Goal: Transaction & Acquisition: Book appointment/travel/reservation

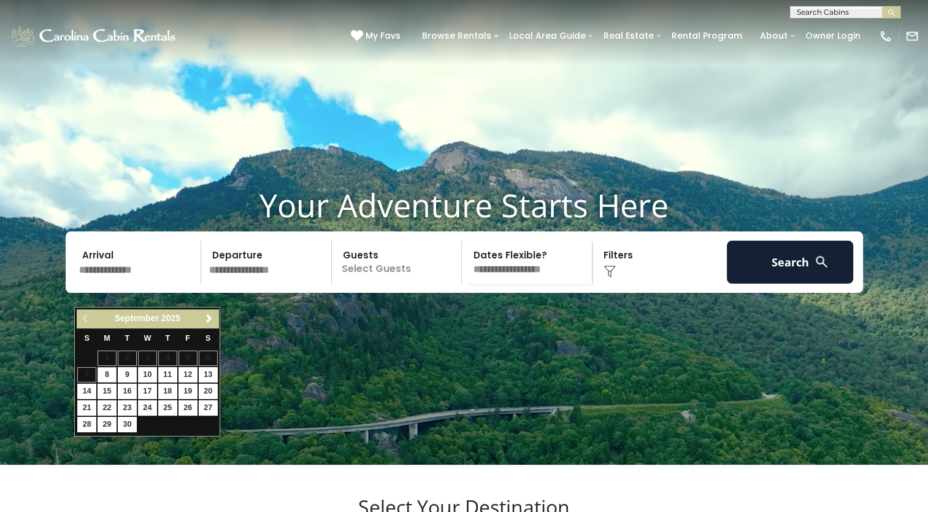
drag, startPoint x: 137, startPoint y: 302, endPoint x: 212, endPoint y: 321, distance: 76.6
click at [212, 321] on span "Next" at bounding box center [209, 318] width 10 height 10
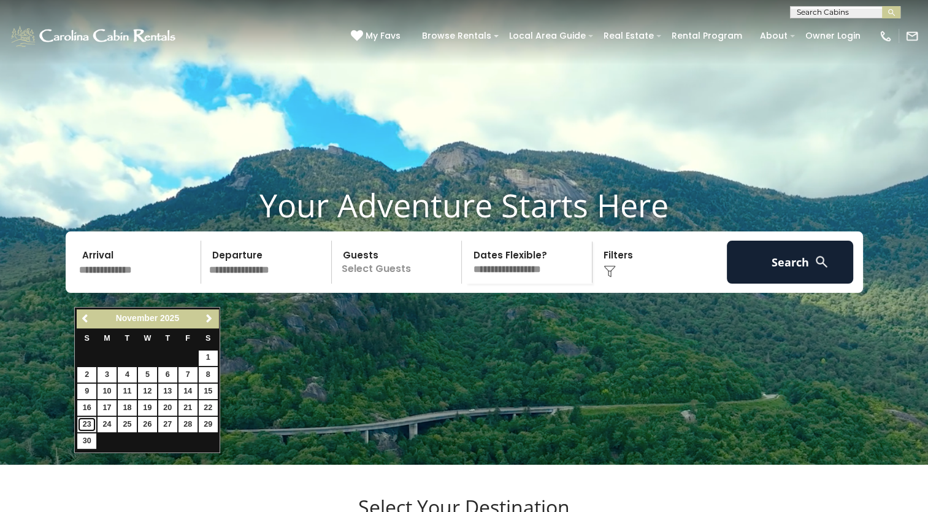
click at [91, 421] on link "23" at bounding box center [86, 424] width 19 height 15
type input "********"
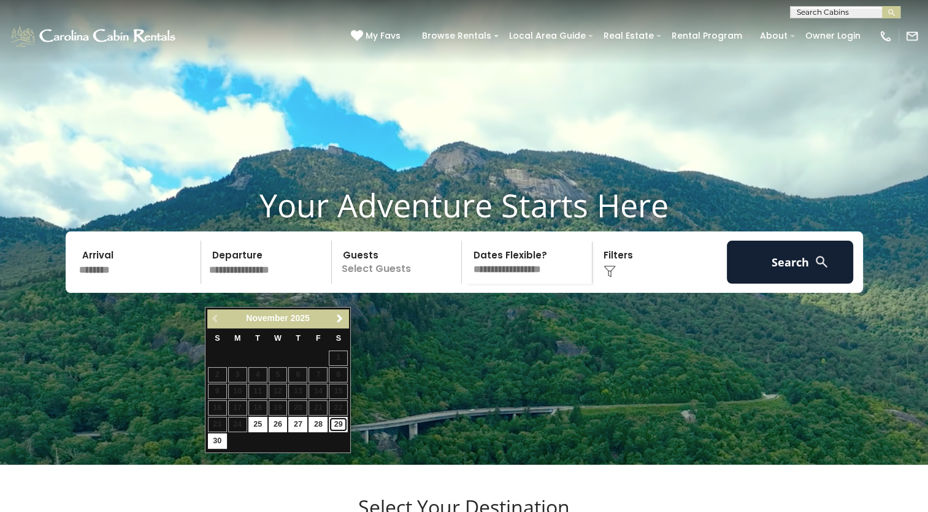
click at [339, 425] on link "29" at bounding box center [338, 424] width 19 height 15
type input "********"
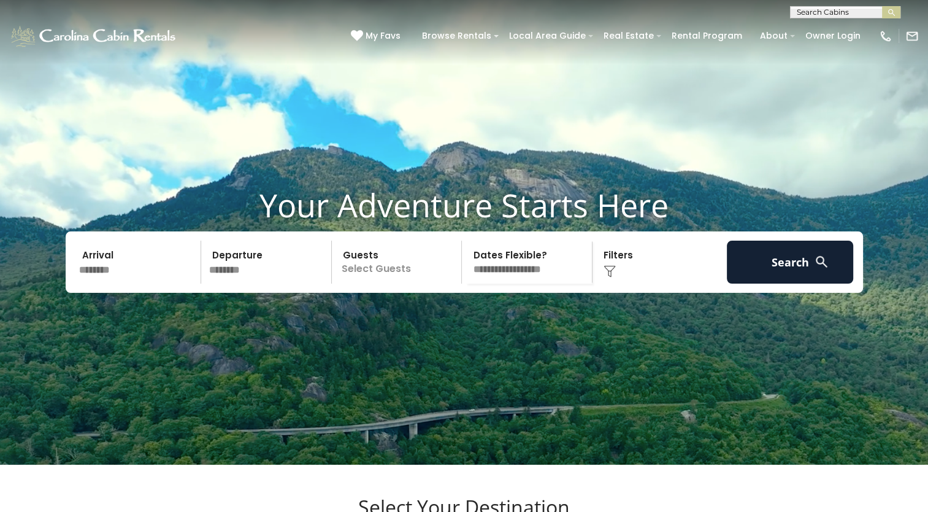
click at [380, 283] on p "Select Guests" at bounding box center [399, 261] width 126 height 43
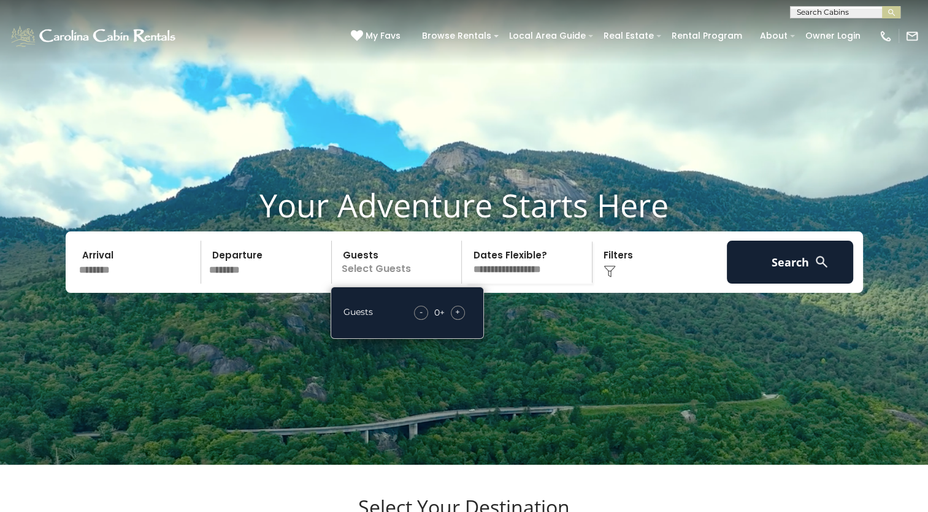
click at [459, 318] on span "+" at bounding box center [457, 312] width 5 height 12
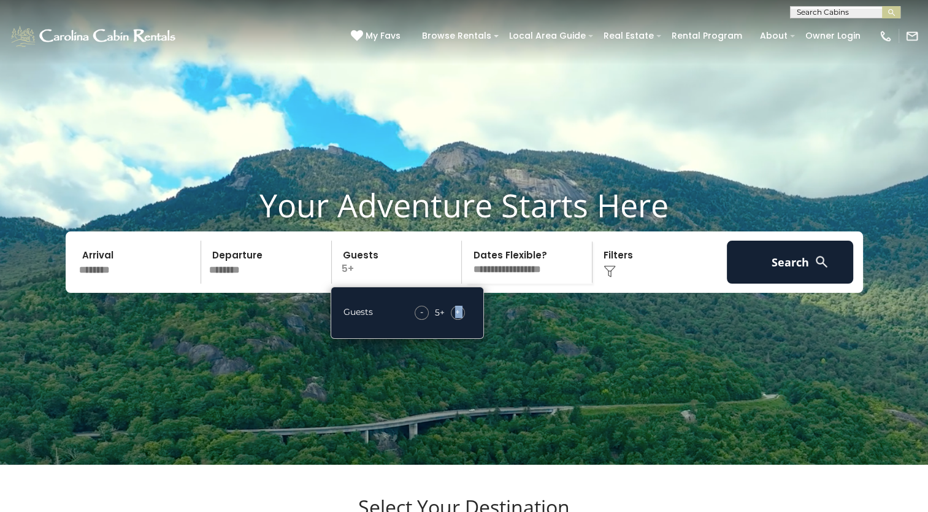
click at [459, 318] on span "+" at bounding box center [457, 312] width 5 height 12
drag, startPoint x: 459, startPoint y: 333, endPoint x: 602, endPoint y: 288, distance: 150.4
click at [602, 283] on div "Click to Choose" at bounding box center [659, 261] width 127 height 43
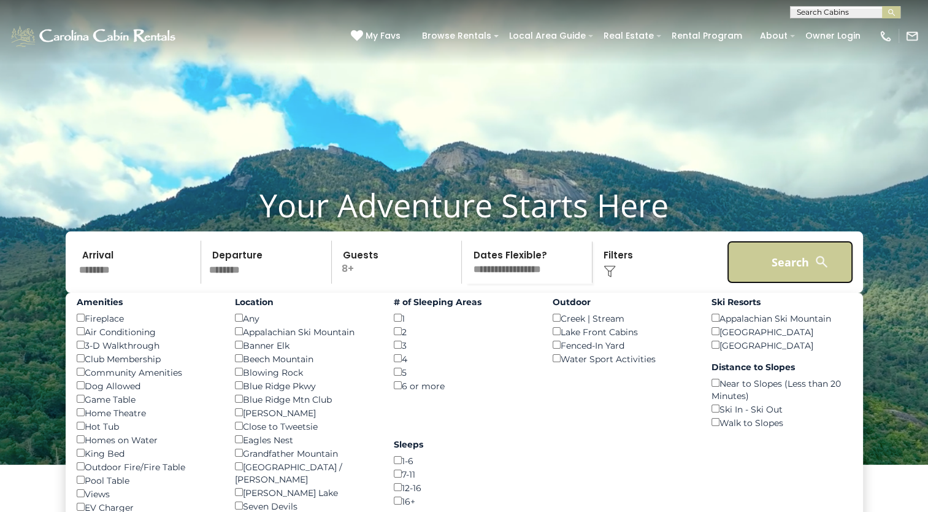
click at [782, 283] on button "Search" at bounding box center [790, 261] width 127 height 43
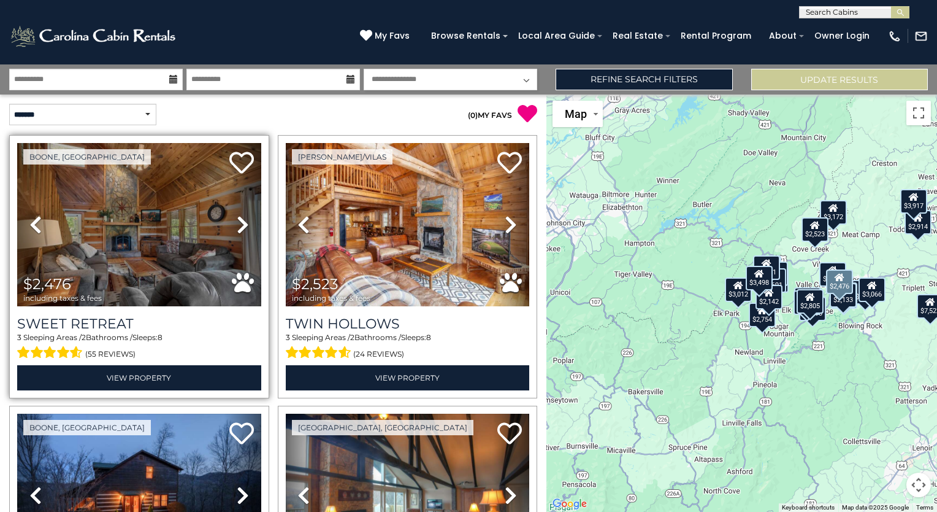
click at [240, 227] on icon at bounding box center [243, 225] width 12 height 20
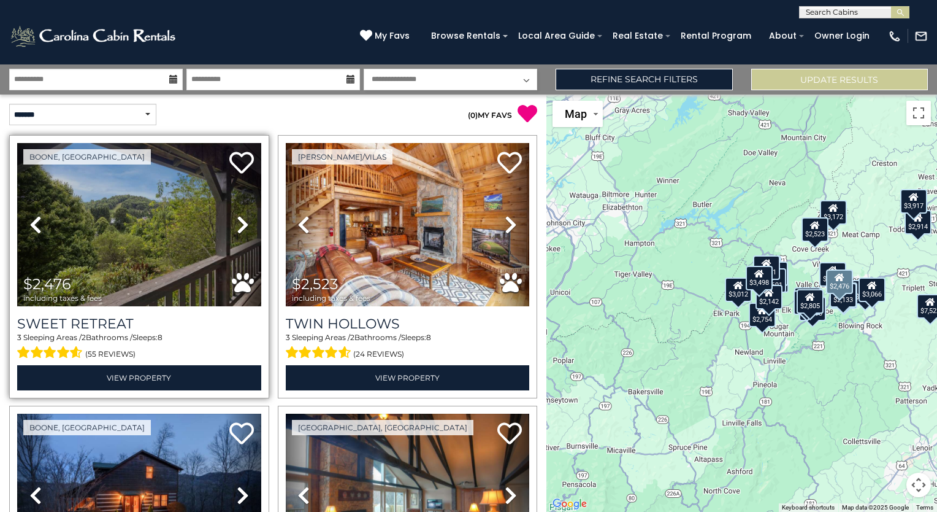
click at [240, 227] on icon at bounding box center [243, 225] width 12 height 20
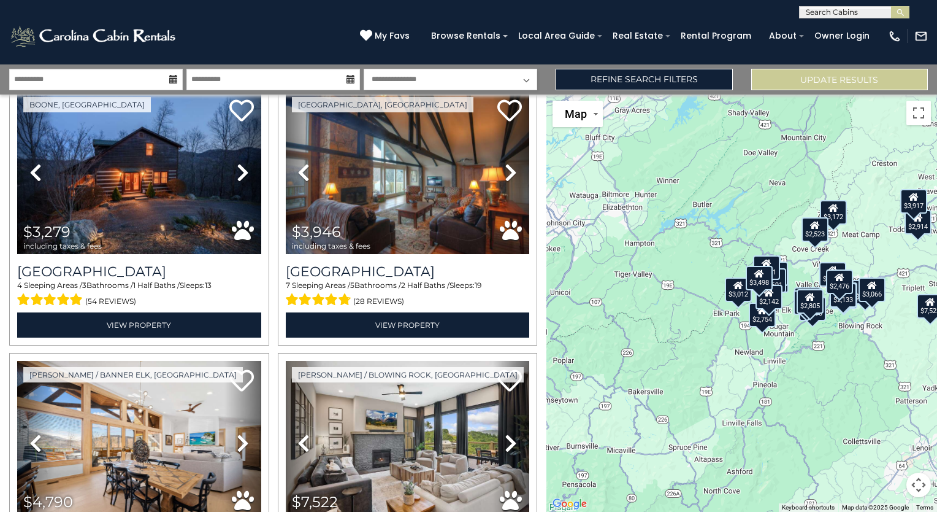
scroll to position [292, 0]
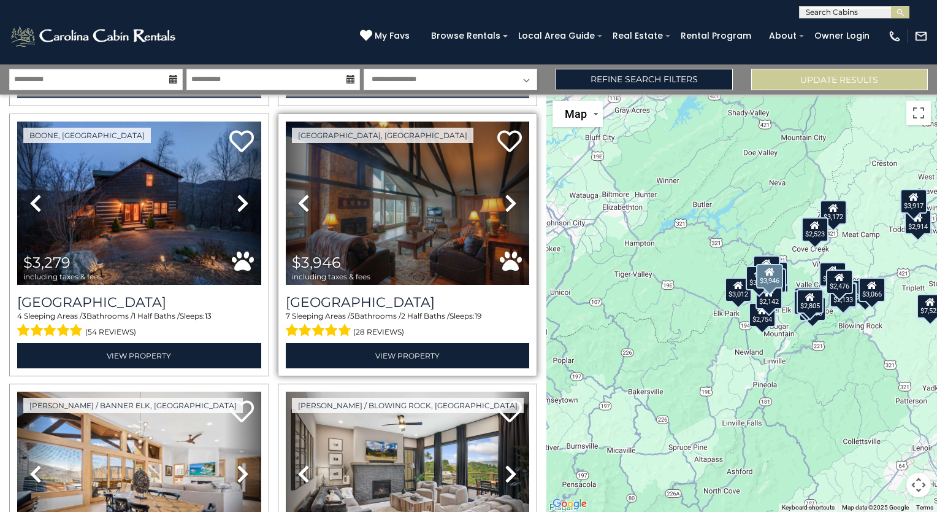
click at [507, 196] on icon at bounding box center [511, 203] width 12 height 20
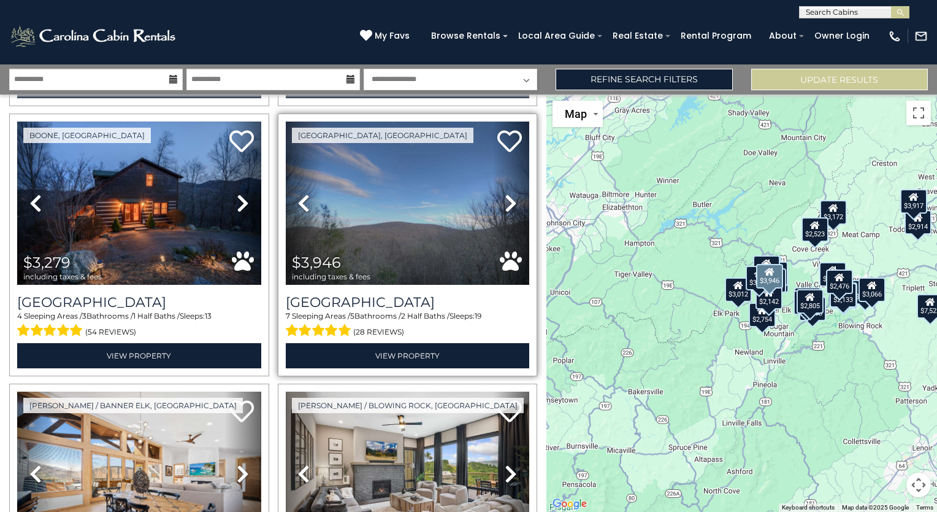
click at [507, 196] on icon at bounding box center [511, 203] width 12 height 20
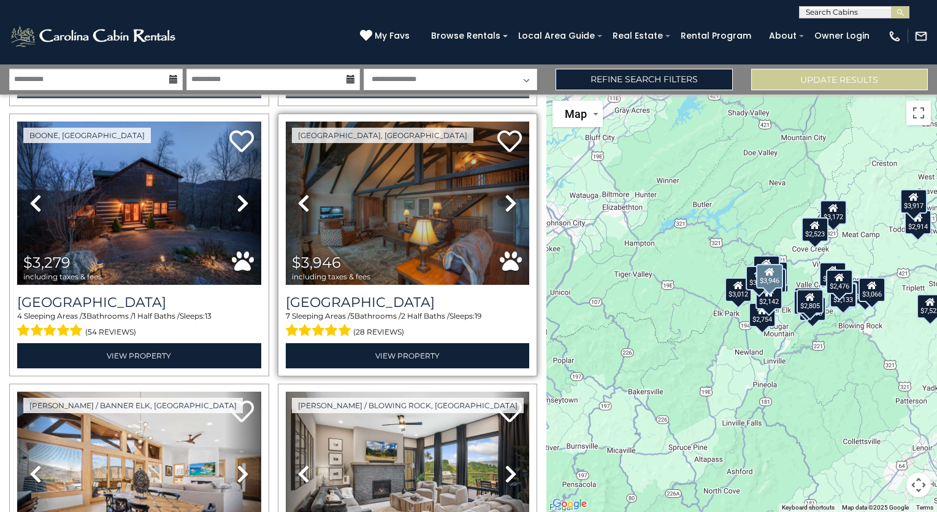
click at [507, 196] on icon at bounding box center [511, 203] width 12 height 20
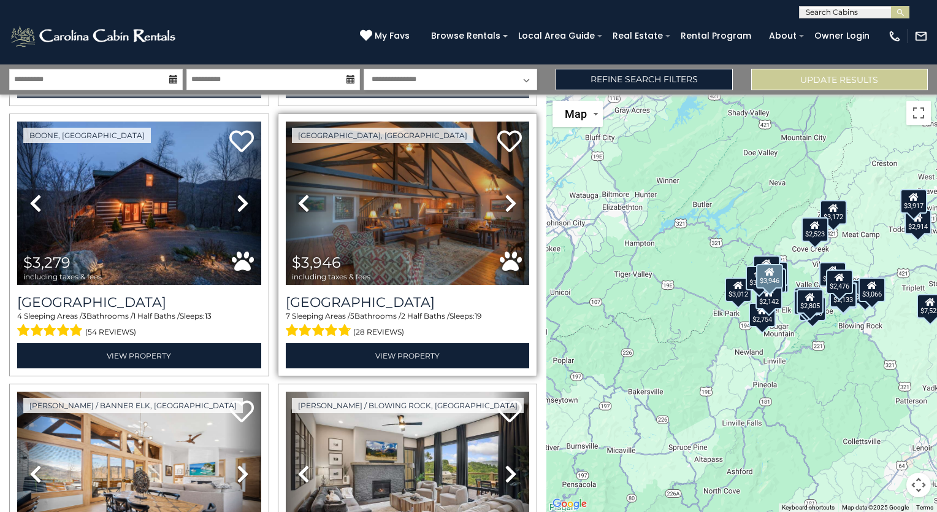
click at [507, 196] on icon at bounding box center [511, 203] width 12 height 20
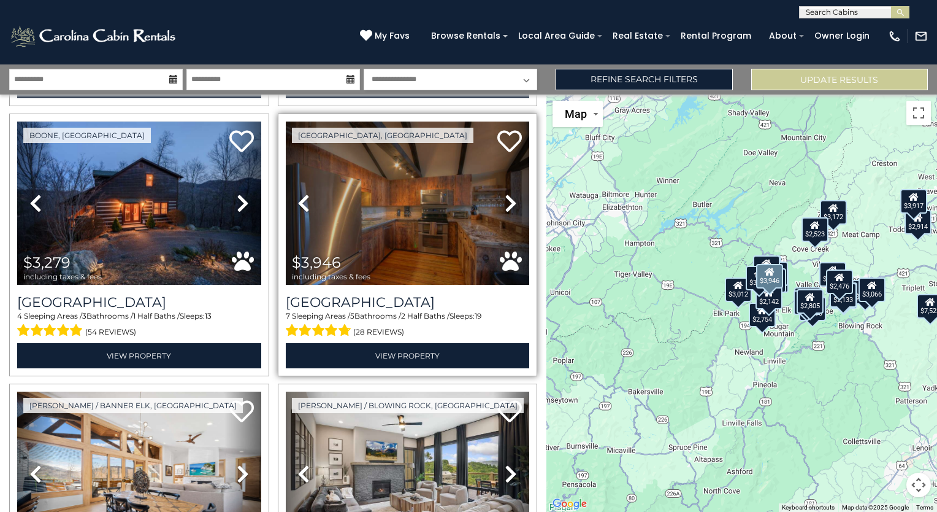
click at [507, 196] on icon at bounding box center [511, 203] width 12 height 20
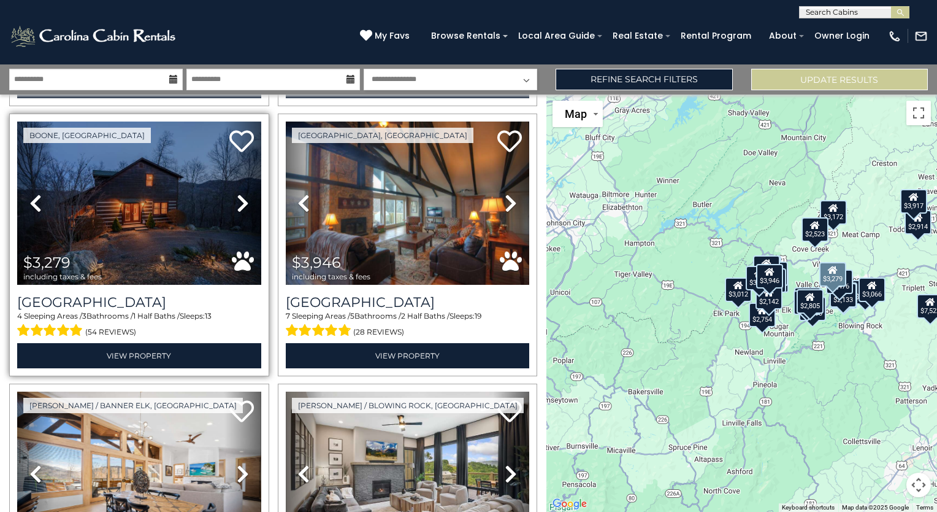
click at [237, 193] on icon at bounding box center [243, 203] width 12 height 20
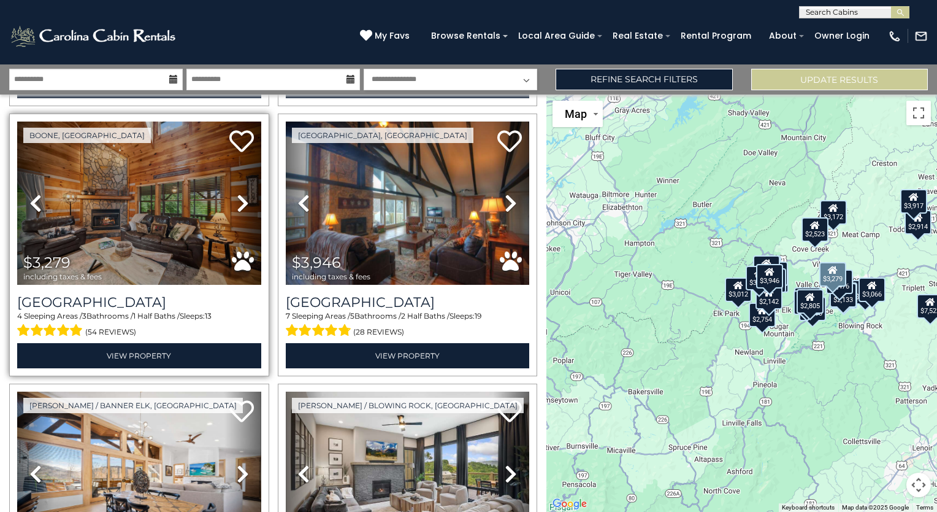
click at [237, 193] on icon at bounding box center [243, 203] width 12 height 20
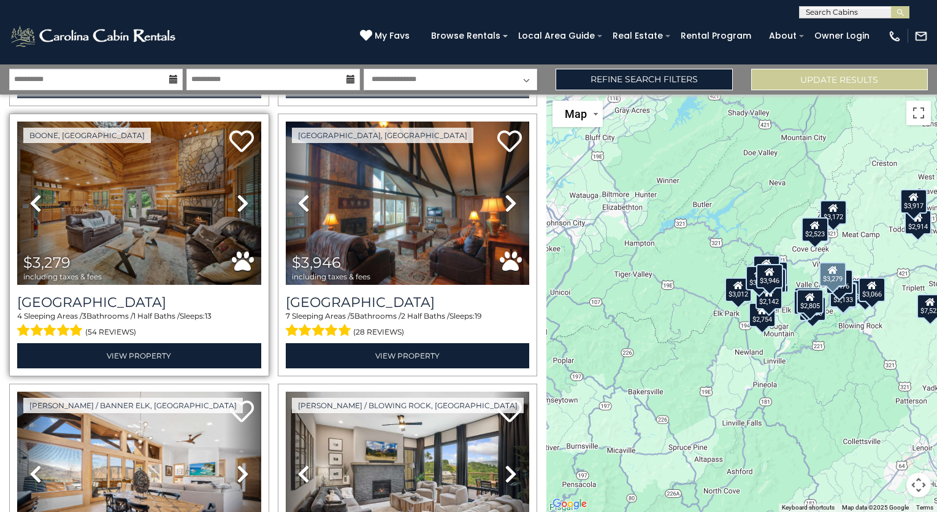
click at [237, 193] on icon at bounding box center [243, 203] width 12 height 20
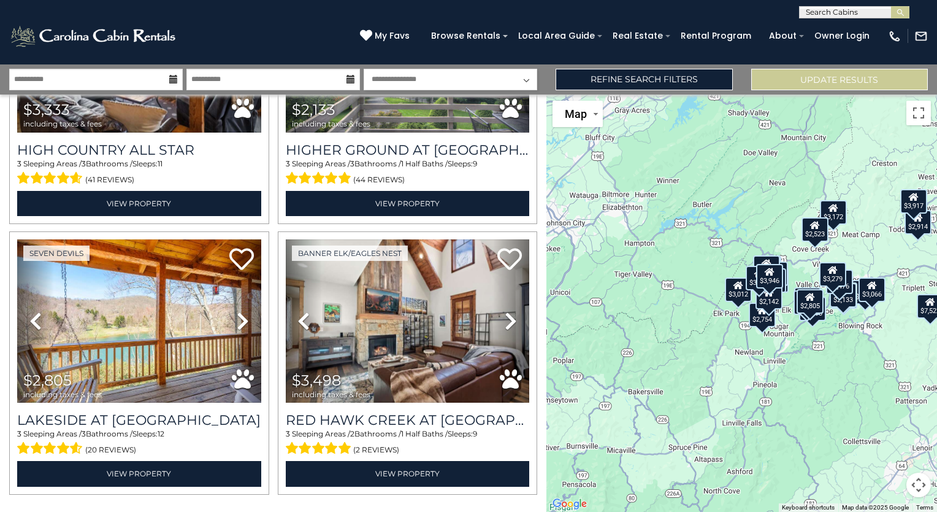
scroll to position [3714, 0]
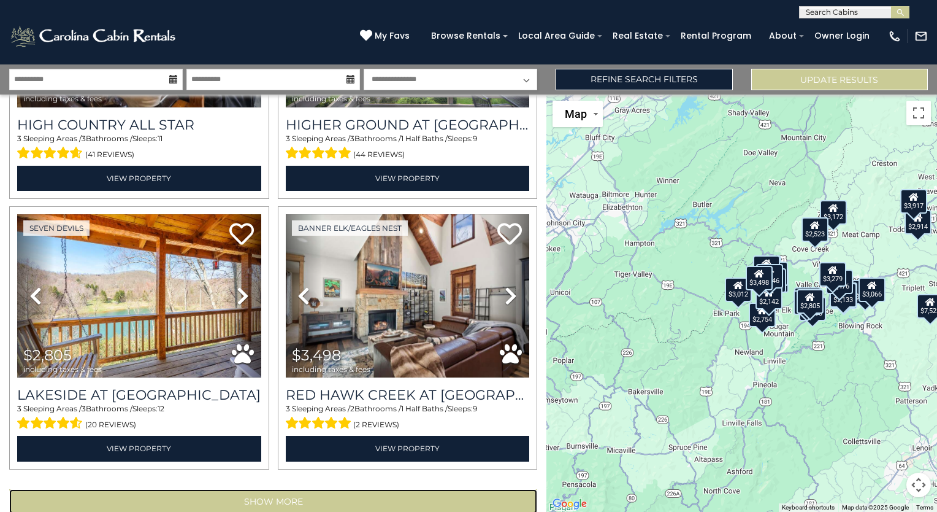
click at [224, 489] on button "Show More" at bounding box center [273, 501] width 528 height 25
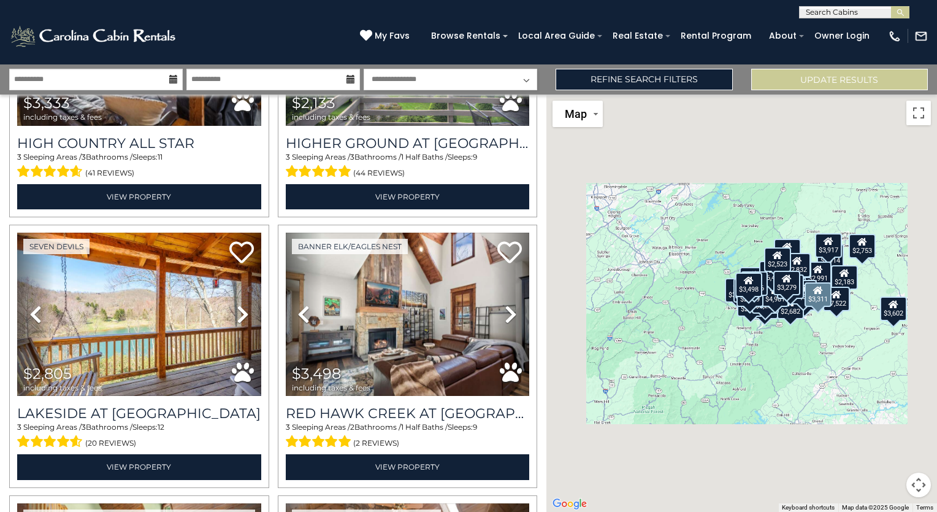
scroll to position [3714, 0]
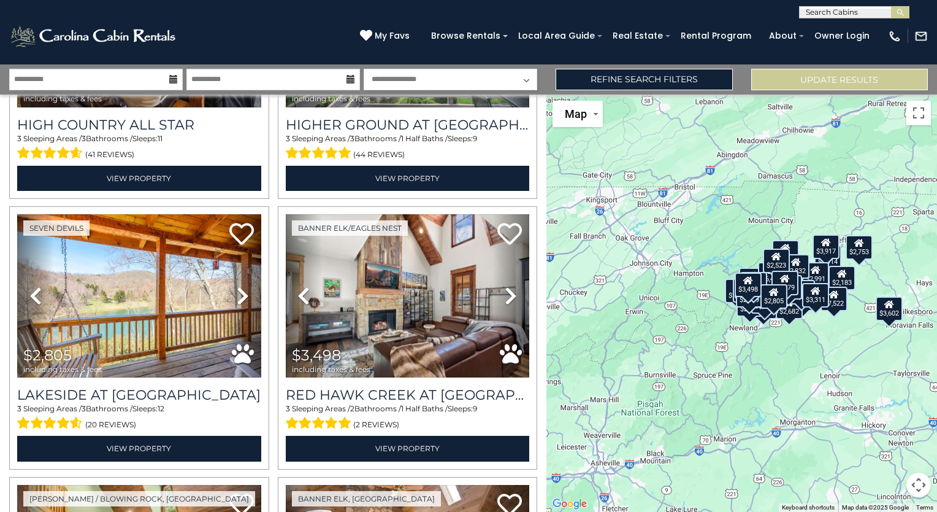
click at [547, 299] on div "$2,476 $2,523 $3,279 $3,946 $4,790 $7,522 $2,237 $6,229 $4,035 $3,801 $4,817 $2…" at bounding box center [742, 302] width 391 height 417
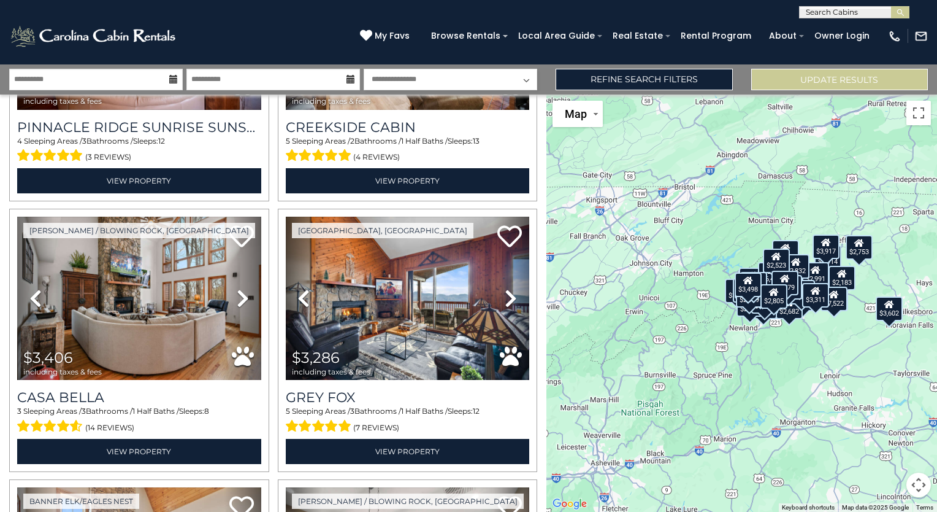
scroll to position [4553, 0]
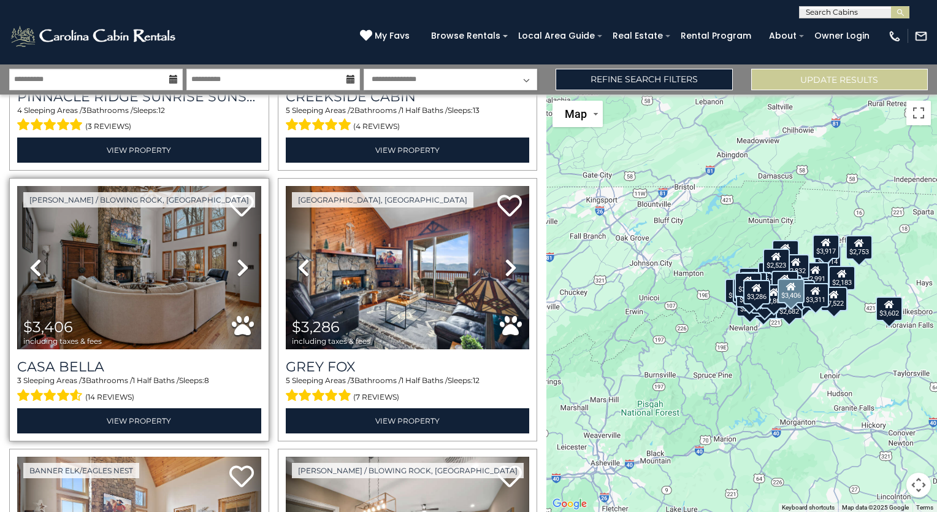
click at [237, 258] on icon at bounding box center [243, 268] width 12 height 20
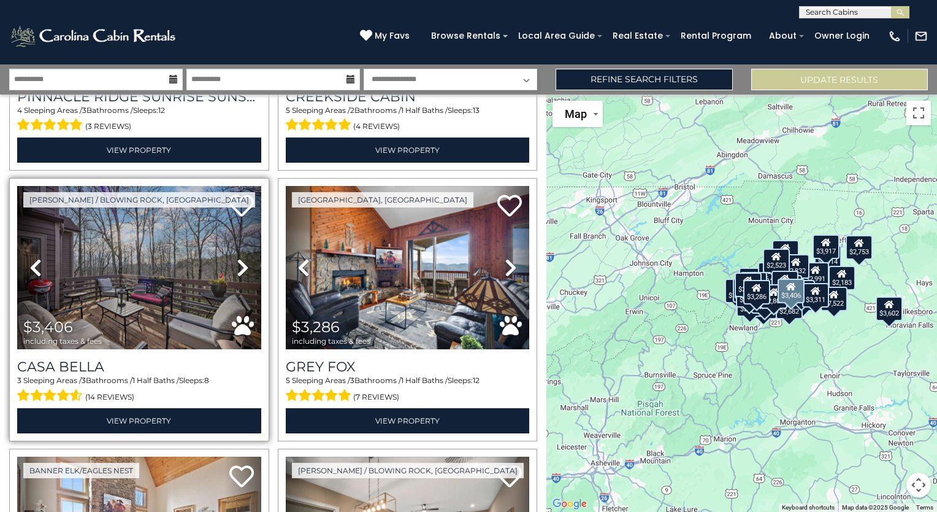
click at [237, 258] on icon at bounding box center [243, 268] width 12 height 20
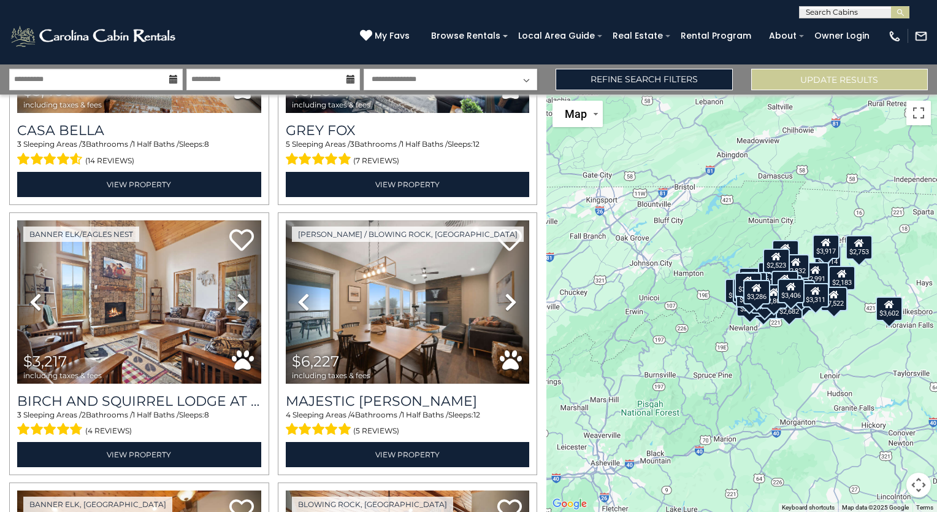
scroll to position [4769, 0]
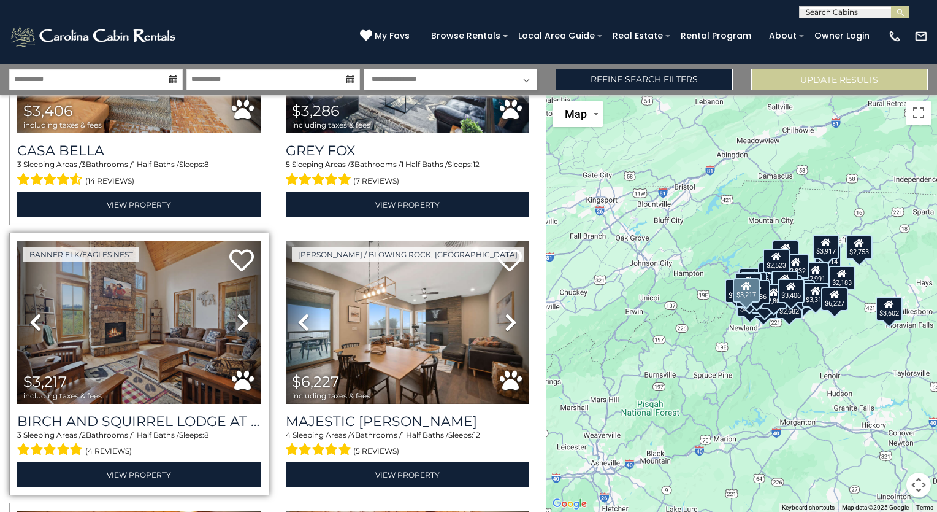
drag, startPoint x: 243, startPoint y: 283, endPoint x: 240, endPoint y: 291, distance: 8.5
click at [240, 312] on icon at bounding box center [243, 322] width 12 height 20
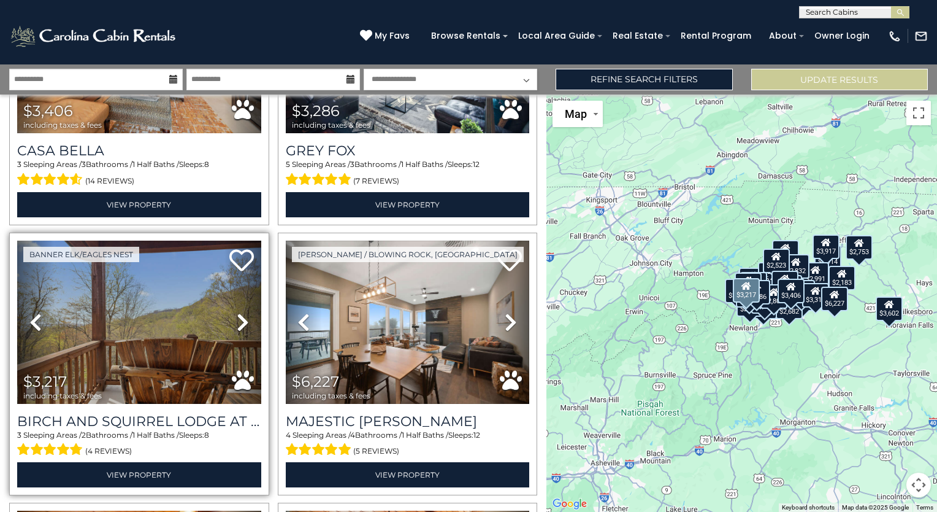
click at [240, 312] on icon at bounding box center [243, 322] width 12 height 20
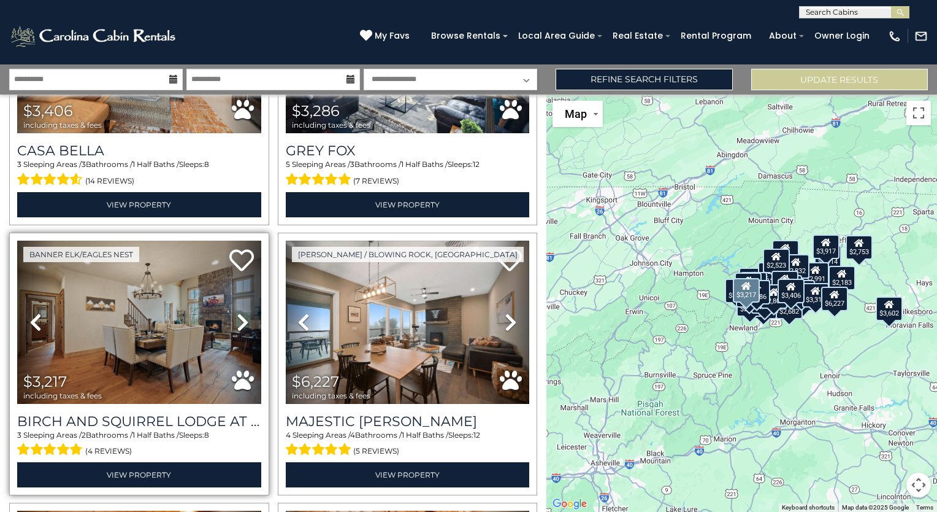
click at [240, 312] on icon at bounding box center [243, 322] width 12 height 20
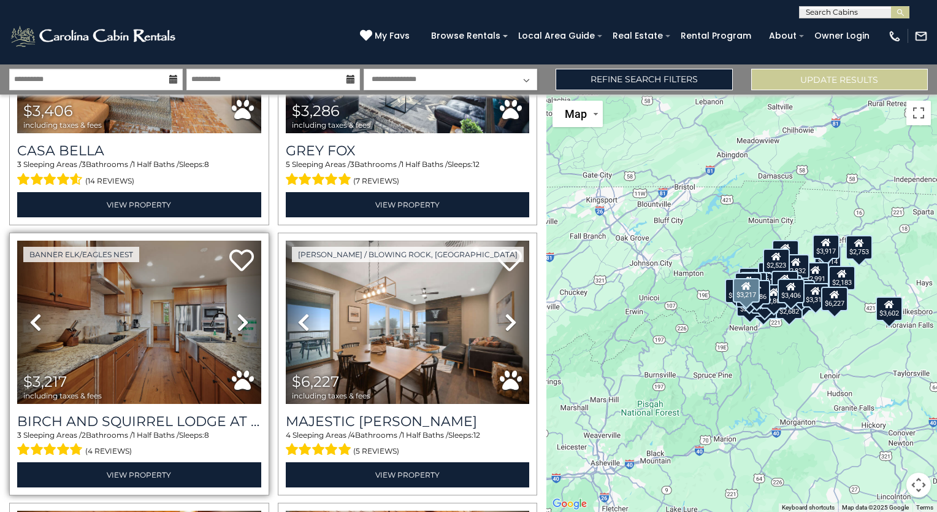
click at [240, 312] on icon at bounding box center [243, 322] width 12 height 20
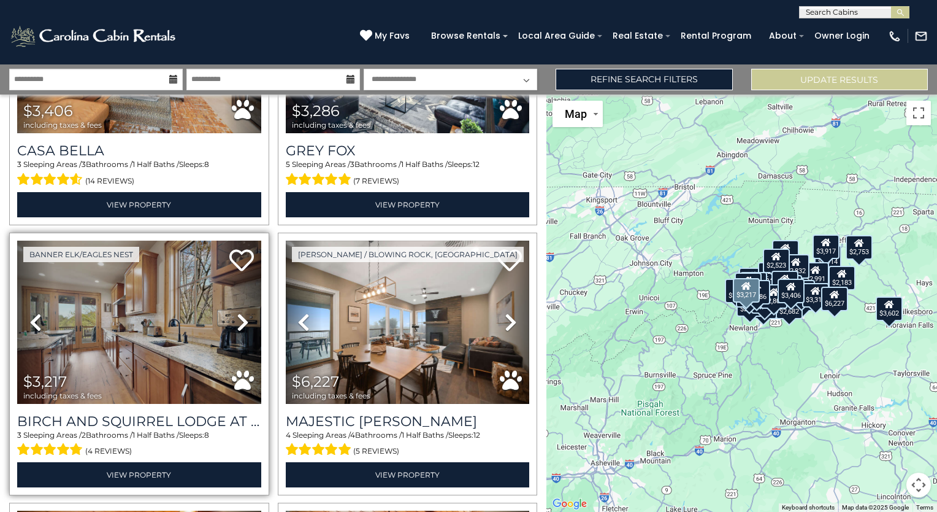
click at [240, 312] on icon at bounding box center [243, 322] width 12 height 20
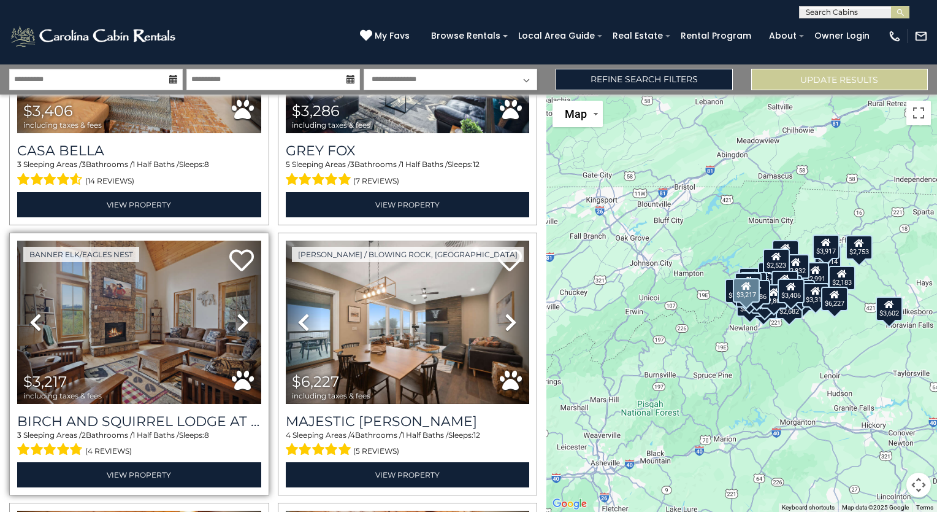
click at [240, 312] on icon at bounding box center [243, 322] width 12 height 20
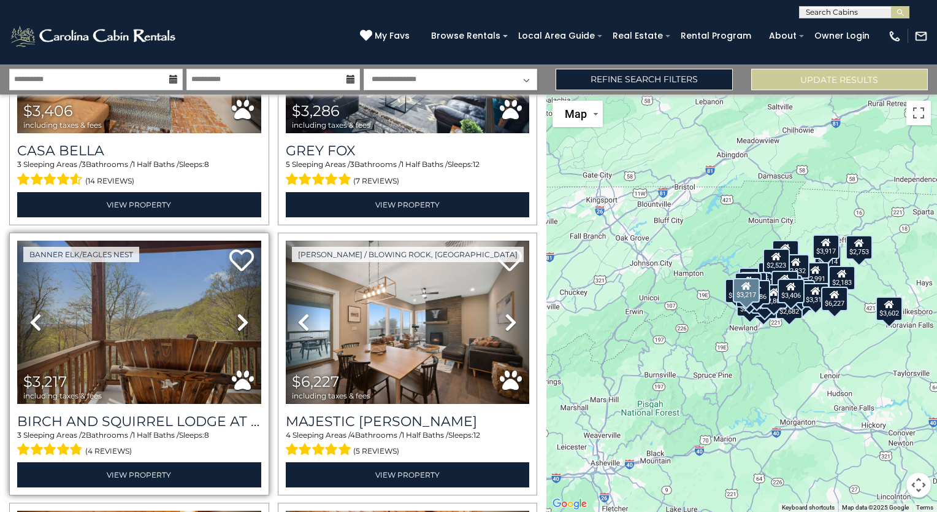
click at [240, 312] on icon at bounding box center [243, 322] width 12 height 20
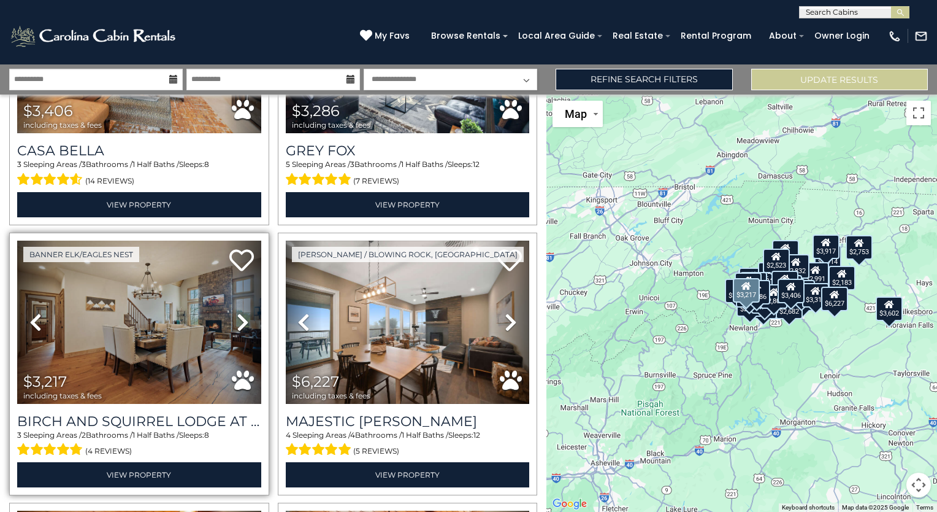
click at [242, 312] on icon at bounding box center [243, 322] width 12 height 20
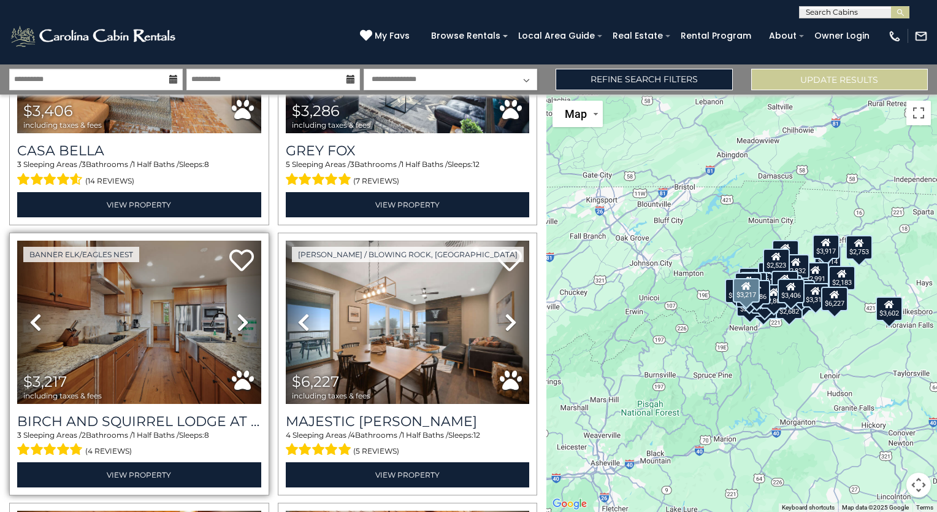
click at [242, 312] on icon at bounding box center [243, 322] width 12 height 20
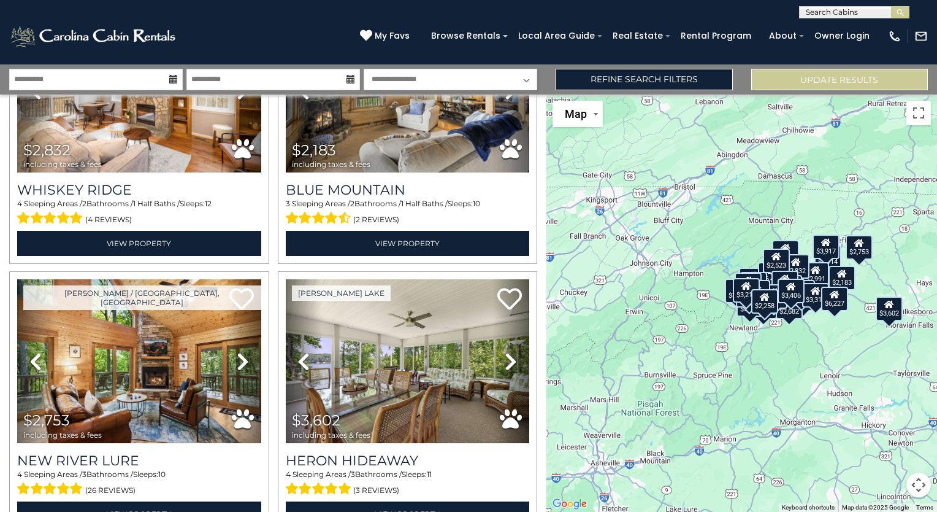
scroll to position [7738, 0]
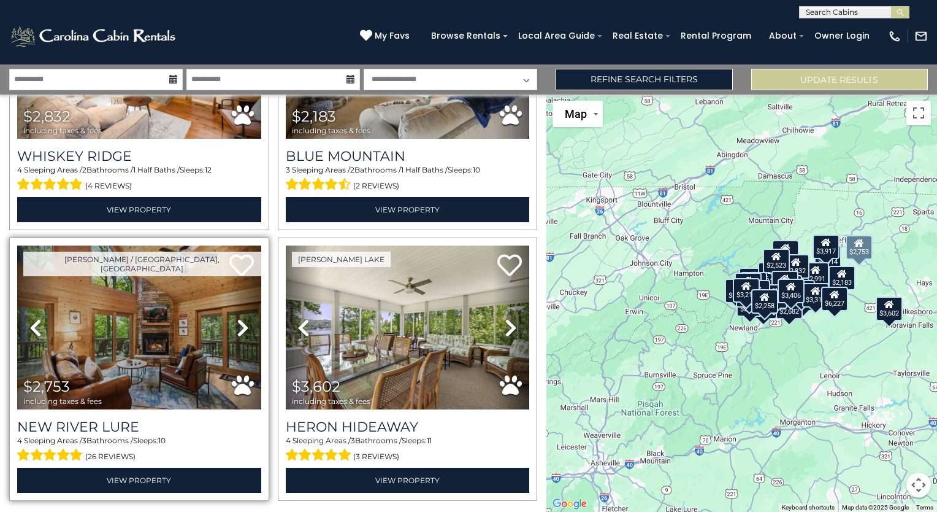
click at [237, 318] on icon at bounding box center [243, 328] width 12 height 20
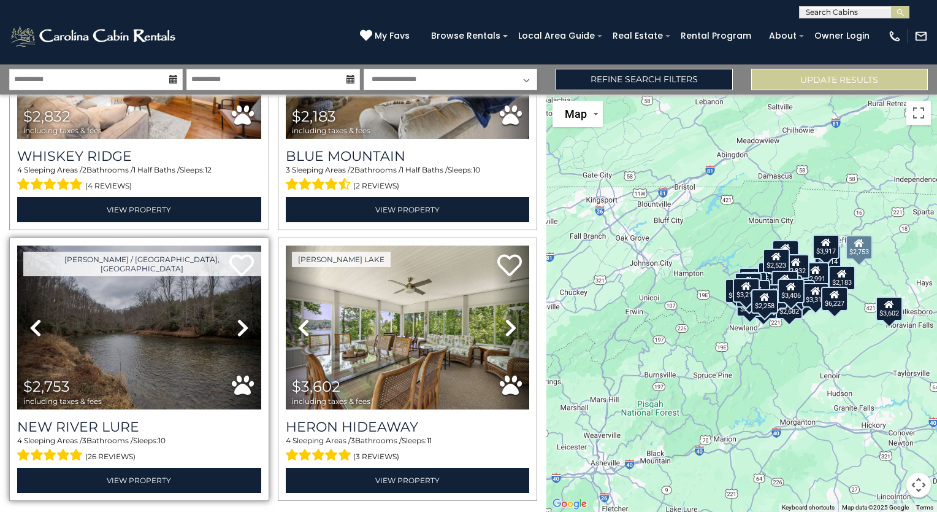
click at [237, 318] on icon at bounding box center [243, 328] width 12 height 20
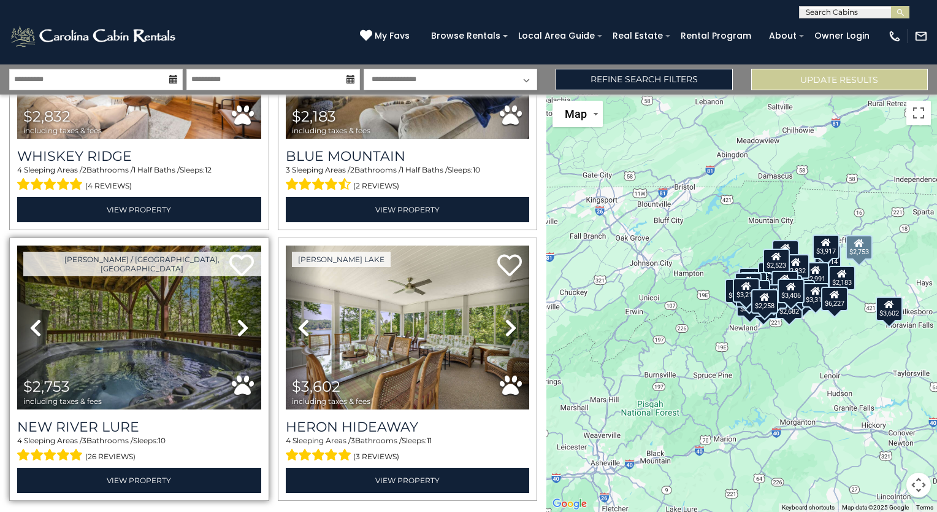
click at [237, 318] on icon at bounding box center [243, 328] width 12 height 20
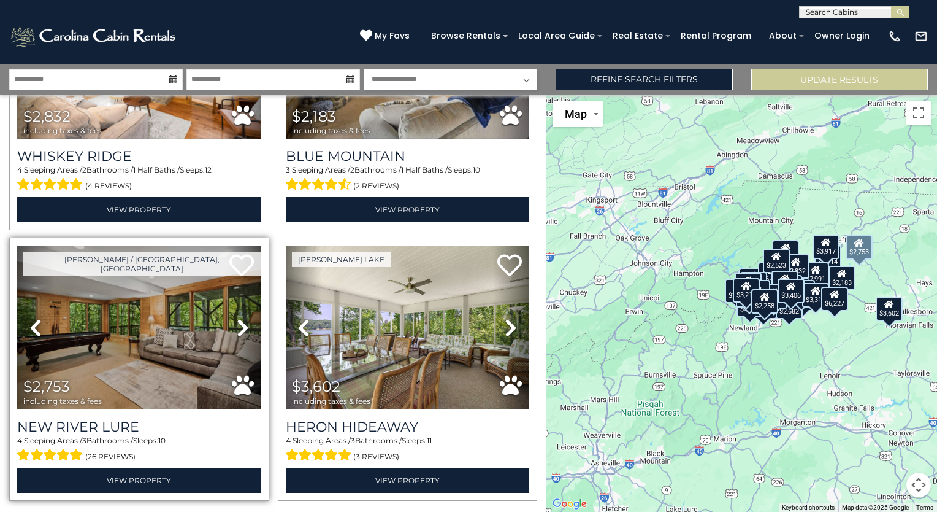
click at [237, 318] on icon at bounding box center [243, 328] width 12 height 20
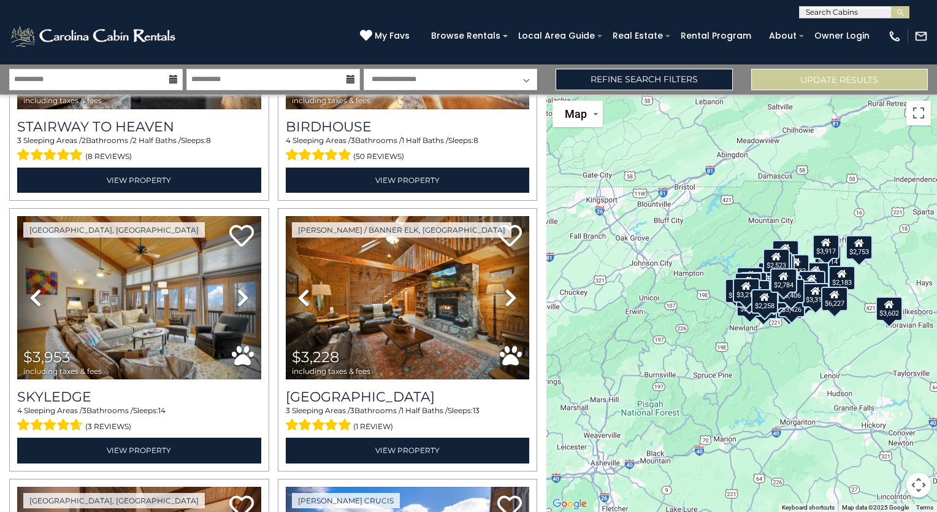
scroll to position [8321, 0]
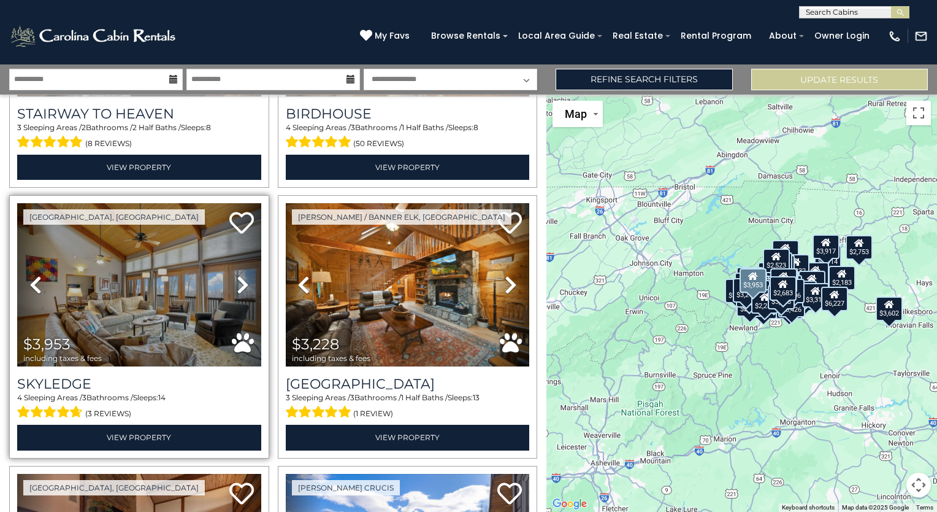
click at [244, 275] on icon at bounding box center [243, 285] width 12 height 20
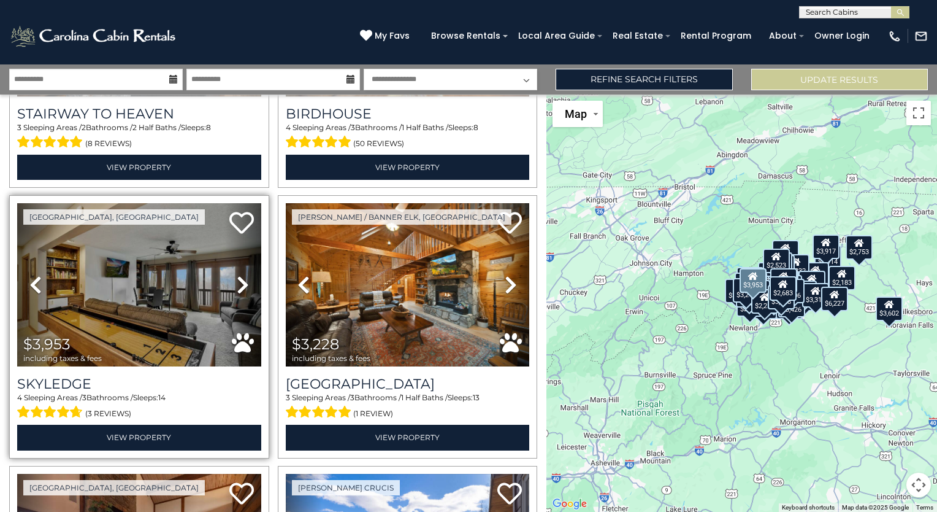
click at [244, 275] on icon at bounding box center [243, 285] width 12 height 20
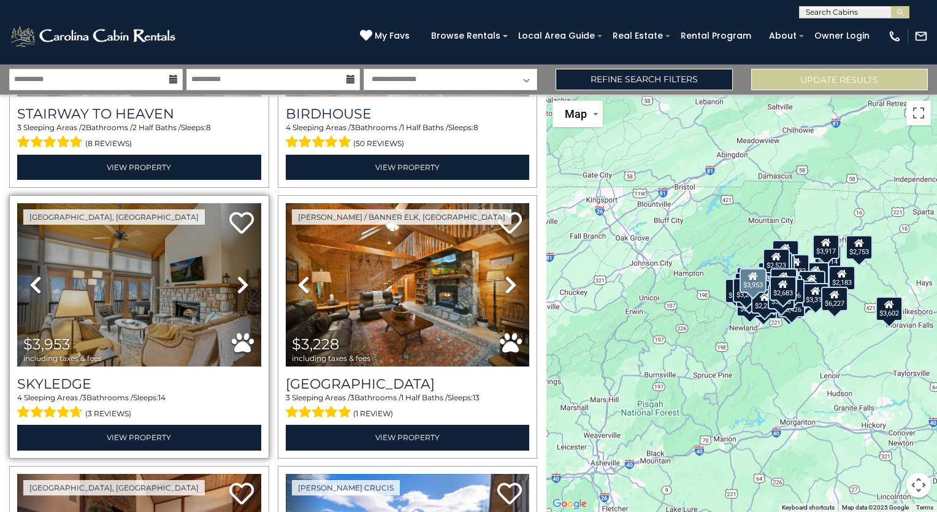
click at [244, 275] on icon at bounding box center [243, 285] width 12 height 20
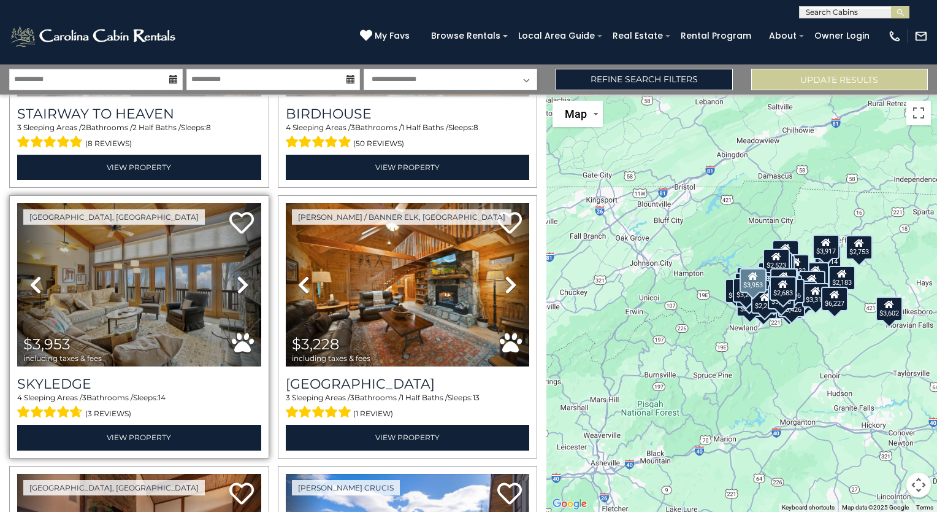
click at [244, 275] on icon at bounding box center [243, 285] width 12 height 20
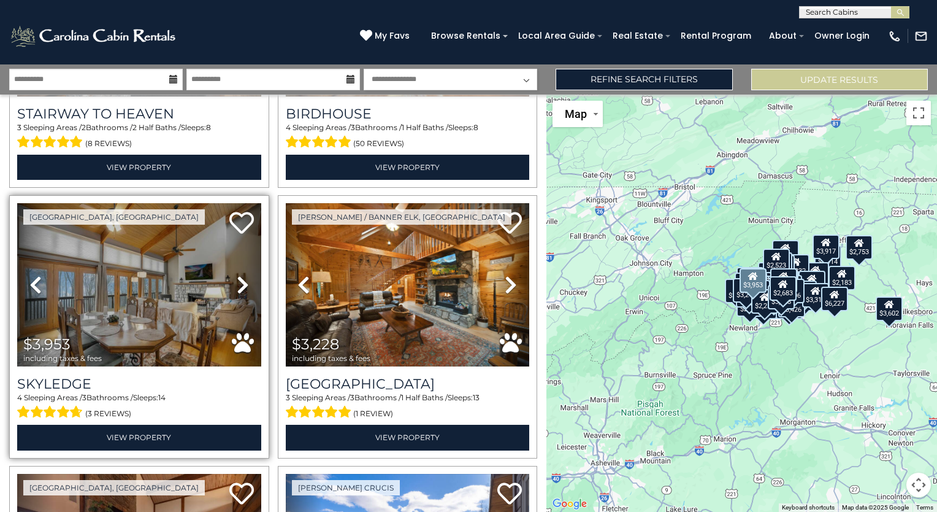
click at [244, 275] on icon at bounding box center [243, 285] width 12 height 20
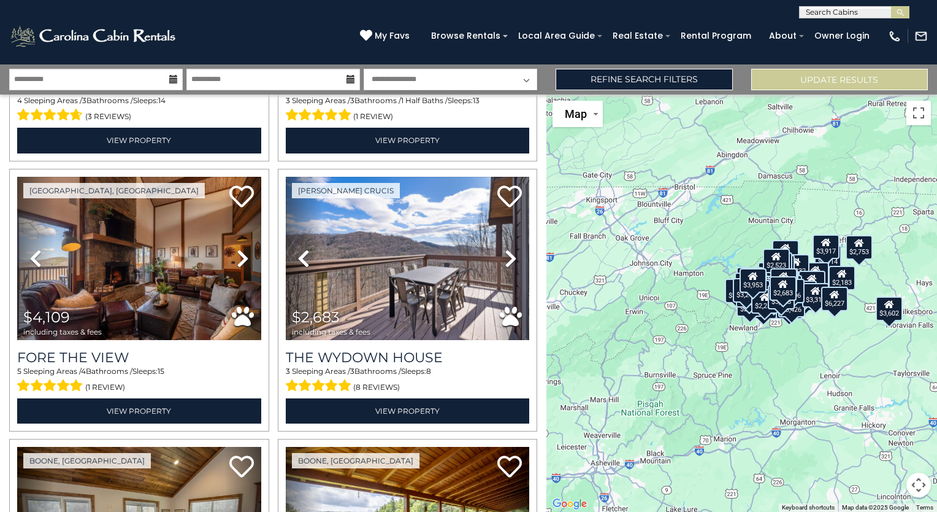
scroll to position [8594, 0]
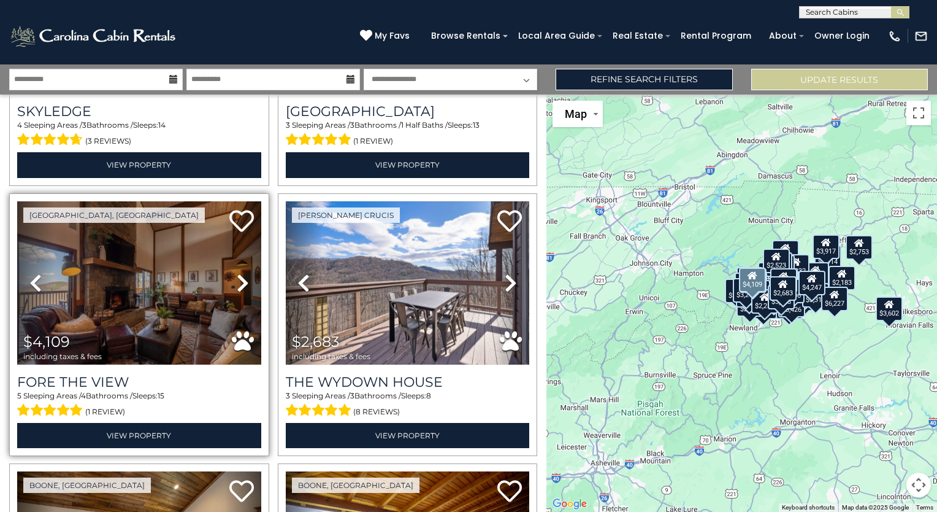
click at [238, 273] on icon at bounding box center [243, 283] width 12 height 20
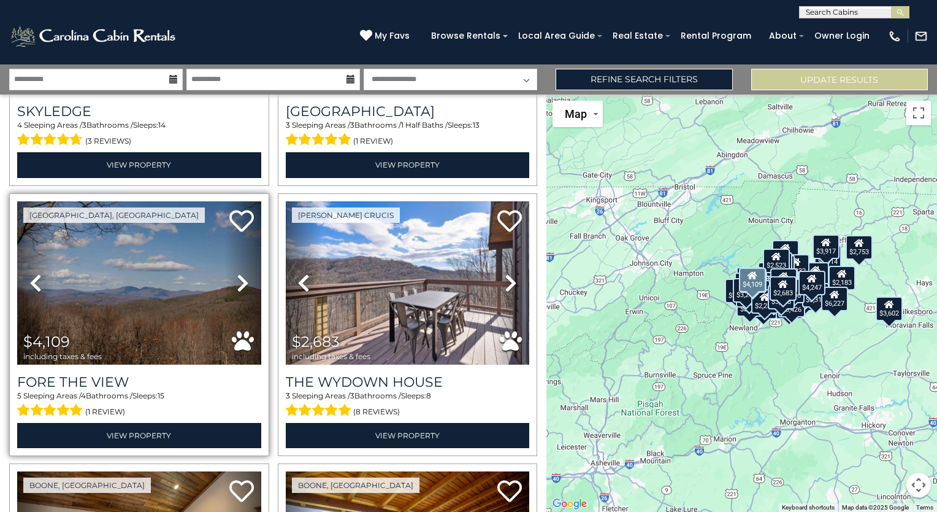
click at [238, 273] on icon at bounding box center [243, 283] width 12 height 20
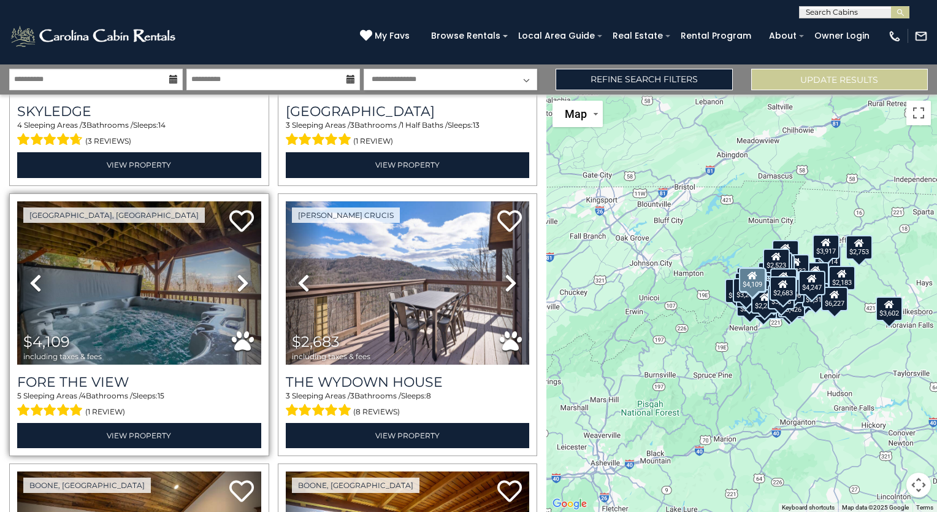
click at [238, 273] on icon at bounding box center [243, 283] width 12 height 20
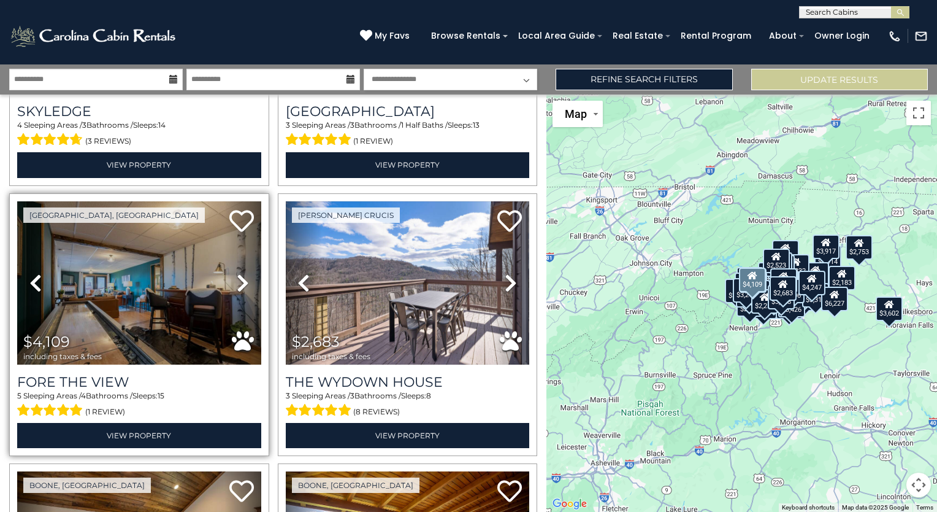
click at [238, 273] on icon at bounding box center [243, 283] width 12 height 20
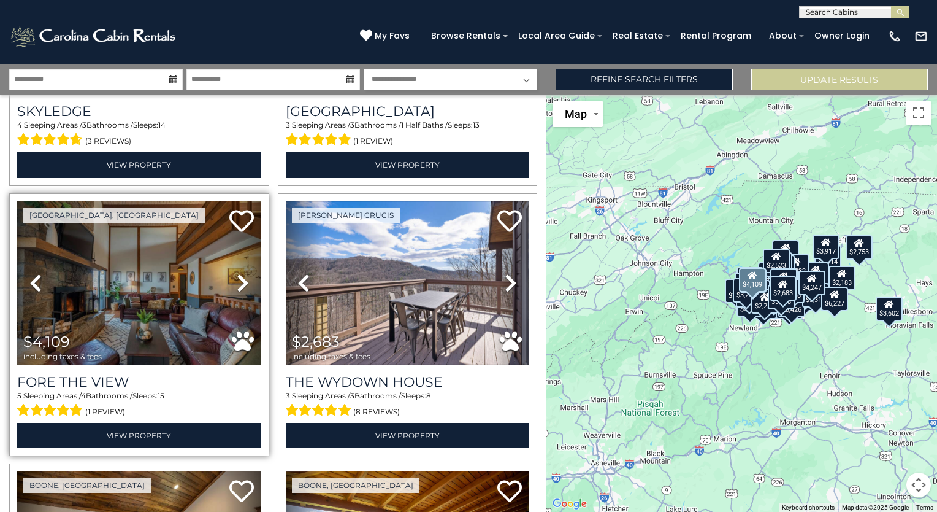
click at [238, 273] on icon at bounding box center [243, 283] width 12 height 20
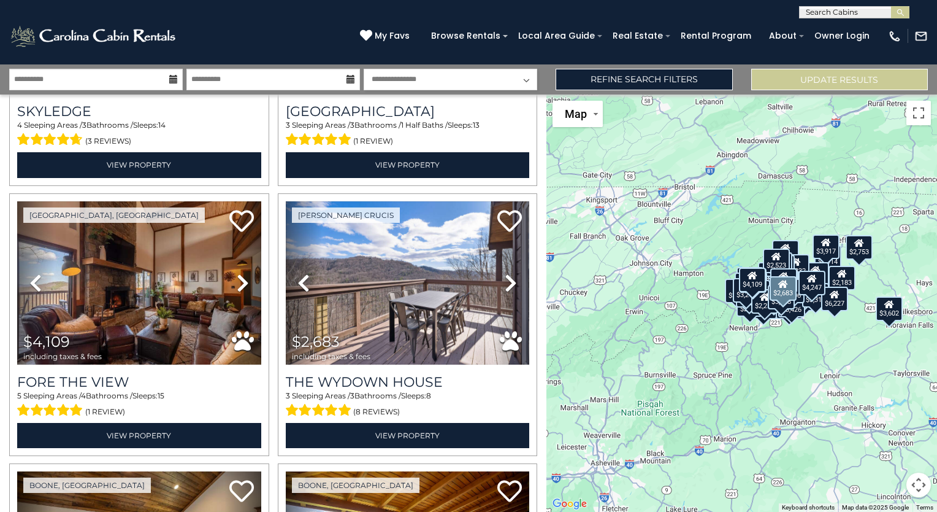
drag, startPoint x: 504, startPoint y: 214, endPoint x: 537, endPoint y: 193, distance: 39.7
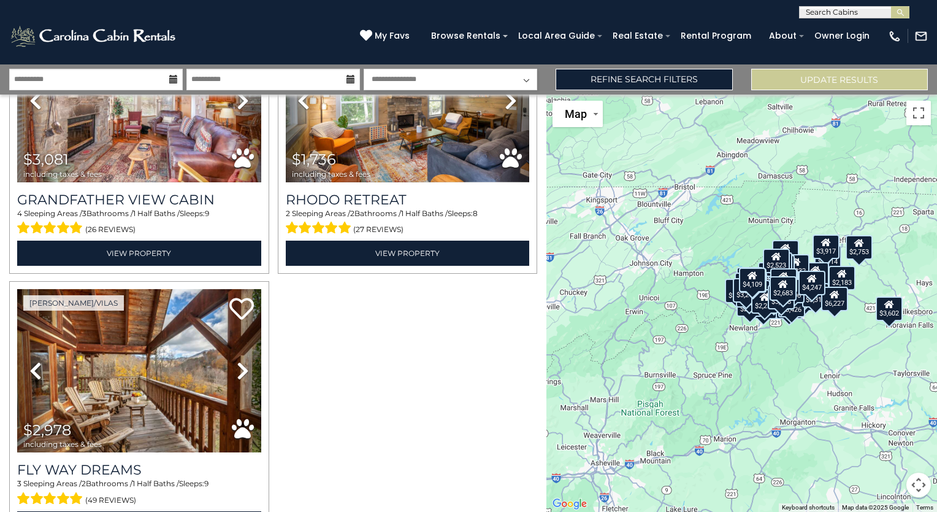
scroll to position [9860, 0]
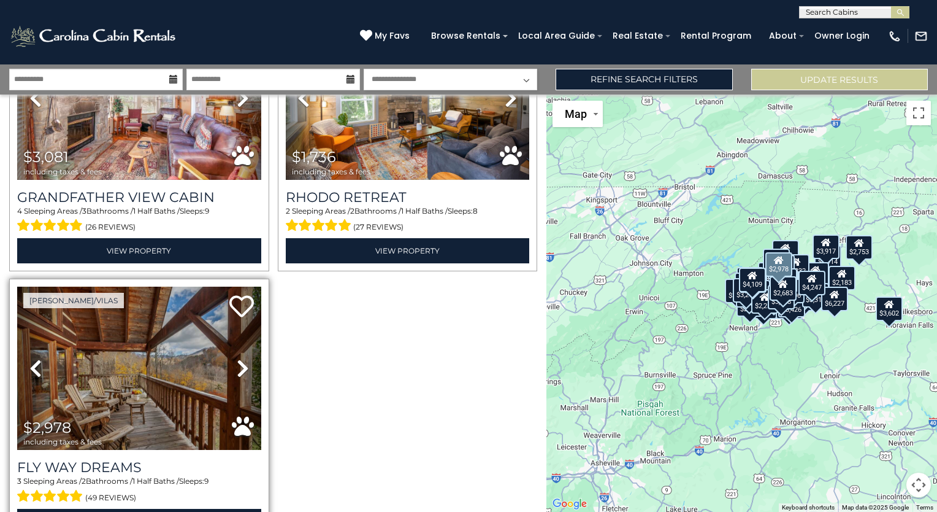
click at [241, 358] on icon at bounding box center [243, 368] width 12 height 20
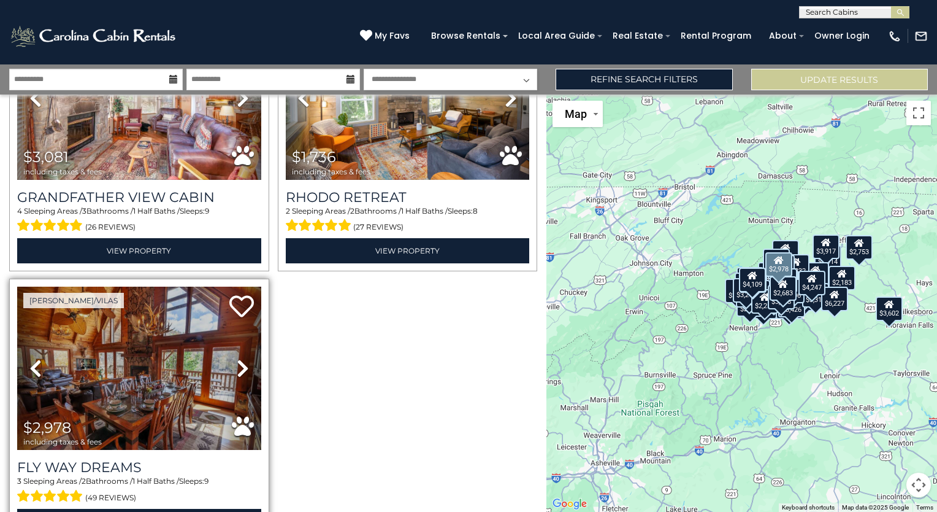
click at [241, 358] on icon at bounding box center [243, 368] width 12 height 20
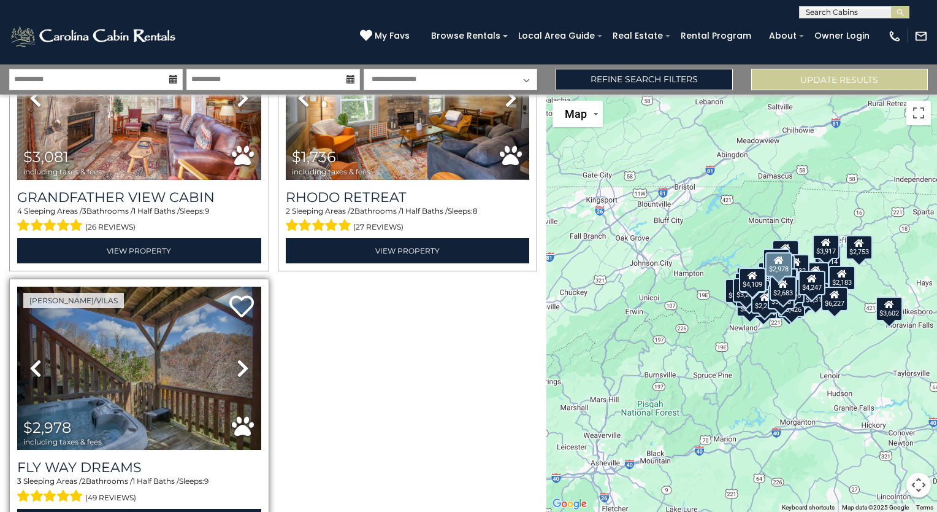
click at [241, 358] on icon at bounding box center [243, 368] width 12 height 20
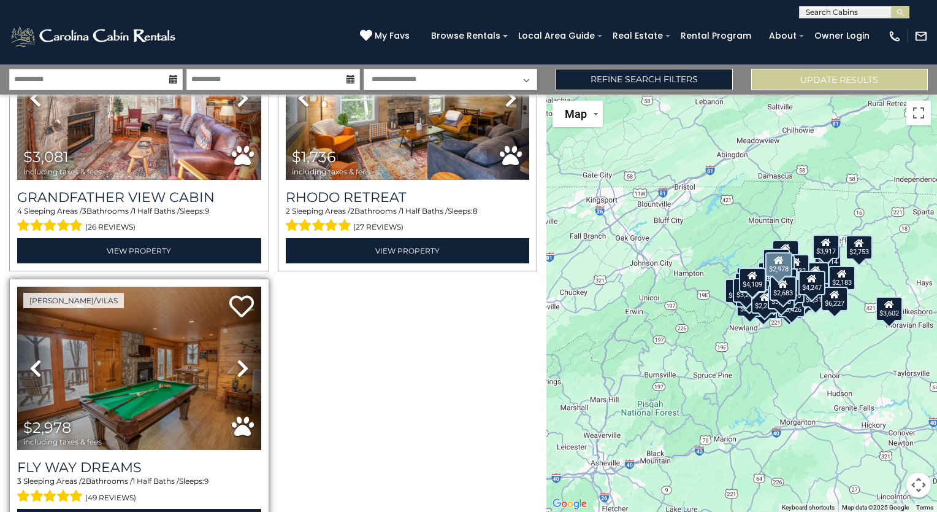
click at [241, 358] on icon at bounding box center [243, 368] width 12 height 20
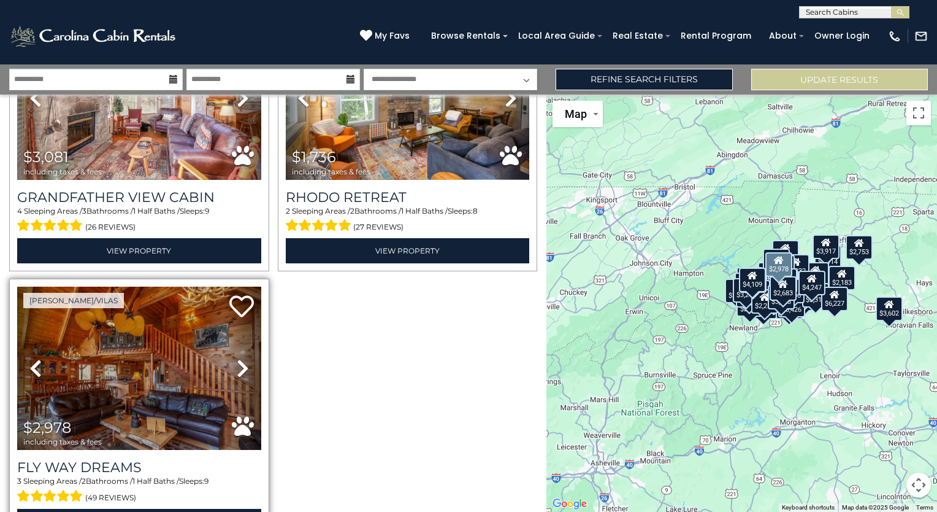
click at [241, 358] on icon at bounding box center [243, 368] width 12 height 20
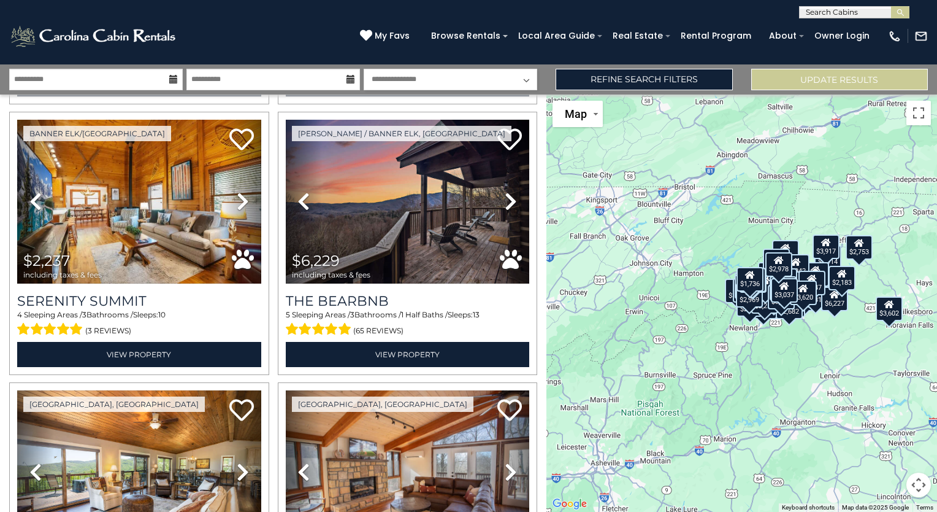
scroll to position [0, 0]
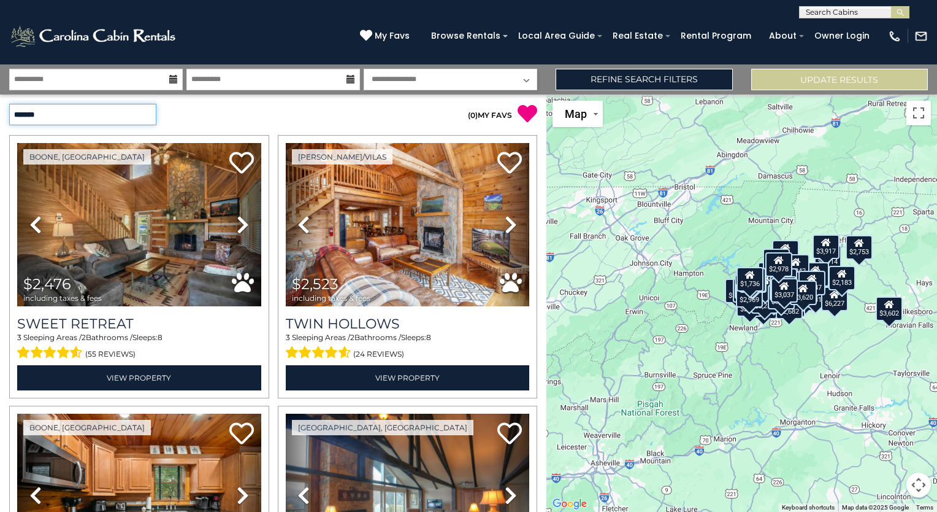
click at [148, 115] on select "**********" at bounding box center [82, 114] width 147 height 21
select select "**********"
click at [9, 104] on select "**********" at bounding box center [82, 114] width 147 height 21
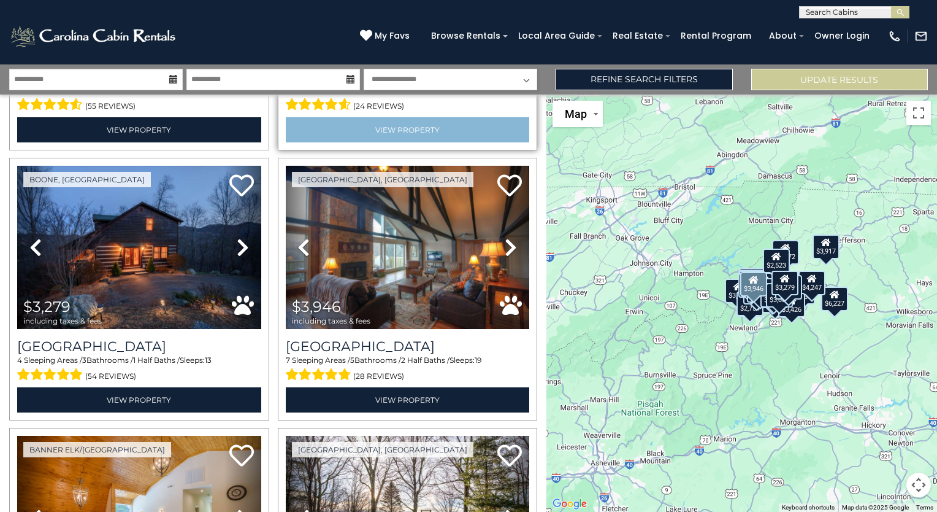
scroll to position [250, 0]
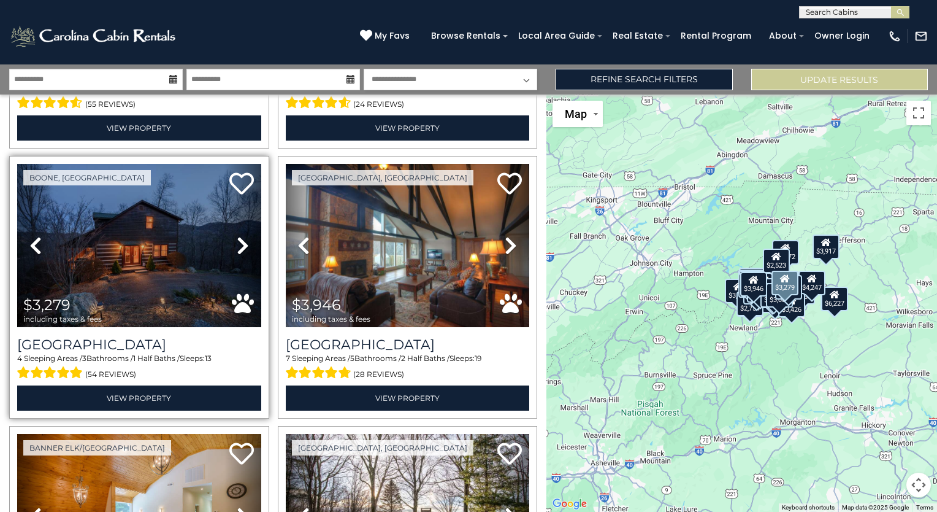
click at [238, 242] on icon at bounding box center [243, 246] width 12 height 20
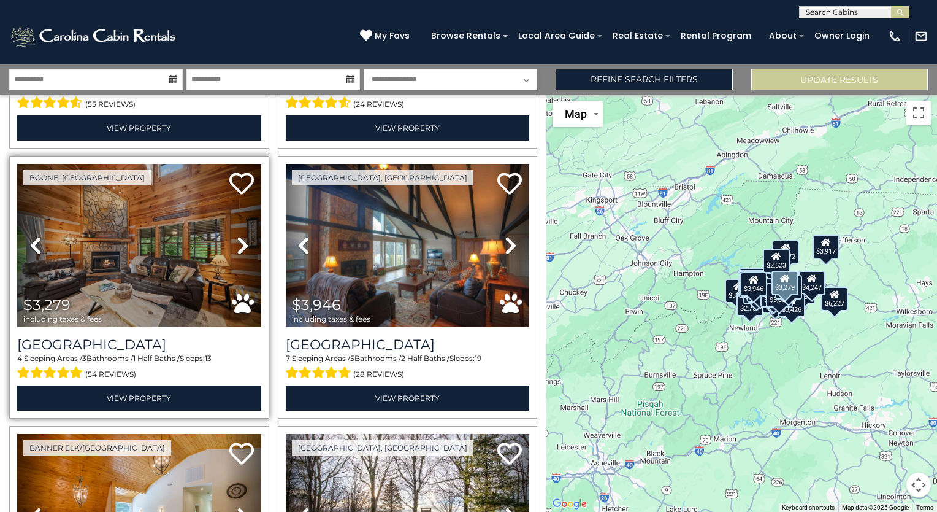
click at [238, 242] on icon at bounding box center [243, 246] width 12 height 20
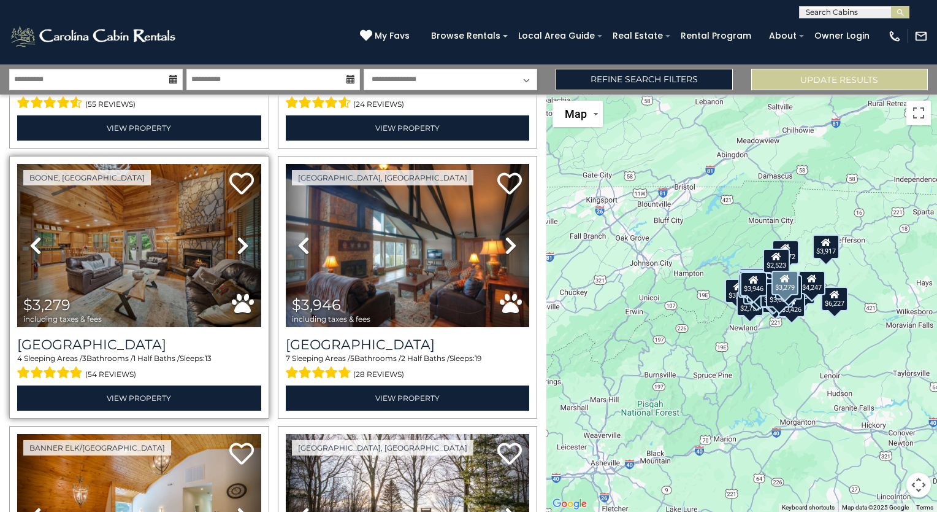
click at [238, 242] on icon at bounding box center [243, 246] width 12 height 20
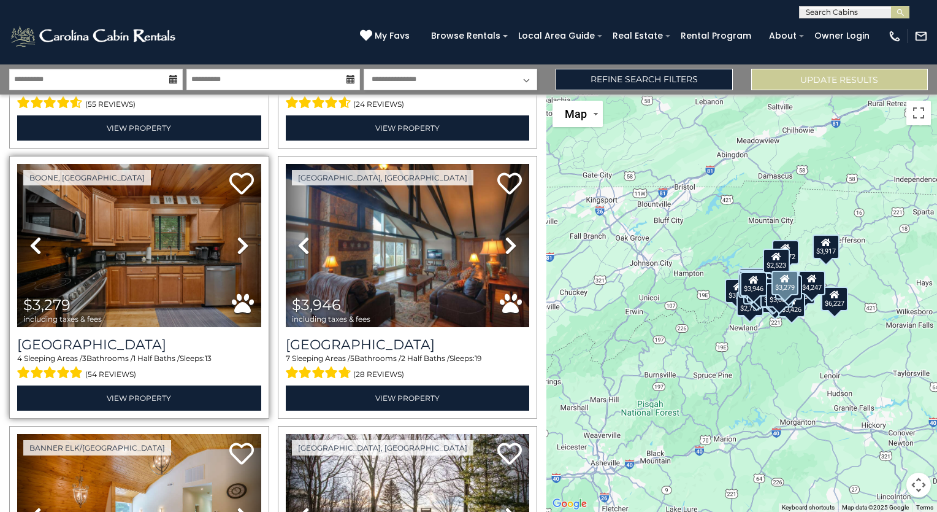
click at [238, 242] on icon at bounding box center [243, 246] width 12 height 20
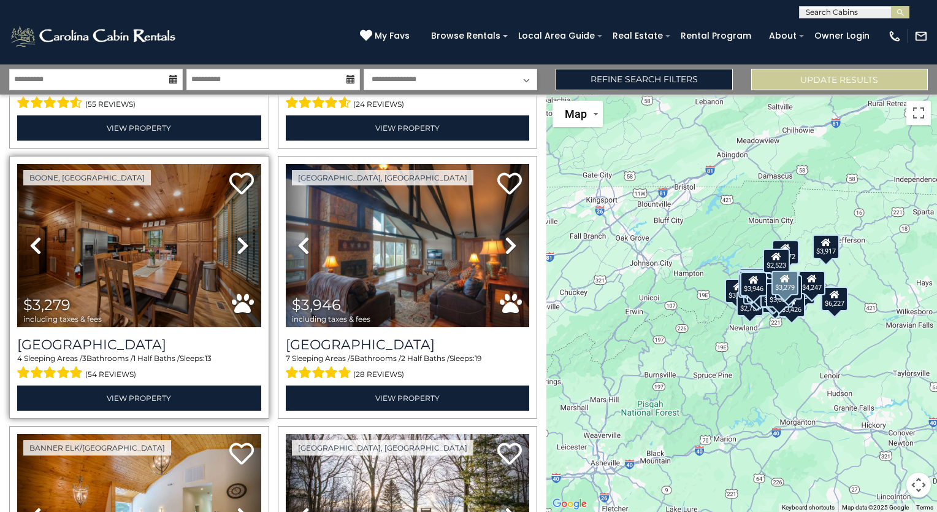
click at [238, 242] on icon at bounding box center [243, 246] width 12 height 20
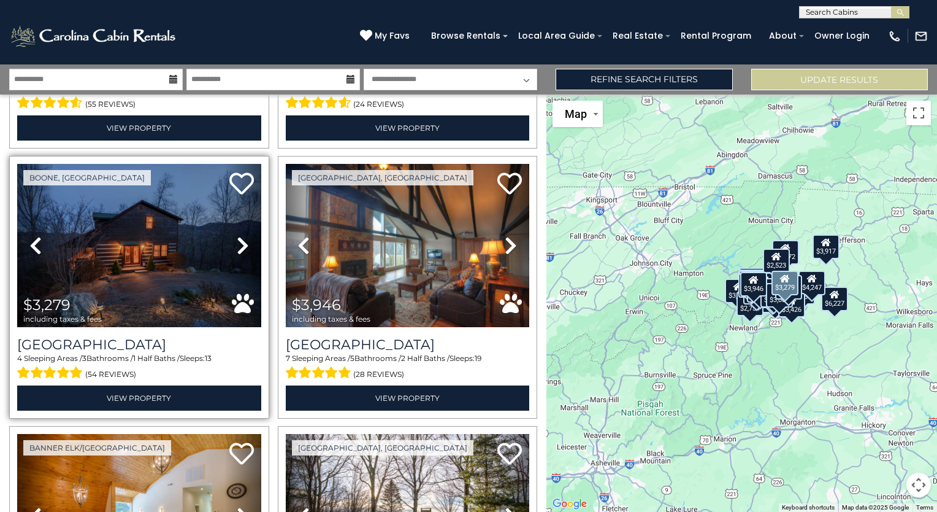
click at [238, 242] on icon at bounding box center [243, 246] width 12 height 20
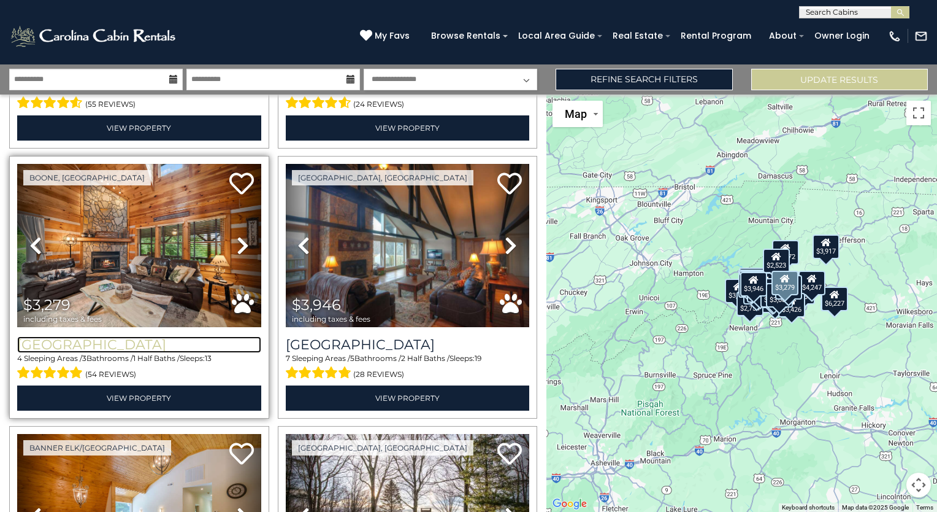
click at [124, 340] on h3 "[GEOGRAPHIC_DATA]" at bounding box center [139, 344] width 244 height 17
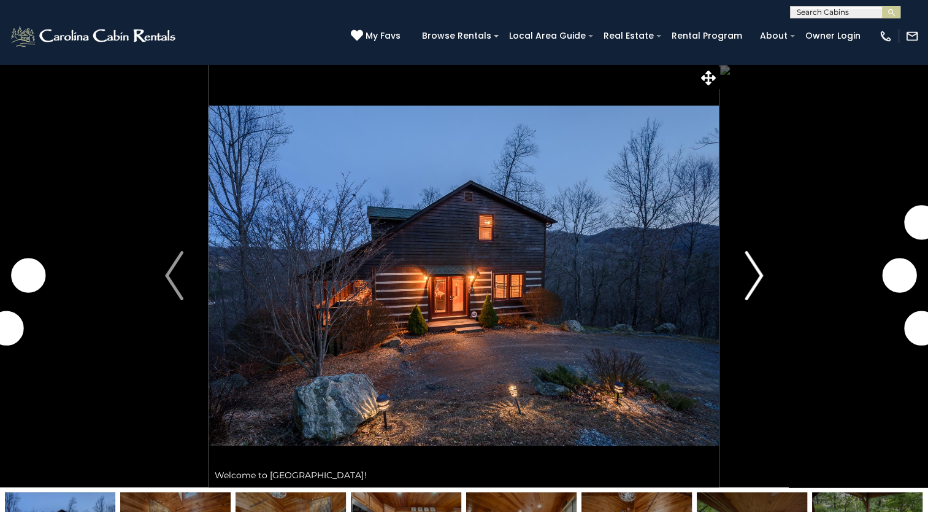
click at [744, 265] on button "Next" at bounding box center [754, 275] width 69 height 423
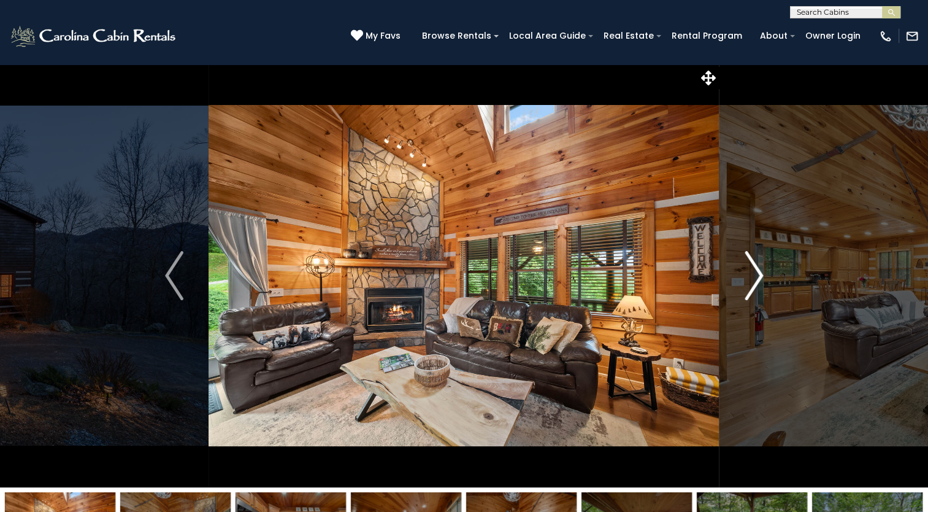
click at [746, 274] on img "Next" at bounding box center [754, 275] width 18 height 49
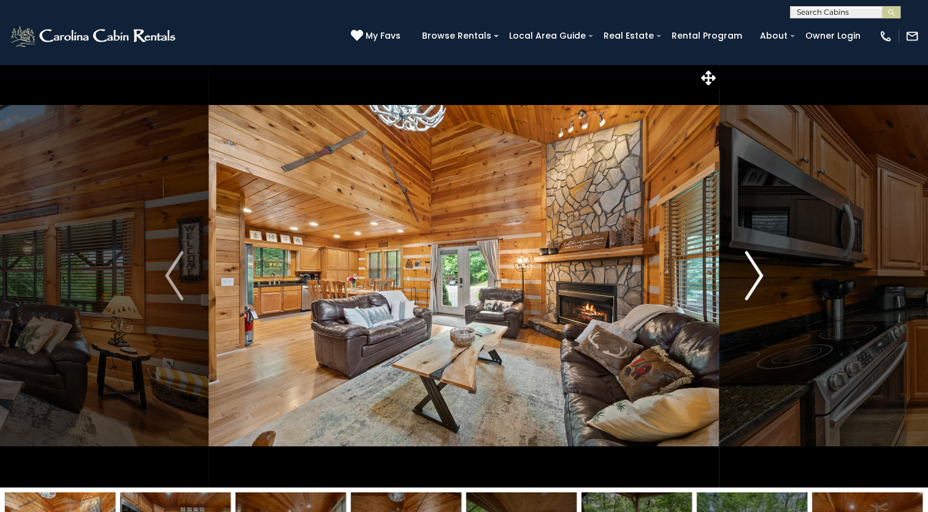
click at [746, 274] on img "Next" at bounding box center [754, 275] width 18 height 49
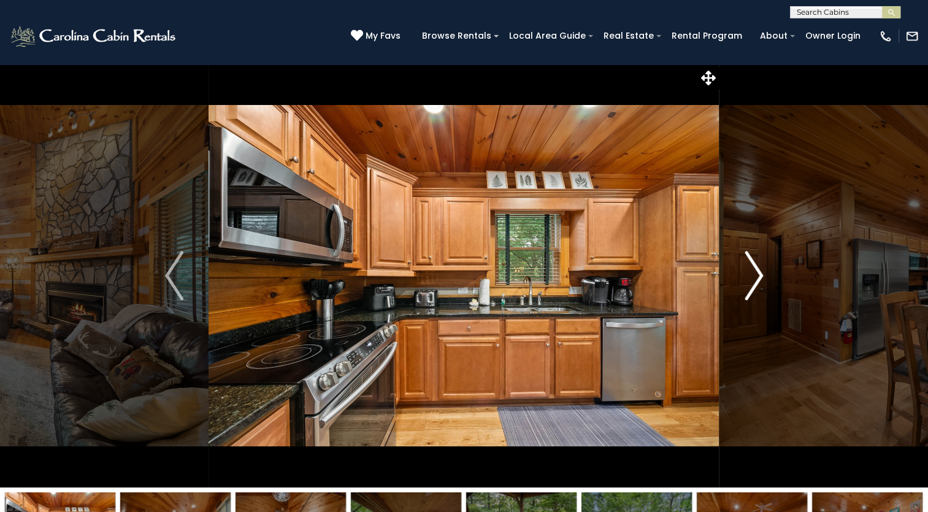
click at [746, 274] on img "Next" at bounding box center [754, 275] width 18 height 49
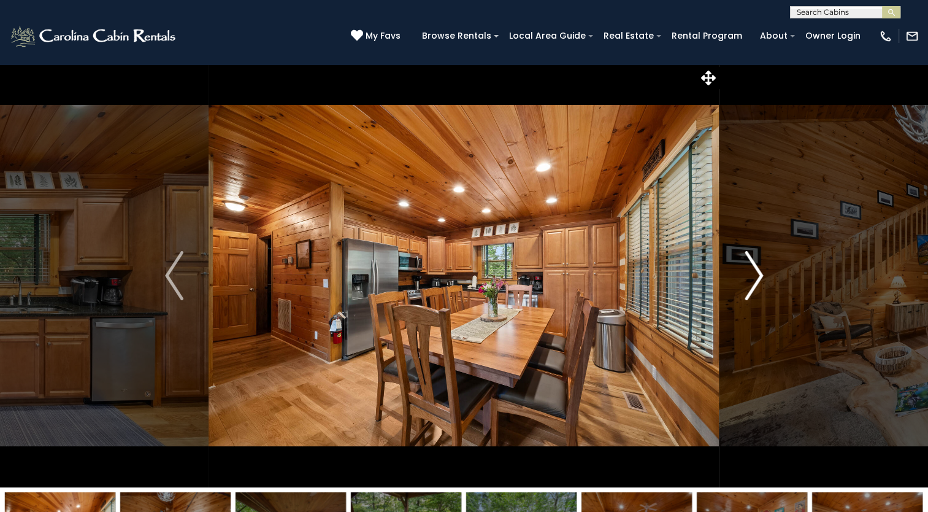
click at [746, 274] on img "Next" at bounding box center [754, 275] width 18 height 49
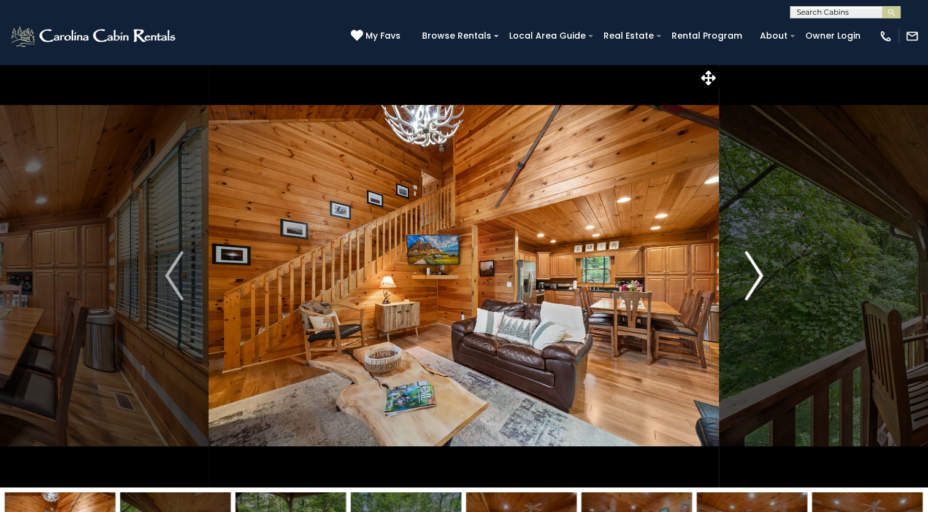
click at [746, 274] on img "Next" at bounding box center [754, 275] width 18 height 49
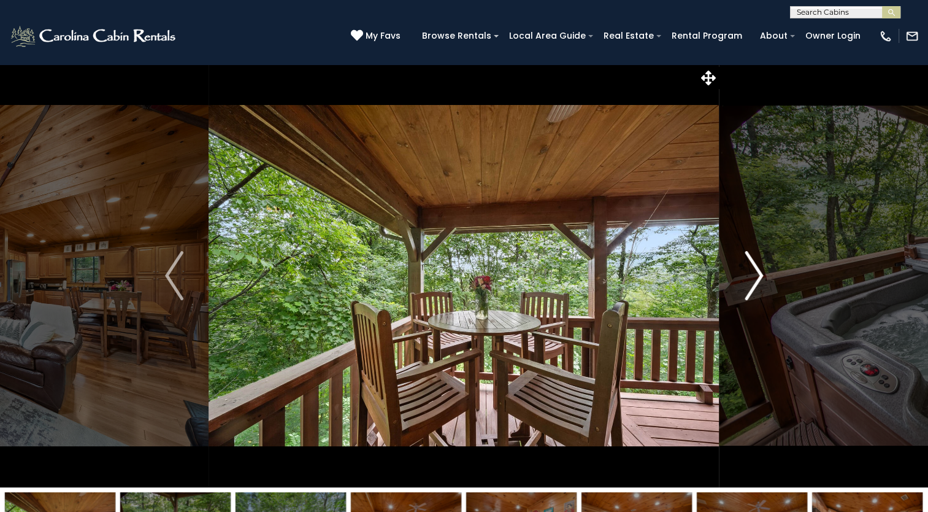
click at [746, 274] on img "Next" at bounding box center [754, 275] width 18 height 49
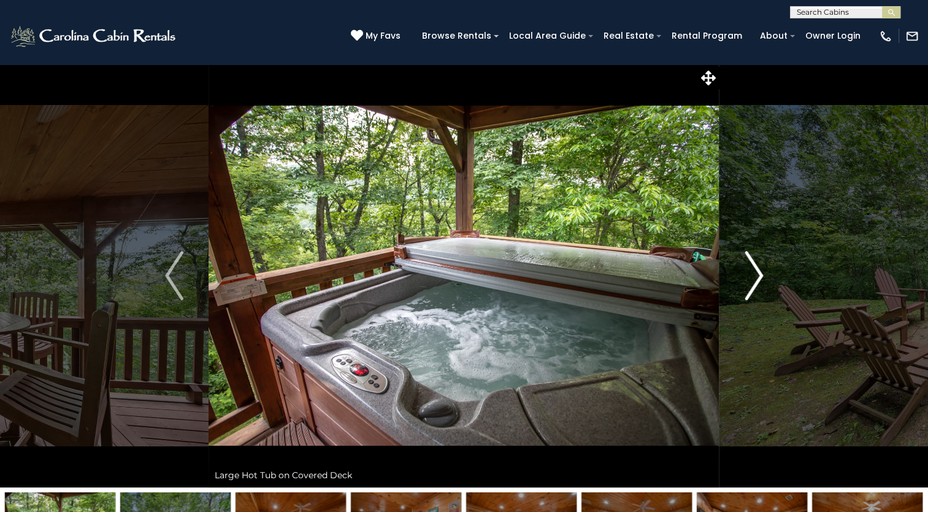
click at [746, 274] on img "Next" at bounding box center [754, 275] width 18 height 49
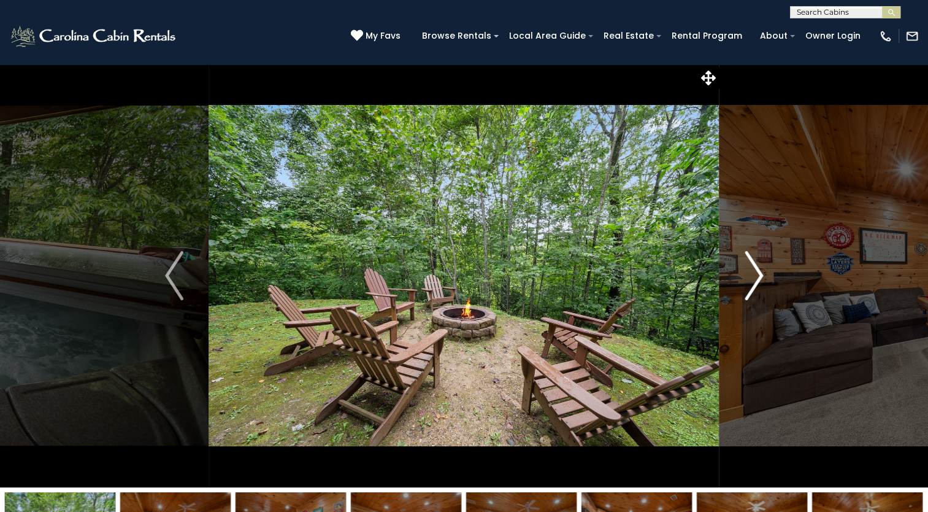
click at [746, 274] on img "Next" at bounding box center [754, 275] width 18 height 49
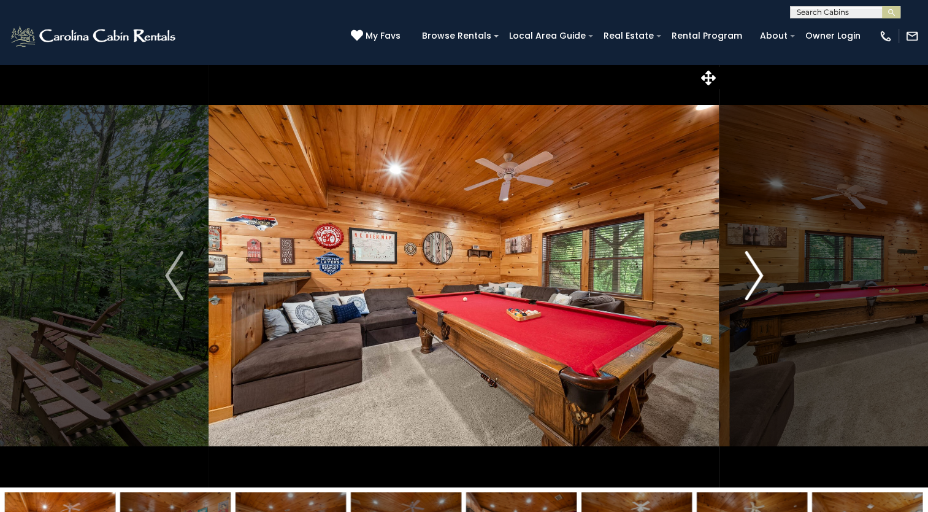
click at [746, 274] on img "Next" at bounding box center [754, 275] width 18 height 49
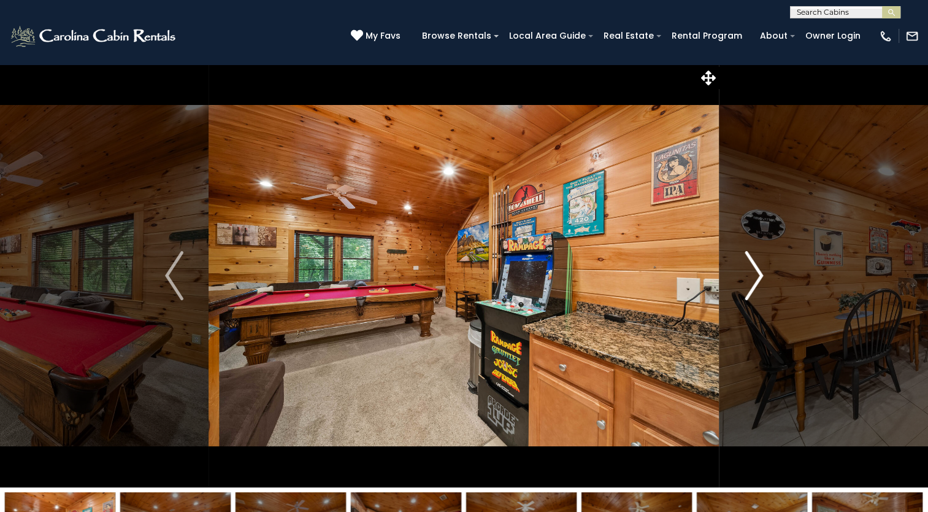
click at [746, 274] on img "Next" at bounding box center [754, 275] width 18 height 49
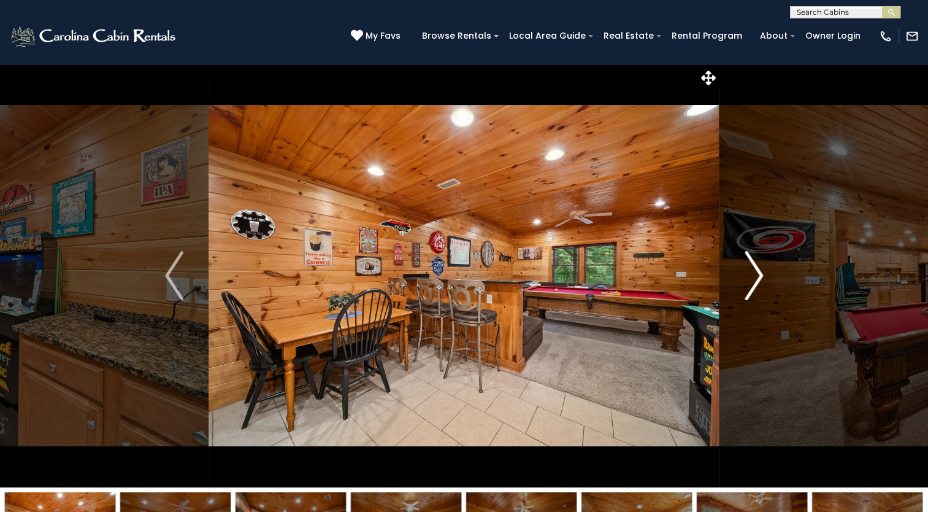
click at [746, 274] on img "Next" at bounding box center [754, 275] width 18 height 49
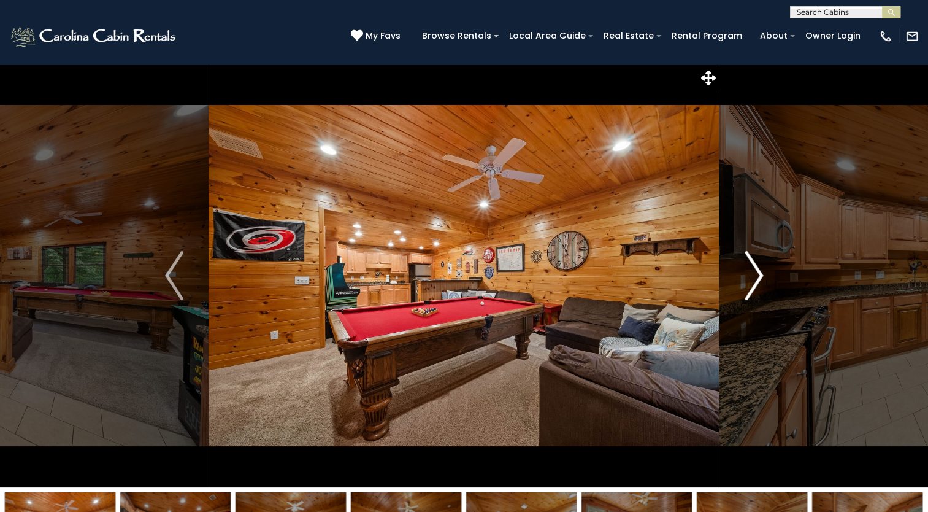
click at [746, 274] on img "Next" at bounding box center [754, 275] width 18 height 49
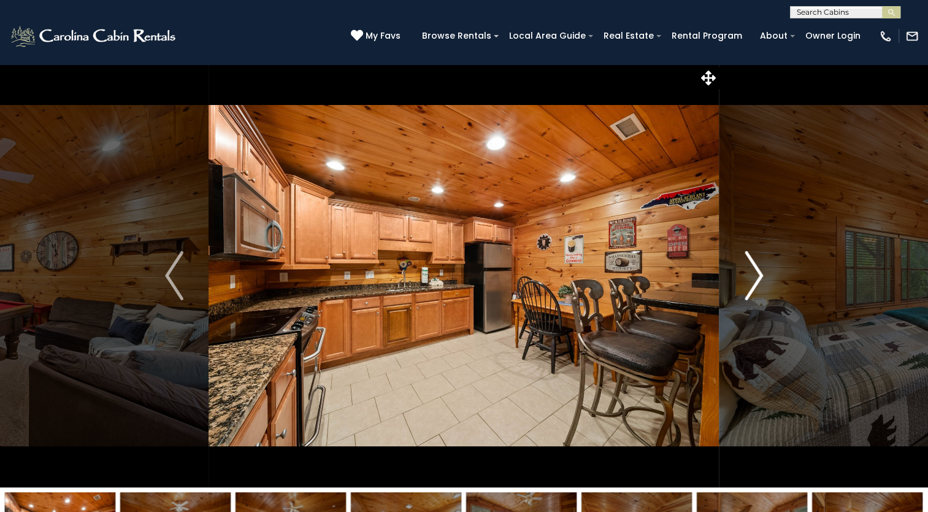
click at [746, 274] on img "Next" at bounding box center [754, 275] width 18 height 49
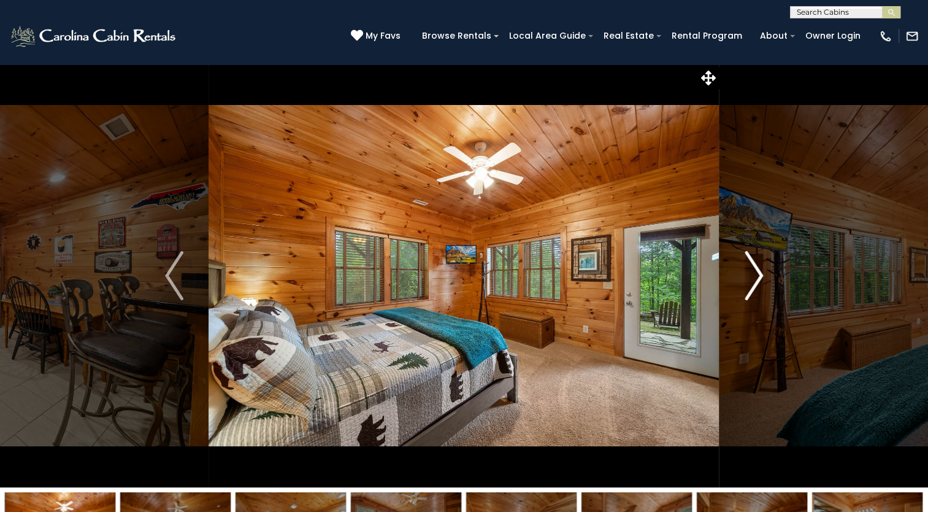
click at [746, 274] on img "Next" at bounding box center [754, 275] width 18 height 49
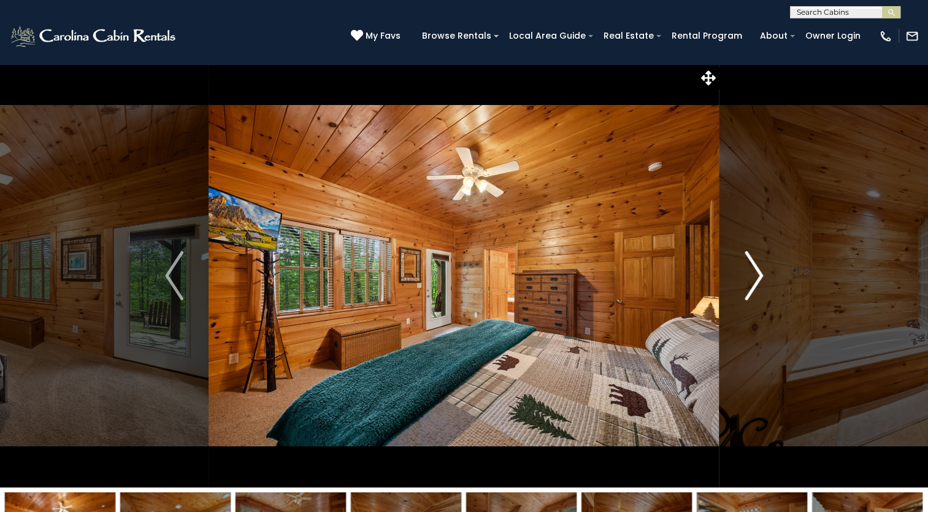
click at [746, 274] on img "Next" at bounding box center [754, 275] width 18 height 49
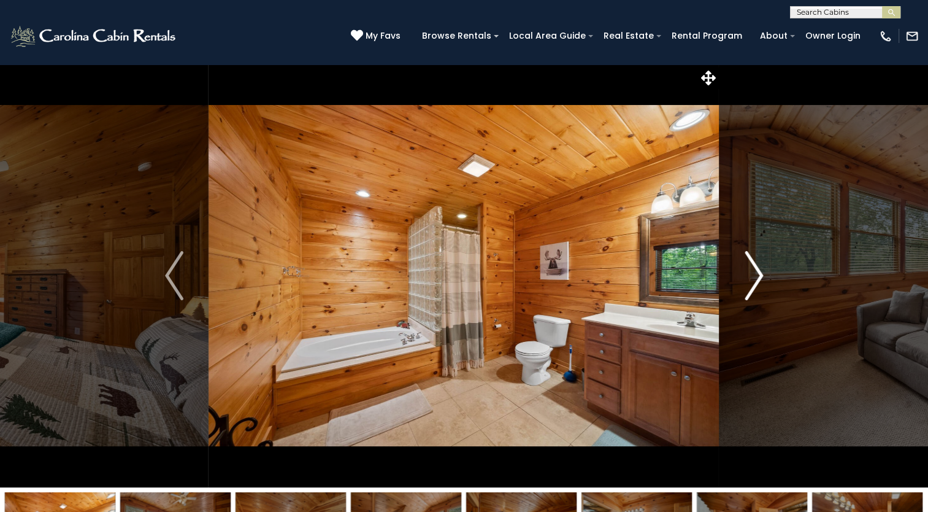
click at [746, 274] on img "Next" at bounding box center [754, 275] width 18 height 49
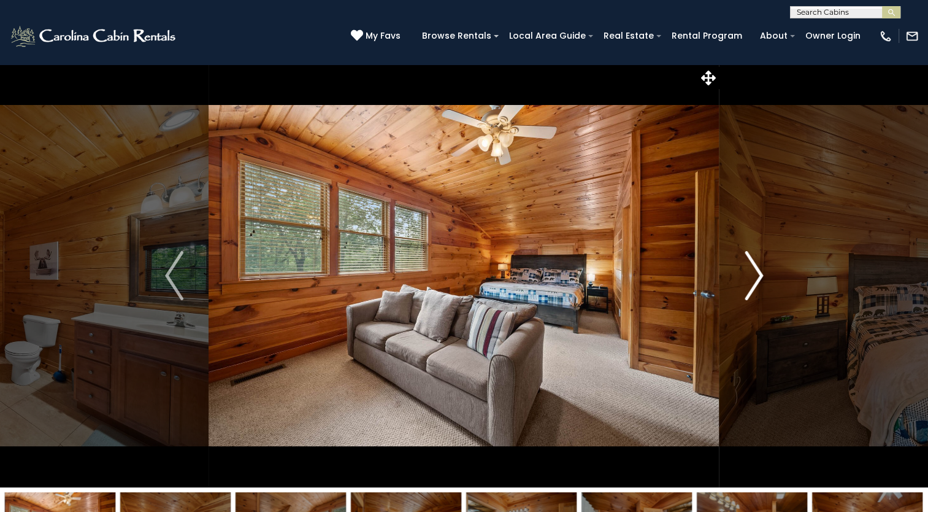
click at [746, 274] on img "Next" at bounding box center [754, 275] width 18 height 49
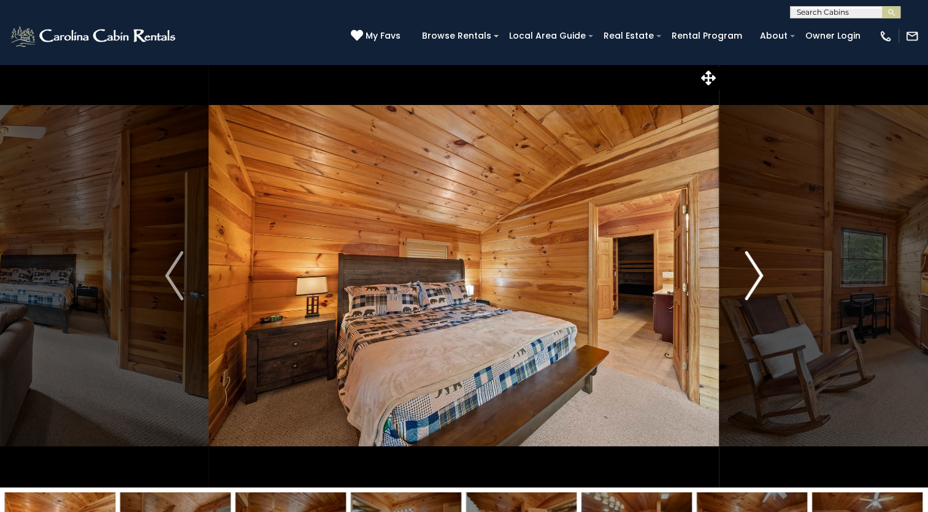
click at [746, 274] on img "Next" at bounding box center [754, 275] width 18 height 49
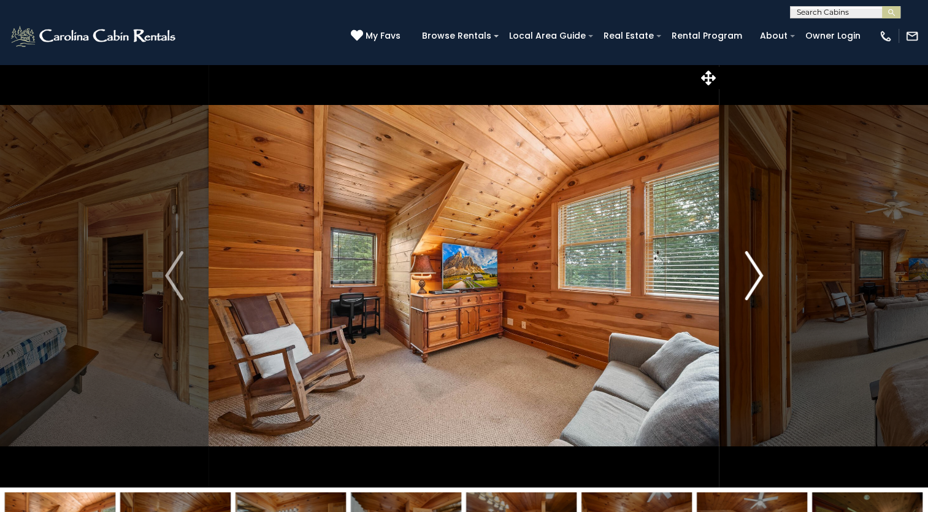
click at [746, 274] on img "Next" at bounding box center [754, 275] width 18 height 49
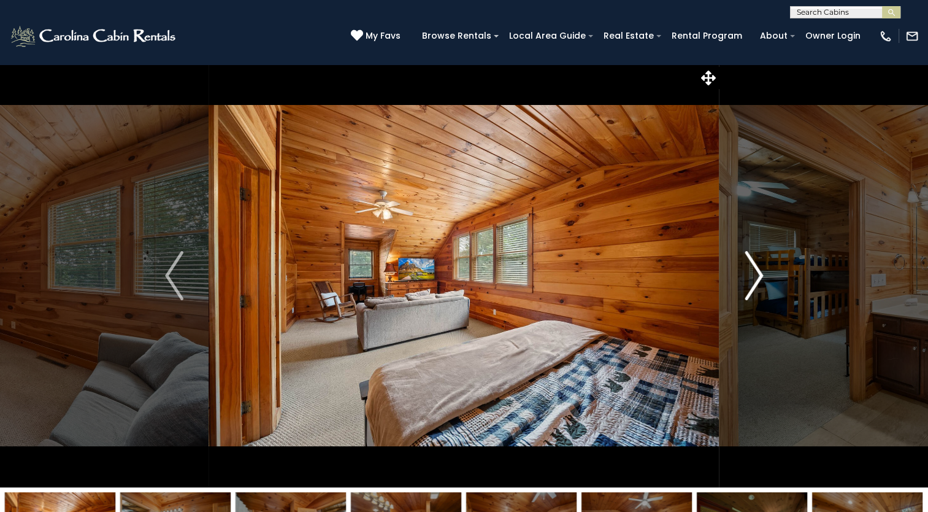
click at [746, 274] on img "Next" at bounding box center [754, 275] width 18 height 49
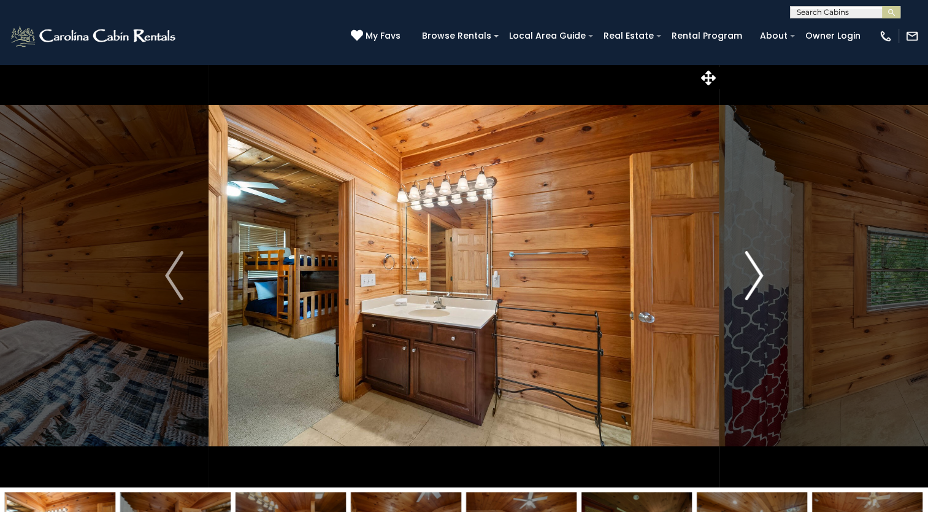
click at [746, 274] on img "Next" at bounding box center [754, 275] width 18 height 49
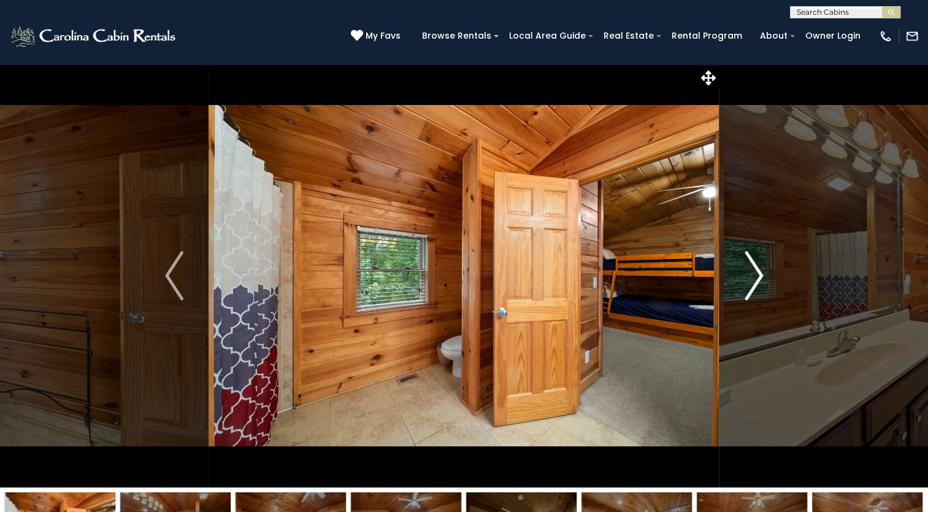
click at [746, 274] on img "Next" at bounding box center [754, 275] width 18 height 49
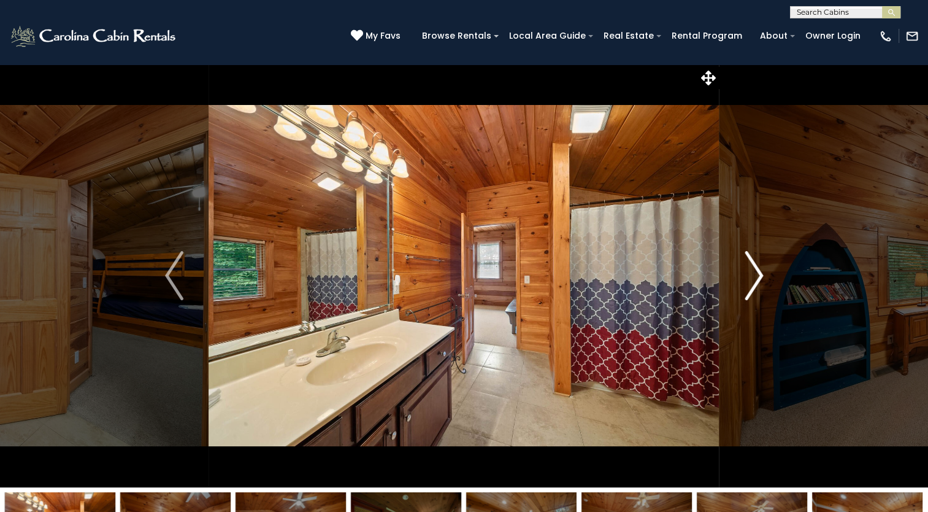
click at [746, 274] on img "Next" at bounding box center [754, 275] width 18 height 49
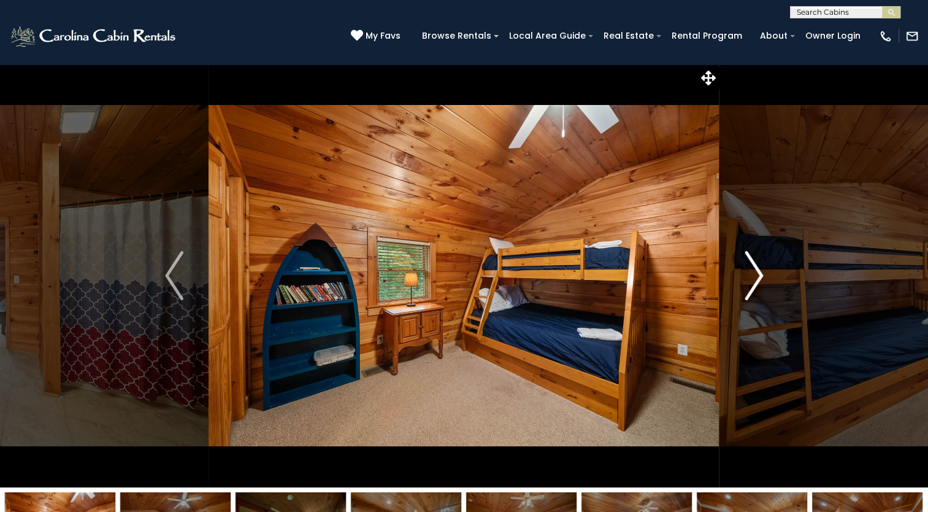
click at [746, 274] on img "Next" at bounding box center [754, 275] width 18 height 49
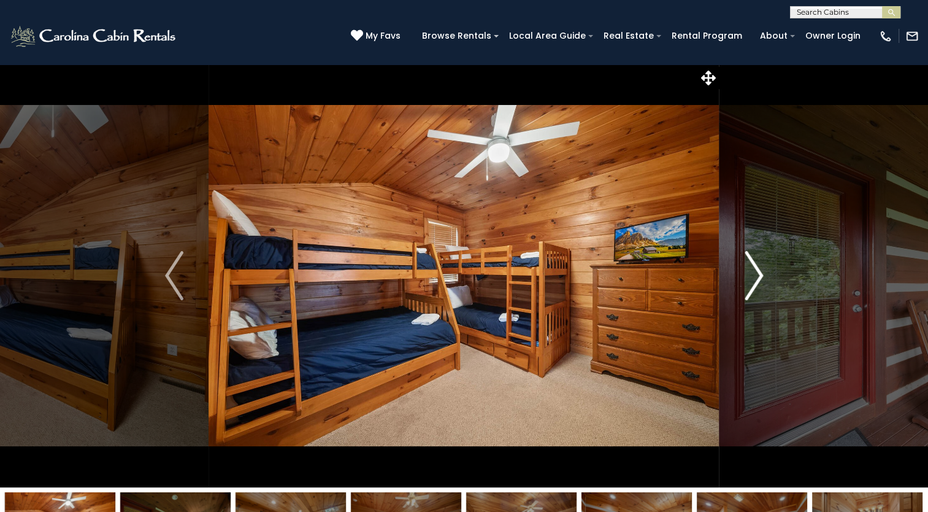
click at [746, 274] on img "Next" at bounding box center [754, 275] width 18 height 49
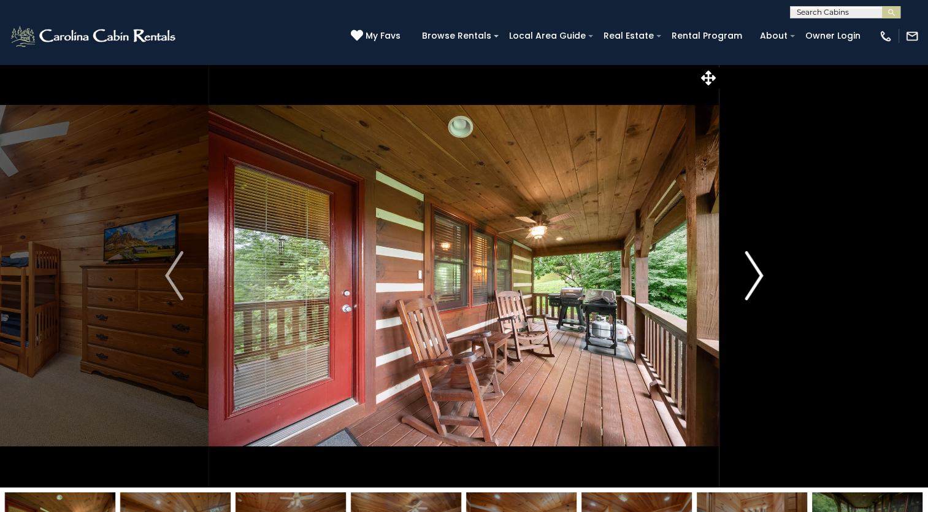
click at [746, 274] on img "Next" at bounding box center [754, 275] width 18 height 49
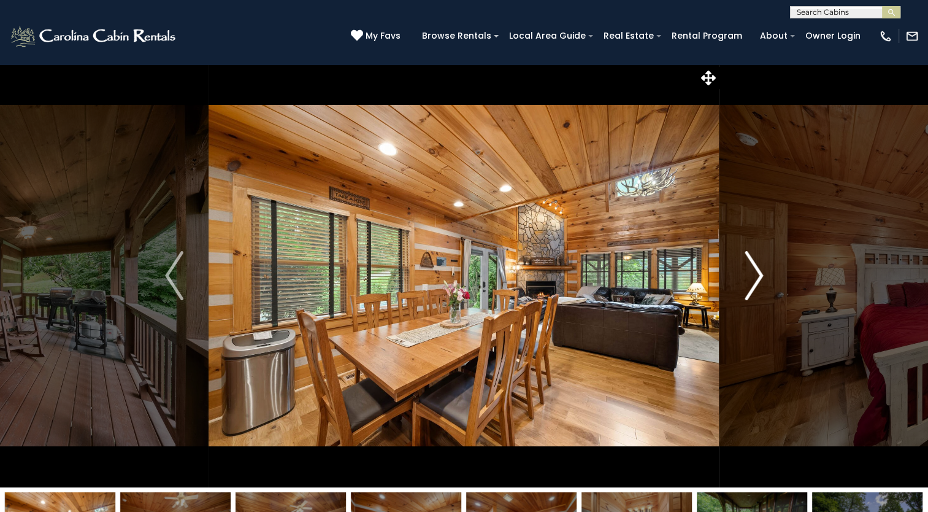
click at [746, 274] on img "Next" at bounding box center [754, 275] width 18 height 49
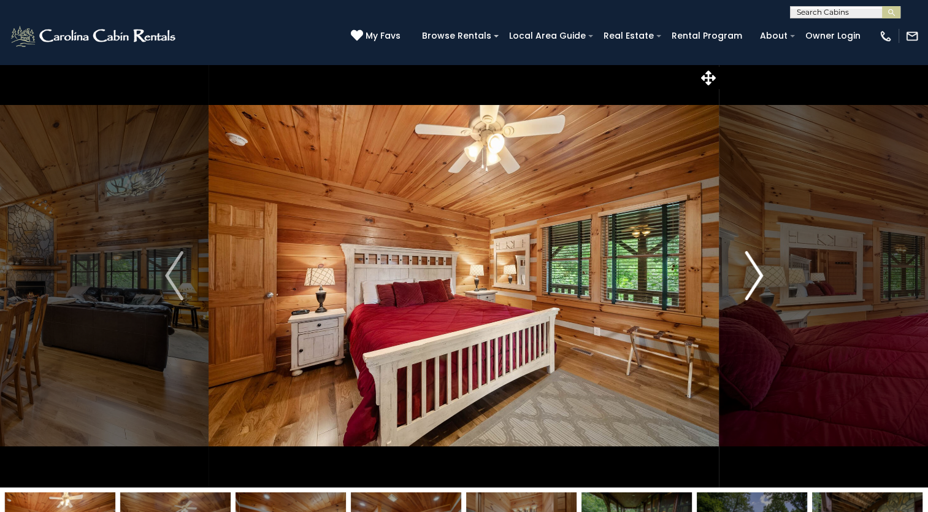
click at [746, 274] on img "Next" at bounding box center [754, 275] width 18 height 49
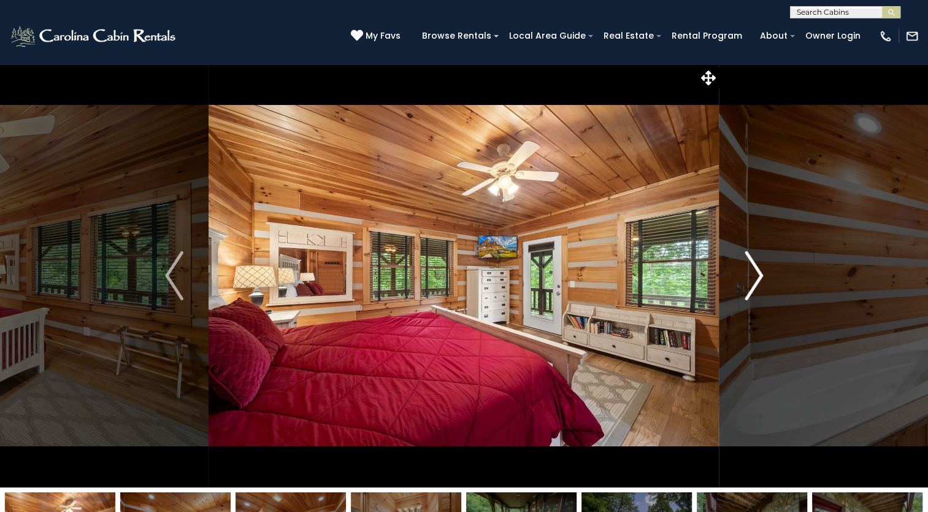
click at [746, 274] on img "Next" at bounding box center [754, 275] width 18 height 49
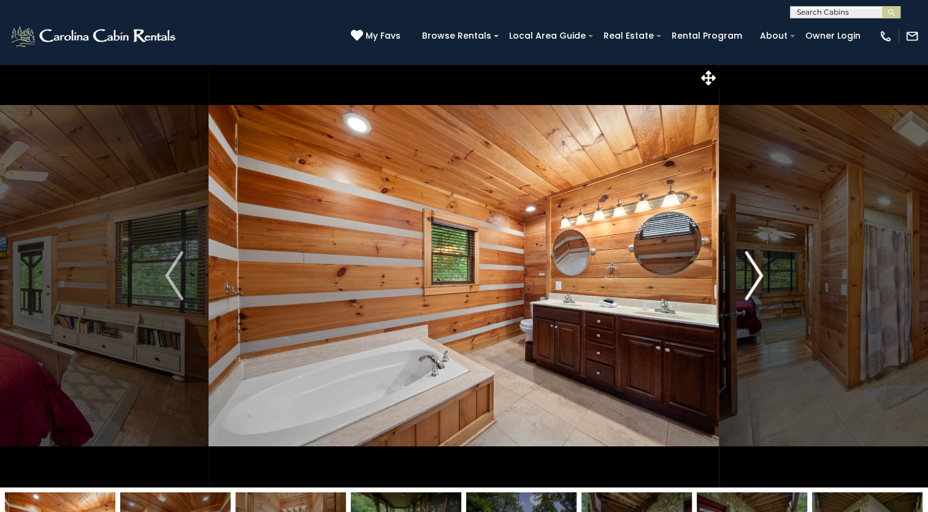
click at [746, 274] on img "Next" at bounding box center [754, 275] width 18 height 49
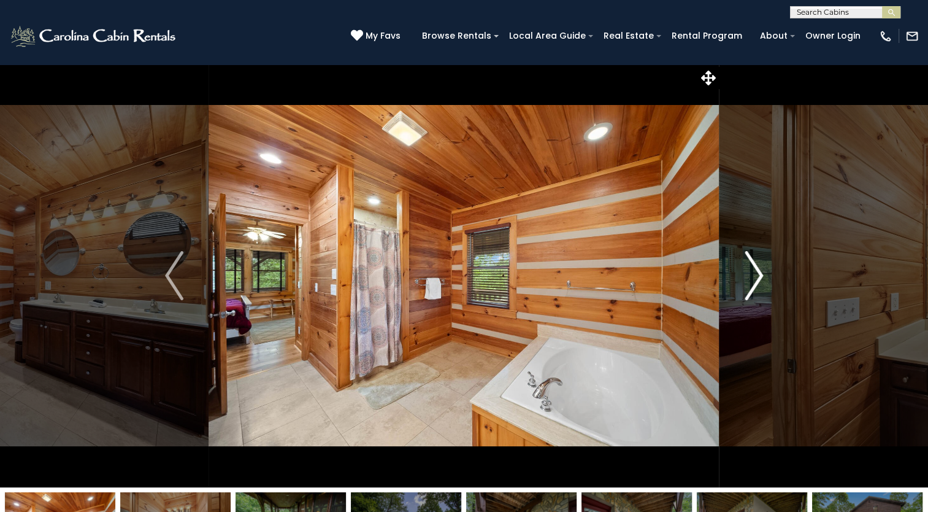
click at [746, 274] on img "Next" at bounding box center [754, 275] width 18 height 49
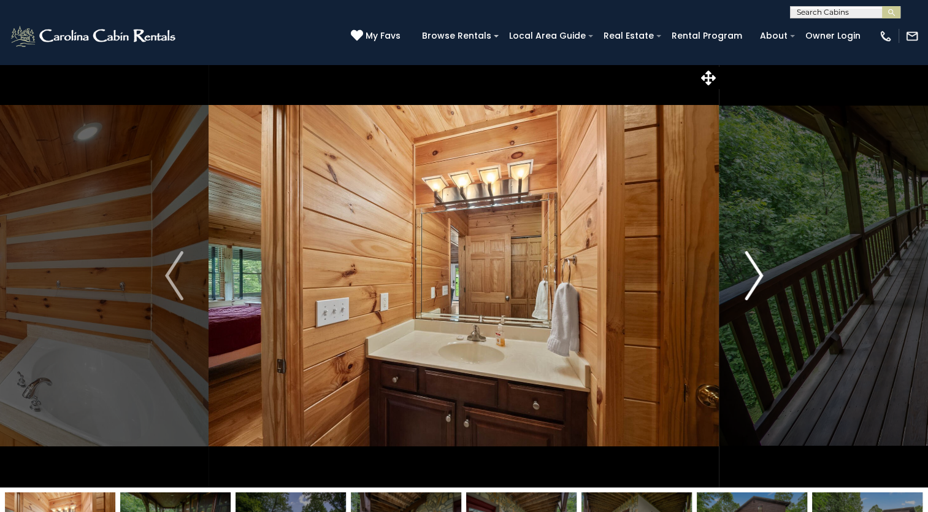
click at [746, 274] on img "Next" at bounding box center [754, 275] width 18 height 49
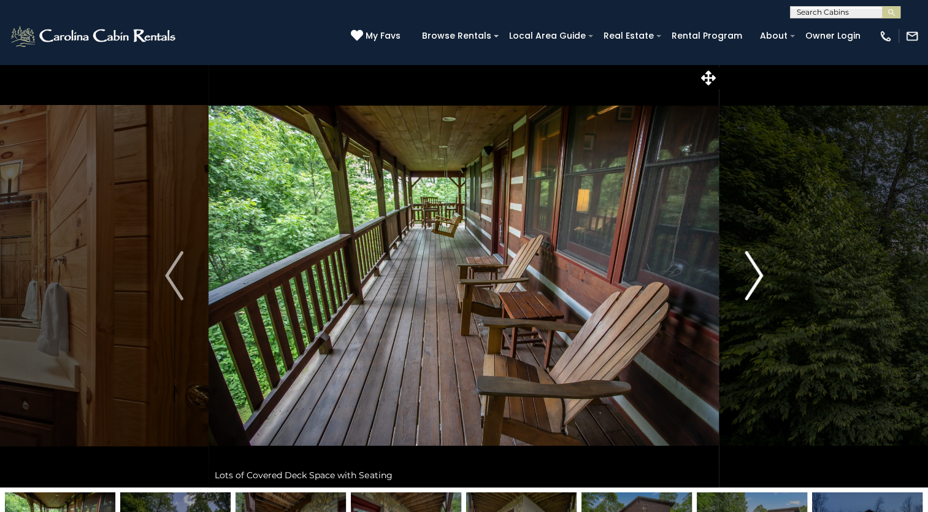
click at [746, 274] on img "Next" at bounding box center [754, 275] width 18 height 49
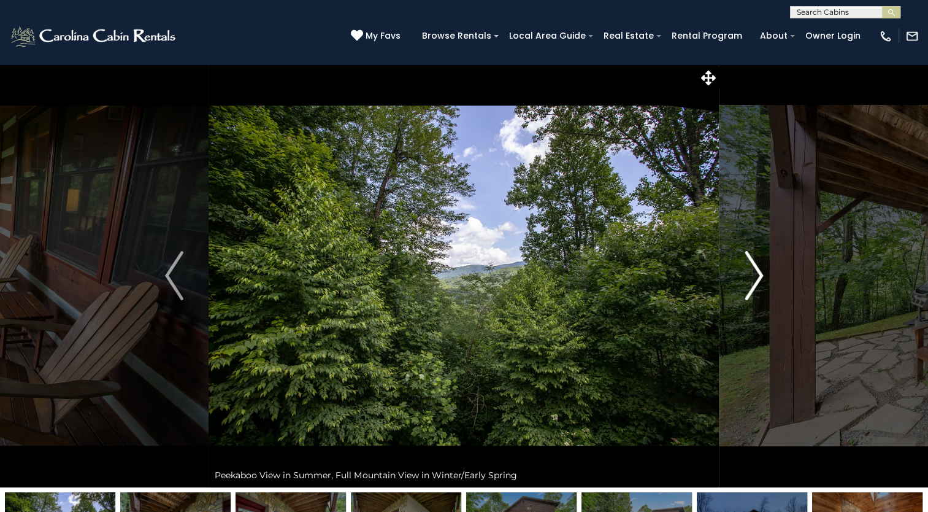
click at [746, 274] on img "Next" at bounding box center [754, 275] width 18 height 49
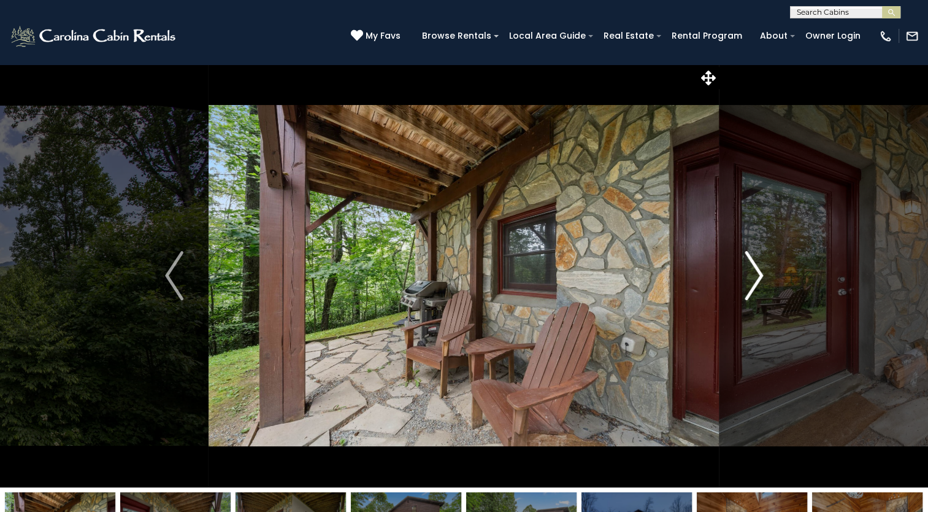
click at [746, 274] on img "Next" at bounding box center [754, 275] width 18 height 49
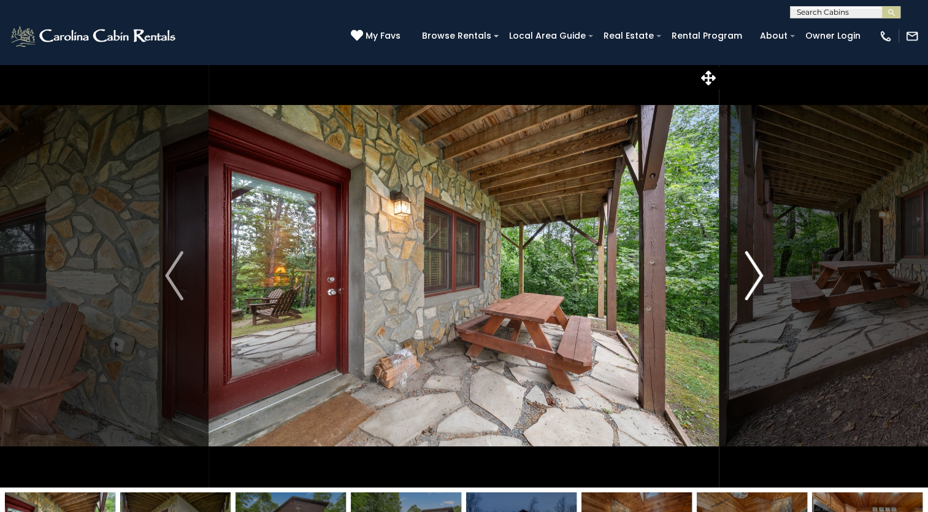
click at [746, 274] on img "Next" at bounding box center [754, 275] width 18 height 49
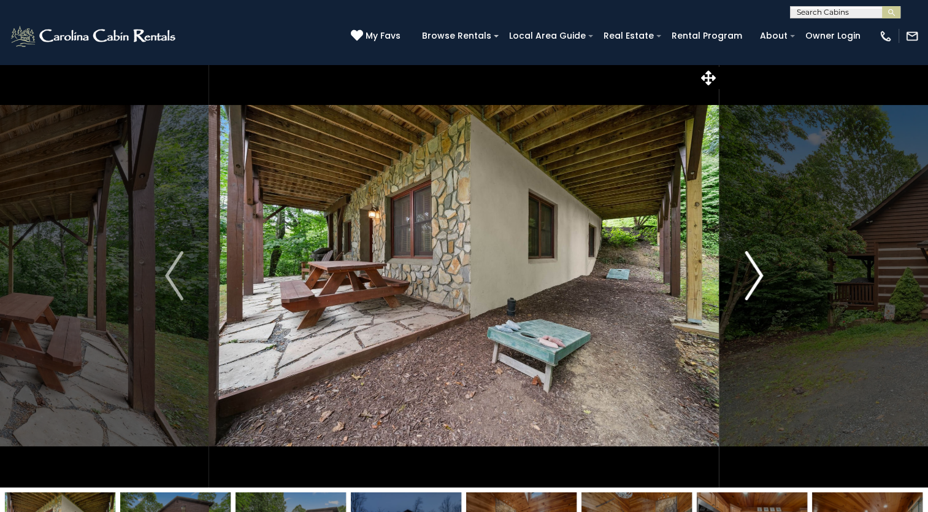
click at [746, 274] on img "Next" at bounding box center [754, 275] width 18 height 49
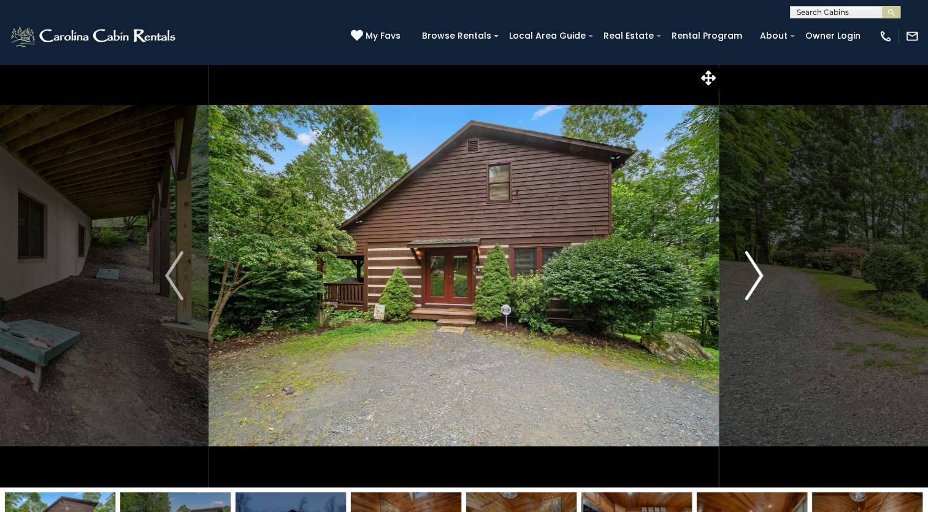
click at [766, 277] on button "Next" at bounding box center [754, 275] width 69 height 423
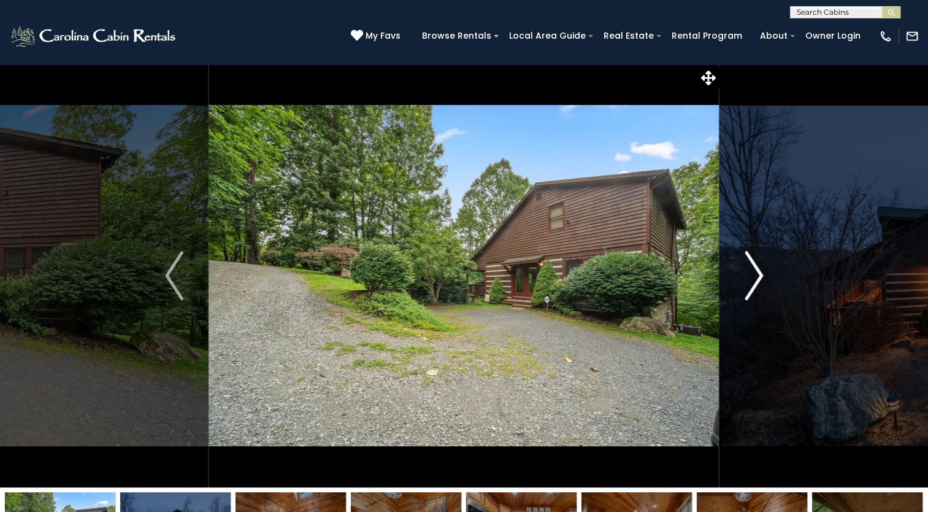
click at [766, 277] on button "Next" at bounding box center [754, 275] width 69 height 423
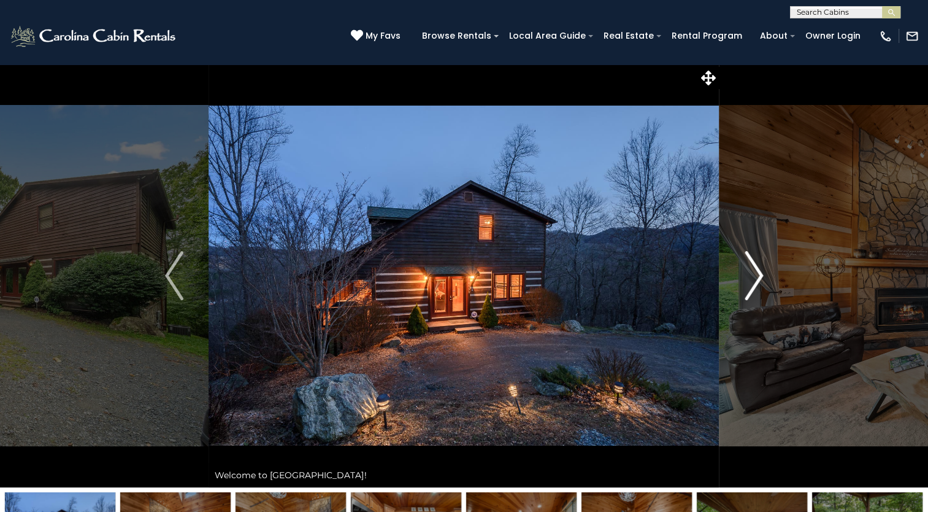
click at [766, 277] on button "Next" at bounding box center [754, 275] width 69 height 423
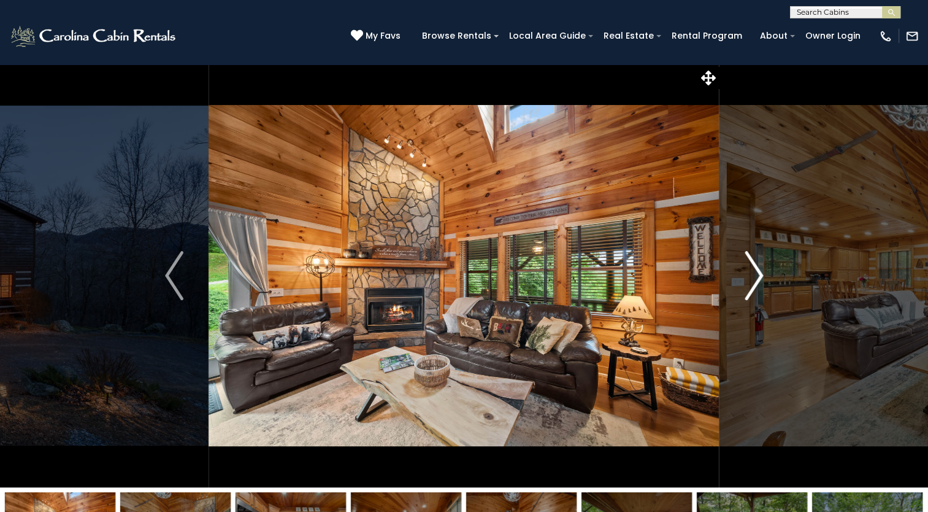
click at [763, 274] on button "Next" at bounding box center [754, 275] width 69 height 423
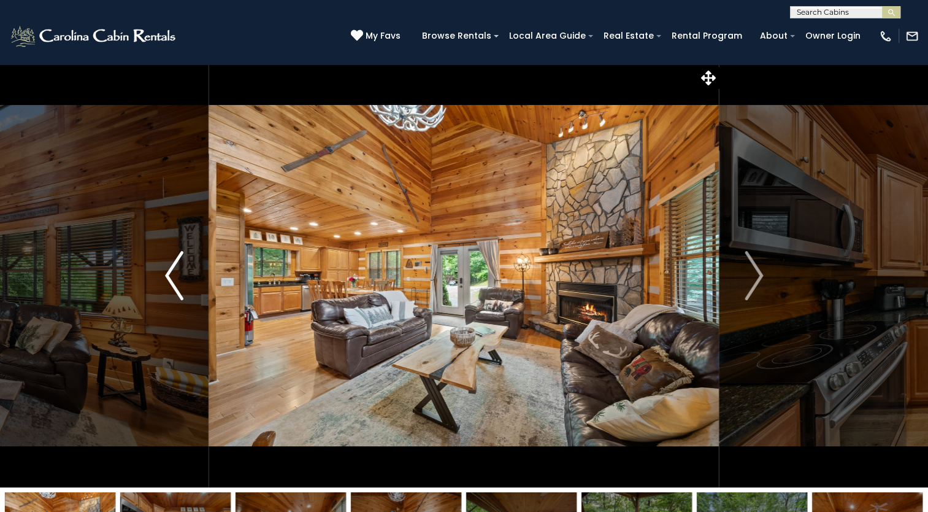
click at [161, 286] on button "Previous" at bounding box center [174, 275] width 69 height 423
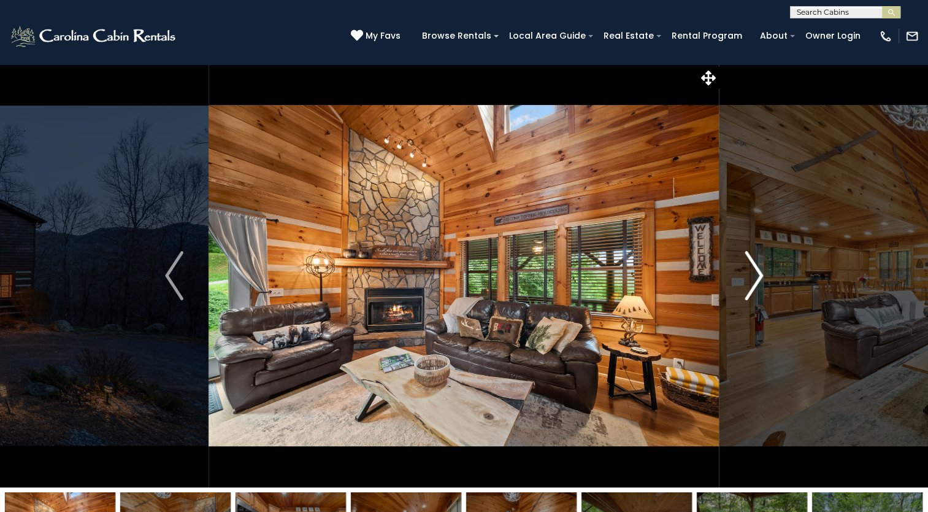
click at [749, 266] on img "Next" at bounding box center [754, 275] width 18 height 49
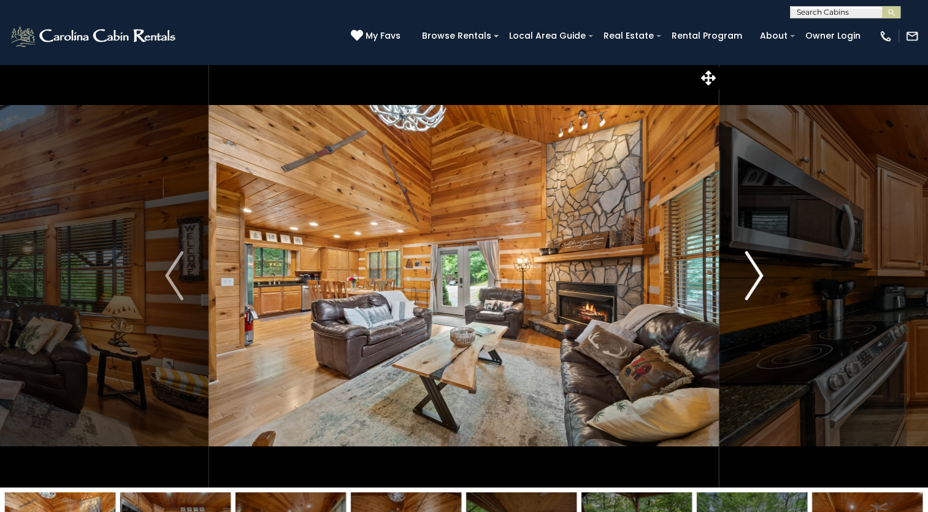
click at [749, 266] on img "Next" at bounding box center [754, 275] width 18 height 49
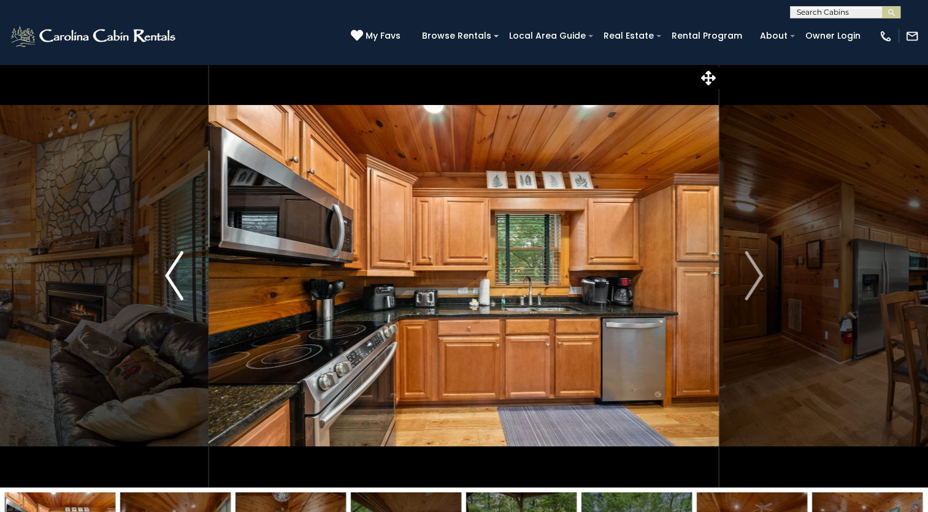
click at [180, 283] on img "Previous" at bounding box center [174, 275] width 18 height 49
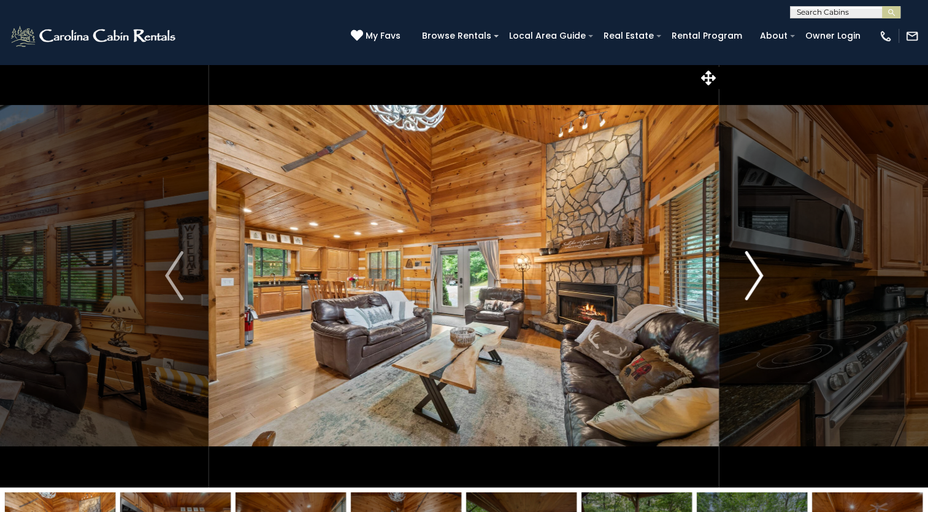
click at [754, 280] on img "Next" at bounding box center [754, 275] width 18 height 49
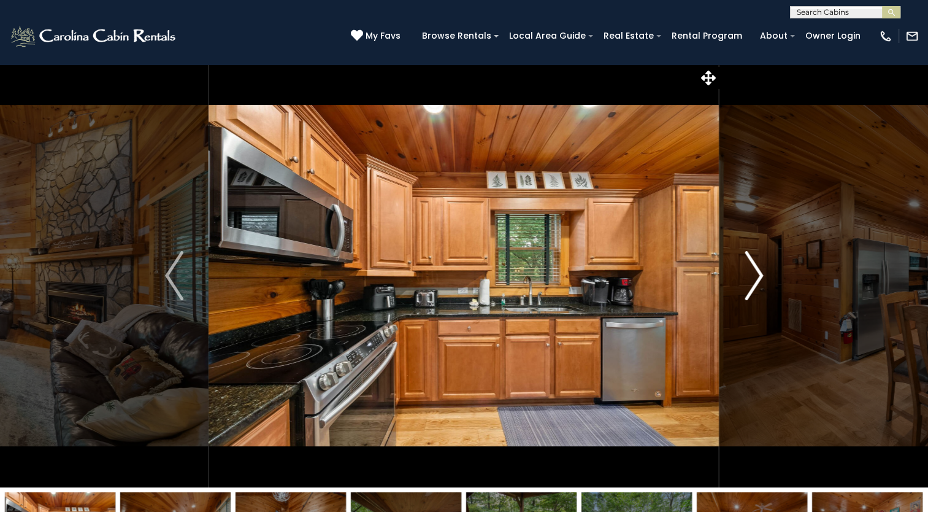
click at [754, 280] on img "Next" at bounding box center [754, 275] width 18 height 49
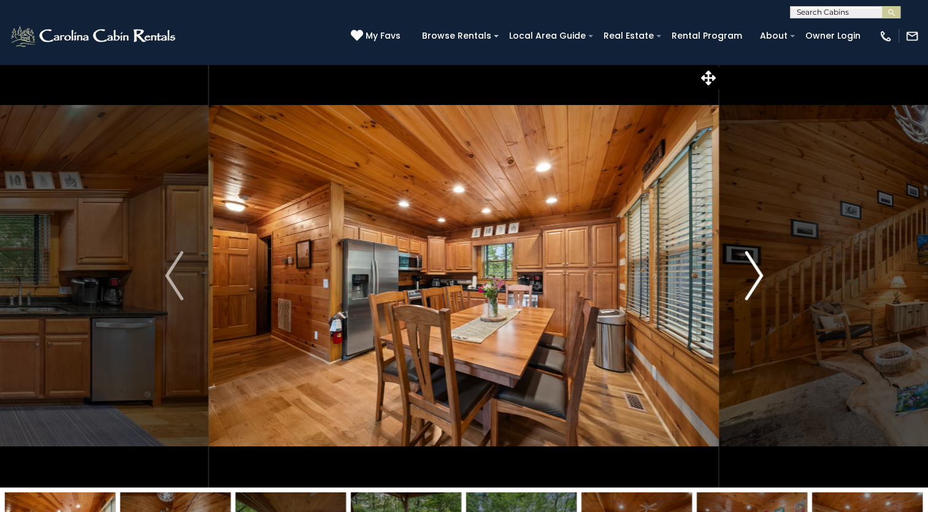
click at [754, 280] on img "Next" at bounding box center [754, 275] width 18 height 49
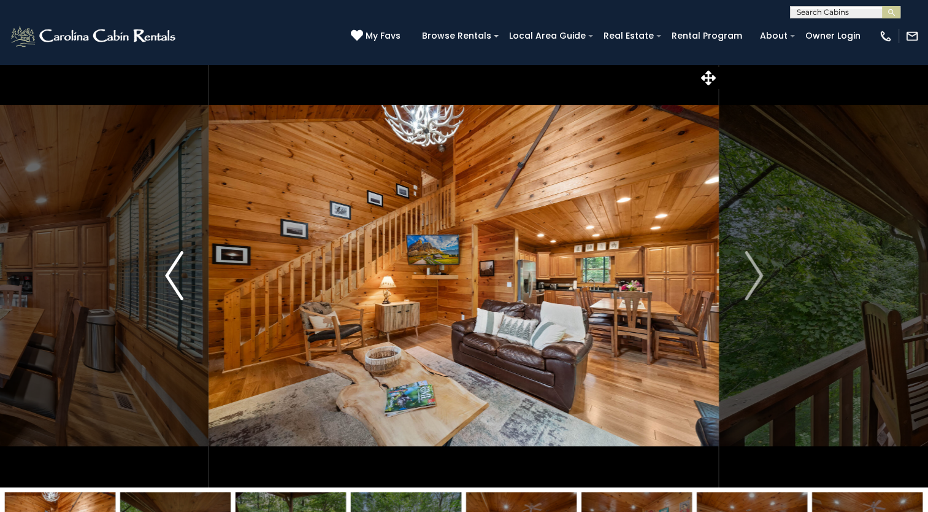
click at [183, 279] on img "Previous" at bounding box center [174, 275] width 18 height 49
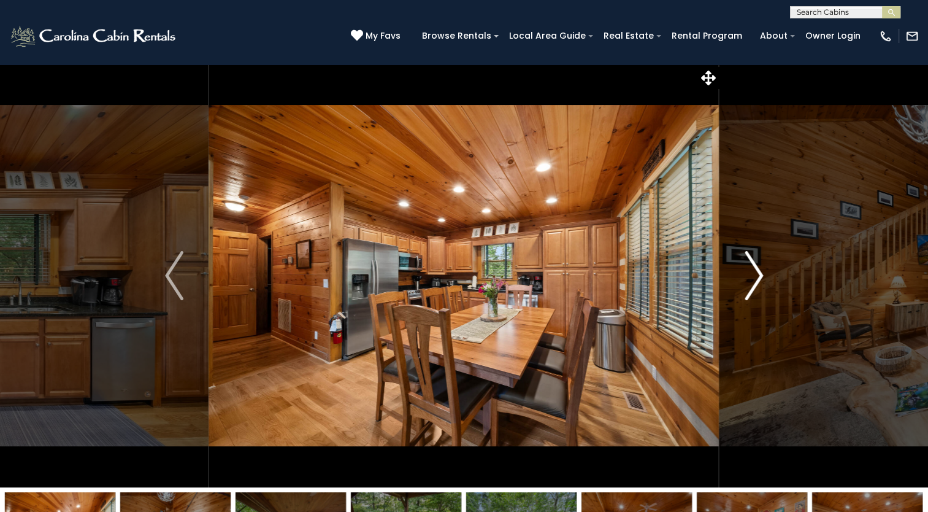
click at [761, 275] on img "Next" at bounding box center [754, 275] width 18 height 49
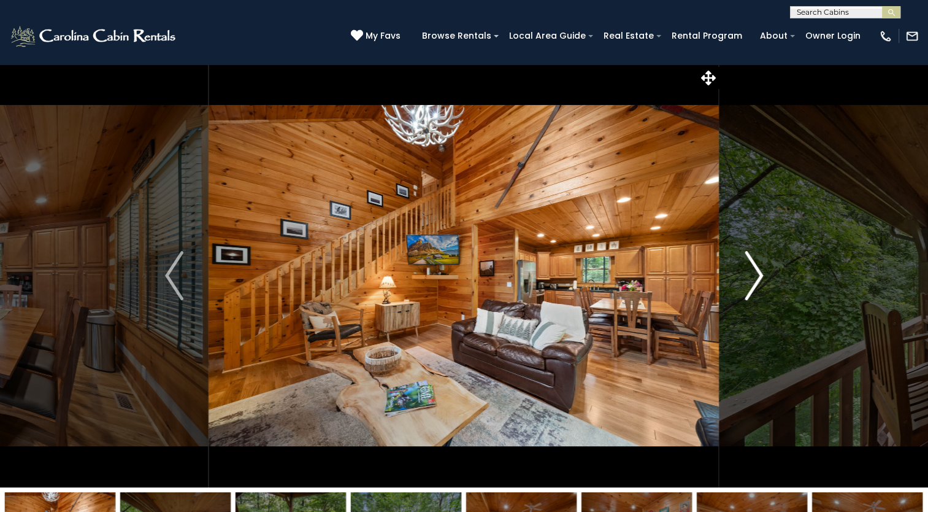
click at [761, 275] on img "Next" at bounding box center [754, 275] width 18 height 49
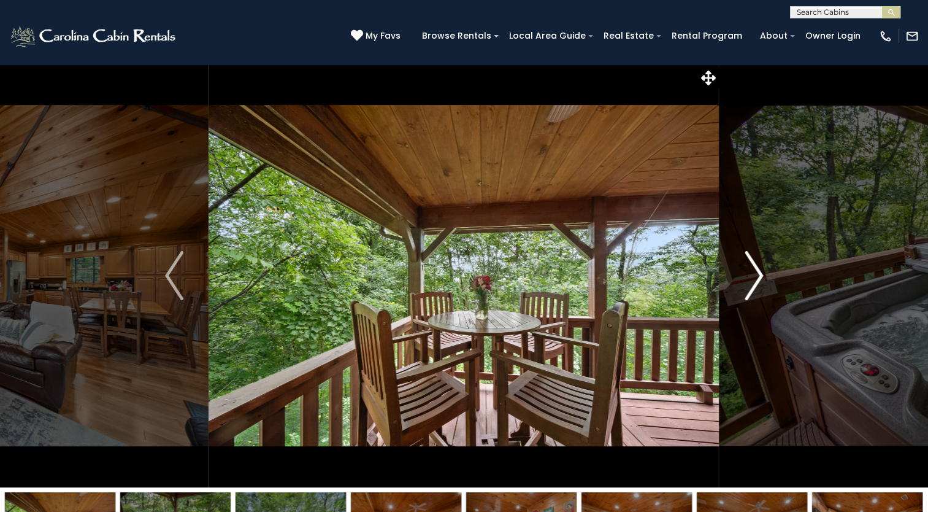
click at [761, 275] on img "Next" at bounding box center [754, 275] width 18 height 49
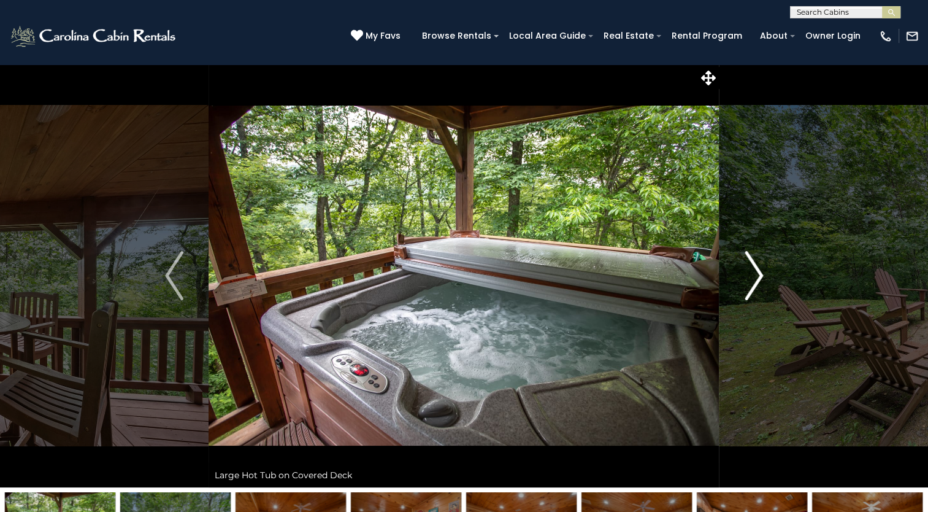
click at [761, 275] on img "Next" at bounding box center [754, 275] width 18 height 49
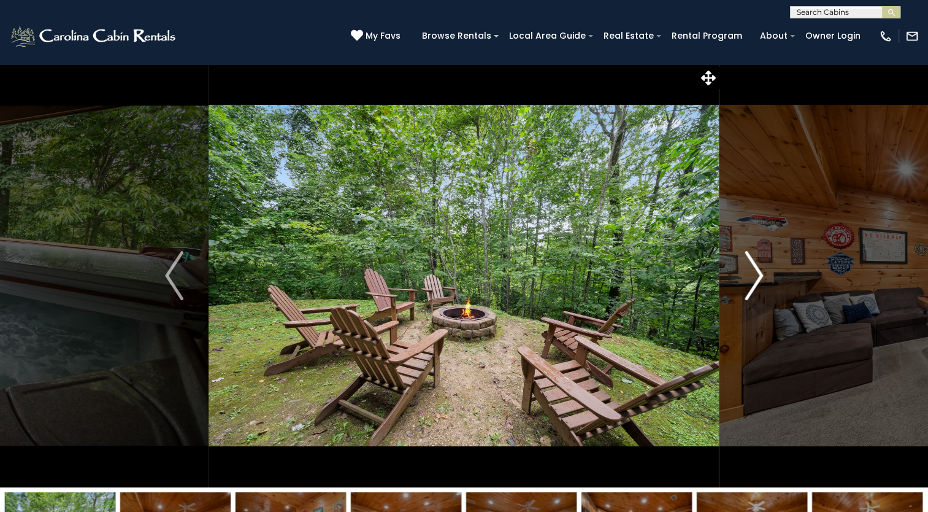
click at [761, 275] on img "Next" at bounding box center [754, 275] width 18 height 49
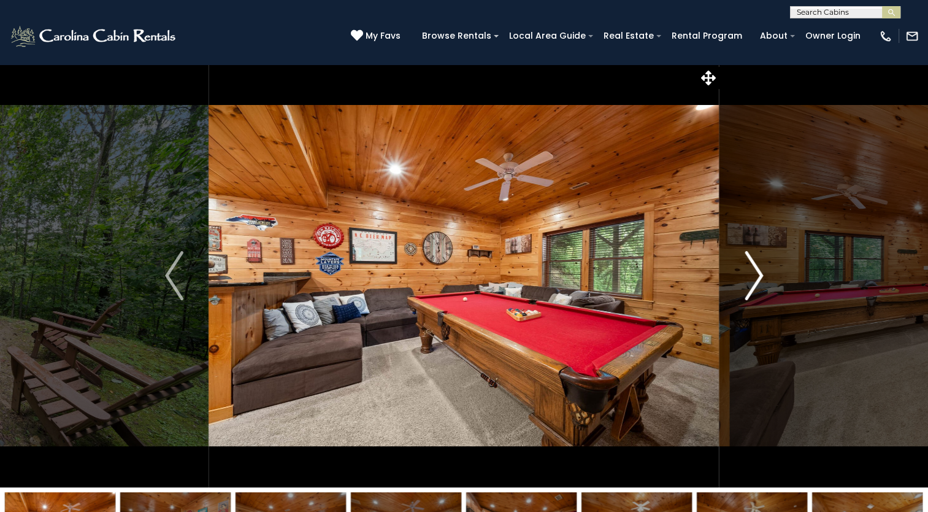
click at [761, 275] on img "Next" at bounding box center [754, 275] width 18 height 49
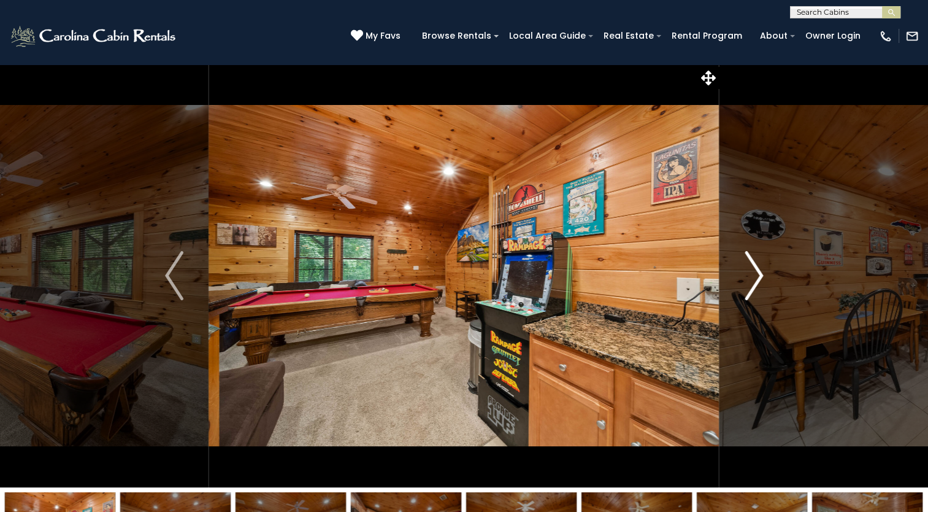
click at [761, 275] on img "Next" at bounding box center [754, 275] width 18 height 49
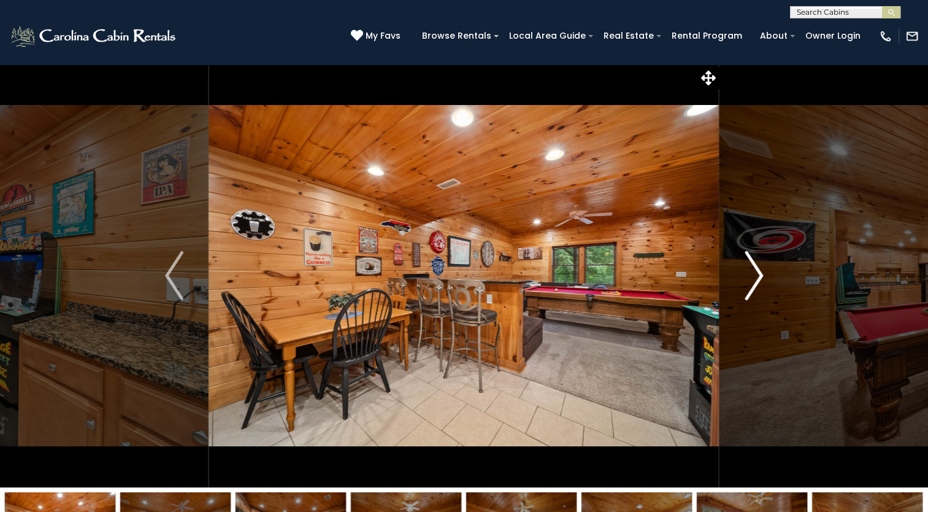
click at [761, 275] on img "Next" at bounding box center [754, 275] width 18 height 49
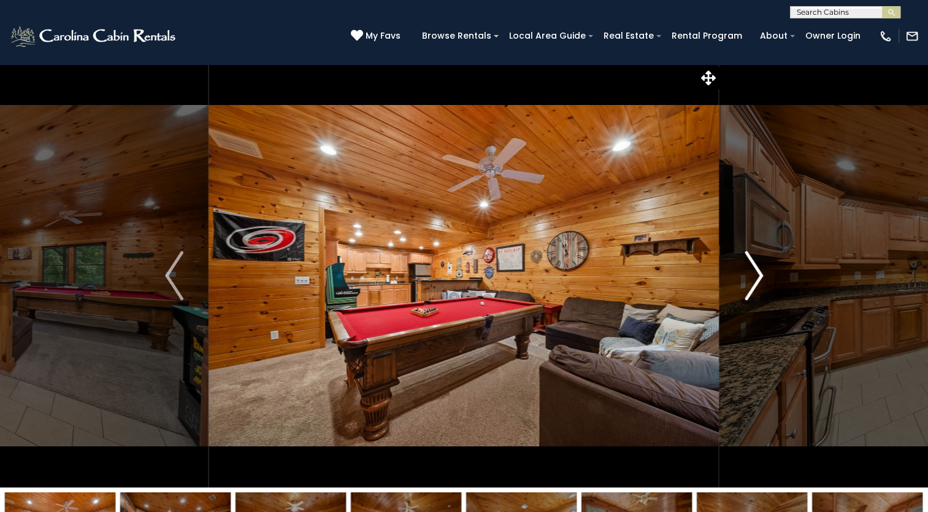
click at [761, 275] on img "Next" at bounding box center [754, 275] width 18 height 49
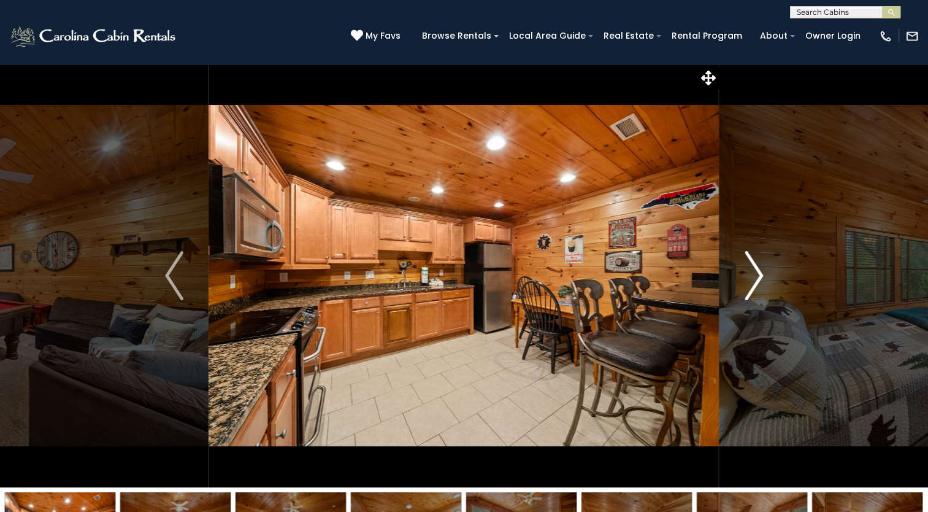
click at [761, 275] on img "Next" at bounding box center [754, 275] width 18 height 49
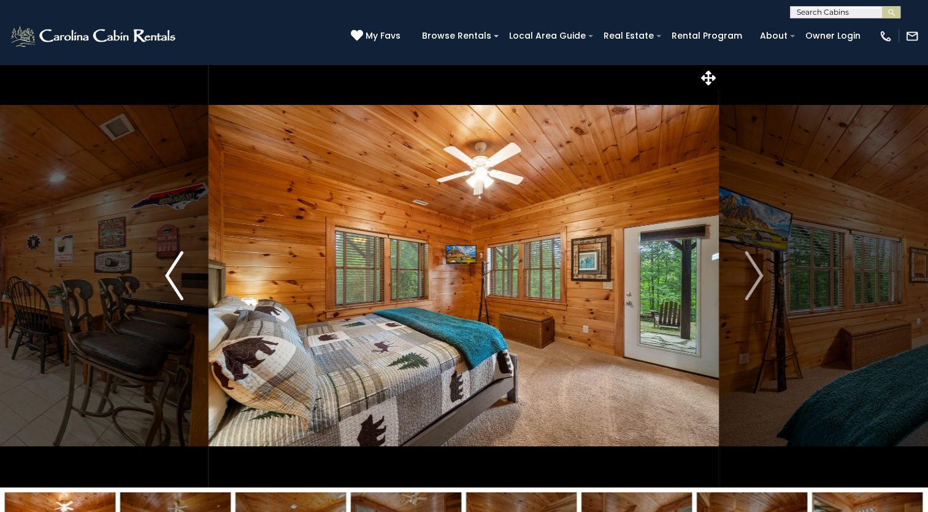
click at [169, 292] on img "Previous" at bounding box center [174, 275] width 18 height 49
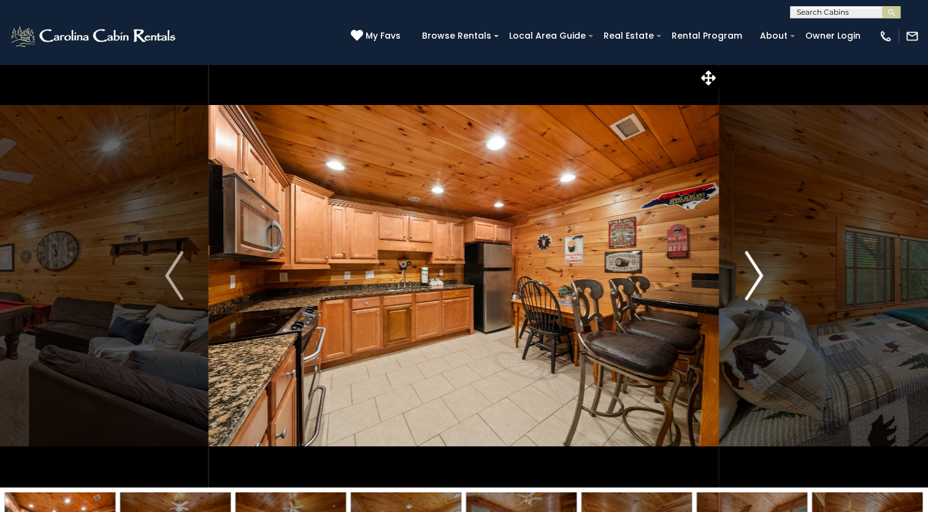
click at [758, 278] on img "Next" at bounding box center [754, 275] width 18 height 49
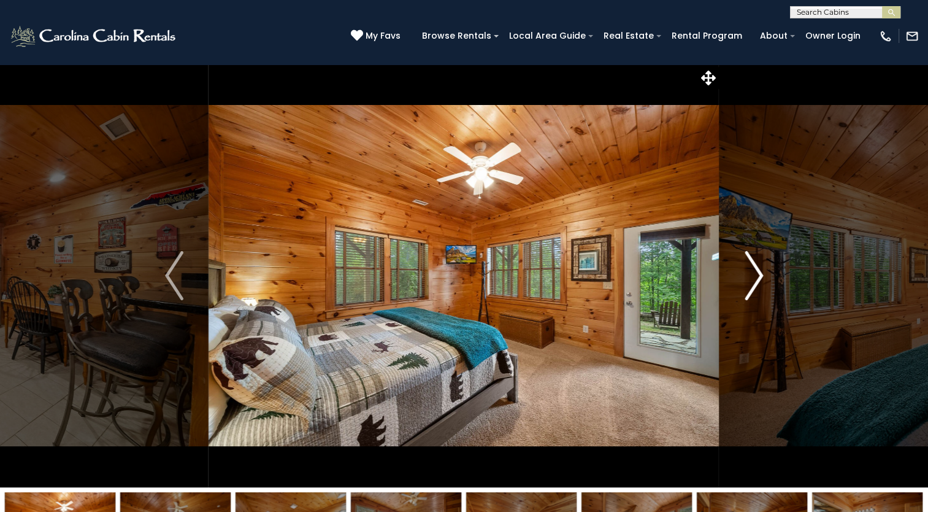
click at [758, 278] on img "Next" at bounding box center [754, 275] width 18 height 49
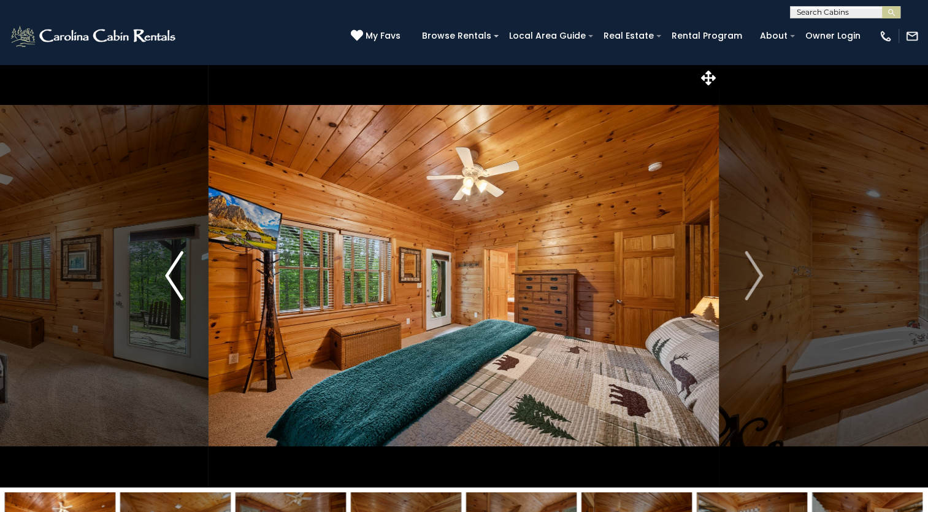
click at [169, 278] on img "Previous" at bounding box center [174, 275] width 18 height 49
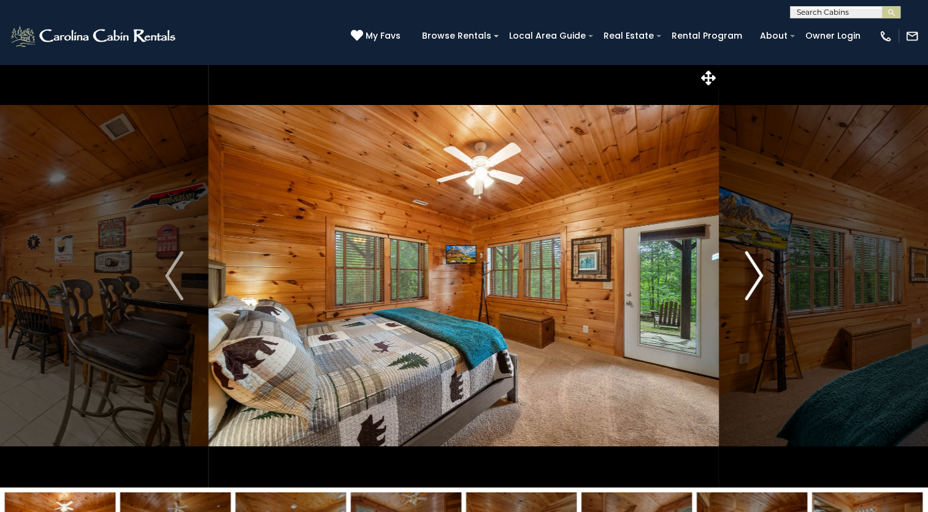
click at [755, 277] on img "Next" at bounding box center [754, 275] width 18 height 49
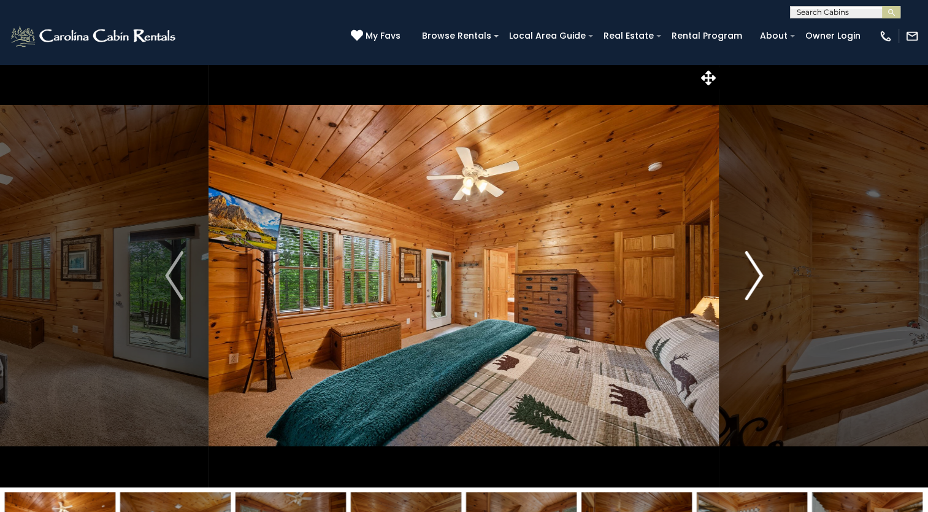
click at [755, 277] on img "Next" at bounding box center [754, 275] width 18 height 49
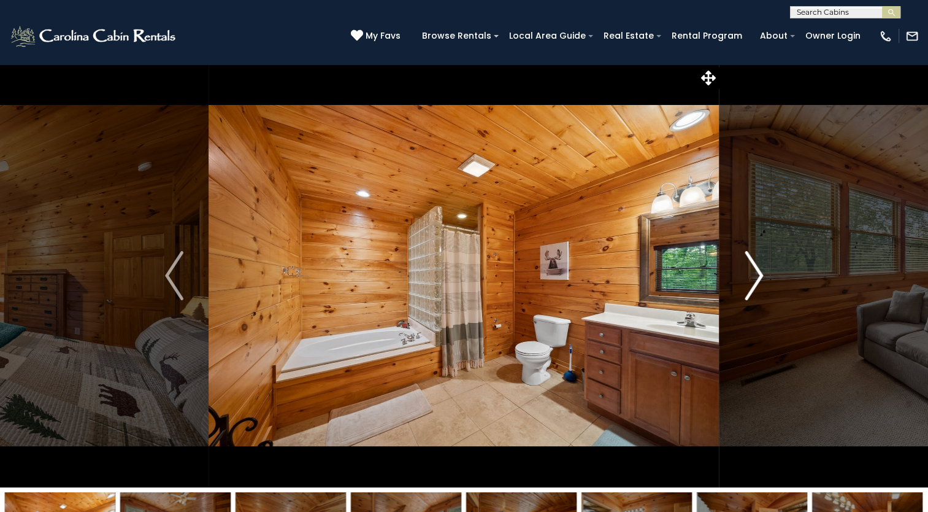
click at [755, 277] on img "Next" at bounding box center [754, 275] width 18 height 49
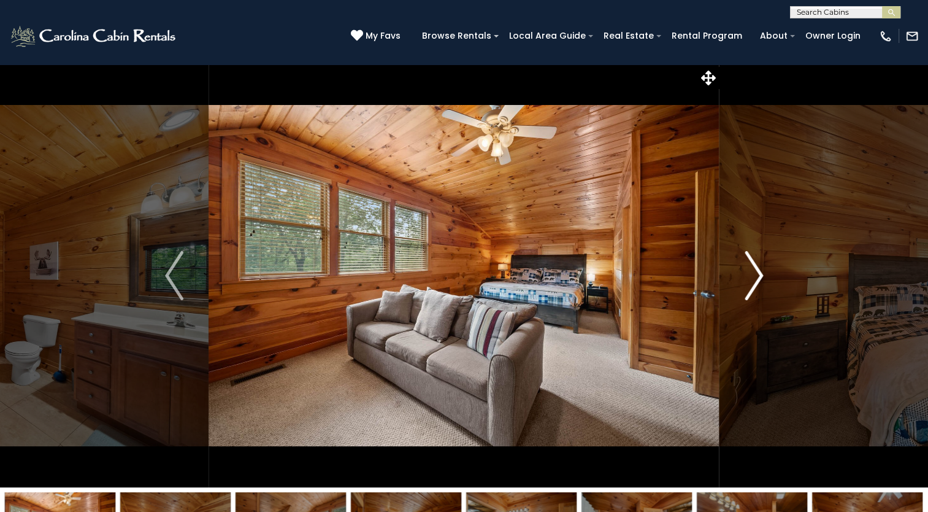
click at [755, 277] on img "Next" at bounding box center [754, 275] width 18 height 49
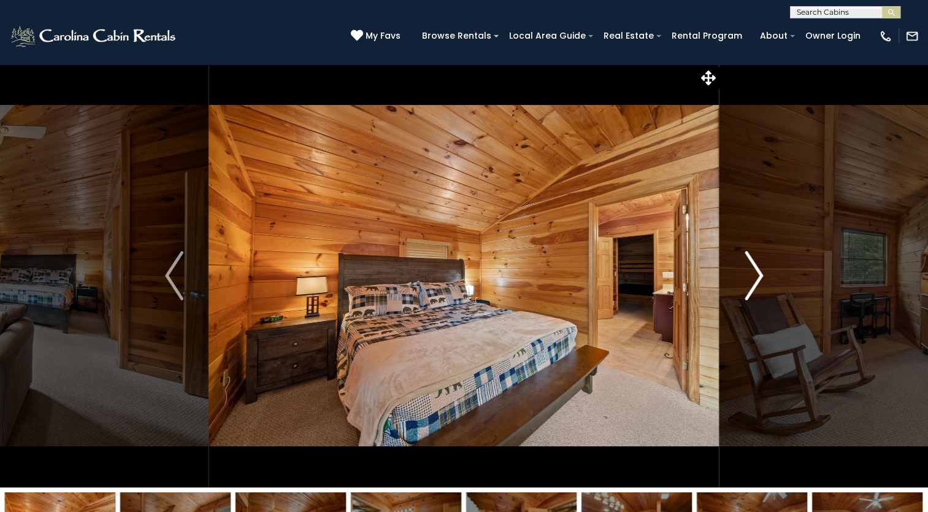
click at [755, 277] on img "Next" at bounding box center [754, 275] width 18 height 49
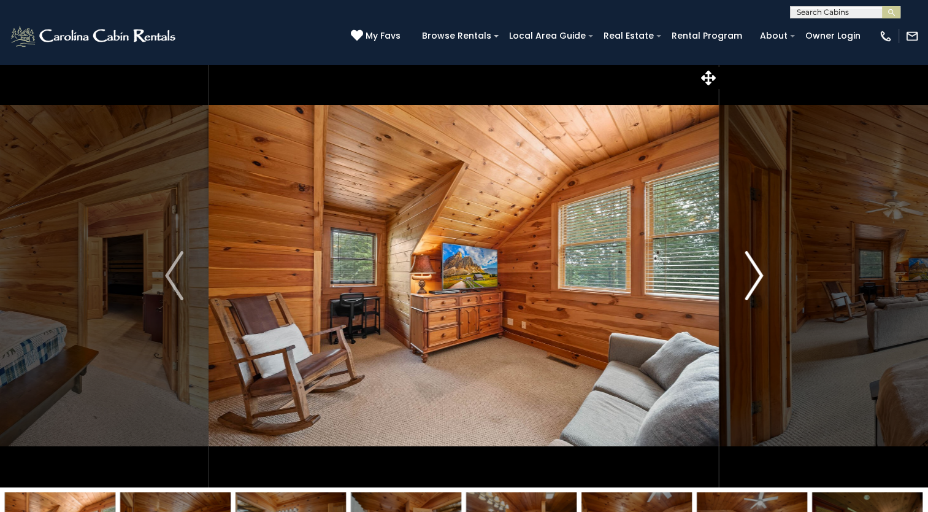
click at [755, 277] on img "Next" at bounding box center [754, 275] width 18 height 49
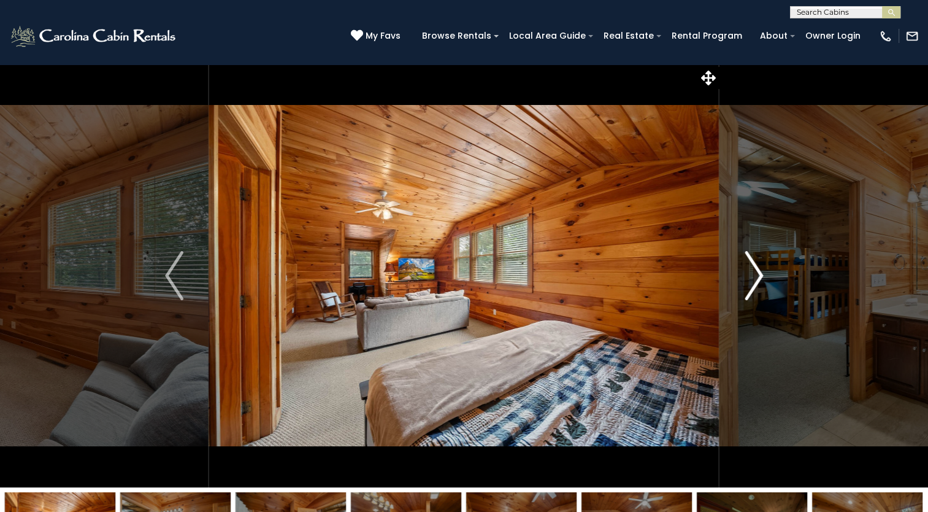
click at [755, 277] on img "Next" at bounding box center [754, 275] width 18 height 49
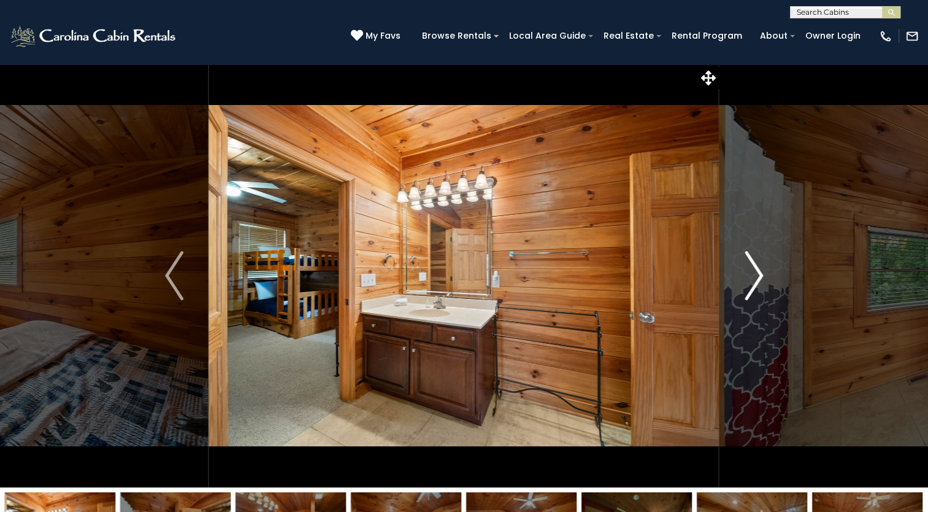
click at [755, 277] on img "Next" at bounding box center [754, 275] width 18 height 49
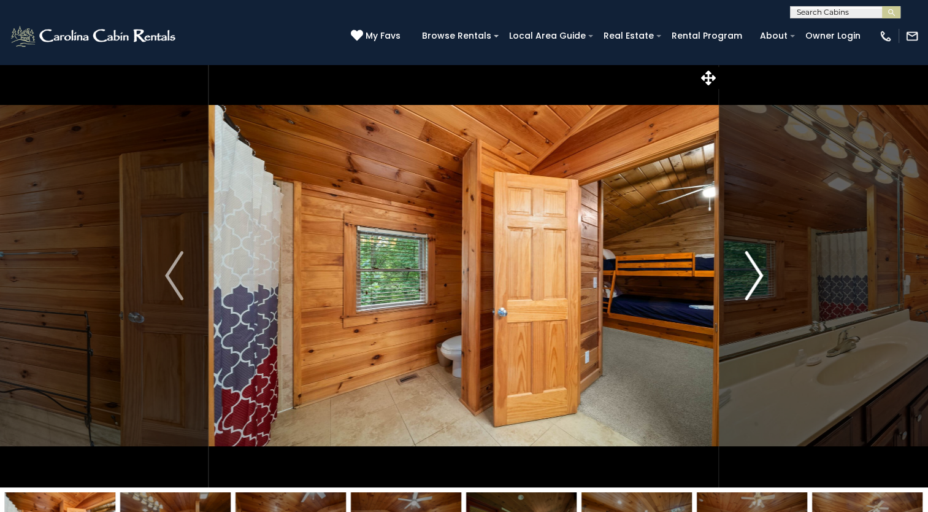
click at [755, 277] on img "Next" at bounding box center [754, 275] width 18 height 49
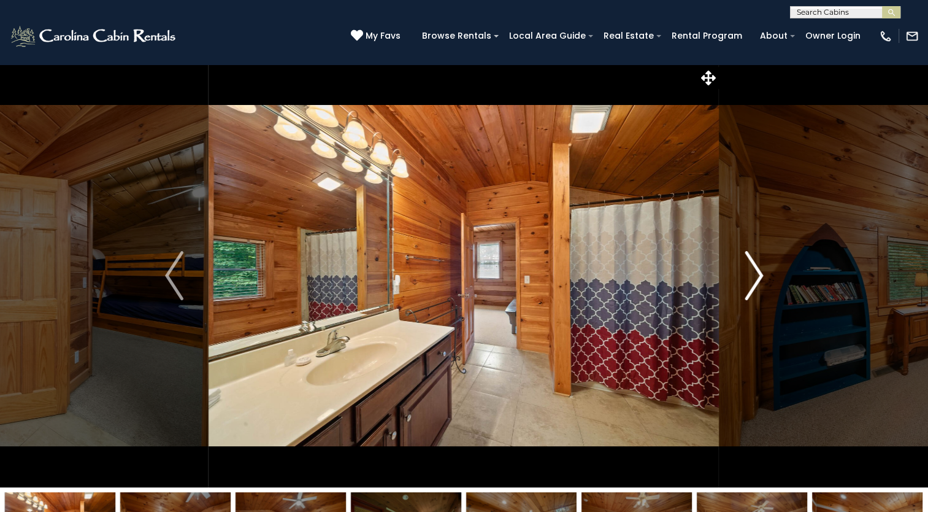
click at [755, 277] on img "Next" at bounding box center [754, 275] width 18 height 49
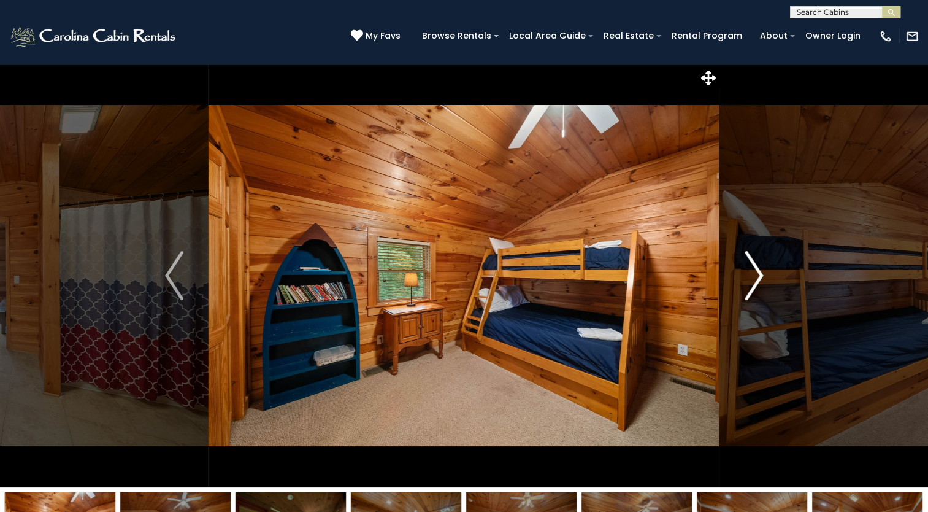
click at [755, 277] on img "Next" at bounding box center [754, 275] width 18 height 49
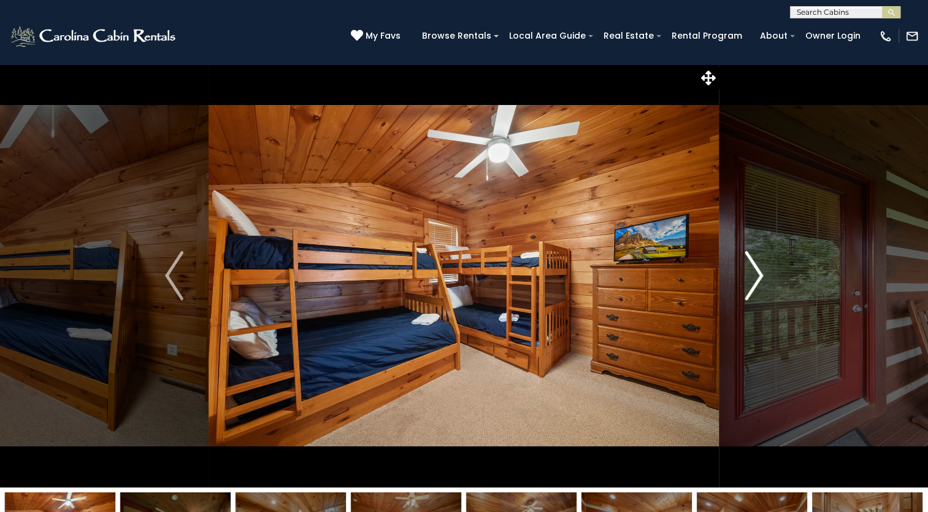
click at [755, 277] on img "Next" at bounding box center [754, 275] width 18 height 49
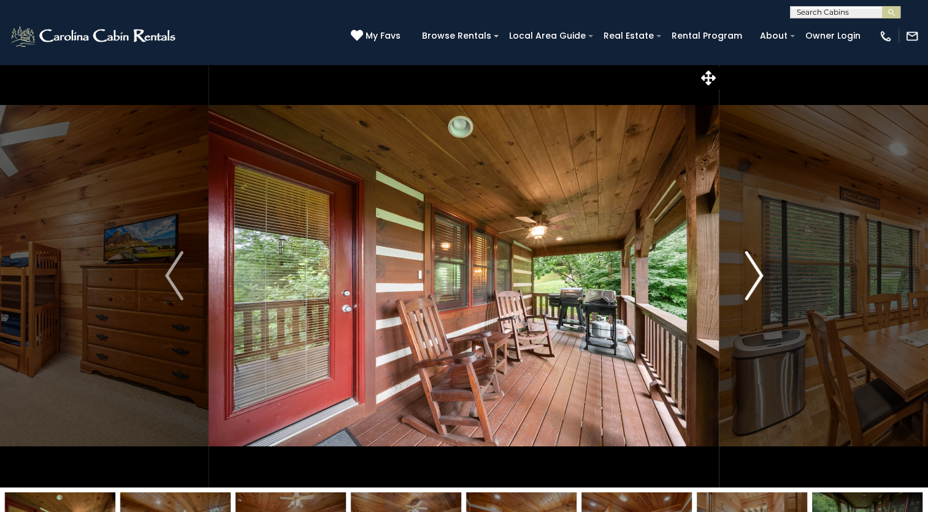
click at [755, 277] on img "Next" at bounding box center [754, 275] width 18 height 49
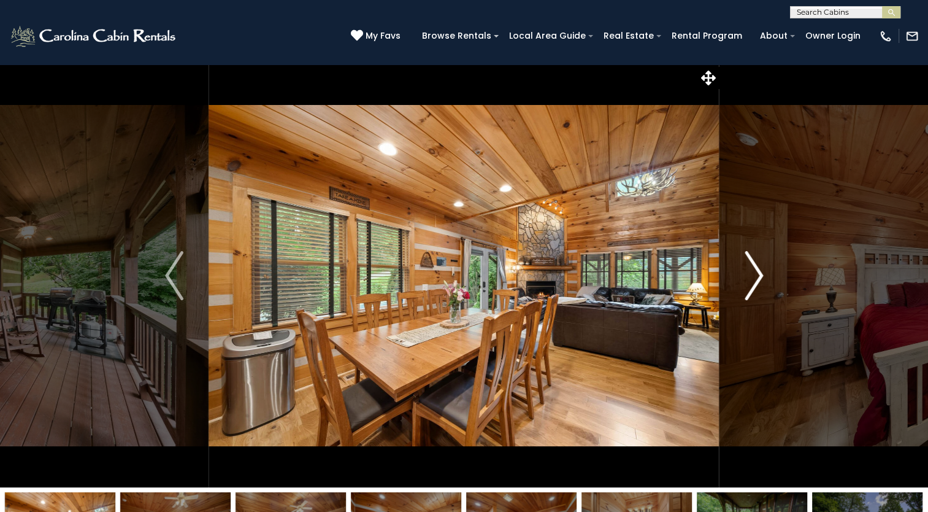
click at [755, 277] on img "Next" at bounding box center [754, 275] width 18 height 49
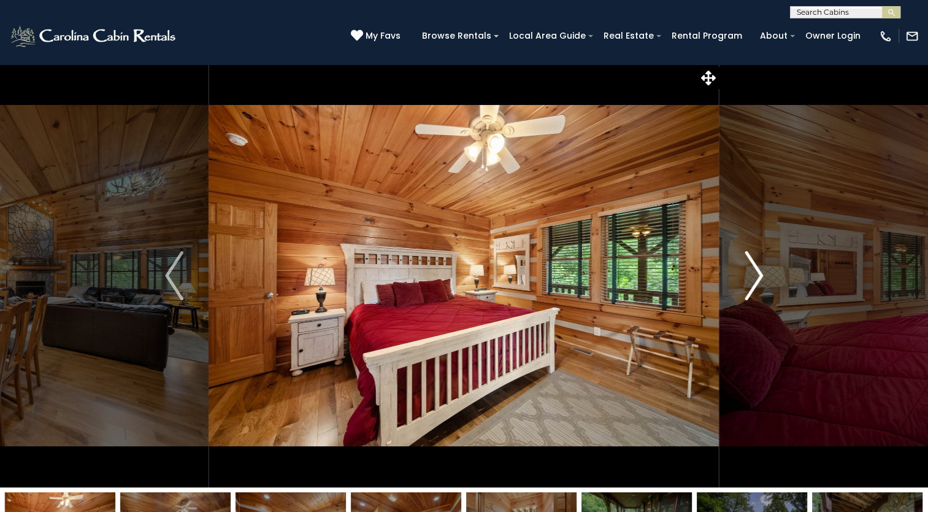
click at [755, 277] on img "Next" at bounding box center [754, 275] width 18 height 49
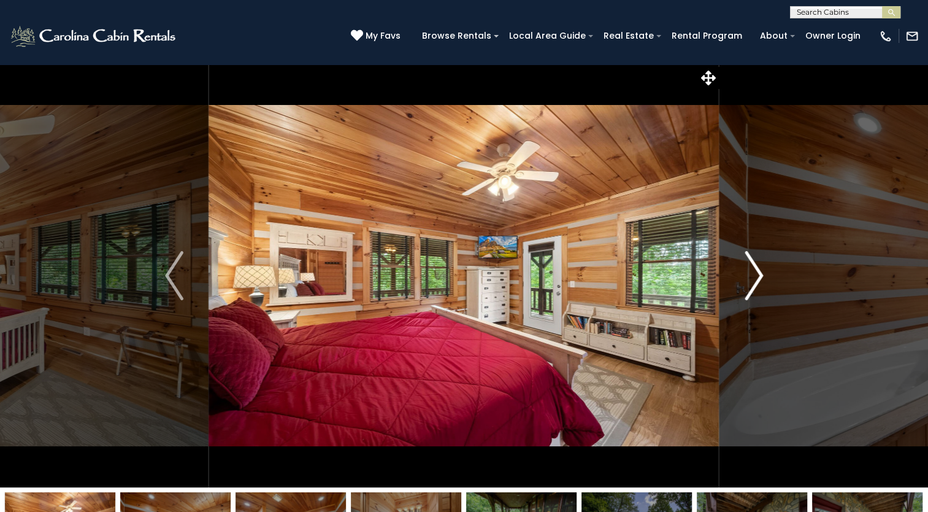
click at [755, 277] on img "Next" at bounding box center [754, 275] width 18 height 49
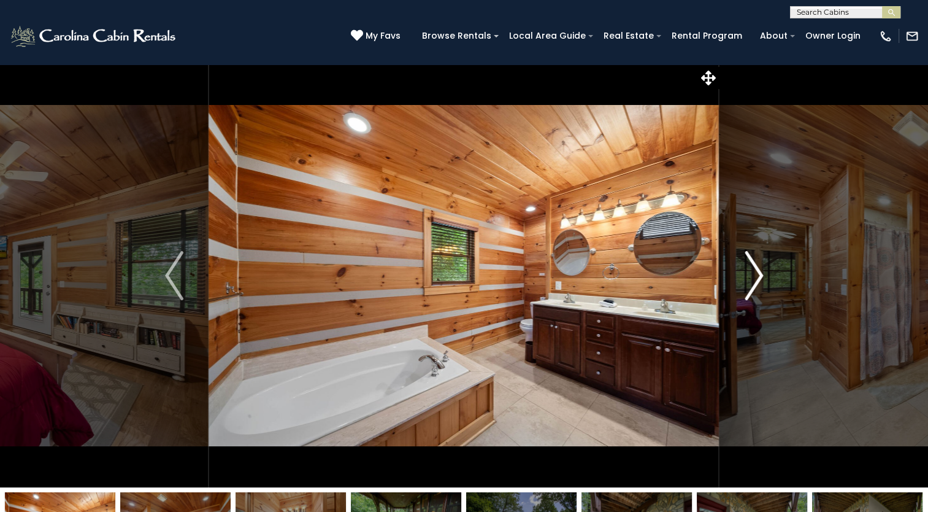
click at [755, 277] on img "Next" at bounding box center [754, 275] width 18 height 49
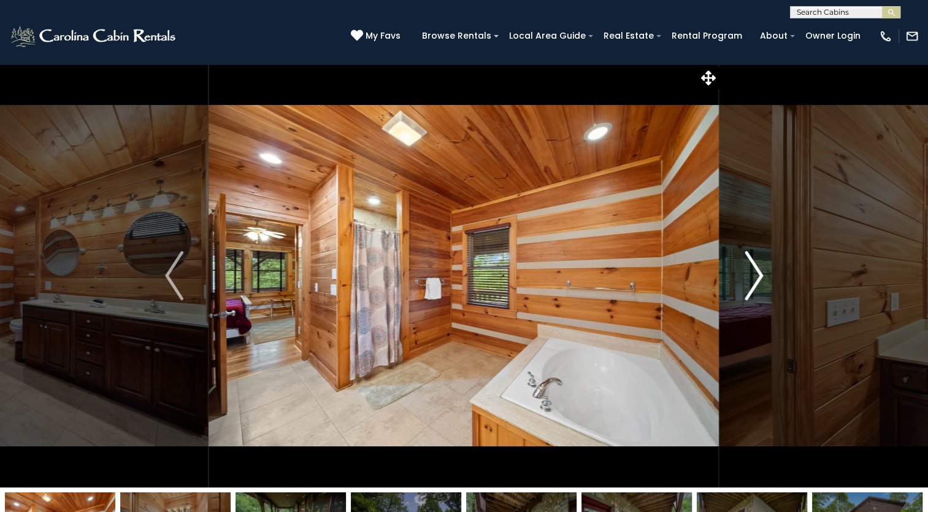
click at [755, 277] on img "Next" at bounding box center [754, 275] width 18 height 49
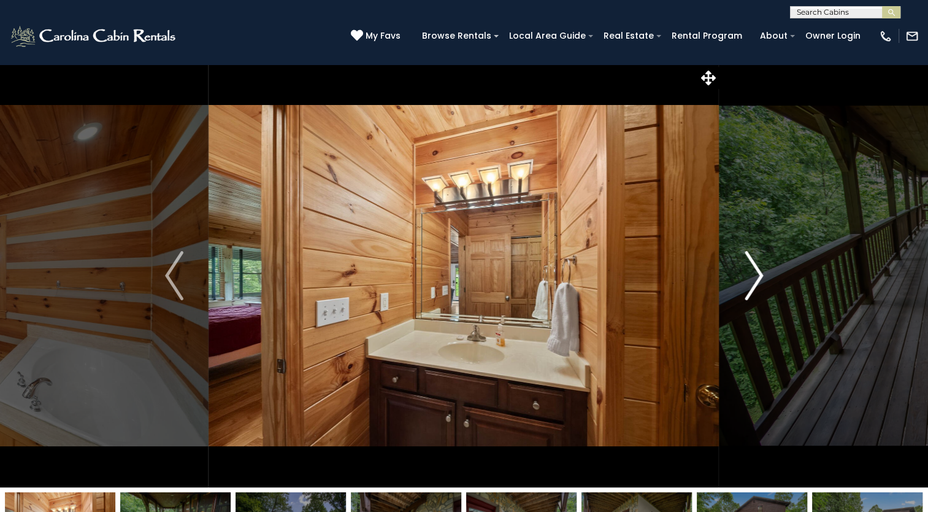
click at [755, 277] on img "Next" at bounding box center [754, 275] width 18 height 49
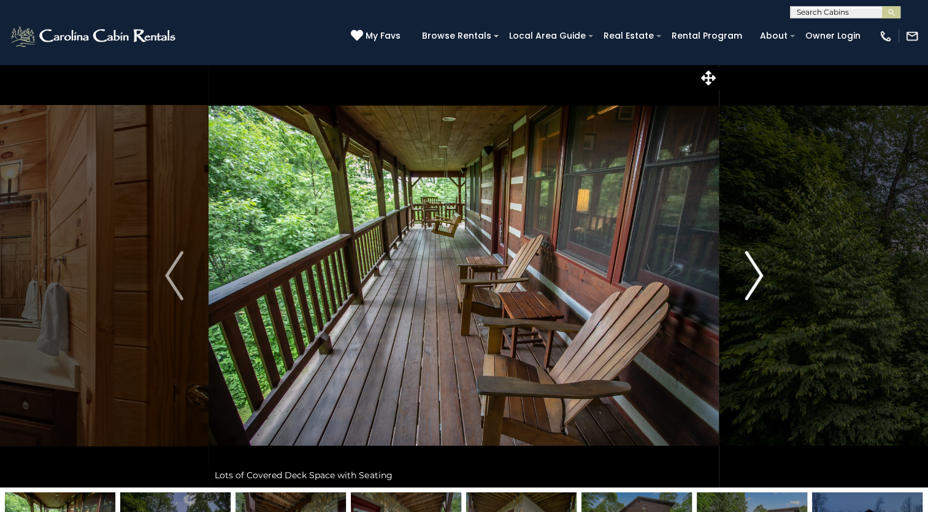
click at [755, 277] on img "Next" at bounding box center [754, 275] width 18 height 49
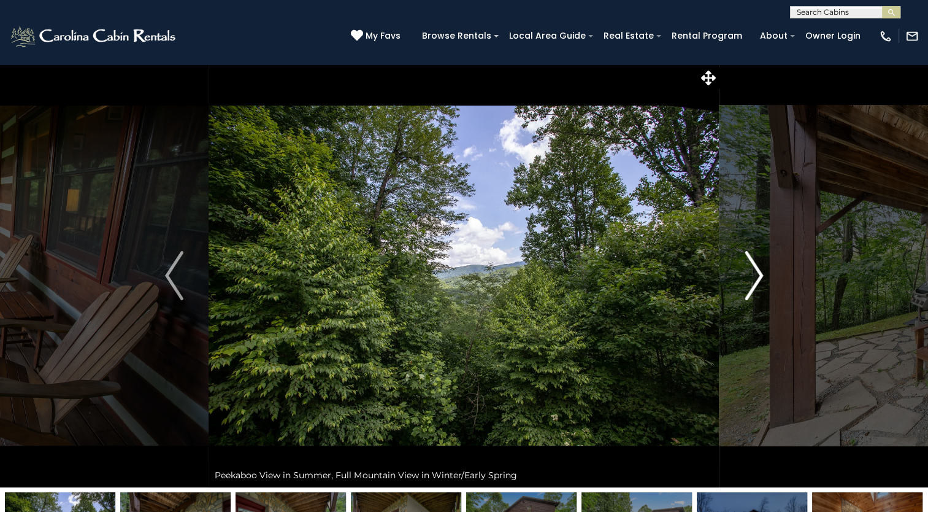
click at [755, 277] on img "Next" at bounding box center [754, 275] width 18 height 49
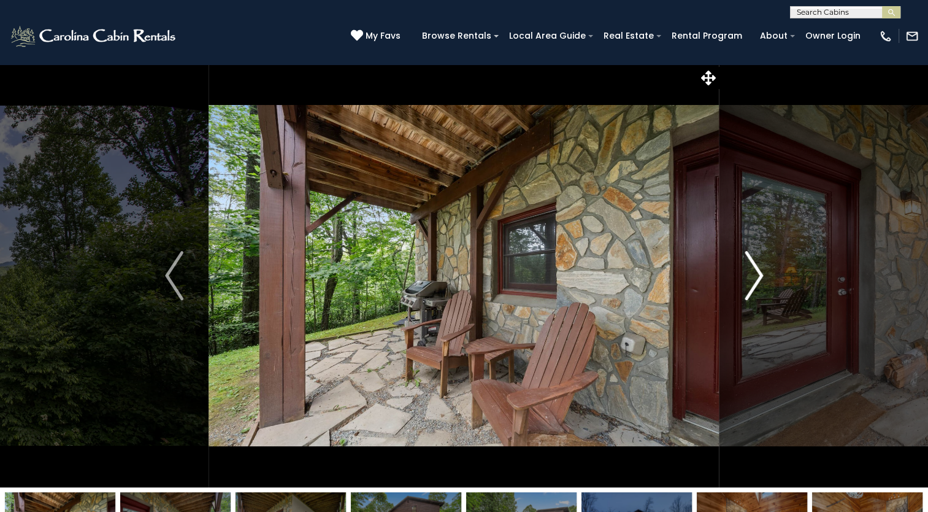
click at [755, 277] on img "Next" at bounding box center [754, 275] width 18 height 49
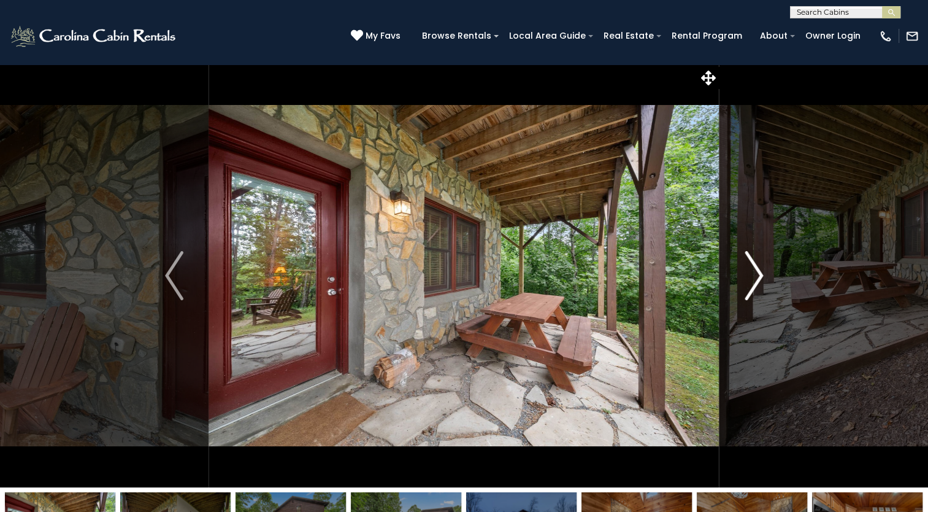
click at [755, 277] on img "Next" at bounding box center [754, 275] width 18 height 49
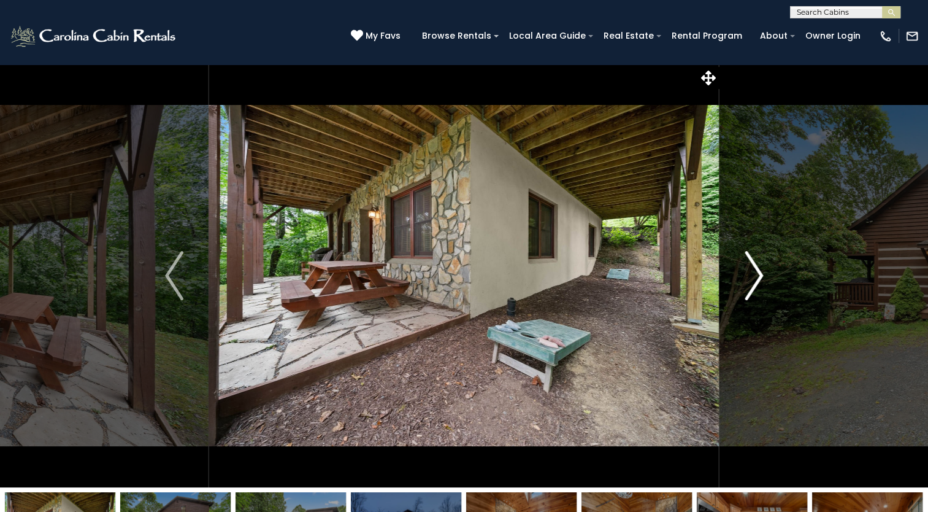
click at [755, 277] on img "Next" at bounding box center [754, 275] width 18 height 49
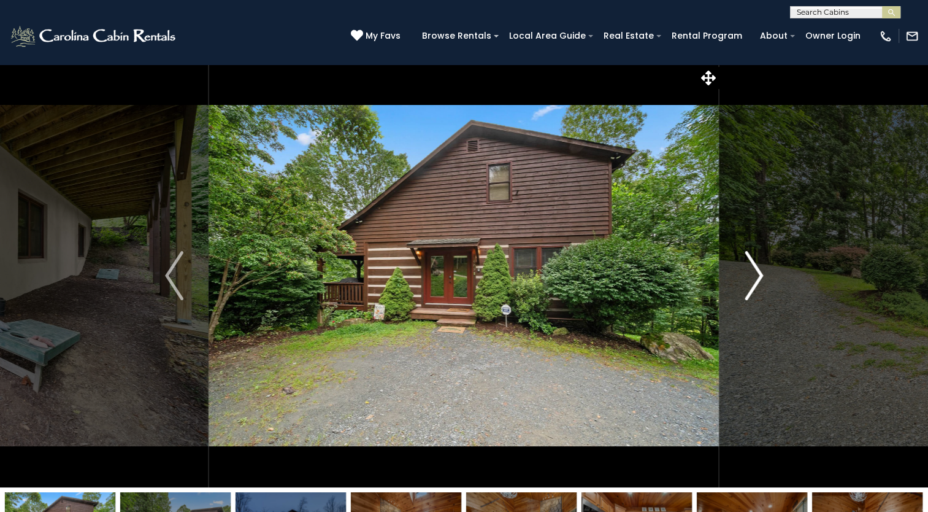
click at [755, 277] on img "Next" at bounding box center [754, 275] width 18 height 49
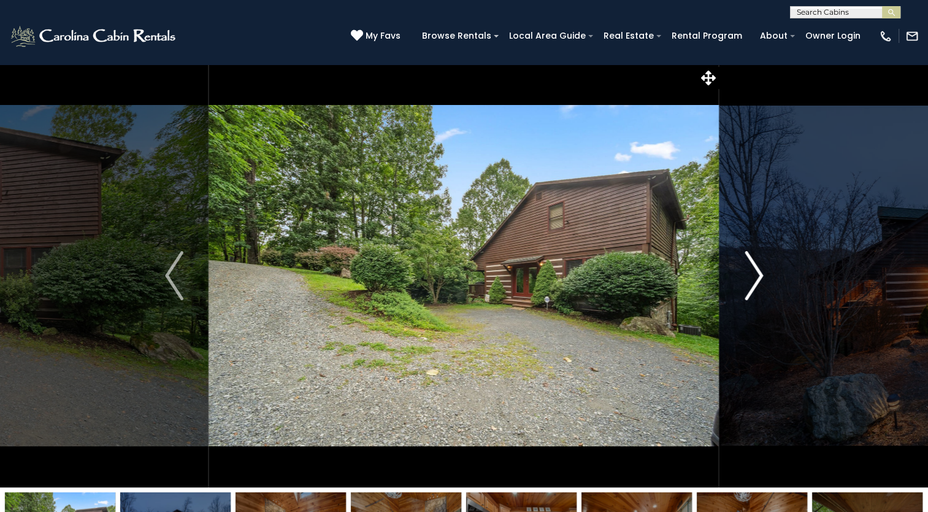
click at [755, 277] on img "Next" at bounding box center [754, 275] width 18 height 49
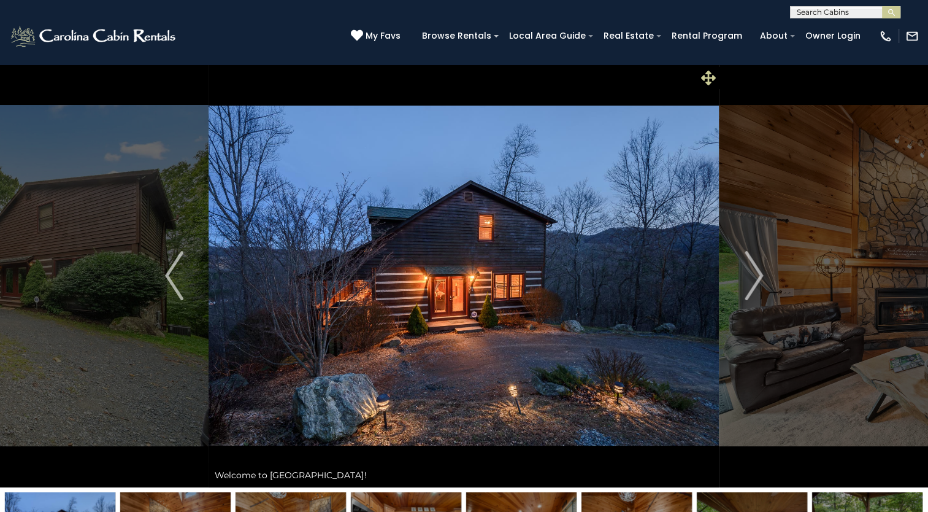
click at [699, 83] on span at bounding box center [708, 77] width 21 height 21
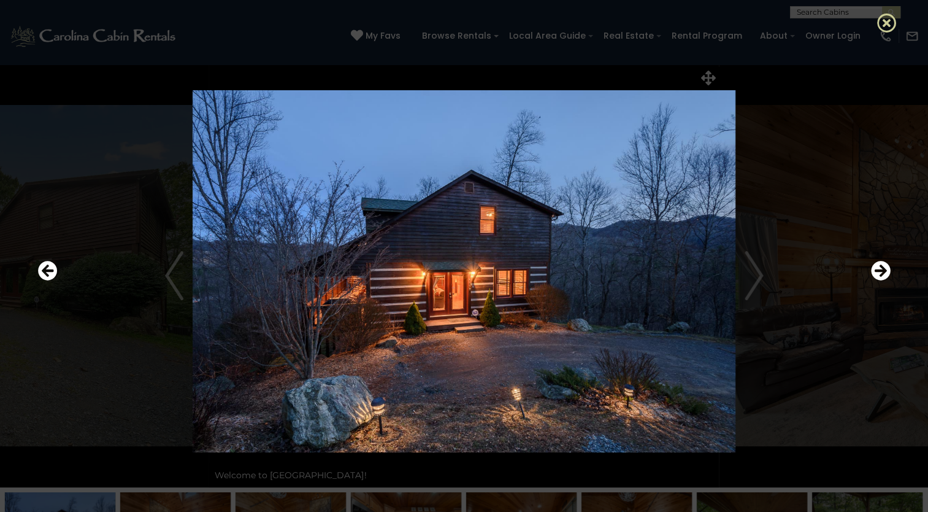
click at [885, 25] on icon at bounding box center [887, 23] width 20 height 20
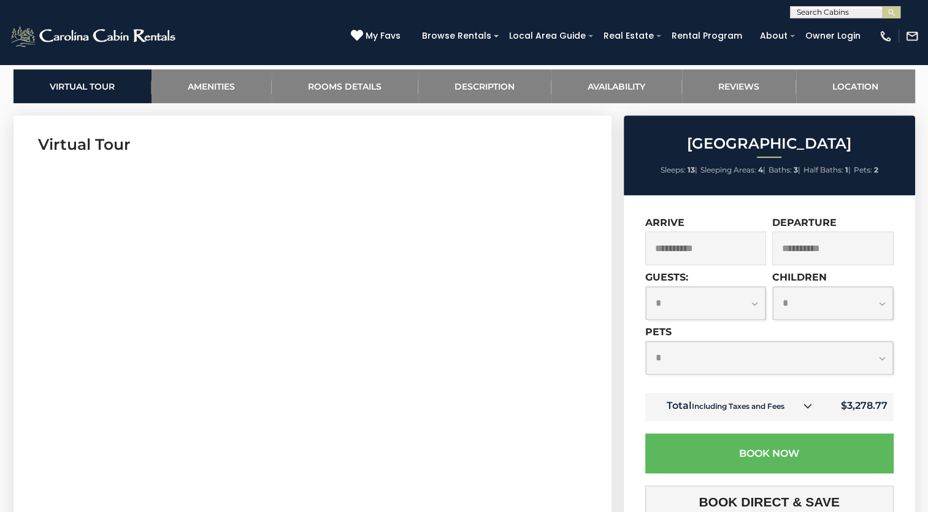
scroll to position [579, 0]
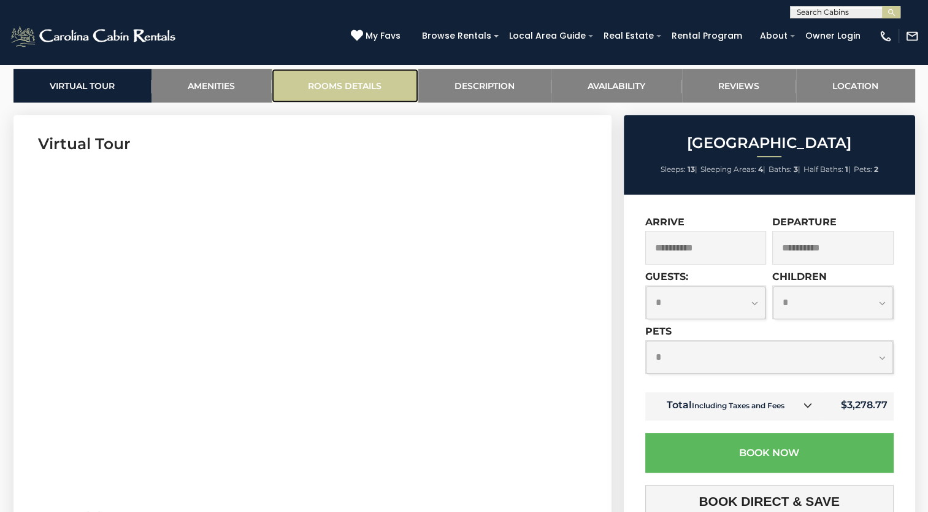
click at [385, 81] on link "Rooms Details" at bounding box center [345, 86] width 147 height 34
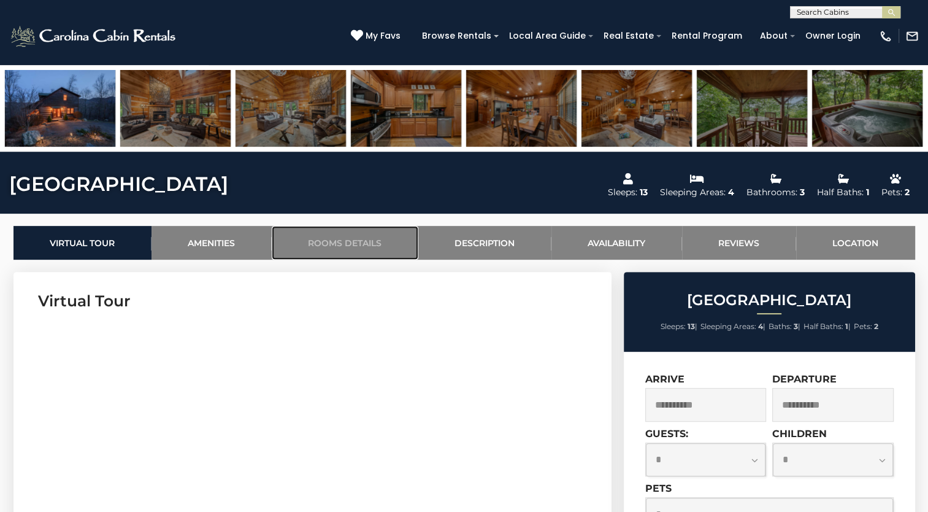
scroll to position [423, 0]
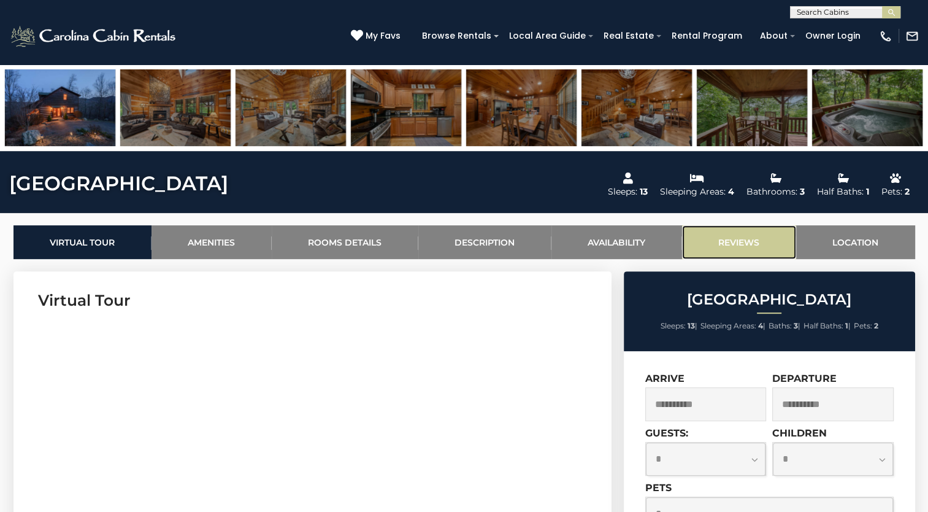
click at [733, 247] on link "Reviews" at bounding box center [739, 242] width 114 height 34
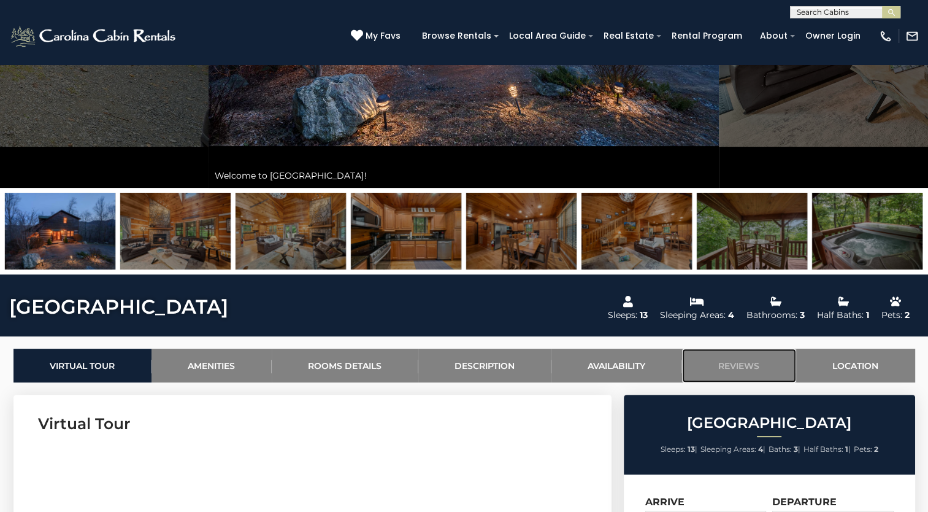
scroll to position [302, 0]
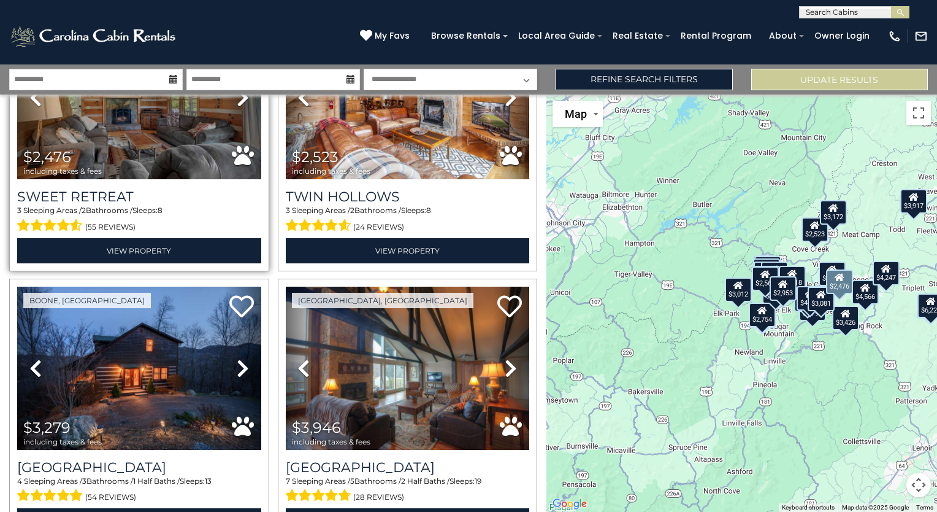
scroll to position [166, 0]
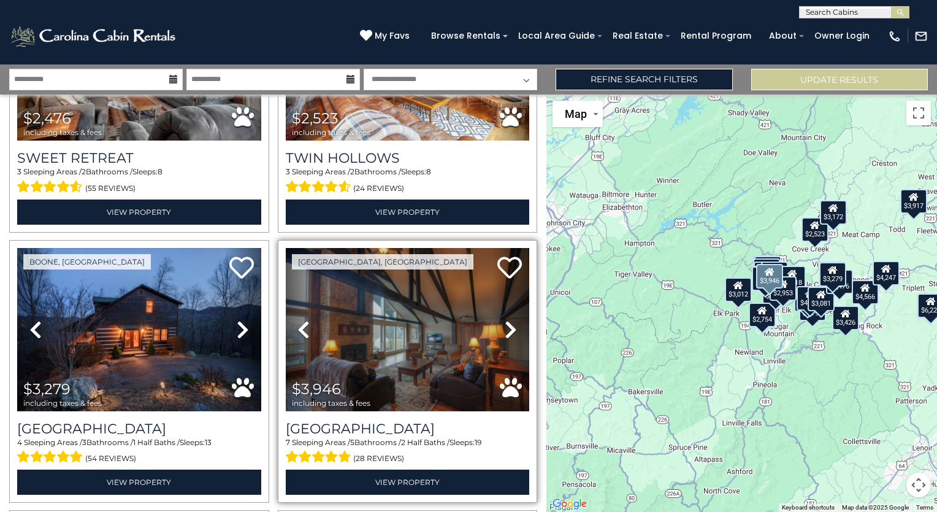
click at [505, 324] on icon at bounding box center [511, 330] width 12 height 20
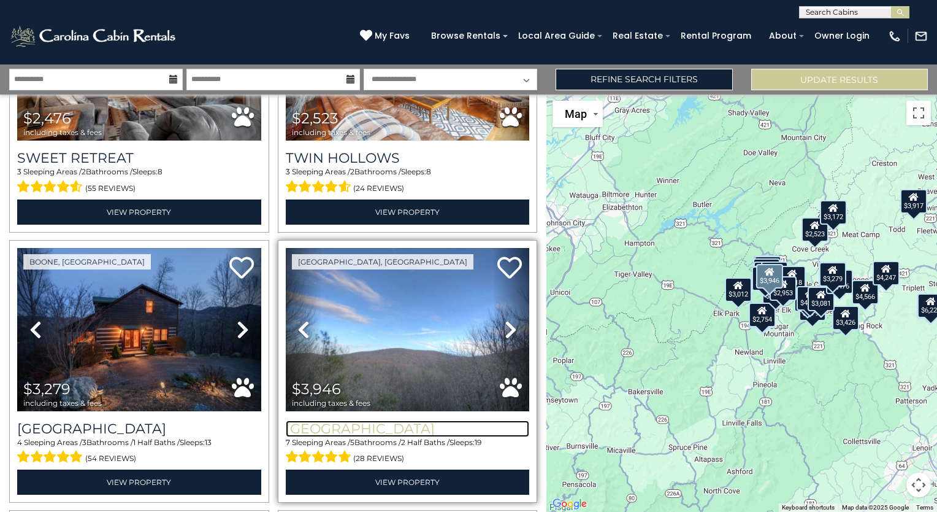
click at [413, 425] on h3 "Majestic Mountain Haus" at bounding box center [408, 428] width 244 height 17
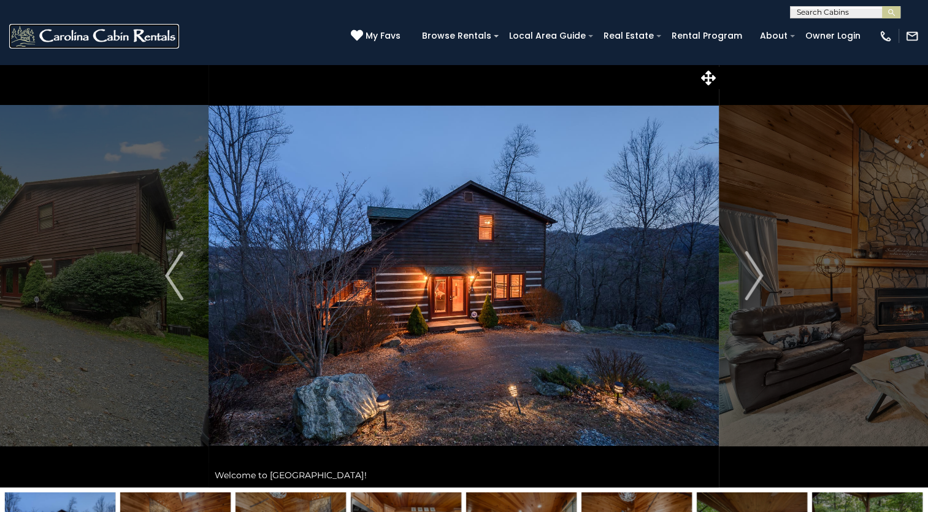
drag, startPoint x: 88, startPoint y: 39, endPoint x: 83, endPoint y: 53, distance: 15.5
drag, startPoint x: 83, startPoint y: 53, endPoint x: 342, endPoint y: 72, distance: 259.6
click at [342, 72] on img at bounding box center [464, 275] width 510 height 423
click at [742, 257] on button "Next" at bounding box center [754, 275] width 69 height 423
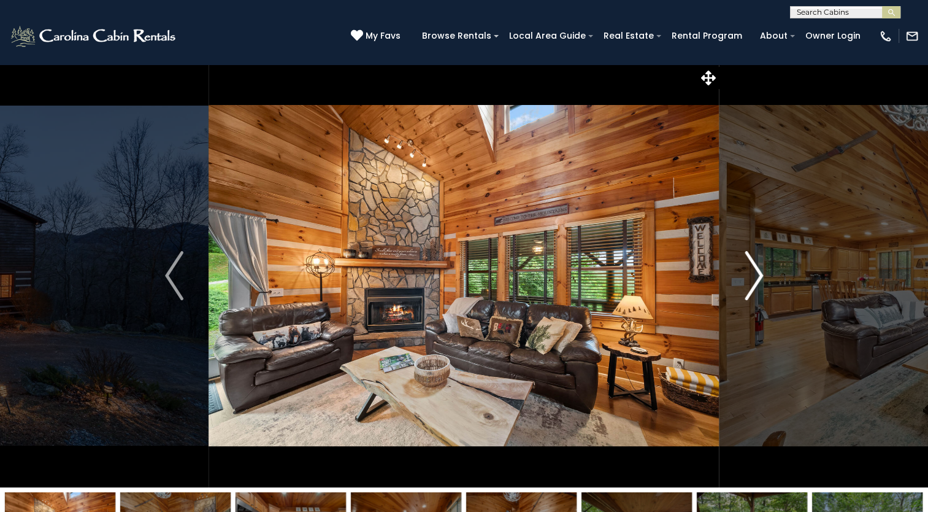
click at [742, 257] on button "Next" at bounding box center [754, 275] width 69 height 423
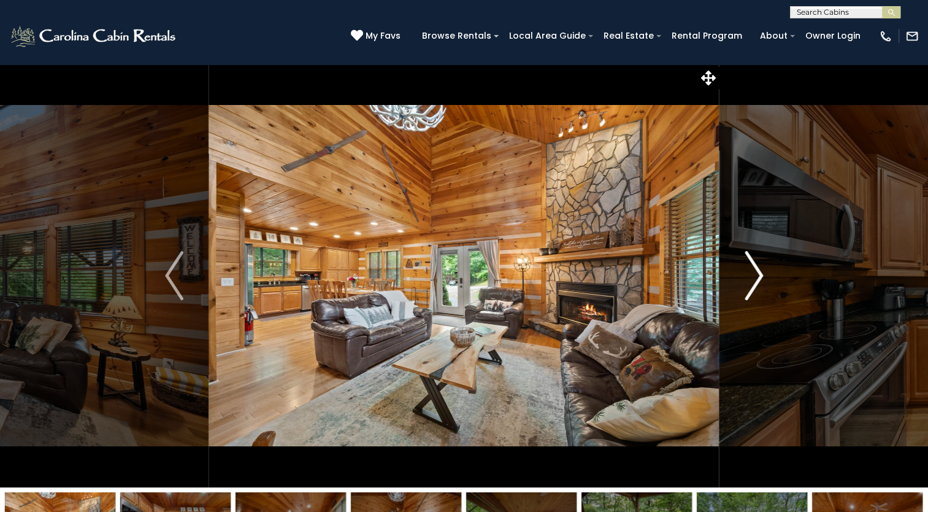
click at [742, 257] on button "Next" at bounding box center [754, 275] width 69 height 423
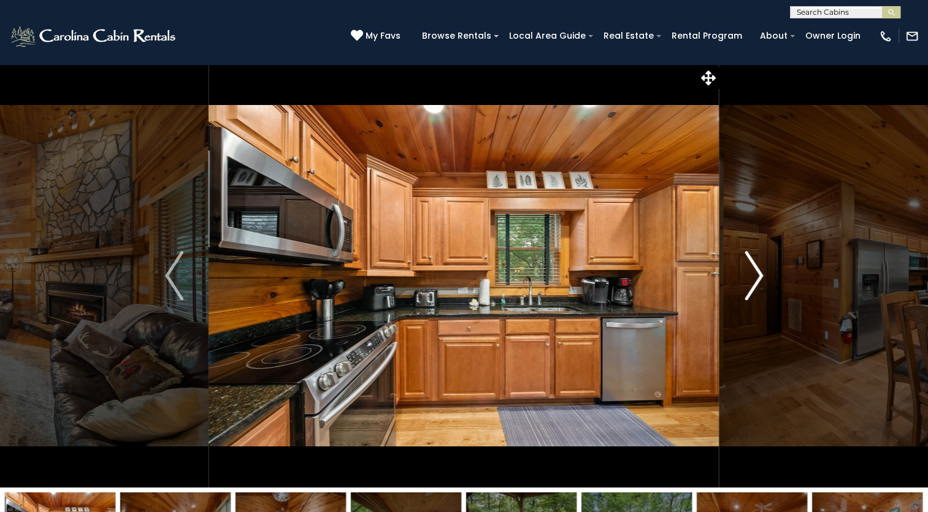
click at [742, 257] on button "Next" at bounding box center [754, 275] width 69 height 423
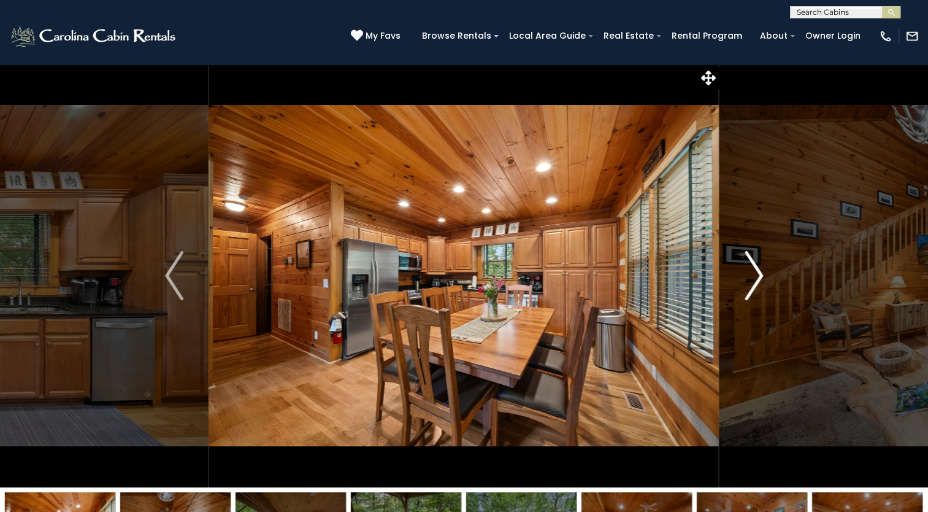
click at [742, 257] on button "Next" at bounding box center [754, 275] width 69 height 423
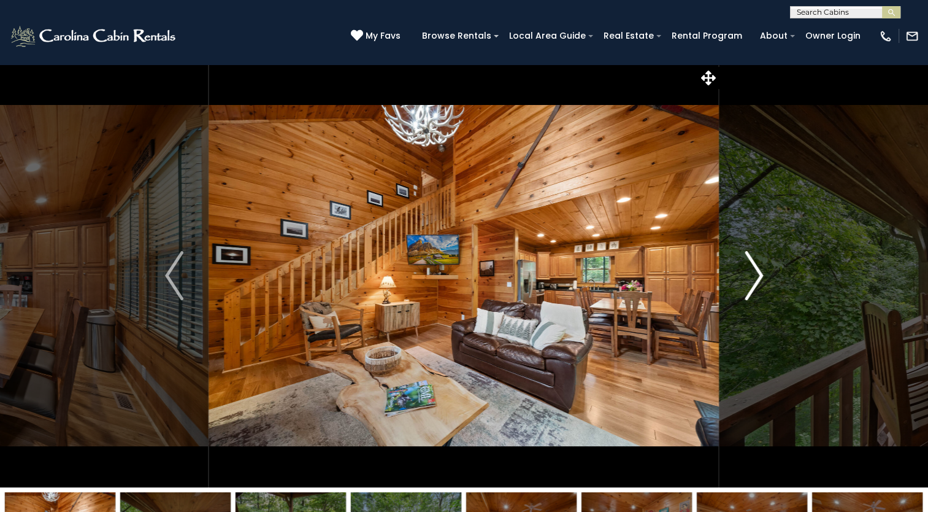
click at [742, 257] on button "Next" at bounding box center [754, 275] width 69 height 423
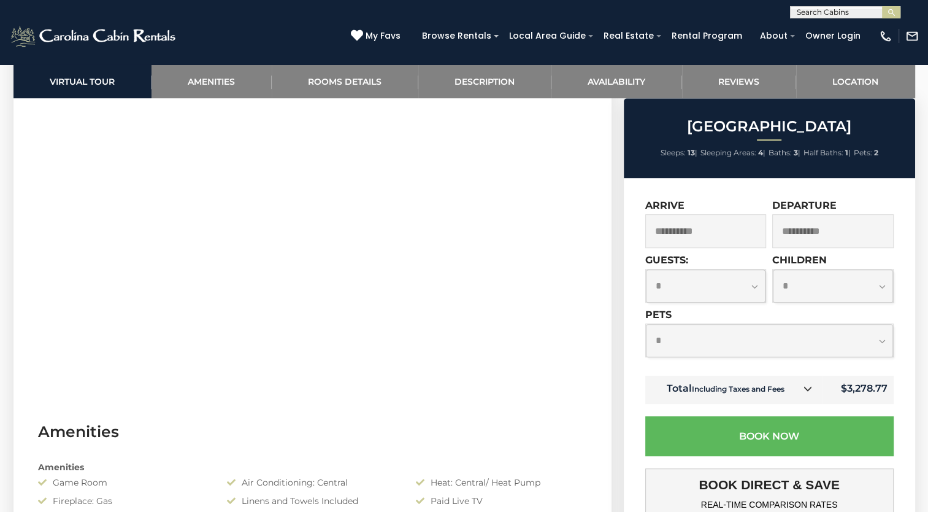
scroll to position [677, 0]
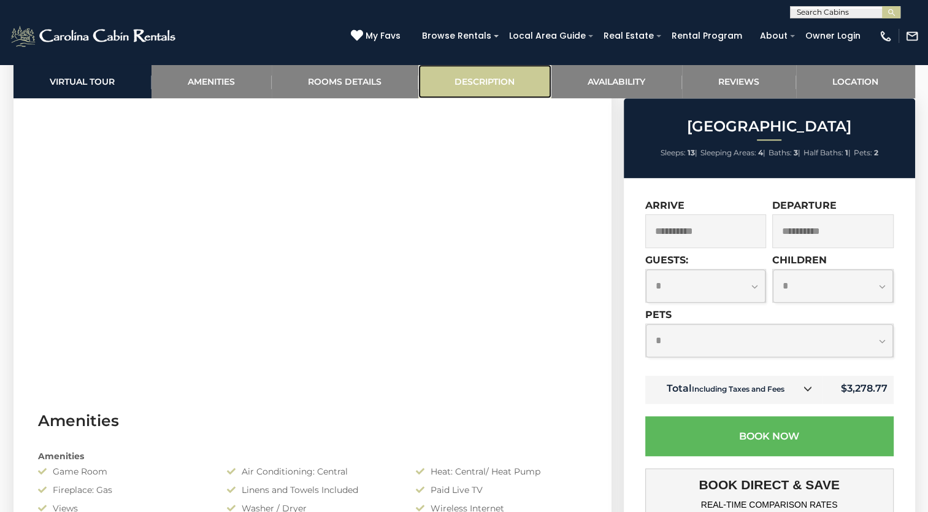
click at [466, 74] on link "Description" at bounding box center [484, 81] width 133 height 34
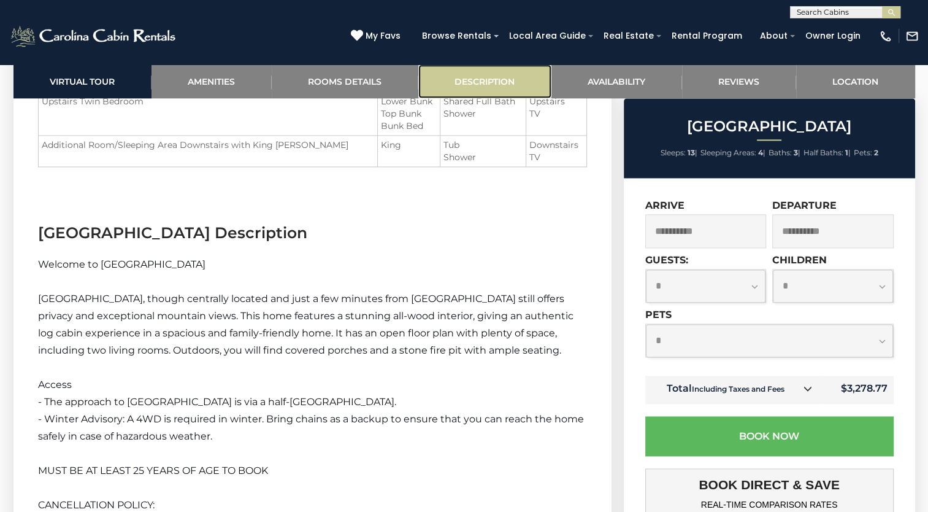
scroll to position [1681, 0]
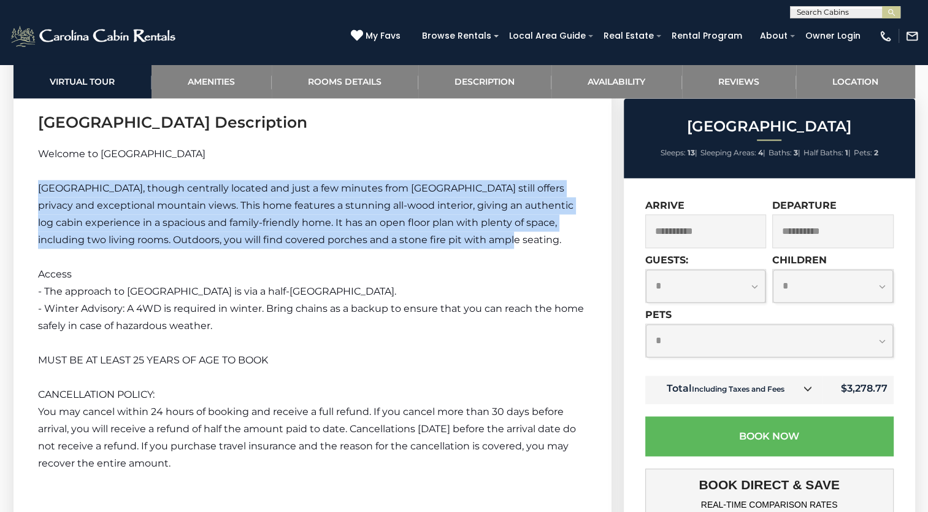
drag, startPoint x: 498, startPoint y: 234, endPoint x: 34, endPoint y: 194, distance: 465.5
click at [34, 194] on section "Willow Valley View Description Welcome to Willow Valley View Willow Valley View…" at bounding box center [312, 294] width 598 height 403
copy span "Willow Valley View, though centrally located and just a few minutes from Boone …"
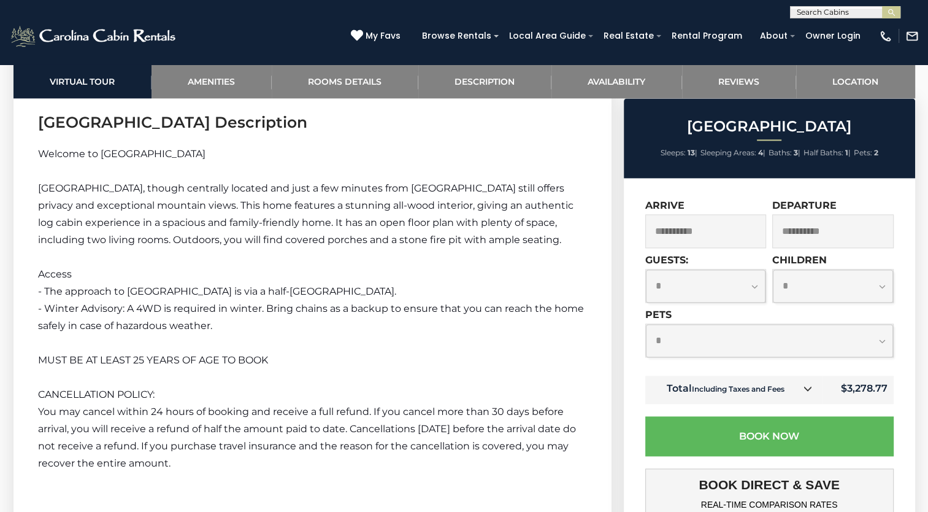
click at [267, 332] on p "- Winter Advisory: A 4WD is required in winter. Bring chains as a backup to ens…" at bounding box center [312, 317] width 549 height 34
click at [501, 321] on p "- Winter Advisory: A 4WD is required in winter. Bring chains as a backup to ens…" at bounding box center [312, 317] width 549 height 34
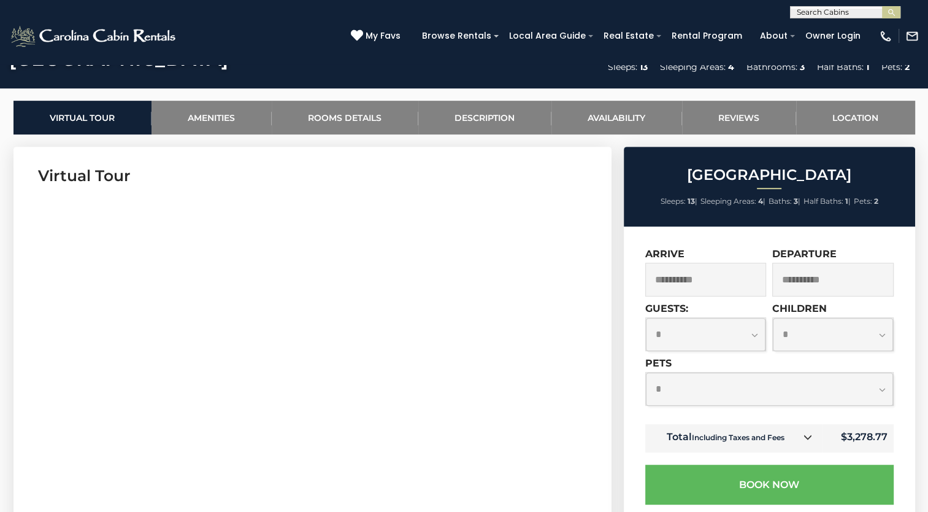
scroll to position [503, 0]
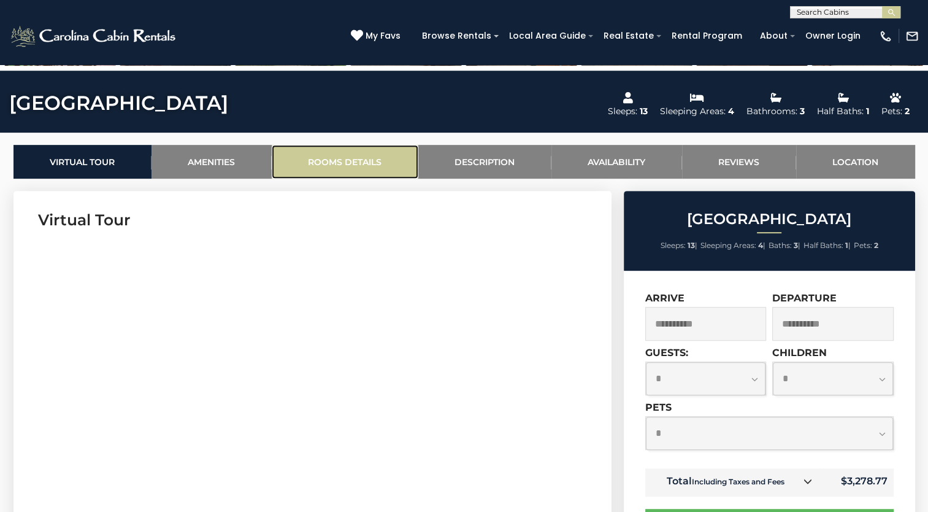
click at [371, 164] on link "Rooms Details" at bounding box center [345, 162] width 147 height 34
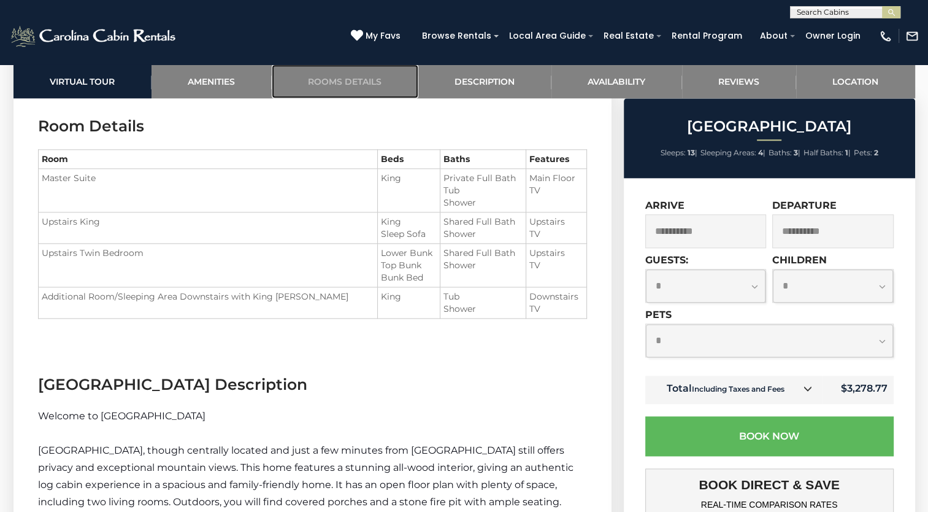
scroll to position [1423, 0]
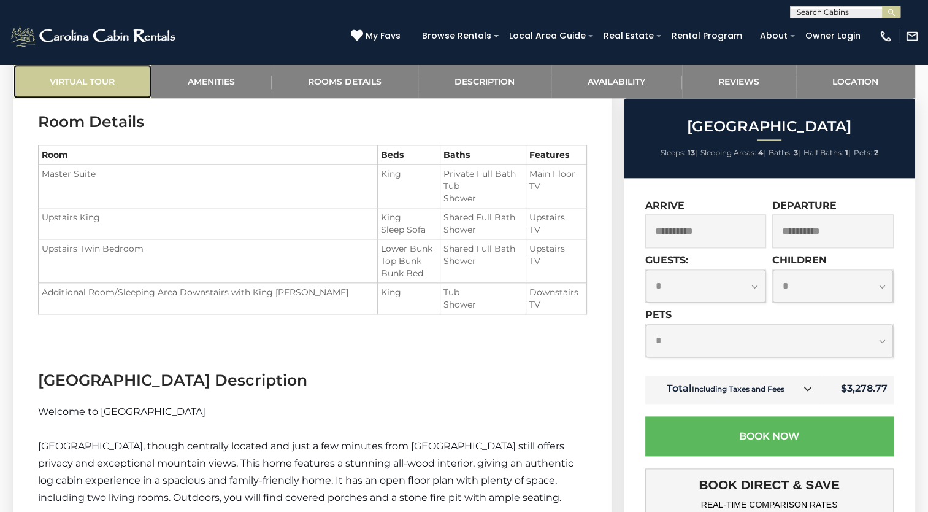
click at [82, 85] on link "Virtual Tour" at bounding box center [82, 81] width 138 height 34
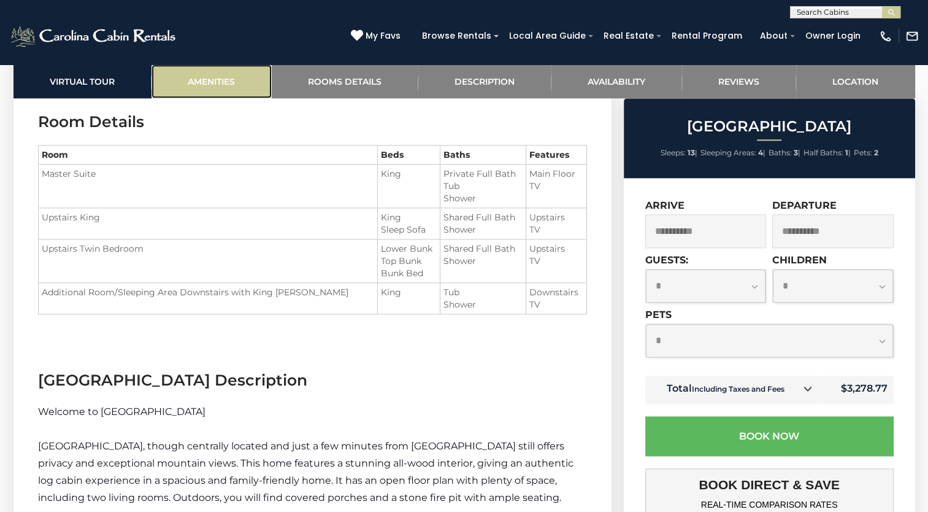
click at [222, 90] on link "Amenities" at bounding box center [212, 81] width 120 height 34
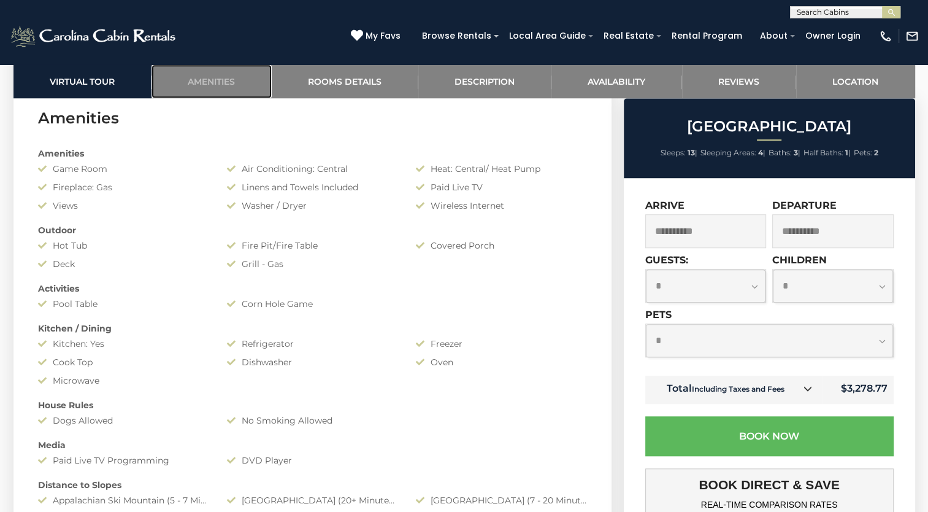
scroll to position [975, 0]
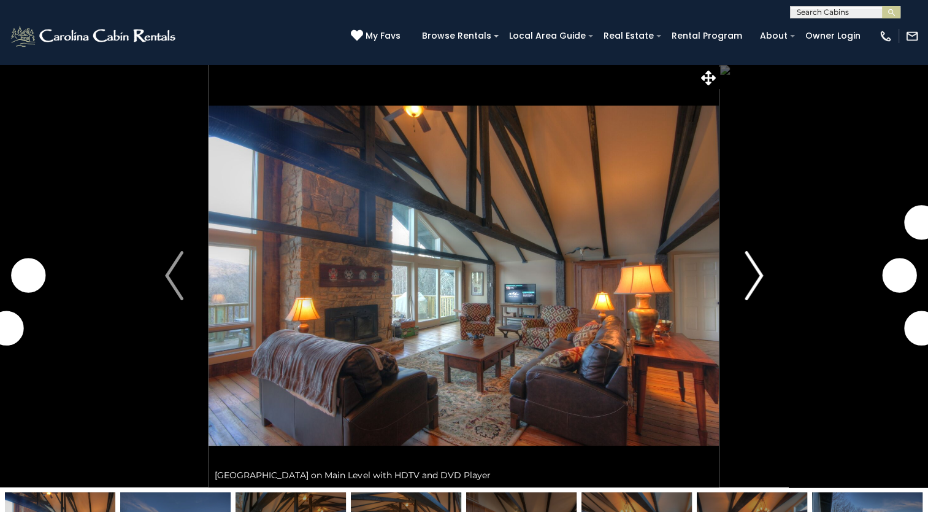
click at [756, 271] on img "Next" at bounding box center [754, 275] width 18 height 49
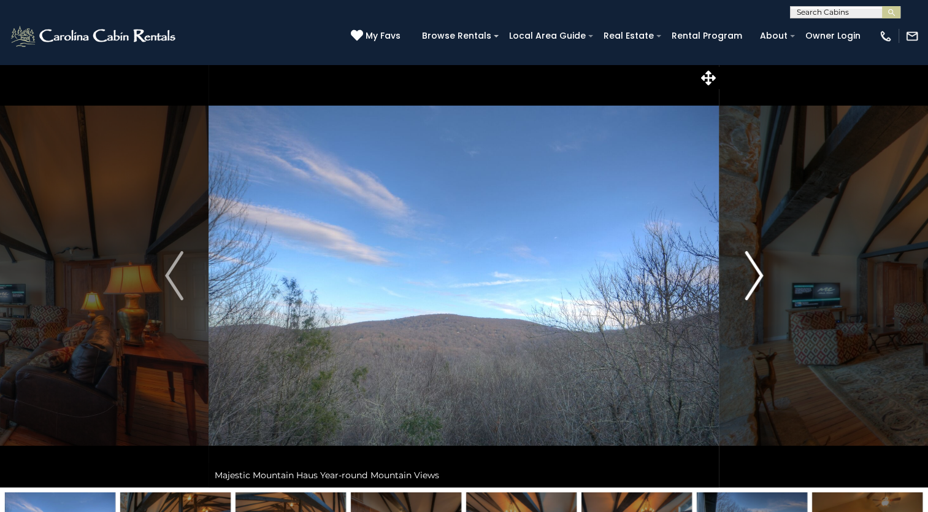
click at [756, 271] on img "Next" at bounding box center [754, 275] width 18 height 49
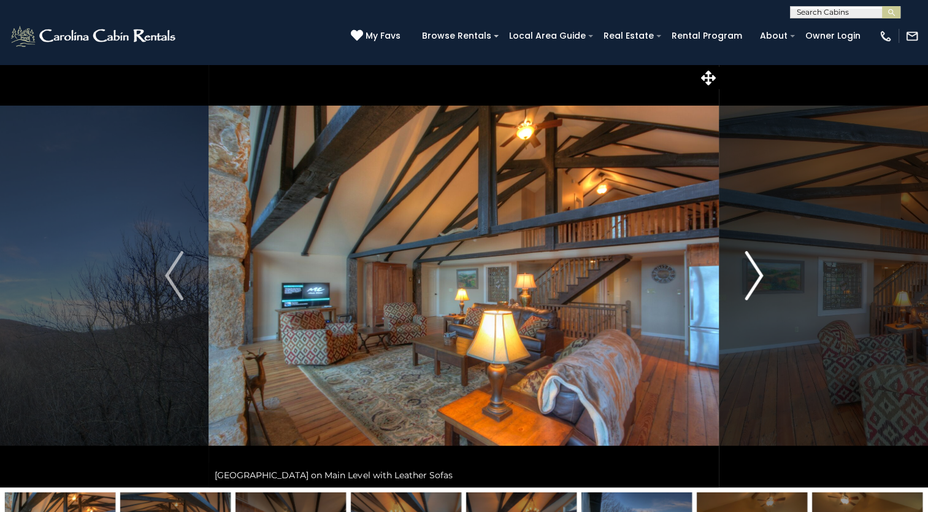
click at [756, 271] on img "Next" at bounding box center [754, 275] width 18 height 49
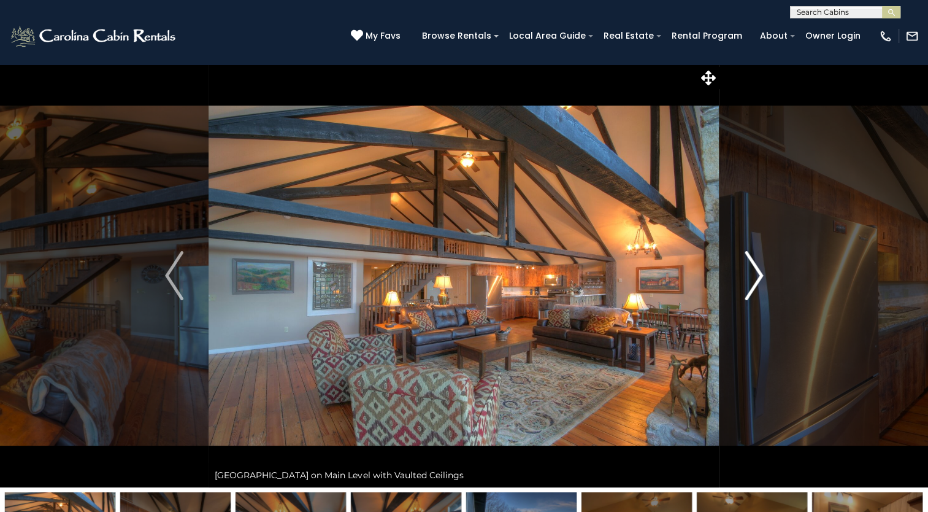
click at [756, 271] on img "Next" at bounding box center [754, 275] width 18 height 49
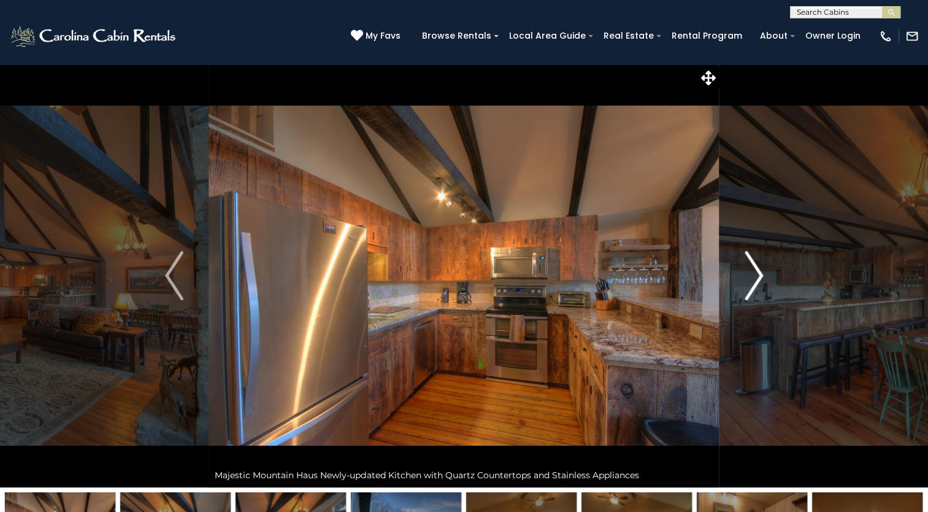
click at [756, 271] on img "Next" at bounding box center [754, 275] width 18 height 49
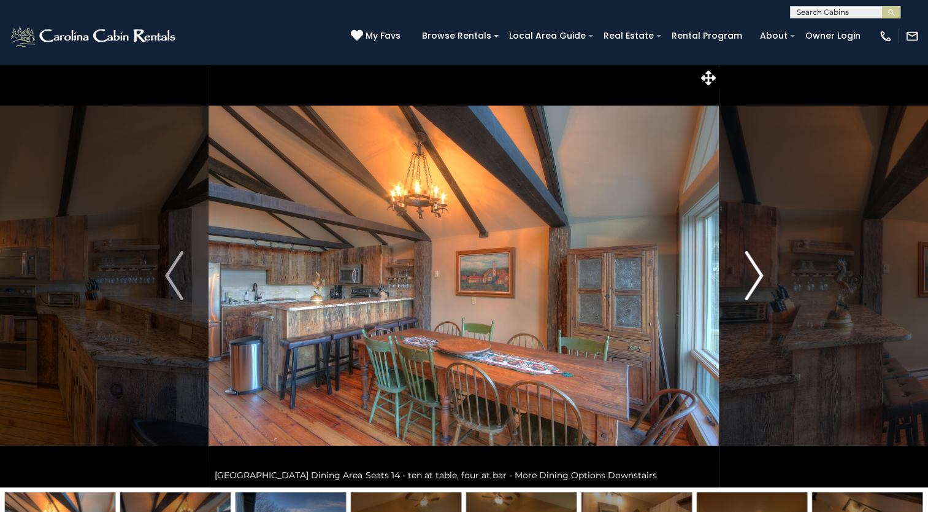
click at [756, 271] on img "Next" at bounding box center [754, 275] width 18 height 49
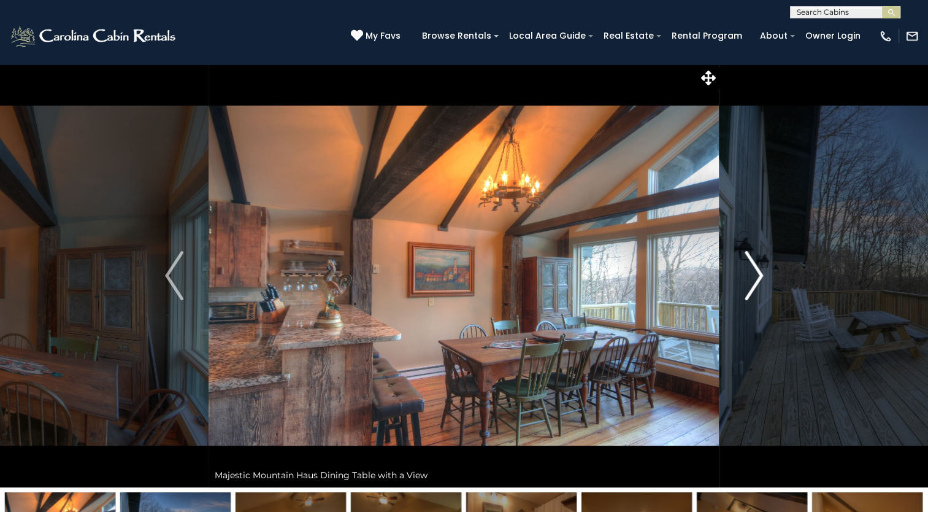
click at [756, 271] on img "Next" at bounding box center [754, 275] width 18 height 49
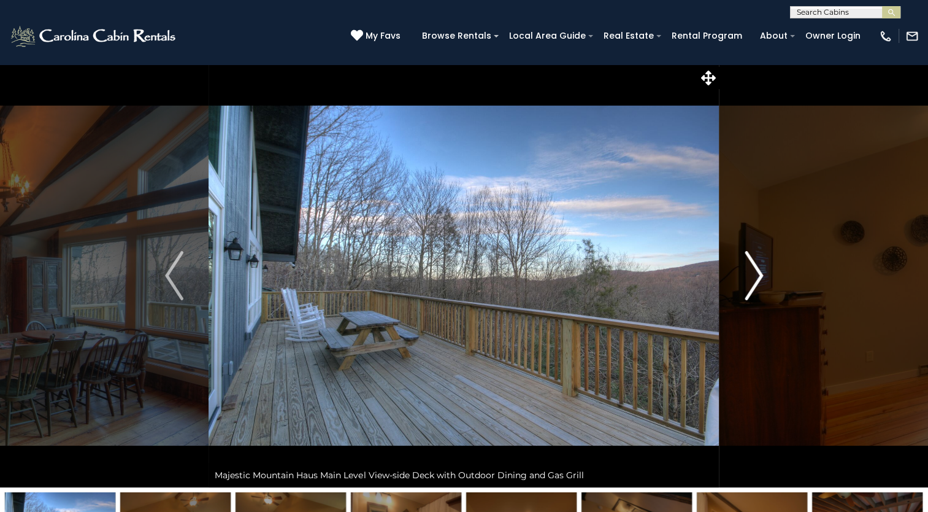
click at [756, 271] on img "Next" at bounding box center [754, 275] width 18 height 49
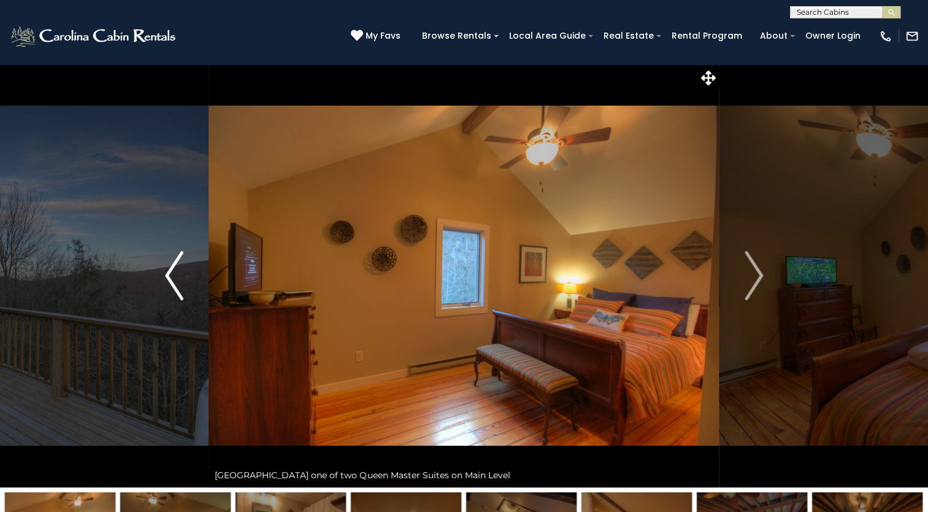
click at [179, 282] on img "Previous" at bounding box center [174, 275] width 18 height 49
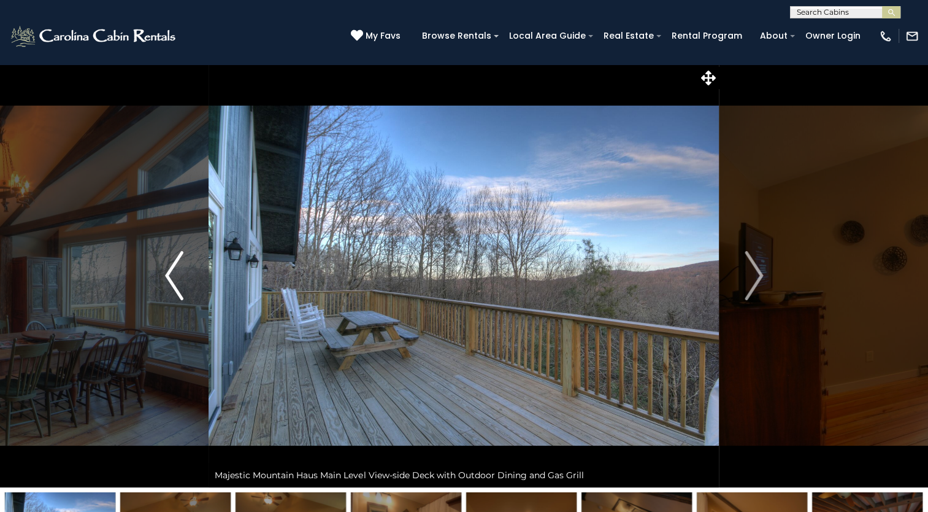
click at [179, 282] on img "Previous" at bounding box center [174, 275] width 18 height 49
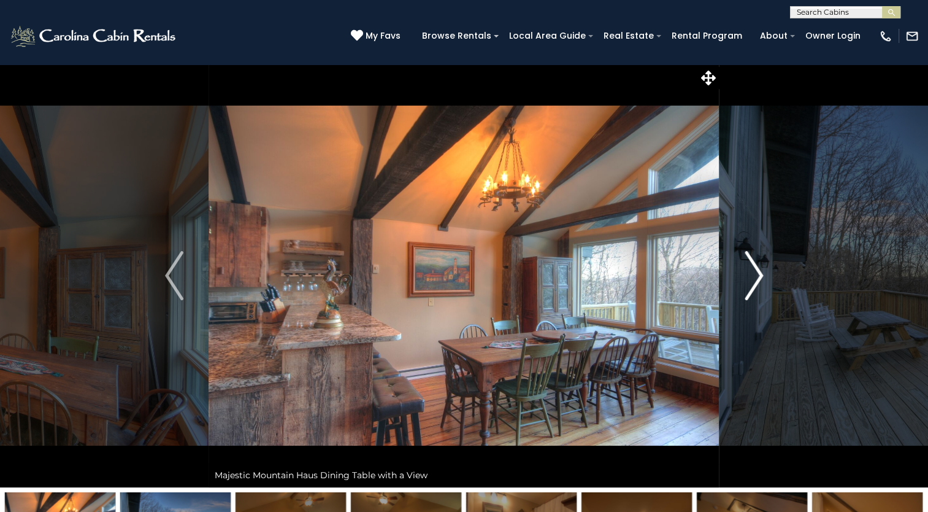
click at [756, 272] on img "Next" at bounding box center [754, 275] width 18 height 49
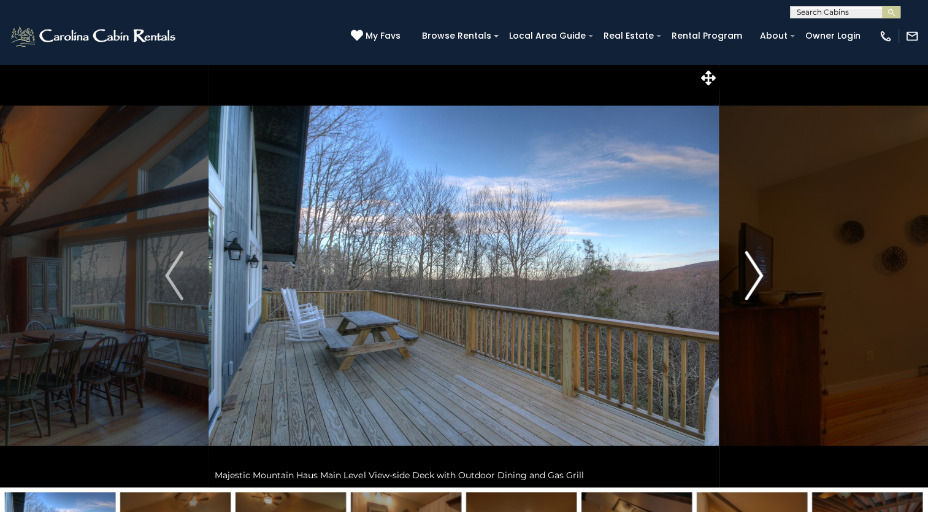
click at [756, 272] on img "Next" at bounding box center [754, 275] width 18 height 49
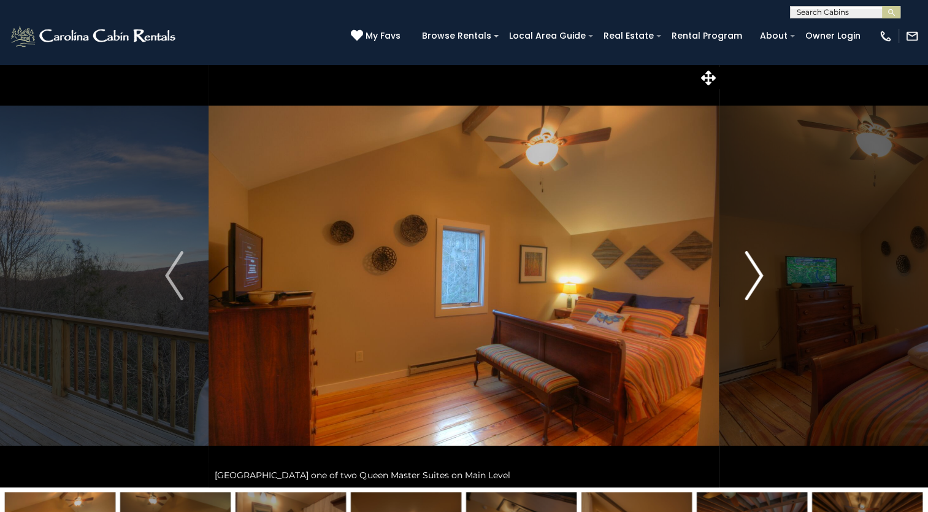
click at [756, 272] on img "Next" at bounding box center [754, 275] width 18 height 49
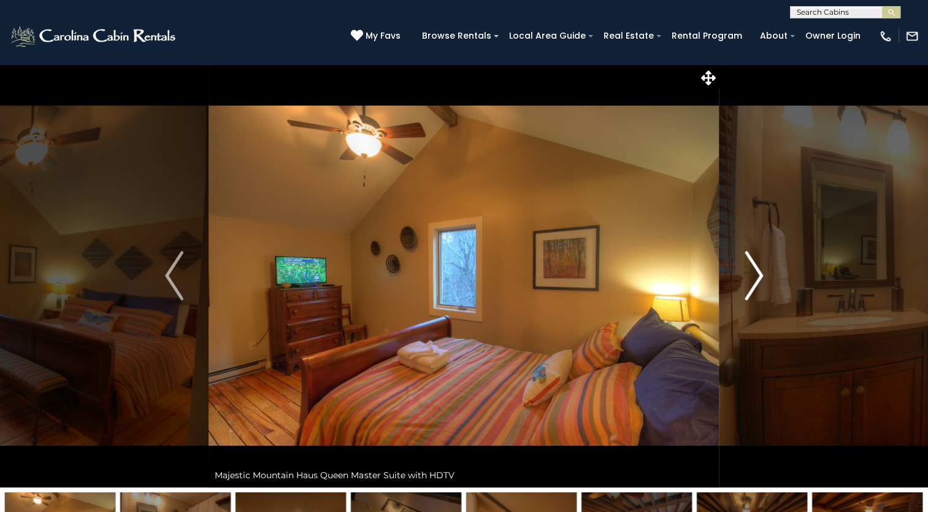
click at [756, 272] on img "Next" at bounding box center [754, 275] width 18 height 49
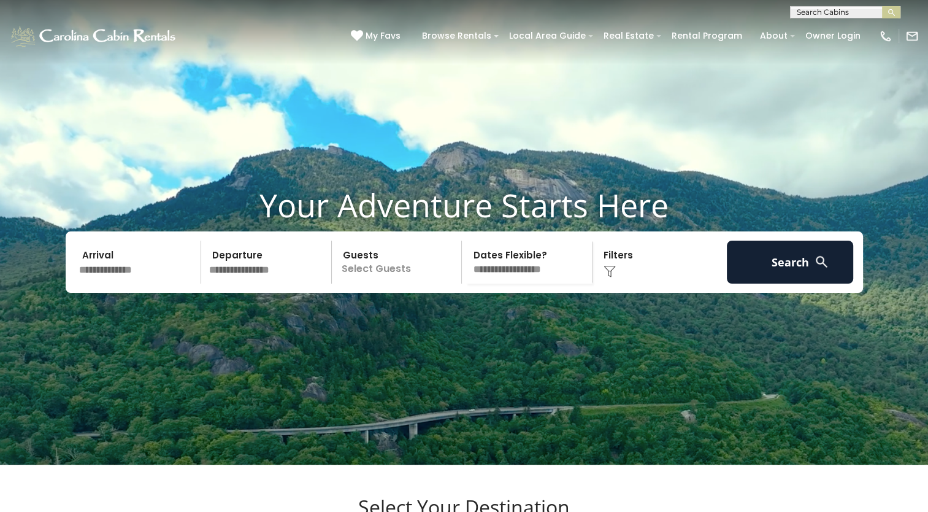
click at [815, 10] on input "text" at bounding box center [844, 15] width 107 height 12
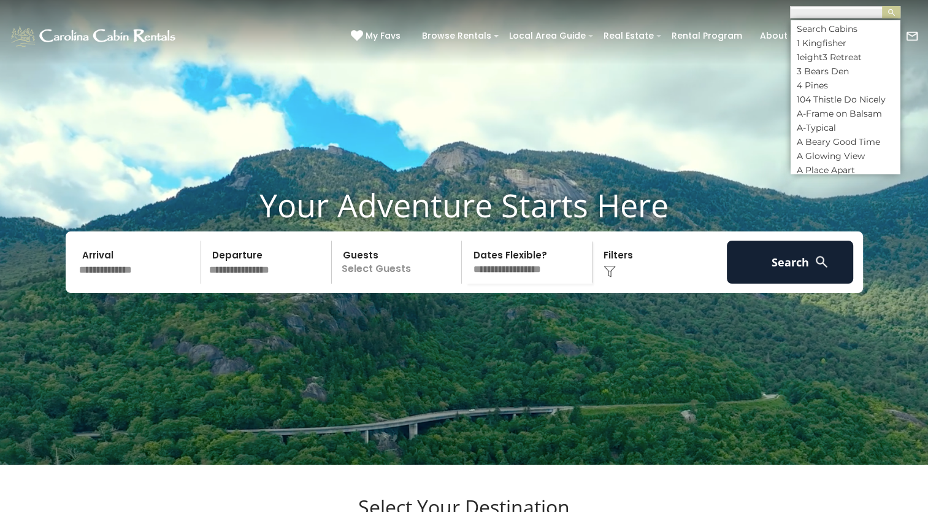
click at [111, 283] on input "text" at bounding box center [138, 261] width 127 height 43
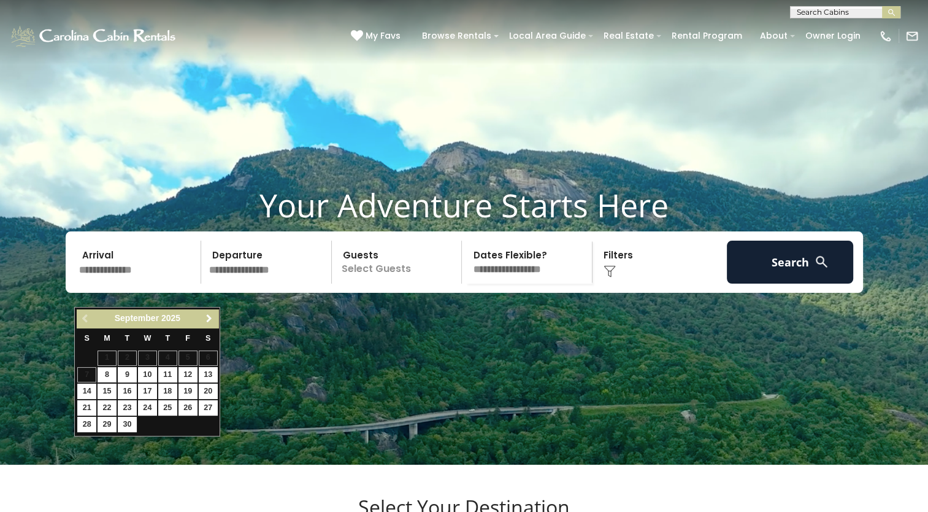
click at [207, 317] on span "Next" at bounding box center [209, 318] width 10 height 10
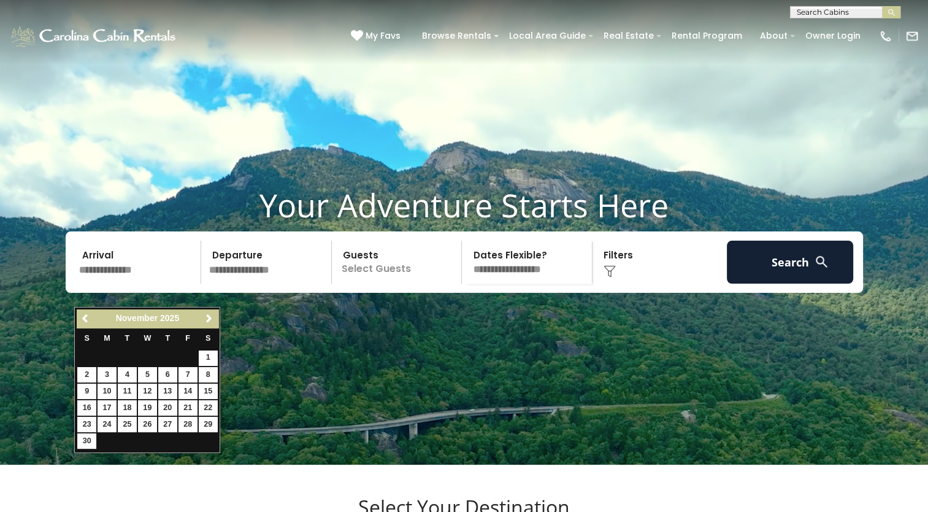
click at [87, 416] on td "23" at bounding box center [87, 424] width 20 height 17
type input "********"
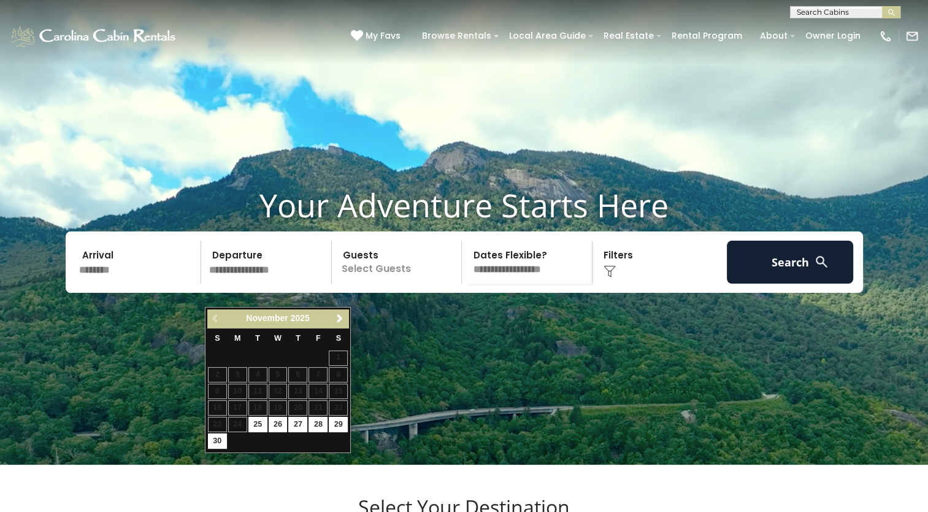
click at [335, 431] on td "29" at bounding box center [338, 424] width 20 height 17
type input "********"
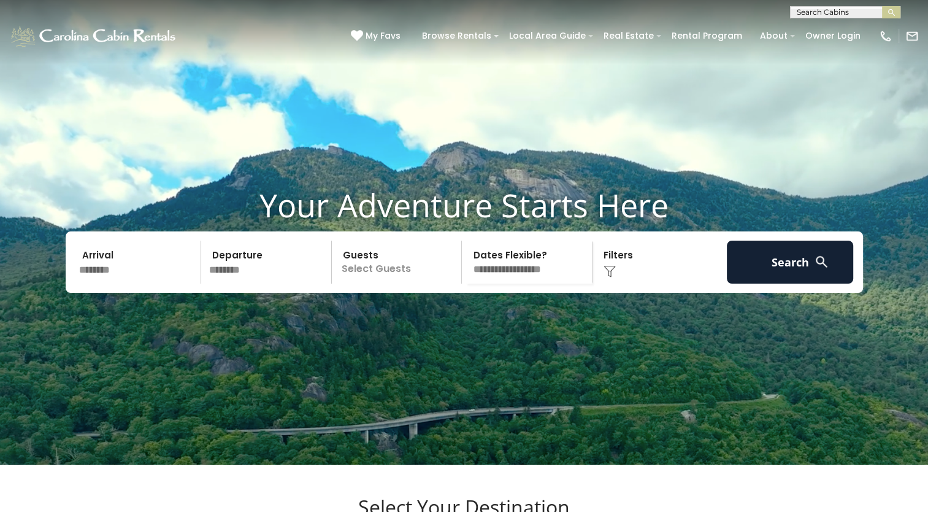
click at [390, 283] on p "Select Guests" at bounding box center [399, 261] width 126 height 43
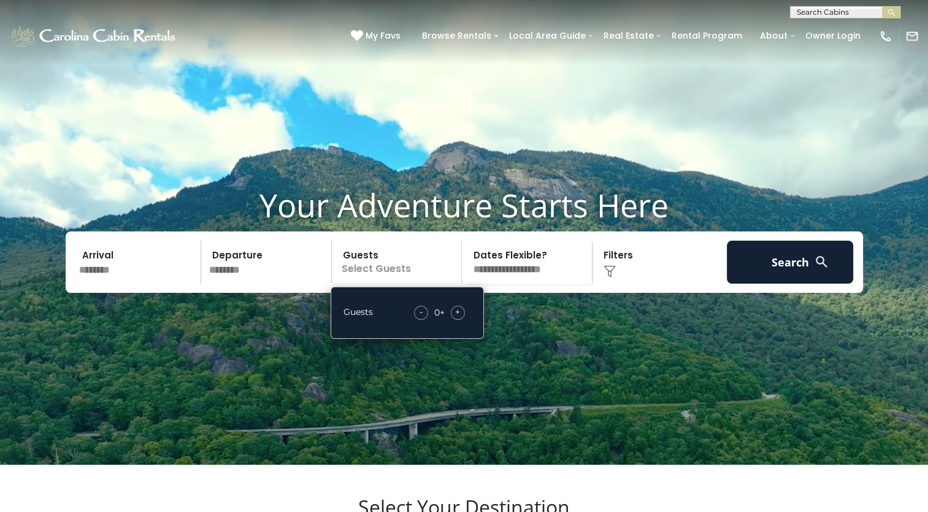
click at [459, 318] on span "+" at bounding box center [457, 312] width 5 height 12
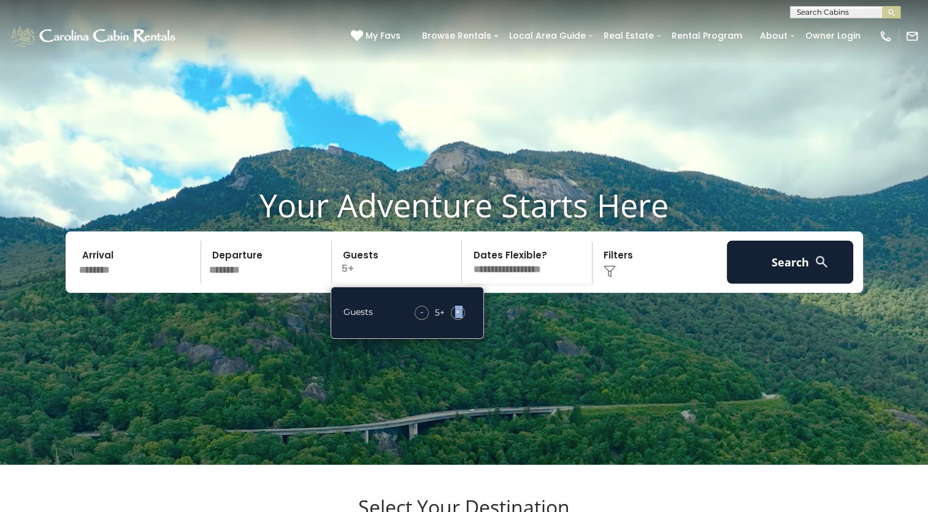
click at [459, 318] on span "+" at bounding box center [457, 312] width 5 height 12
click at [658, 283] on div "Click to Choose" at bounding box center [659, 261] width 127 height 43
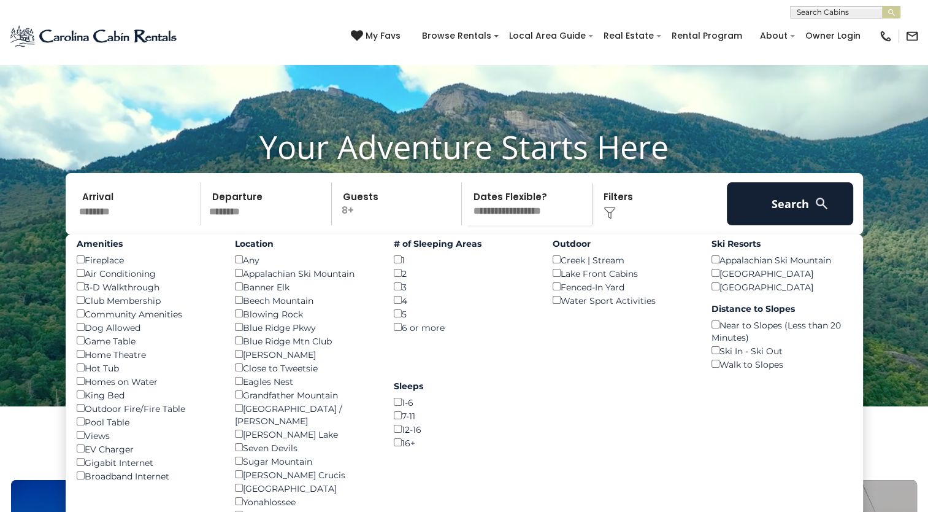
scroll to position [59, 0]
click at [87, 333] on div "Dog Allowed ()" at bounding box center [147, 326] width 140 height 13
click at [396, 333] on div "6 or more ()" at bounding box center [464, 326] width 140 height 13
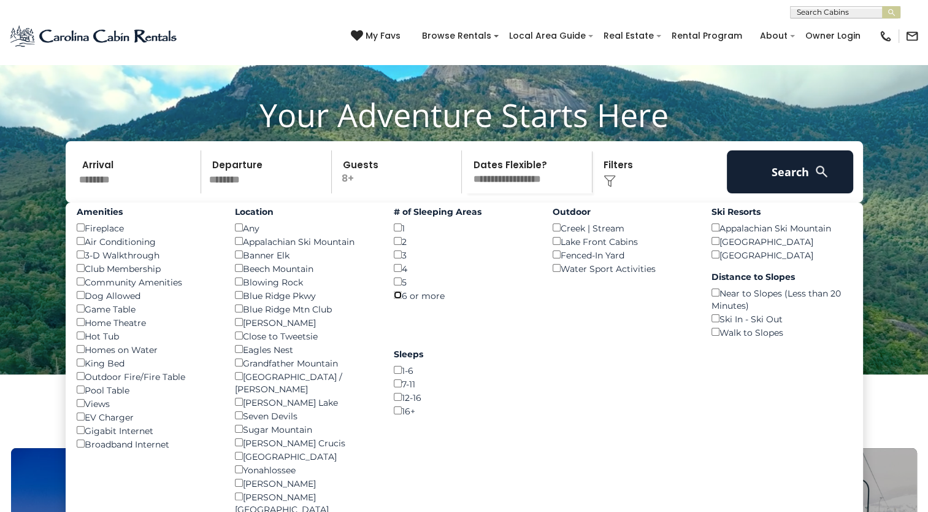
scroll to position [92, 0]
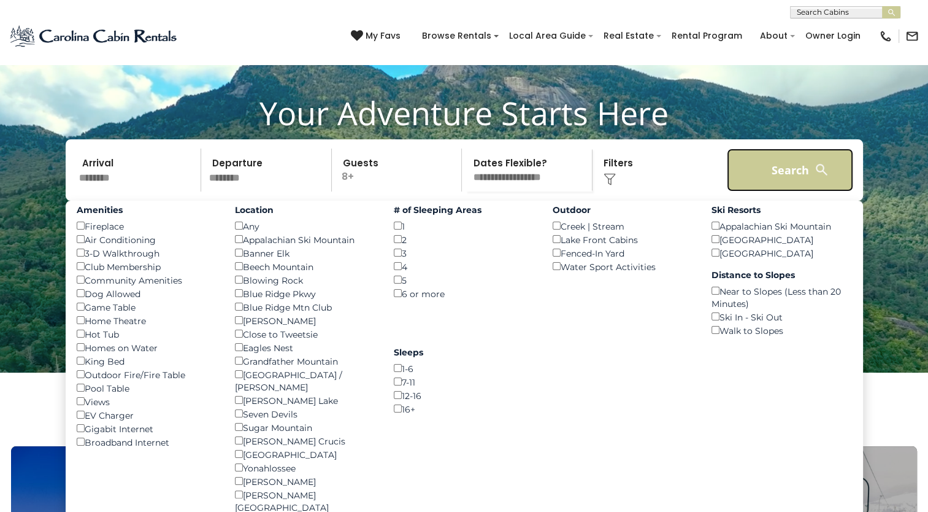
click at [740, 191] on button "Search" at bounding box center [790, 169] width 127 height 43
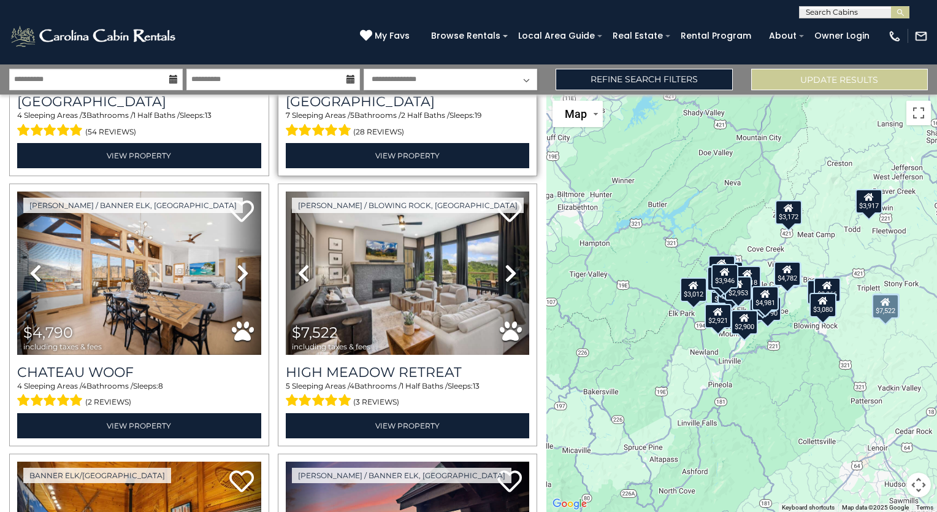
scroll to position [223, 0]
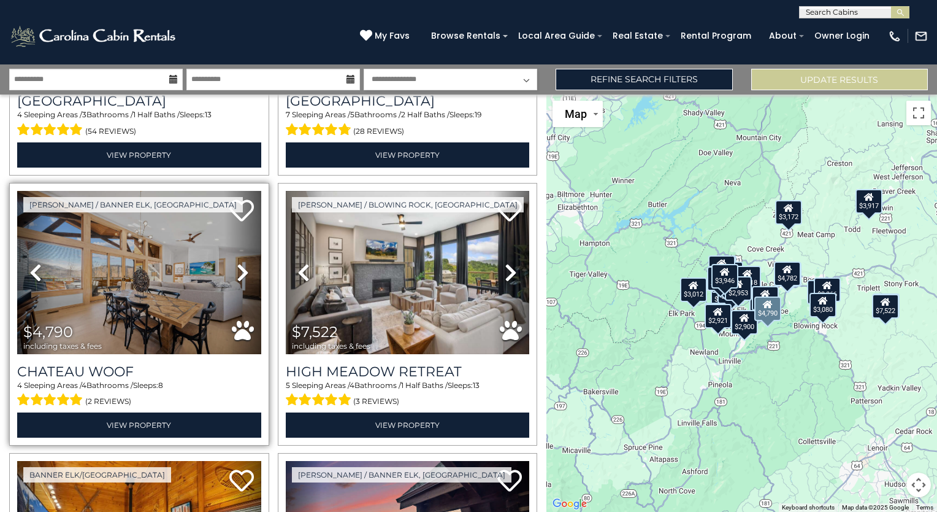
click at [238, 266] on icon at bounding box center [243, 273] width 12 height 20
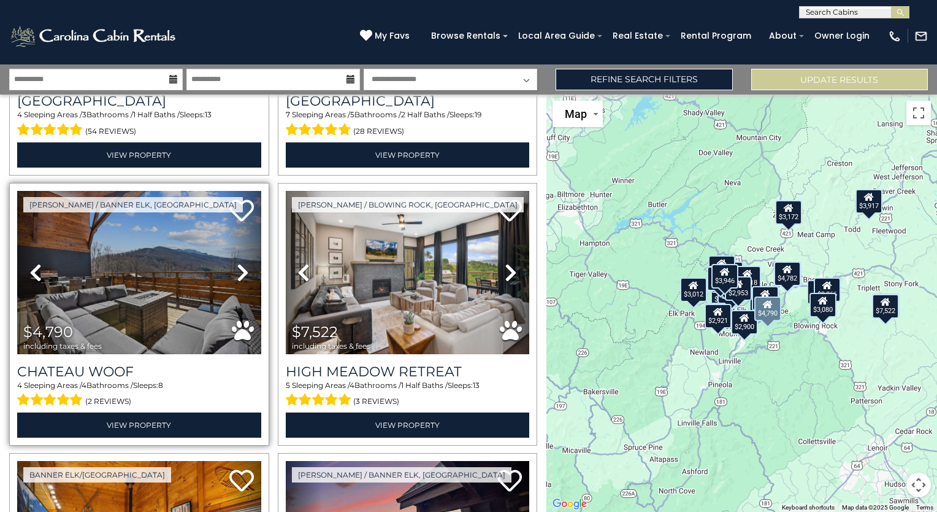
click at [238, 266] on icon at bounding box center [243, 273] width 12 height 20
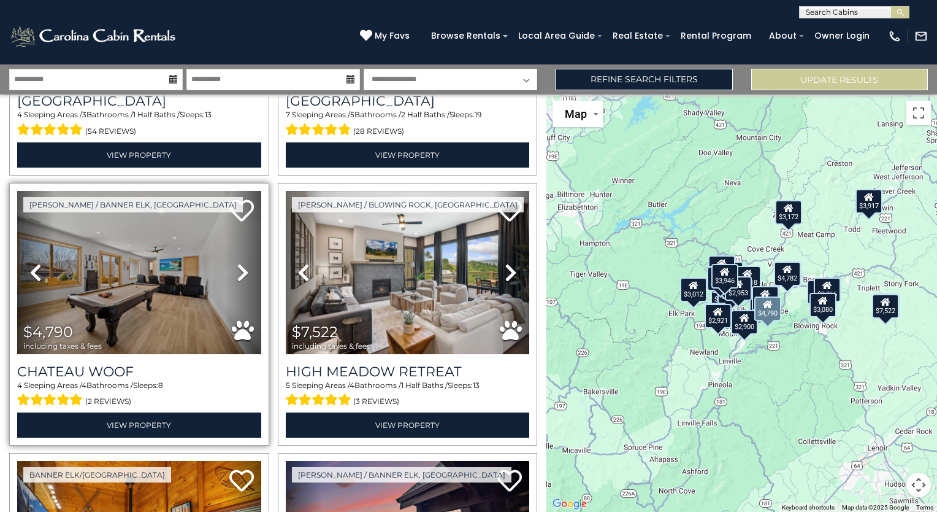
click at [238, 266] on icon at bounding box center [243, 273] width 12 height 20
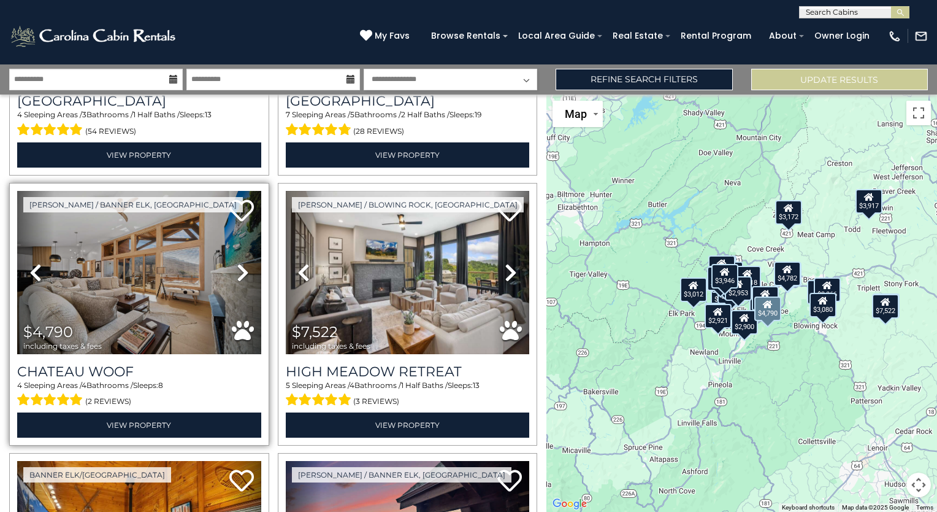
click at [238, 266] on icon at bounding box center [243, 273] width 12 height 20
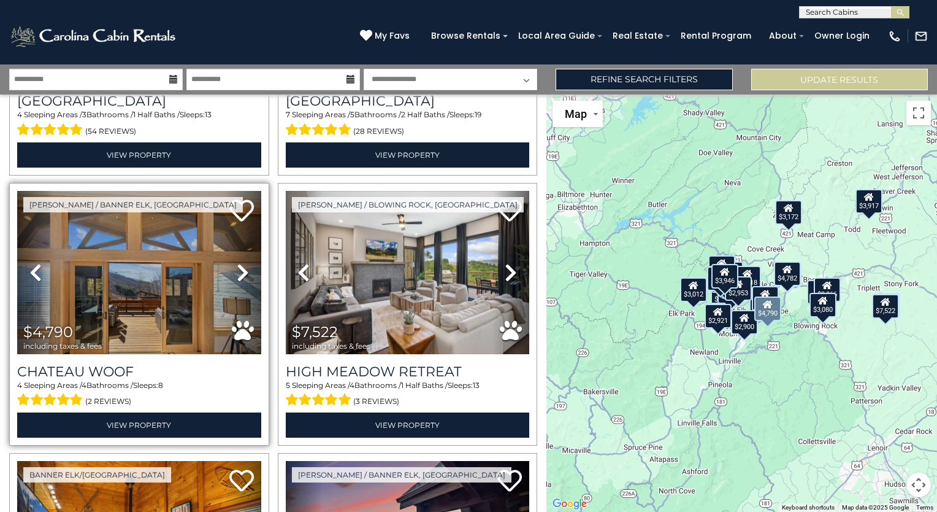
click at [238, 266] on icon at bounding box center [243, 273] width 12 height 20
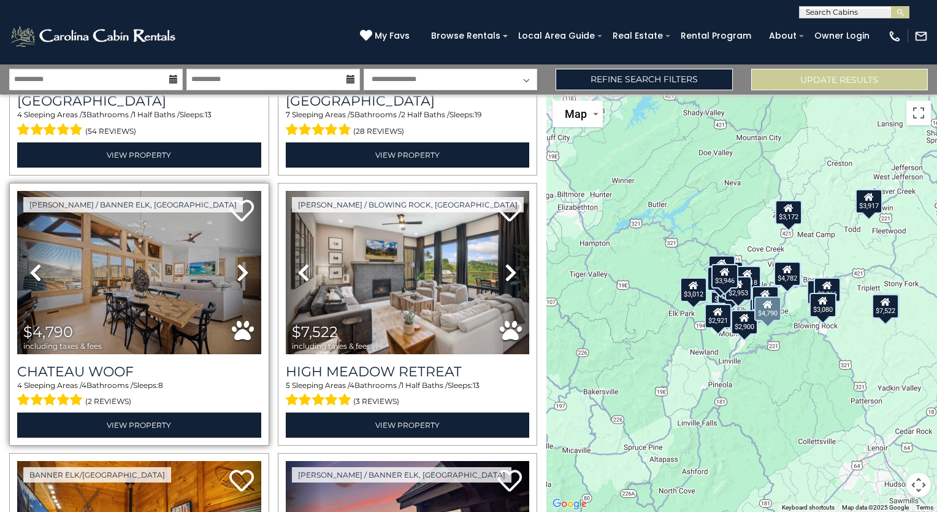
click at [238, 266] on icon at bounding box center [243, 273] width 12 height 20
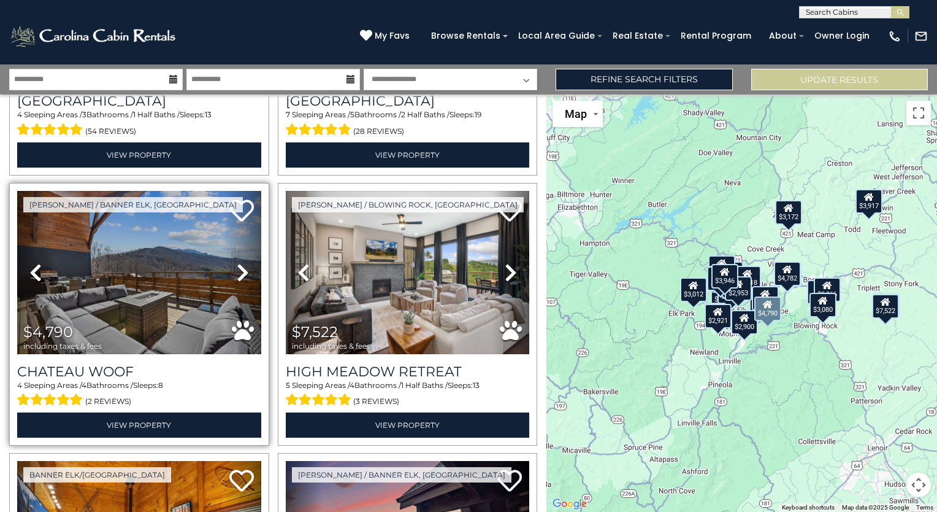
click at [238, 266] on icon at bounding box center [243, 273] width 12 height 20
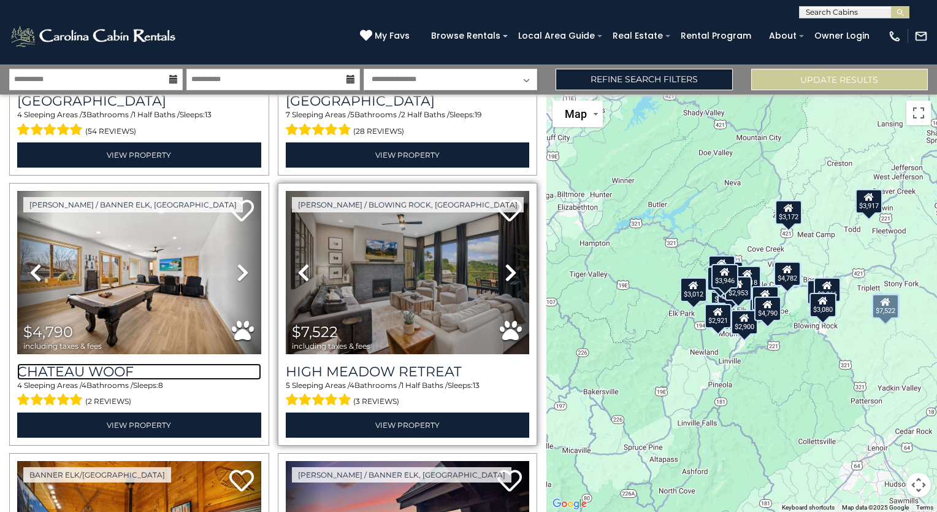
scroll to position [234, 0]
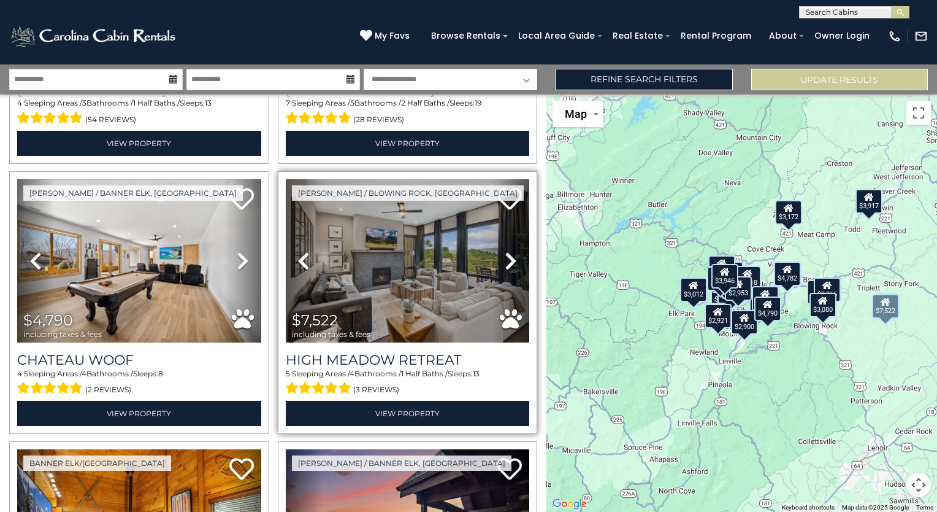
click at [506, 259] on icon at bounding box center [511, 261] width 12 height 20
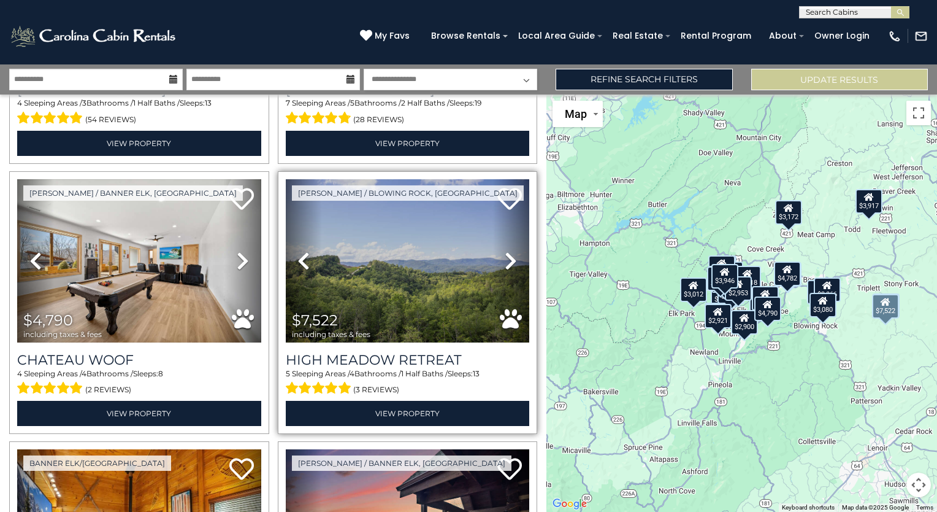
click at [506, 259] on icon at bounding box center [511, 261] width 12 height 20
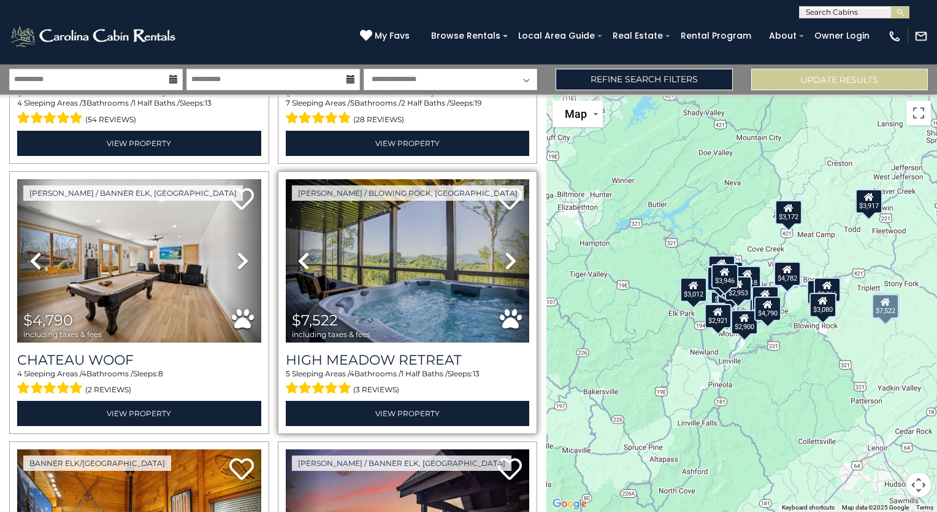
click at [506, 259] on icon at bounding box center [511, 261] width 12 height 20
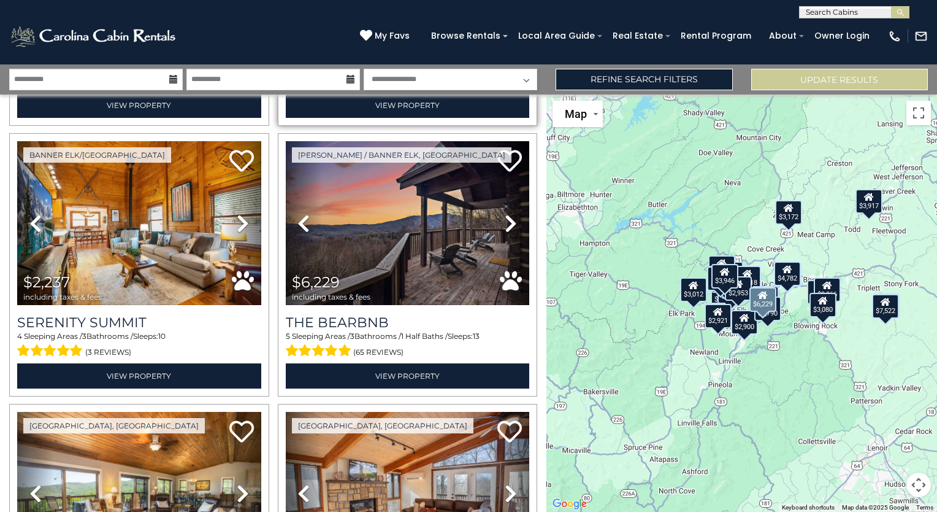
scroll to position [545, 0]
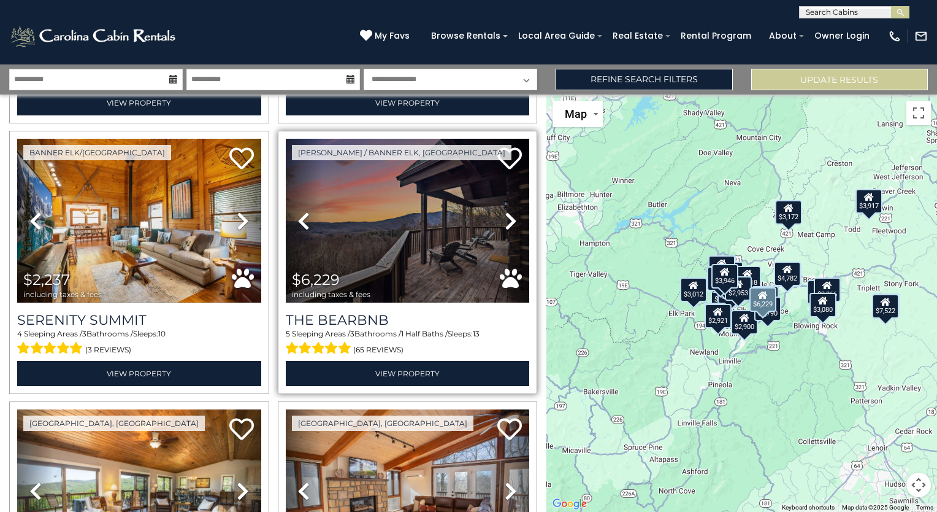
click at [509, 213] on icon at bounding box center [511, 221] width 12 height 20
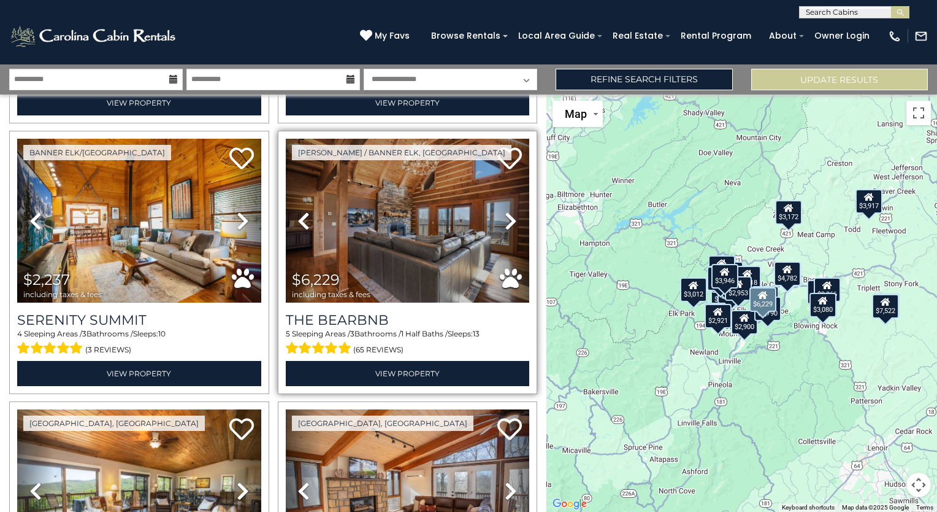
click at [509, 213] on icon at bounding box center [511, 221] width 12 height 20
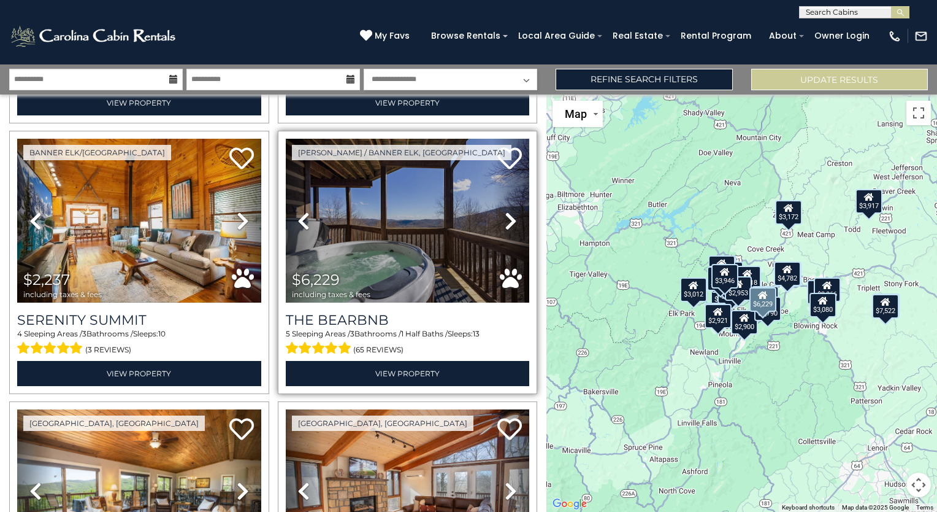
click at [509, 213] on icon at bounding box center [511, 221] width 12 height 20
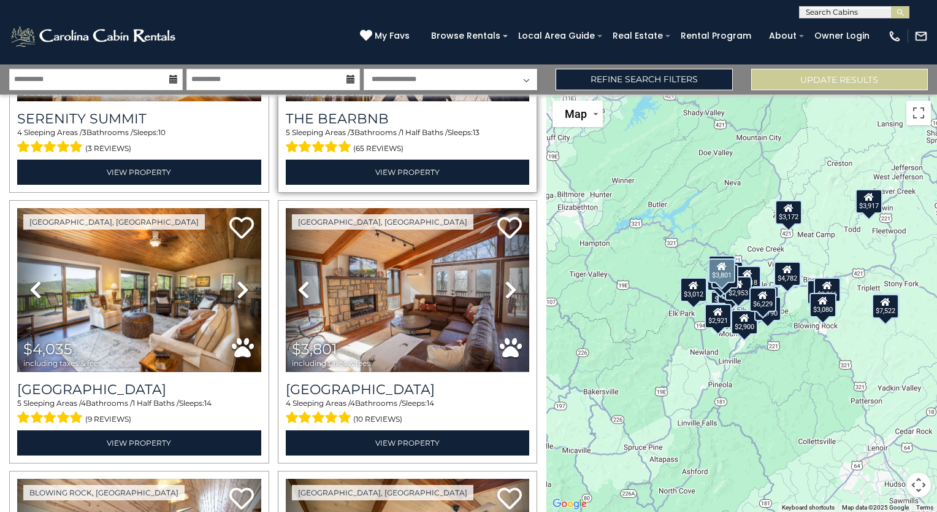
scroll to position [758, 0]
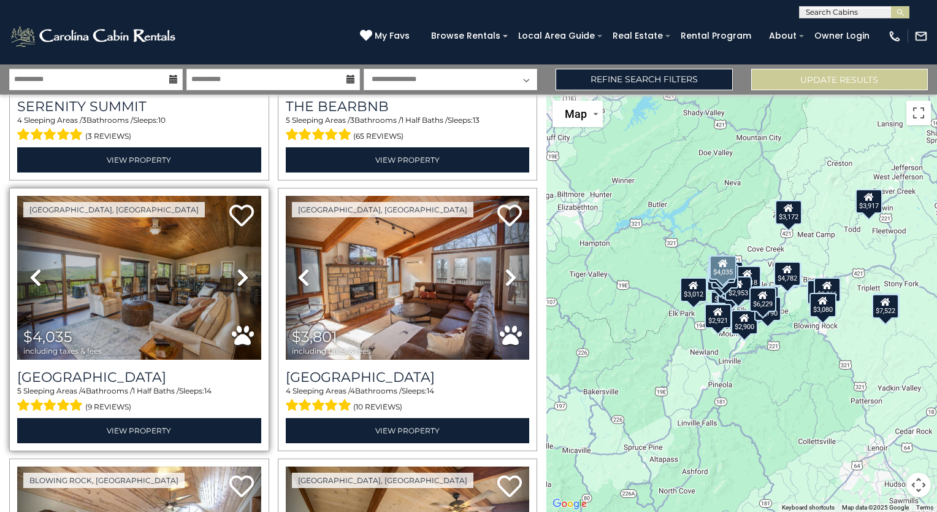
click at [244, 267] on icon at bounding box center [243, 277] width 12 height 20
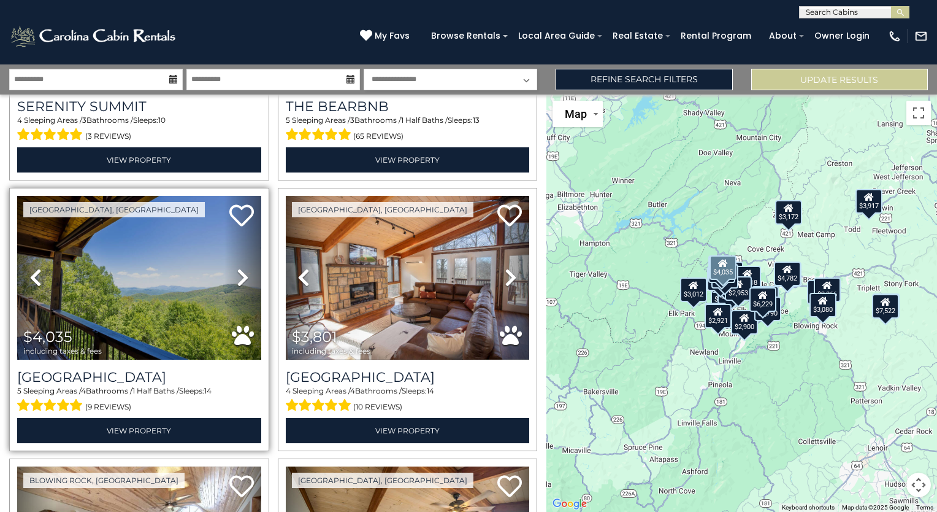
click at [244, 267] on icon at bounding box center [243, 277] width 12 height 20
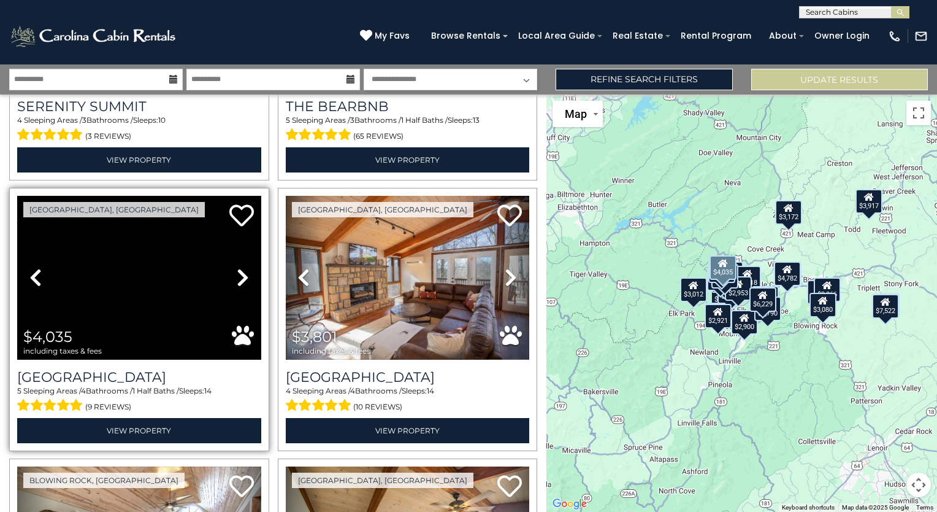
click at [244, 267] on icon at bounding box center [243, 277] width 12 height 20
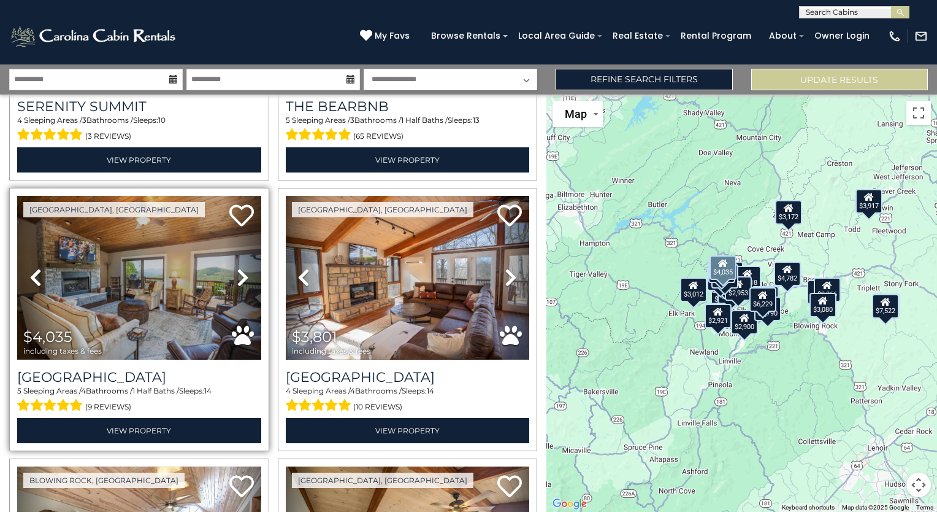
click at [237, 272] on icon at bounding box center [243, 277] width 12 height 20
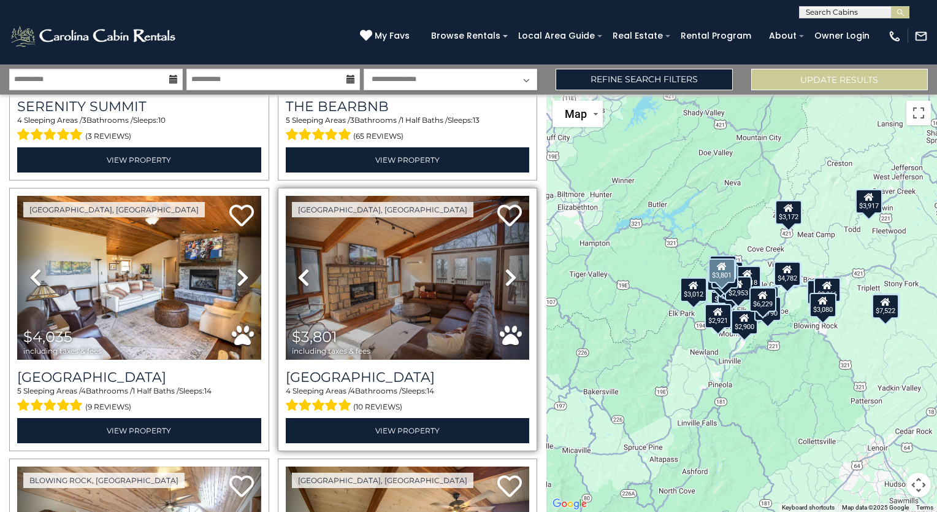
click at [508, 267] on icon at bounding box center [511, 277] width 12 height 20
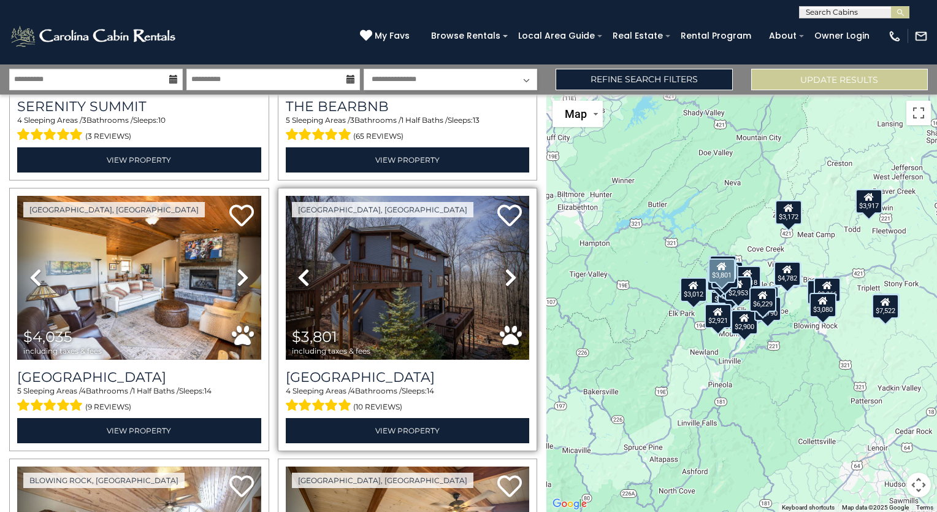
click at [508, 267] on icon at bounding box center [511, 277] width 12 height 20
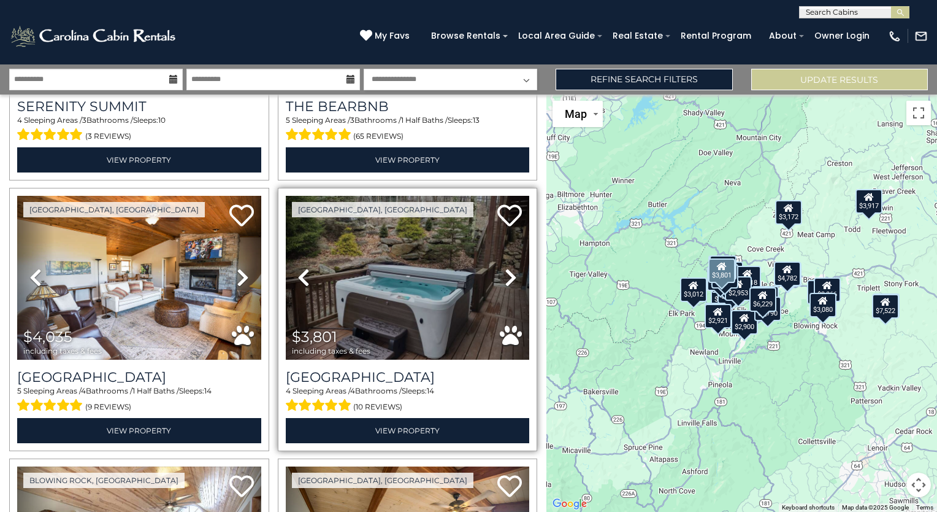
click at [508, 267] on icon at bounding box center [511, 277] width 12 height 20
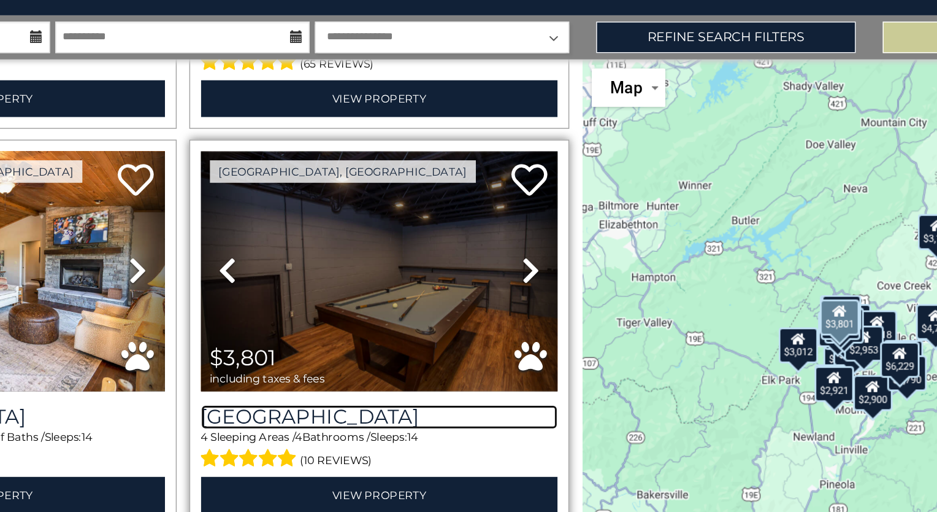
scroll to position [786, 0]
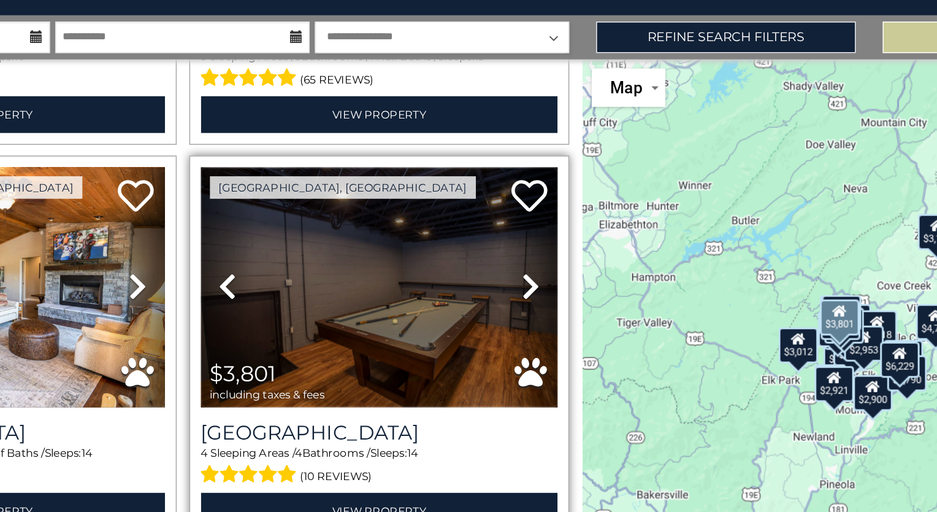
click at [468, 214] on img at bounding box center [408, 249] width 244 height 163
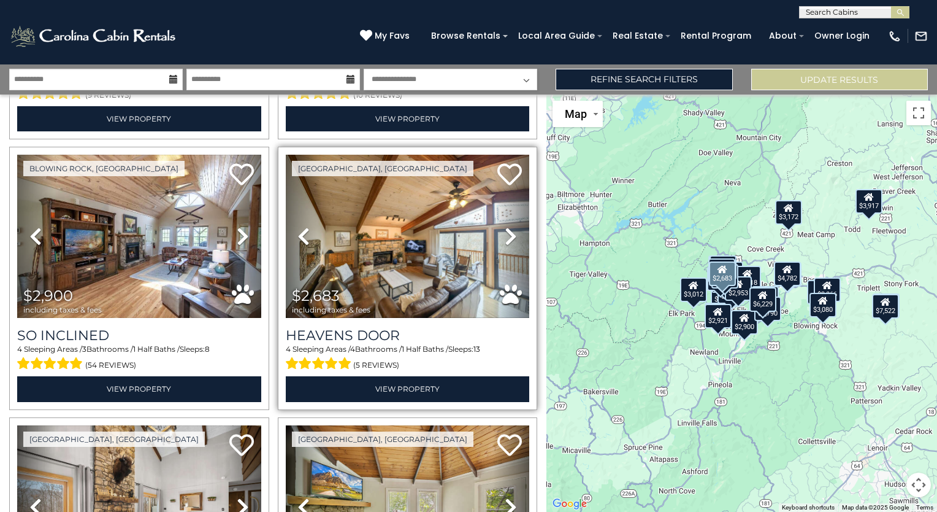
scroll to position [1071, 0]
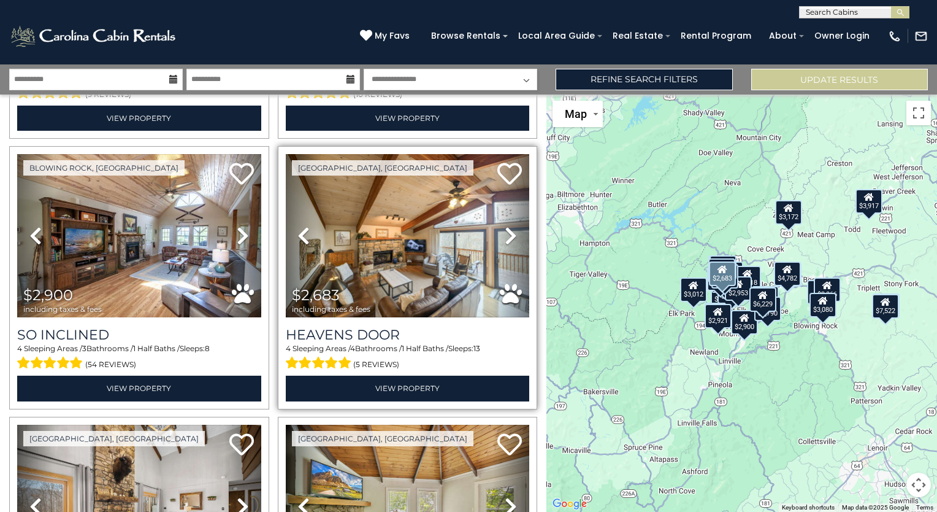
click at [378, 317] on div "Heavens Door 4 Sleeping Areas / 4 Bathrooms / 1 Half Baths / Sleeps: 13 (5 revi…" at bounding box center [408, 358] width 244 height 83
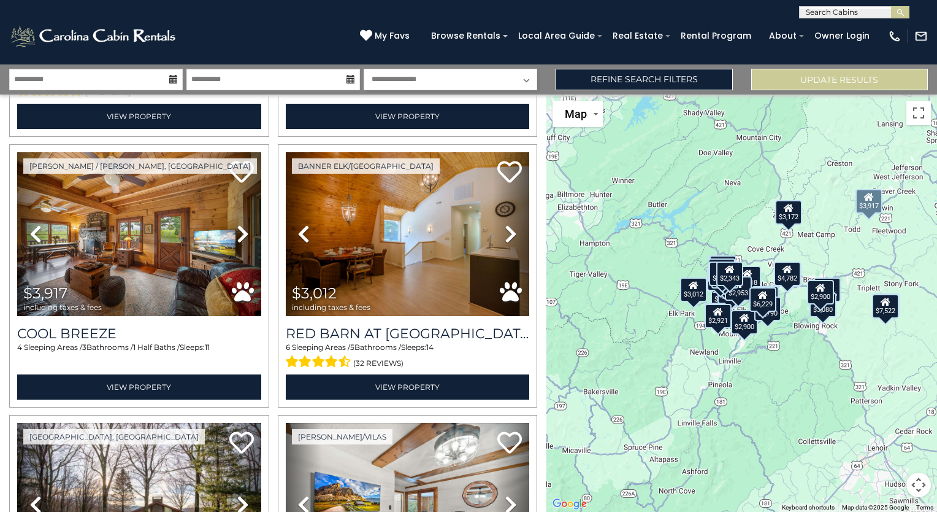
scroll to position [1617, 0]
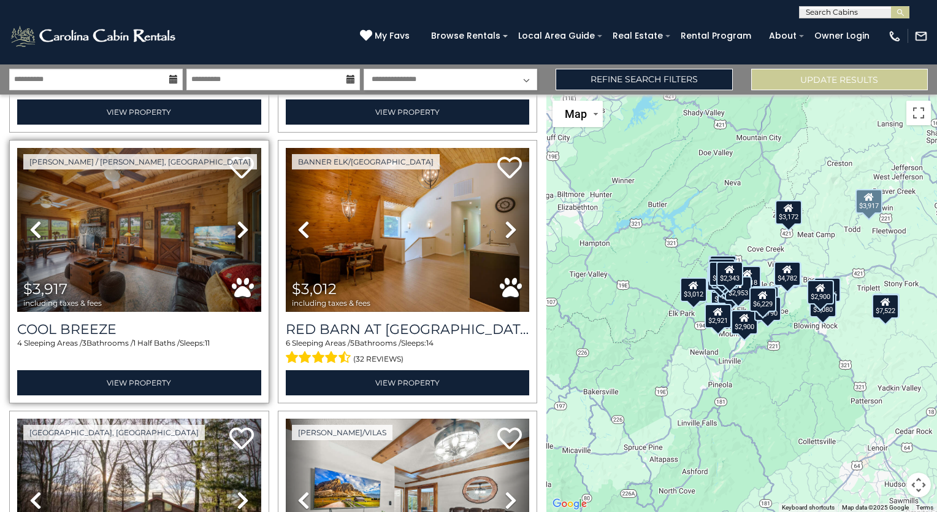
click at [237, 220] on icon at bounding box center [243, 230] width 12 height 20
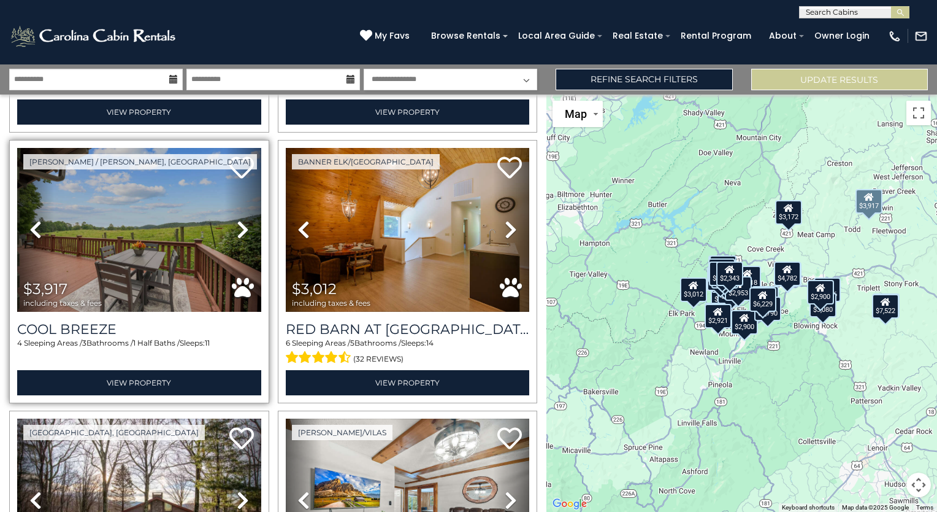
click at [238, 220] on icon at bounding box center [243, 230] width 12 height 20
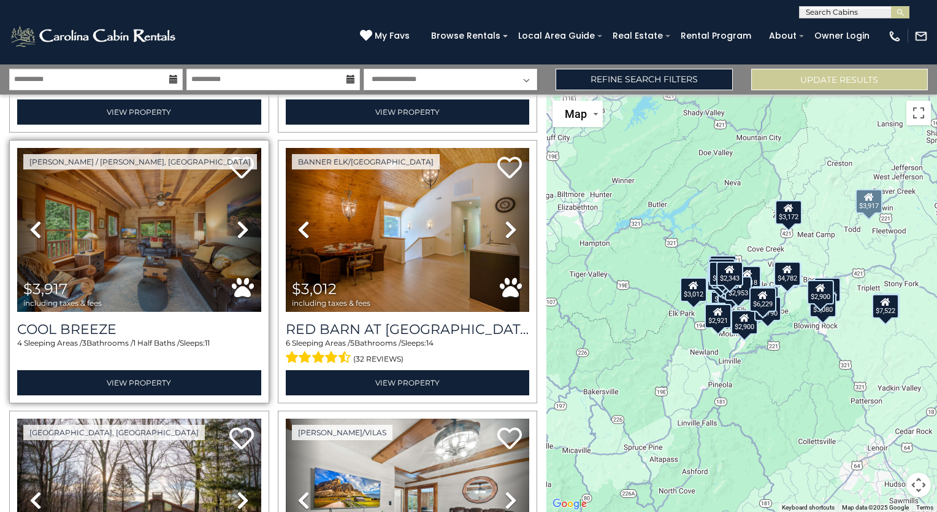
click at [238, 220] on icon at bounding box center [243, 230] width 12 height 20
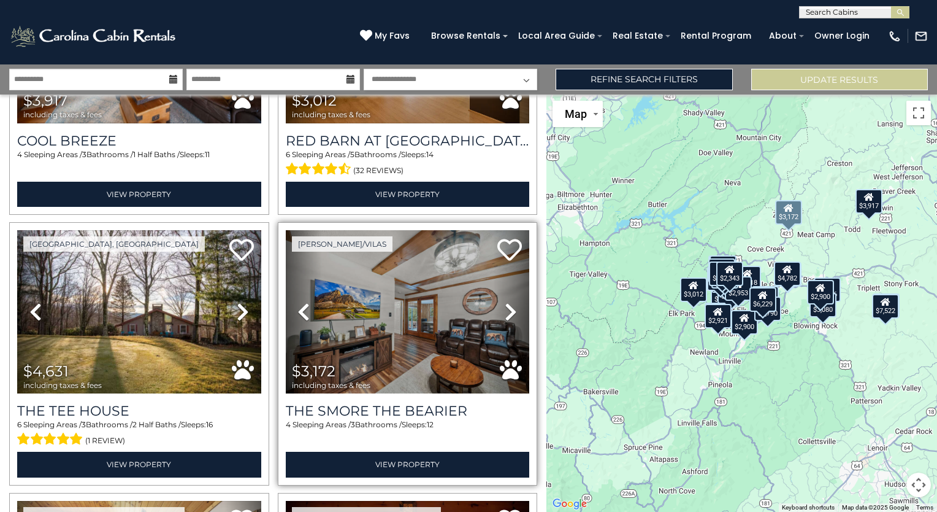
scroll to position [1815, 0]
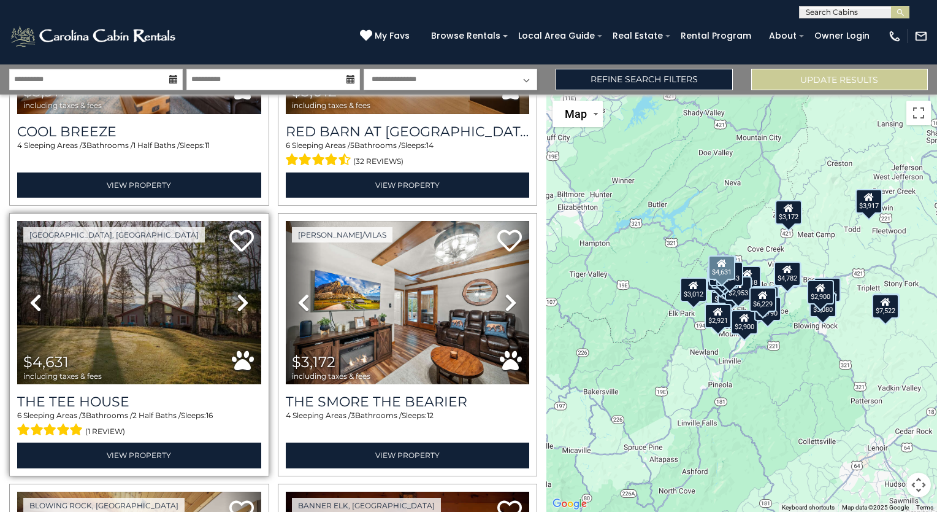
click at [242, 293] on icon at bounding box center [243, 303] width 12 height 20
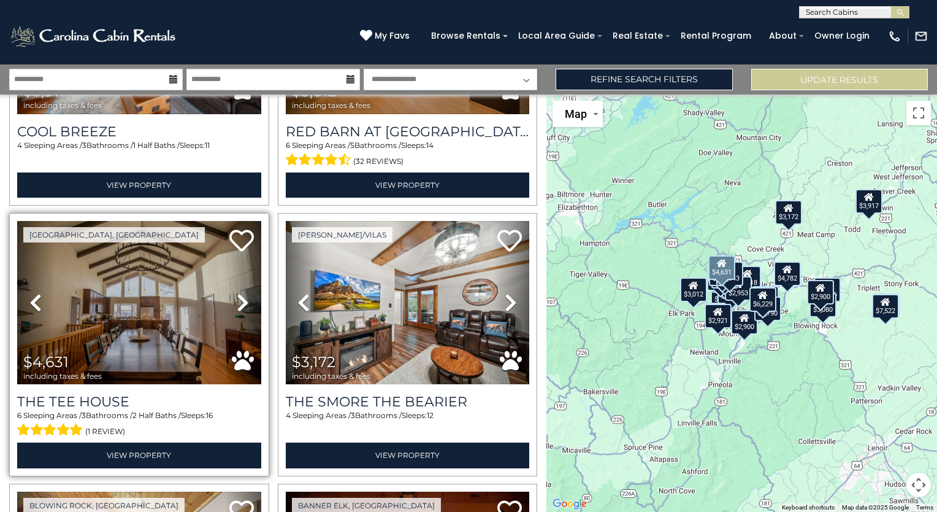
click at [242, 293] on icon at bounding box center [243, 303] width 12 height 20
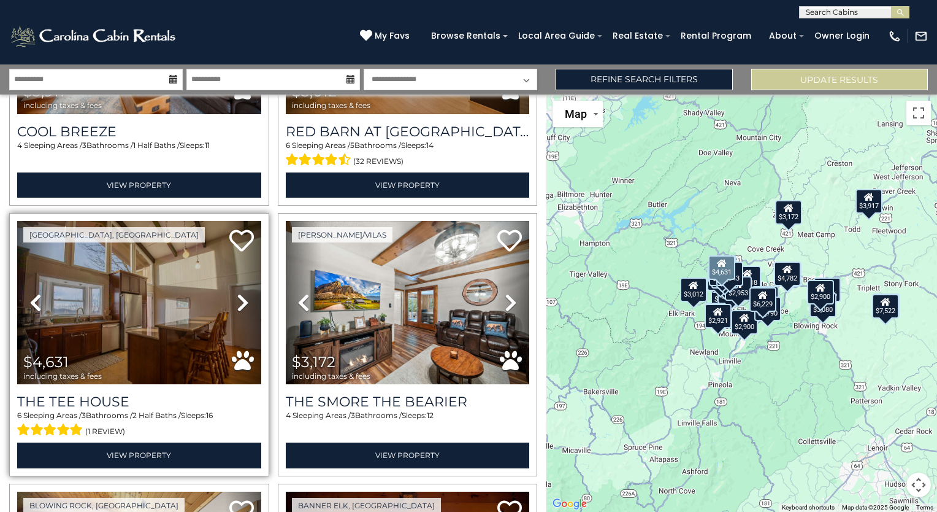
click at [242, 293] on icon at bounding box center [243, 303] width 12 height 20
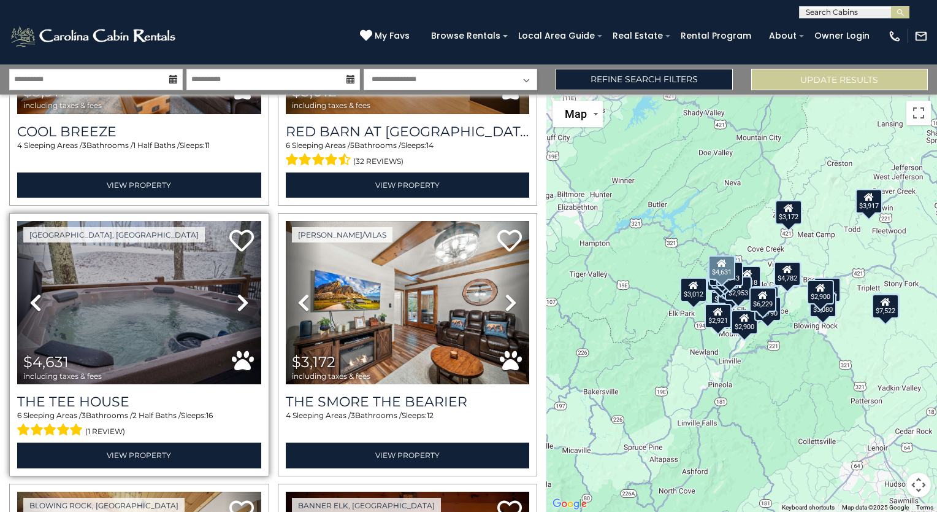
click at [242, 293] on icon at bounding box center [243, 303] width 12 height 20
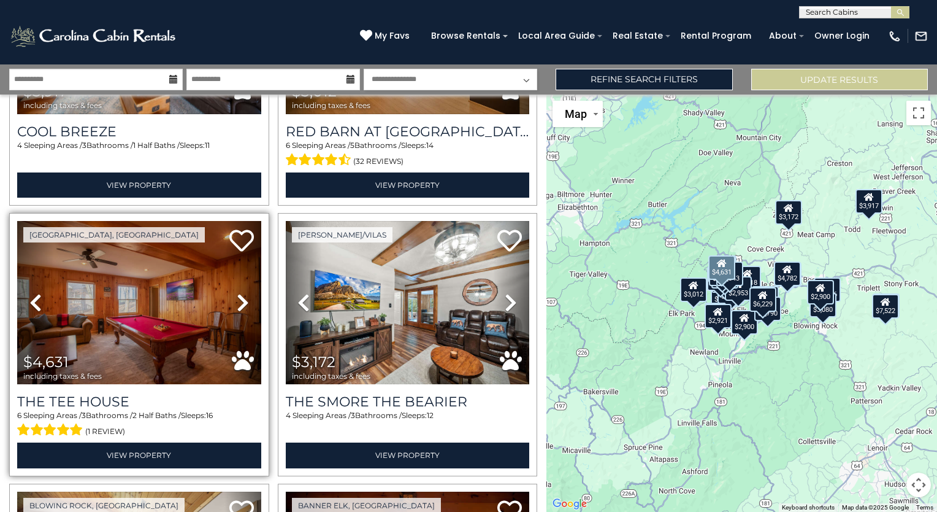
click at [242, 293] on icon at bounding box center [243, 303] width 12 height 20
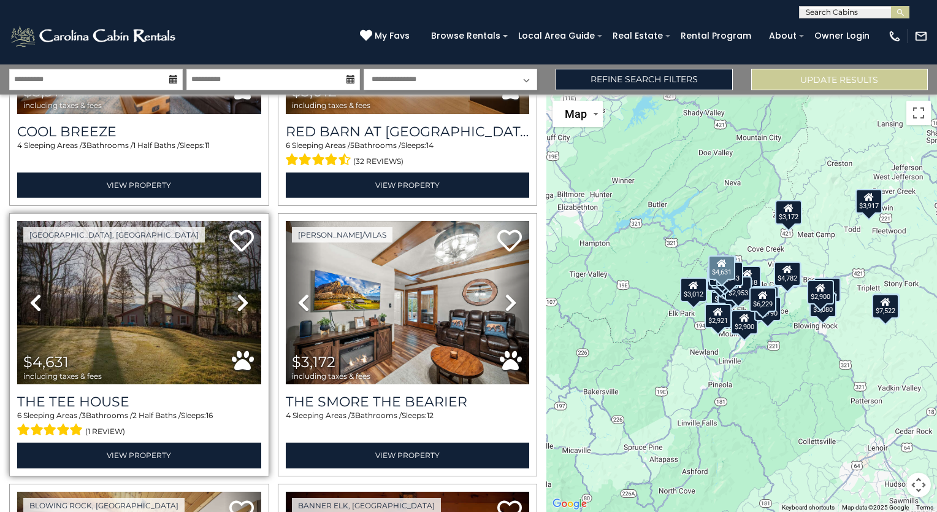
click at [242, 293] on icon at bounding box center [243, 303] width 12 height 20
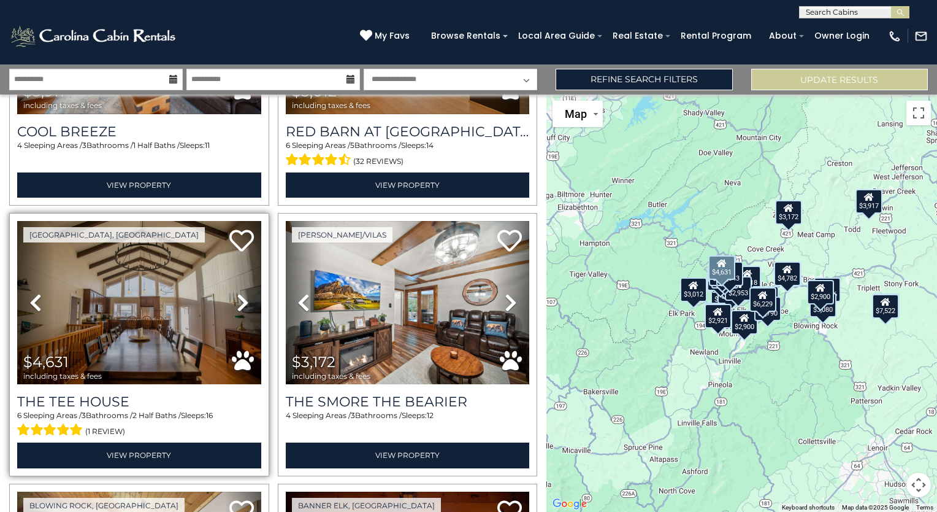
click at [242, 293] on icon at bounding box center [243, 303] width 12 height 20
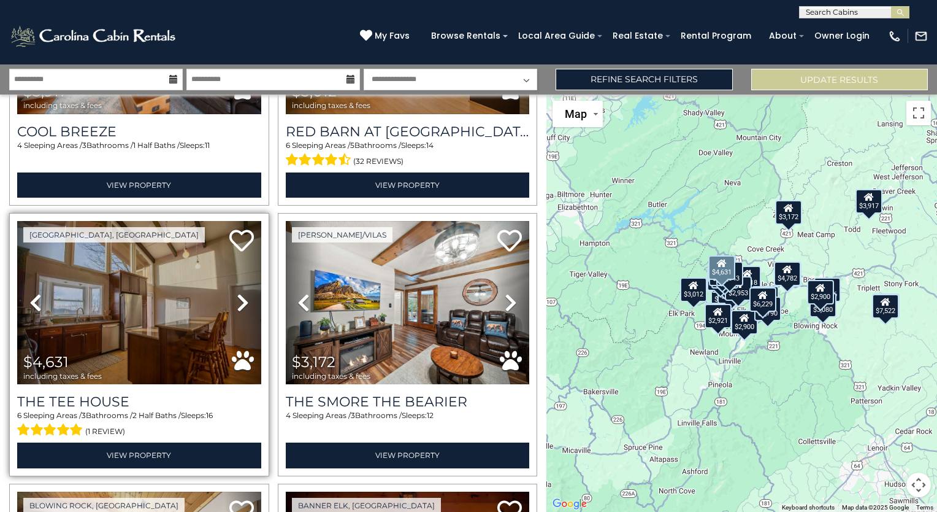
click at [242, 293] on icon at bounding box center [243, 303] width 12 height 20
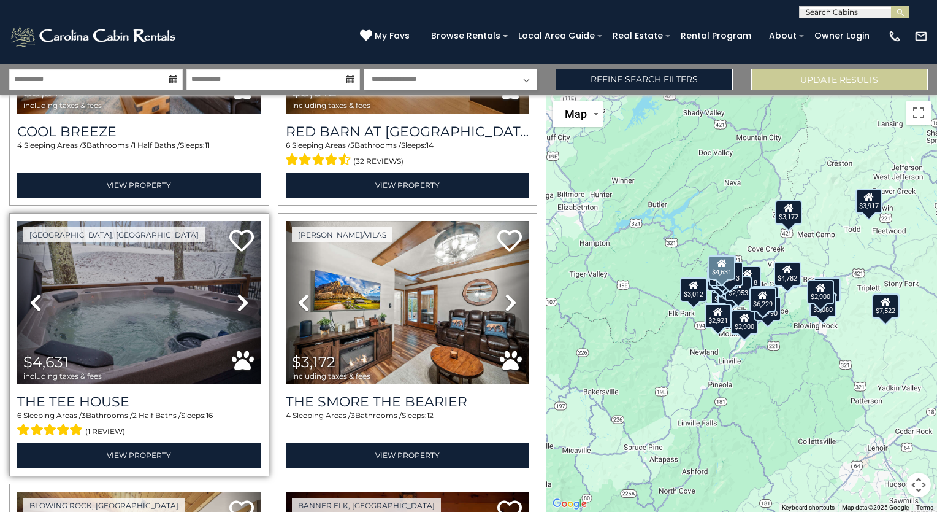
click at [242, 293] on icon at bounding box center [243, 303] width 12 height 20
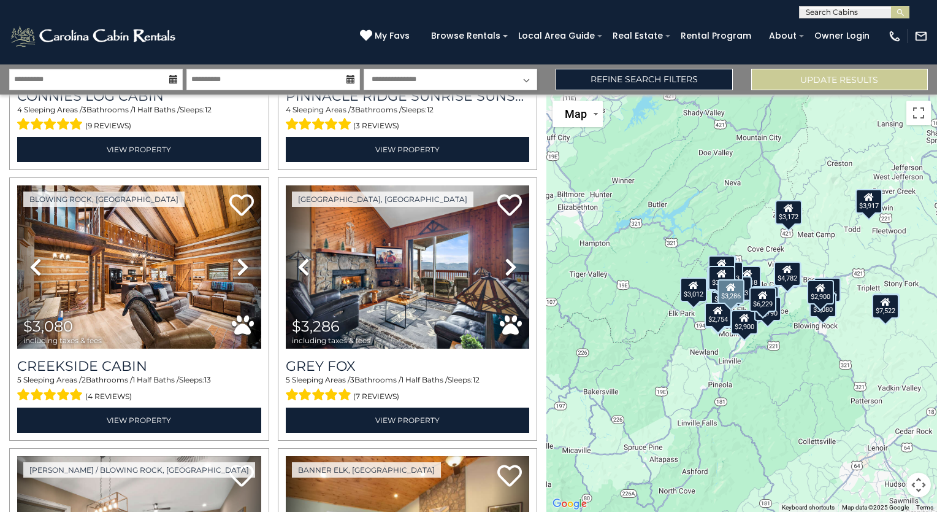
scroll to position [2663, 0]
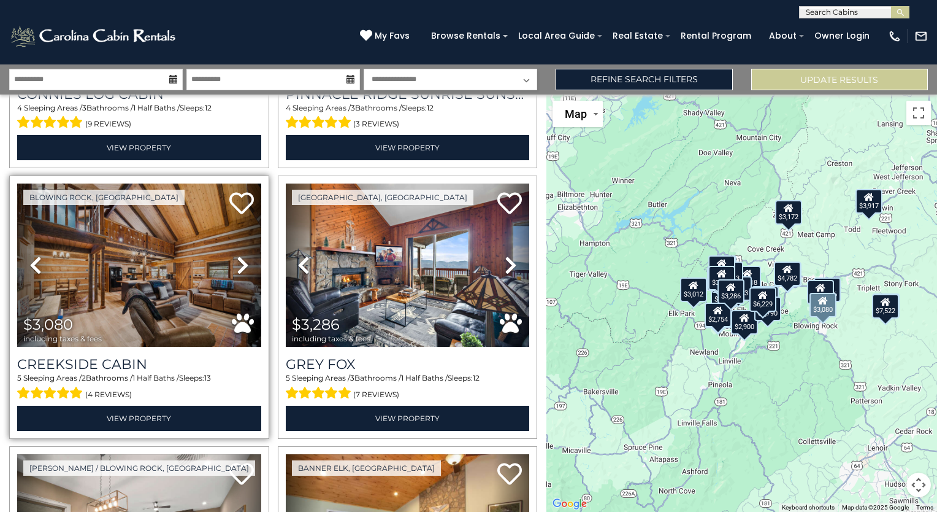
click at [237, 255] on icon at bounding box center [243, 265] width 12 height 20
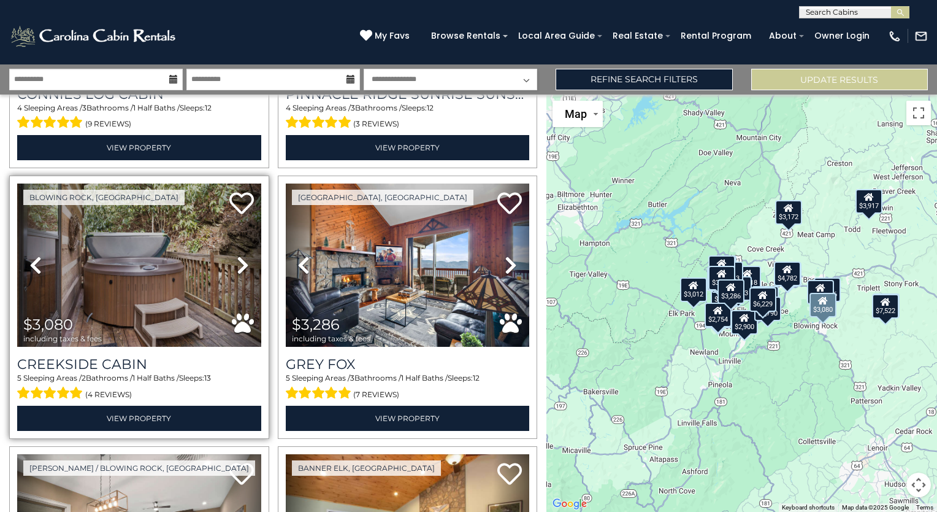
click at [237, 255] on icon at bounding box center [243, 265] width 12 height 20
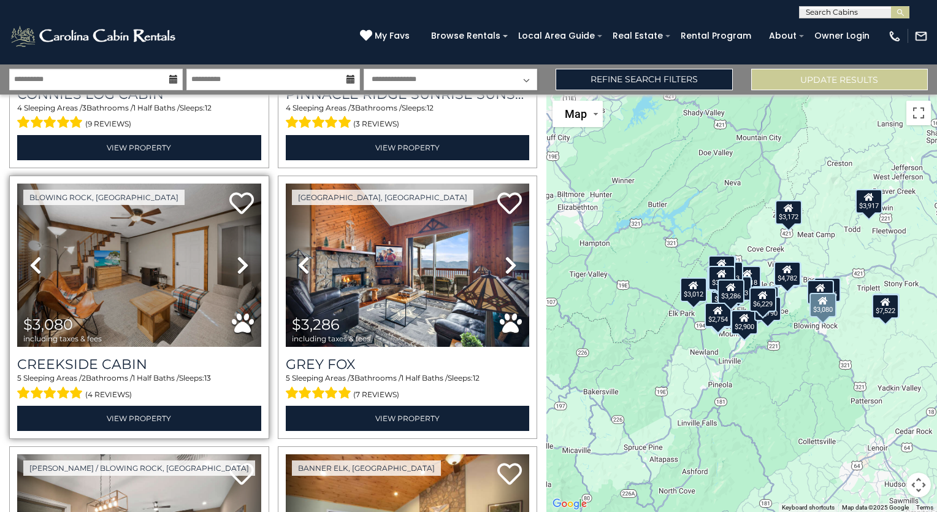
click at [237, 255] on icon at bounding box center [243, 265] width 12 height 20
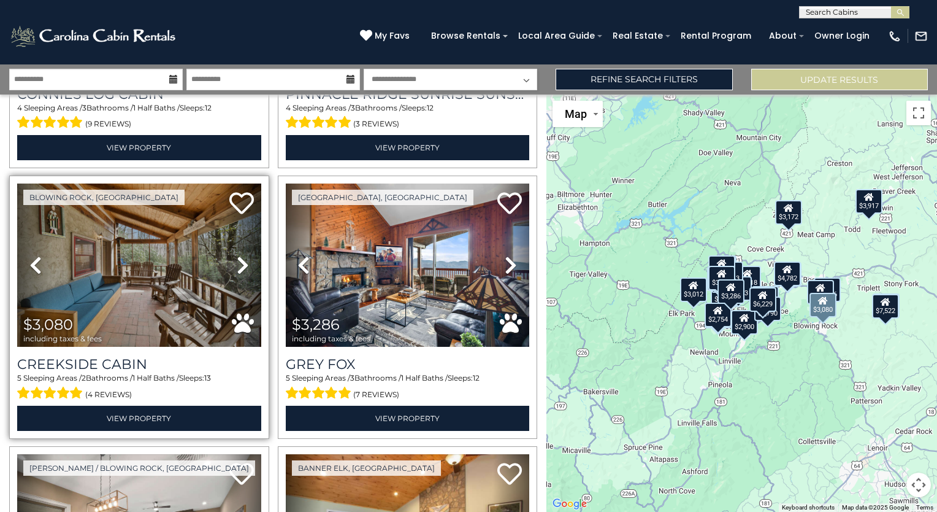
click at [237, 255] on icon at bounding box center [243, 265] width 12 height 20
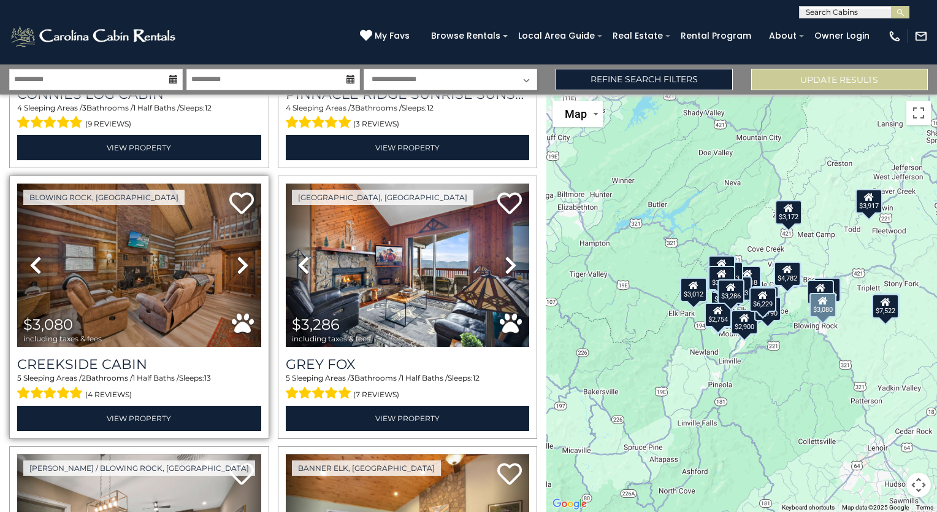
click at [237, 255] on icon at bounding box center [243, 265] width 12 height 20
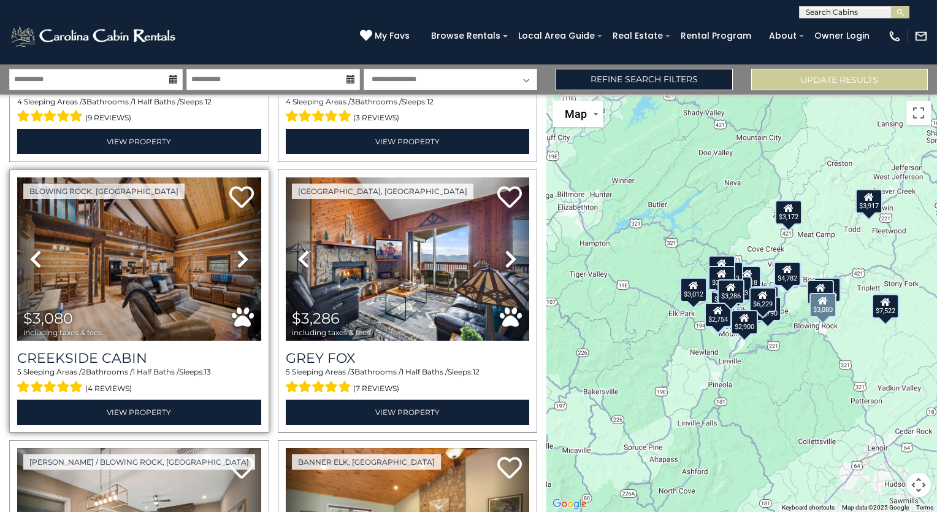
scroll to position [2669, 0]
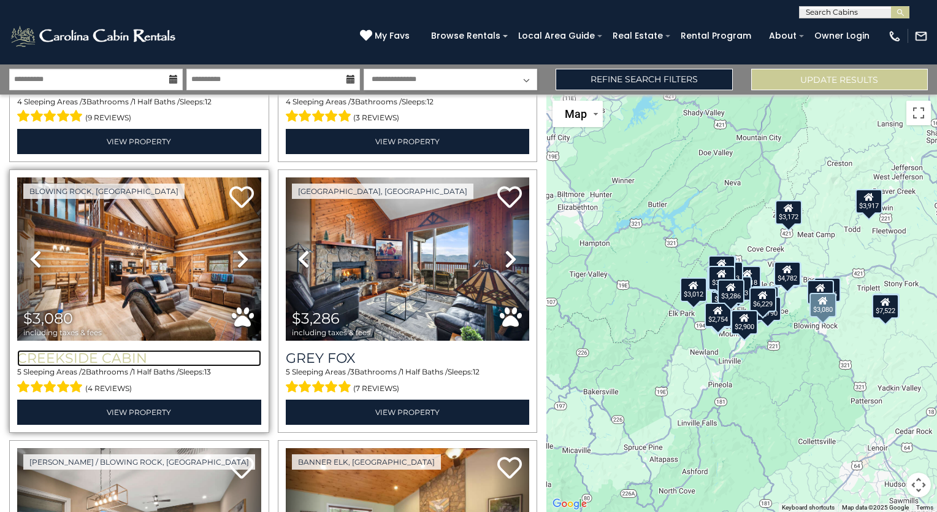
click at [102, 350] on h3 "Creekside Cabin" at bounding box center [139, 358] width 244 height 17
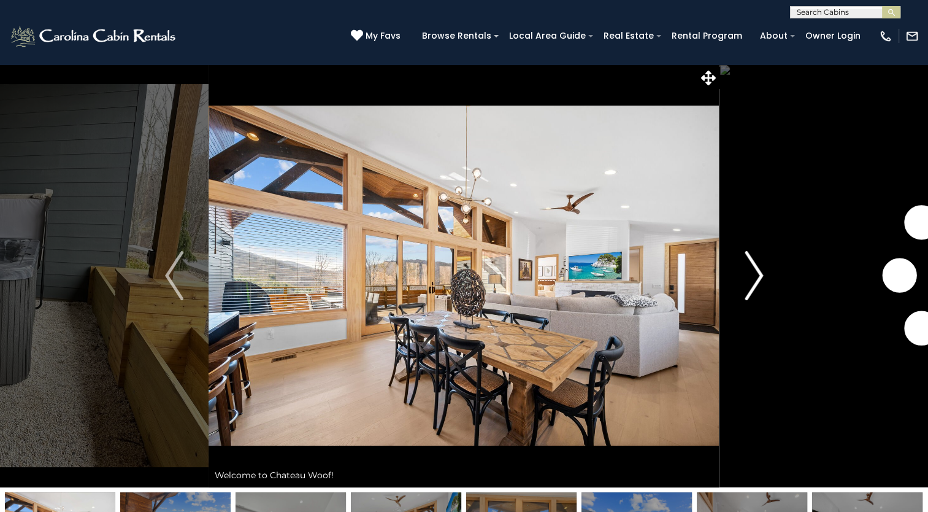
click at [763, 269] on img "Next" at bounding box center [754, 275] width 18 height 49
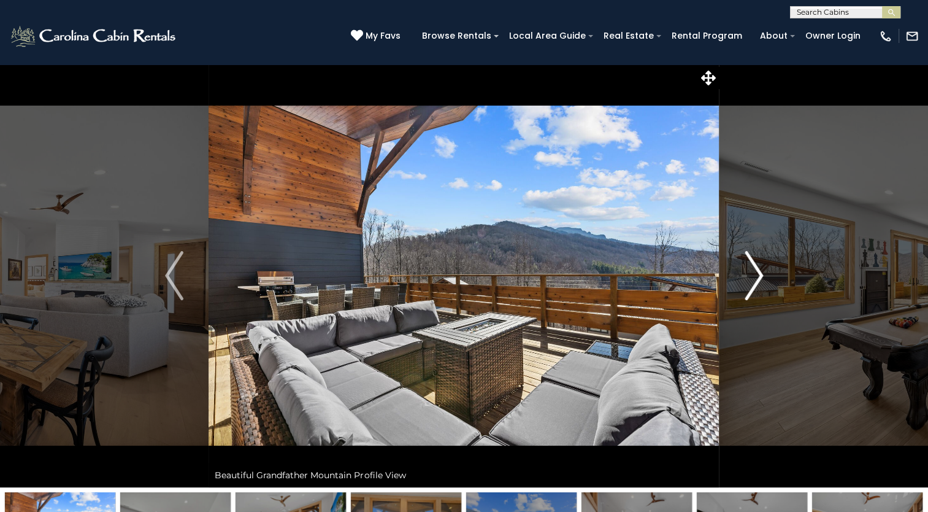
click at [763, 269] on img "Next" at bounding box center [754, 275] width 18 height 49
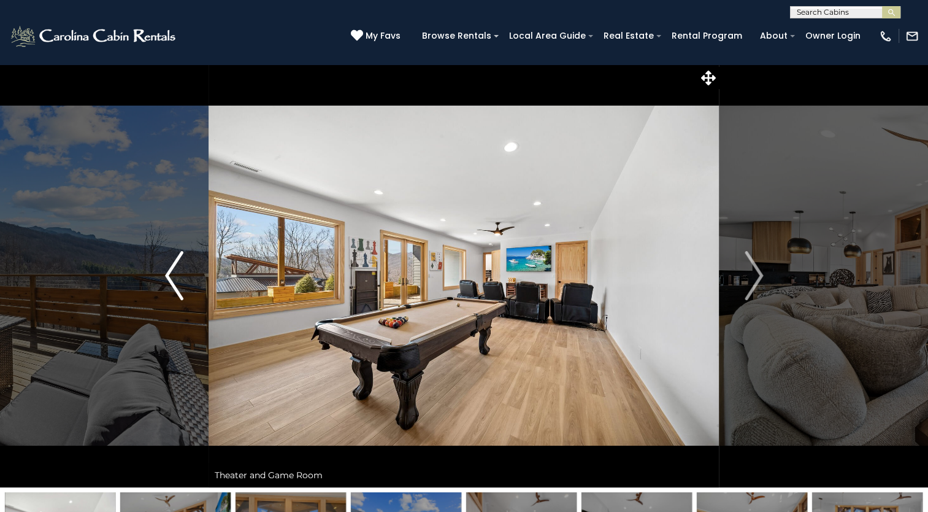
click at [180, 285] on img "Previous" at bounding box center [174, 275] width 18 height 49
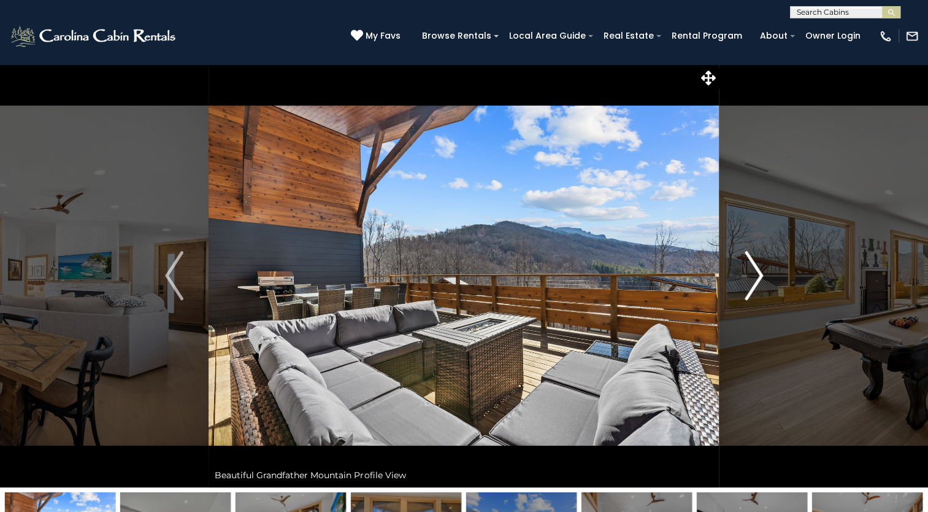
click at [758, 276] on img "Next" at bounding box center [754, 275] width 18 height 49
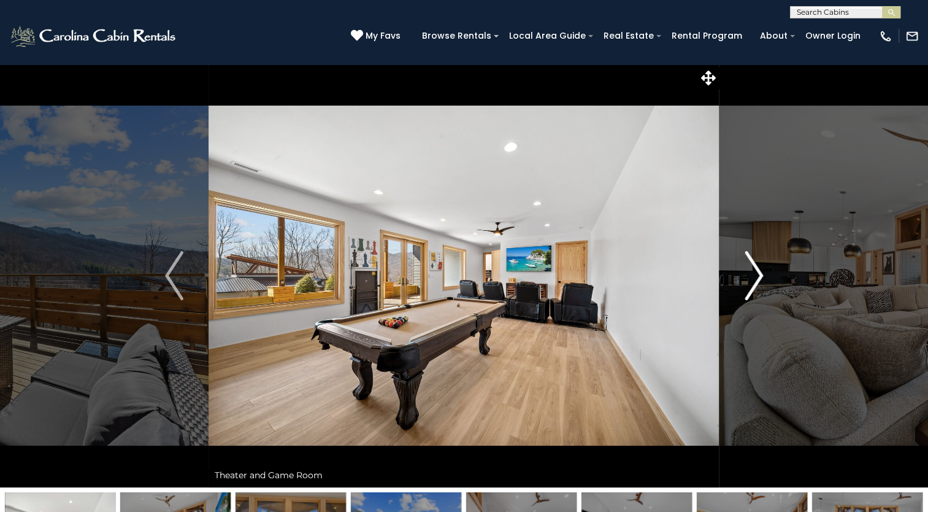
click at [758, 276] on img "Next" at bounding box center [754, 275] width 18 height 49
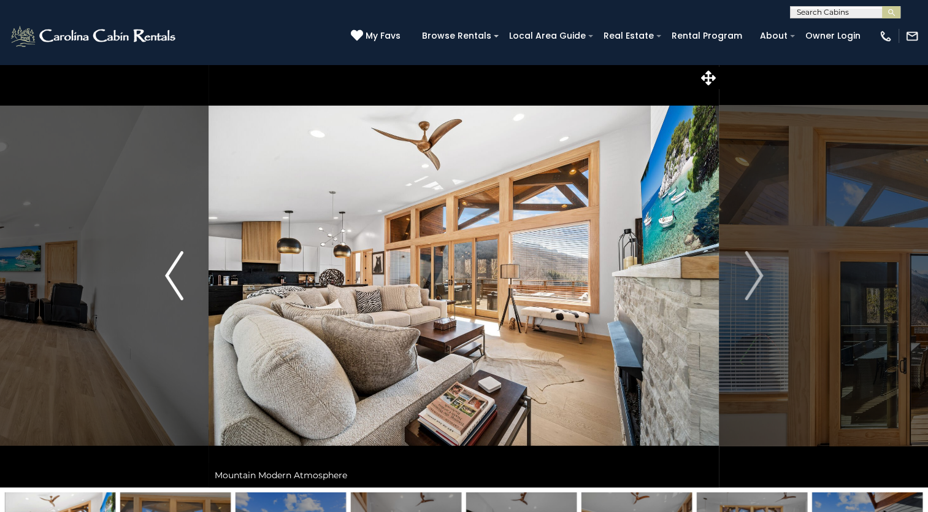
click at [177, 259] on img "Previous" at bounding box center [174, 275] width 18 height 49
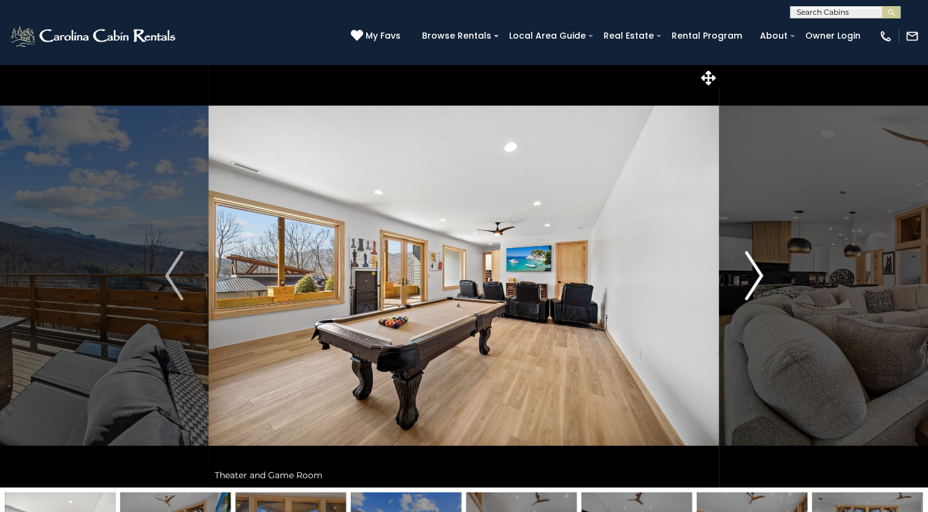
click at [756, 276] on img "Next" at bounding box center [754, 275] width 18 height 49
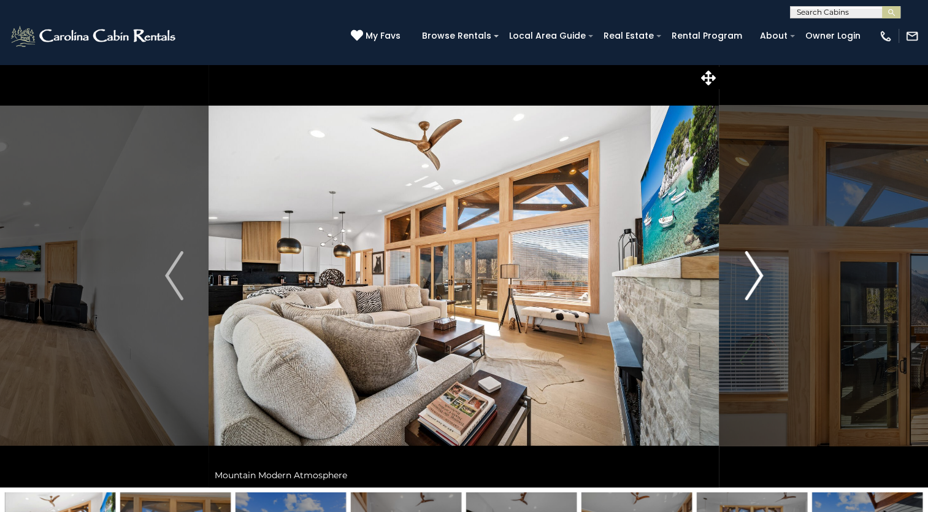
click at [756, 276] on img "Next" at bounding box center [754, 275] width 18 height 49
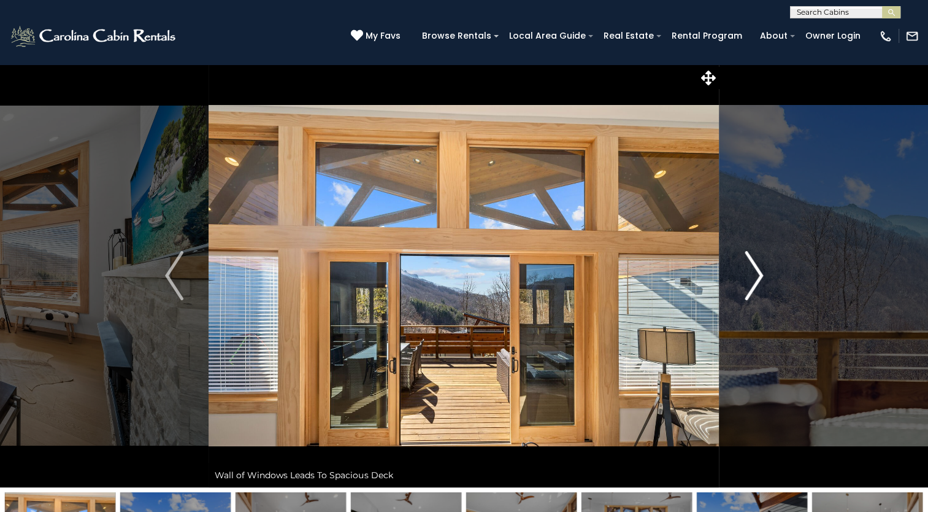
click at [756, 276] on img "Next" at bounding box center [754, 275] width 18 height 49
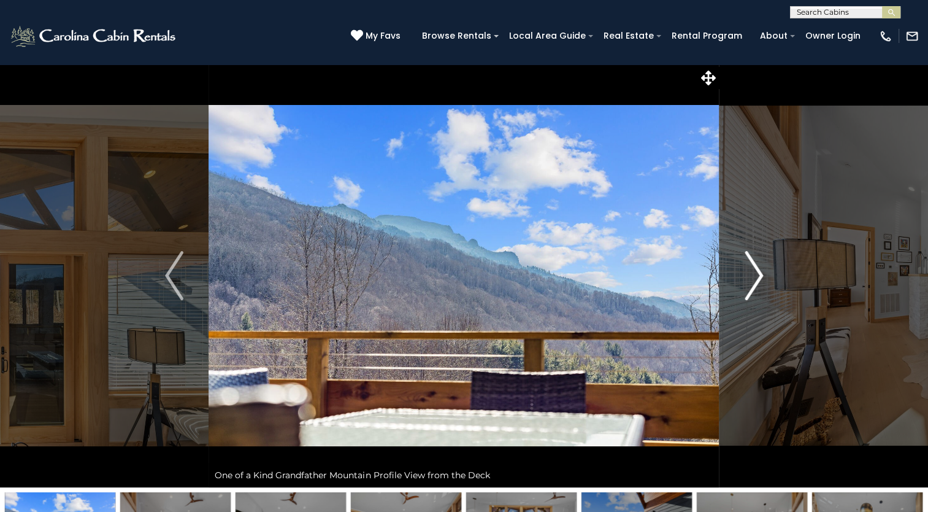
click at [756, 276] on img "Next" at bounding box center [754, 275] width 18 height 49
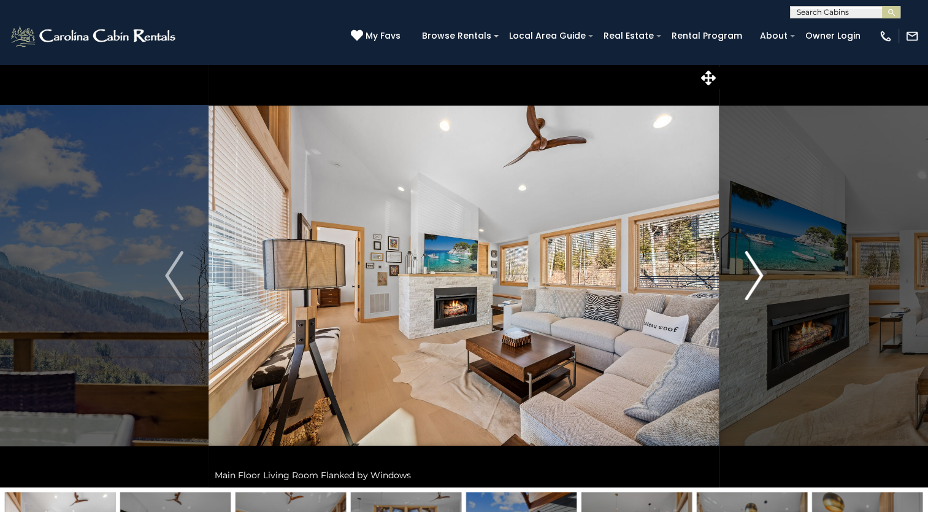
click at [756, 276] on img "Next" at bounding box center [754, 275] width 18 height 49
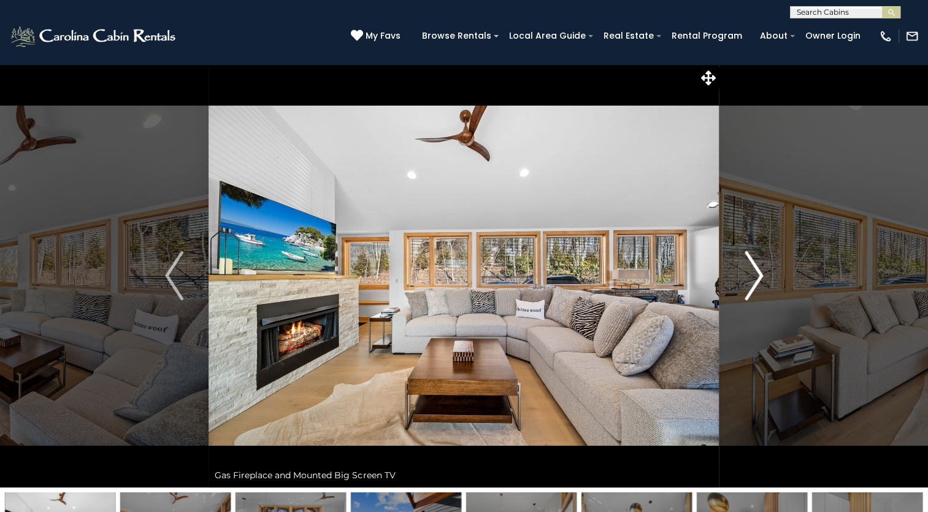
click at [756, 276] on img "Next" at bounding box center [754, 275] width 18 height 49
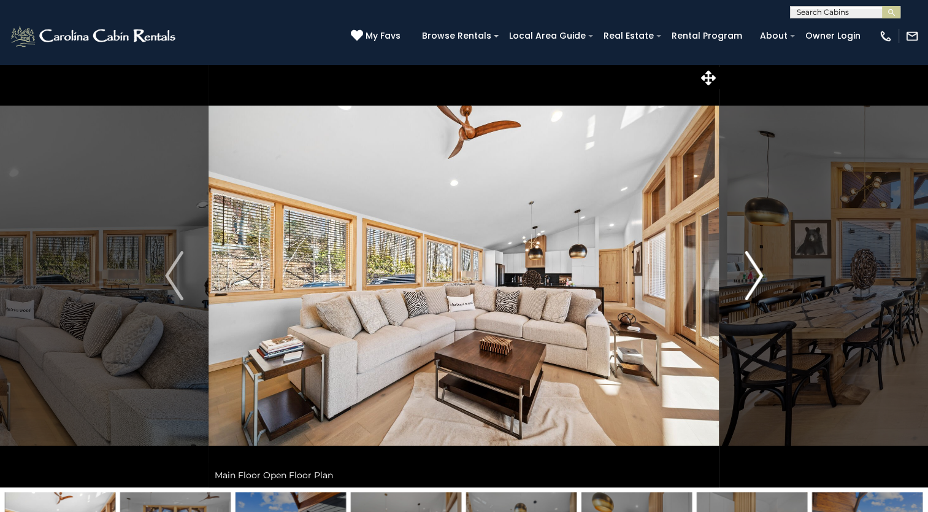
click at [756, 276] on img "Next" at bounding box center [754, 275] width 18 height 49
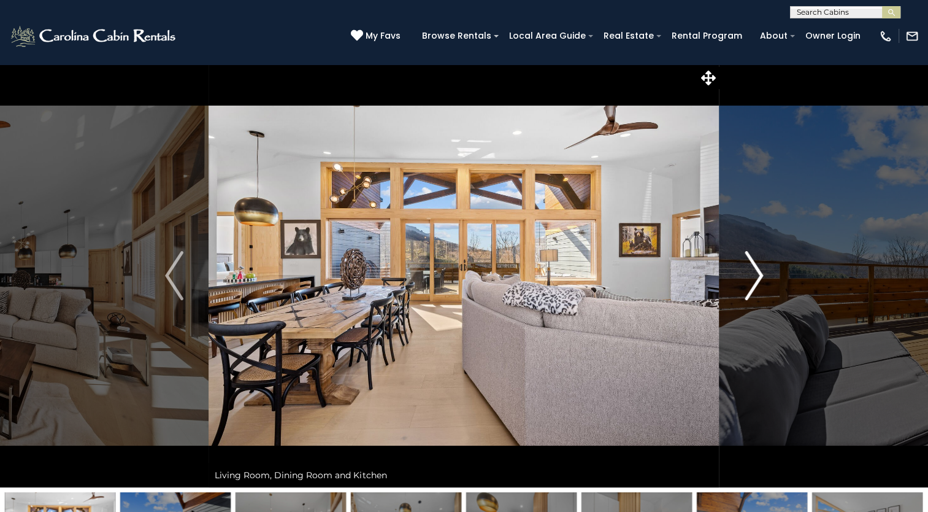
click at [756, 276] on img "Next" at bounding box center [754, 275] width 18 height 49
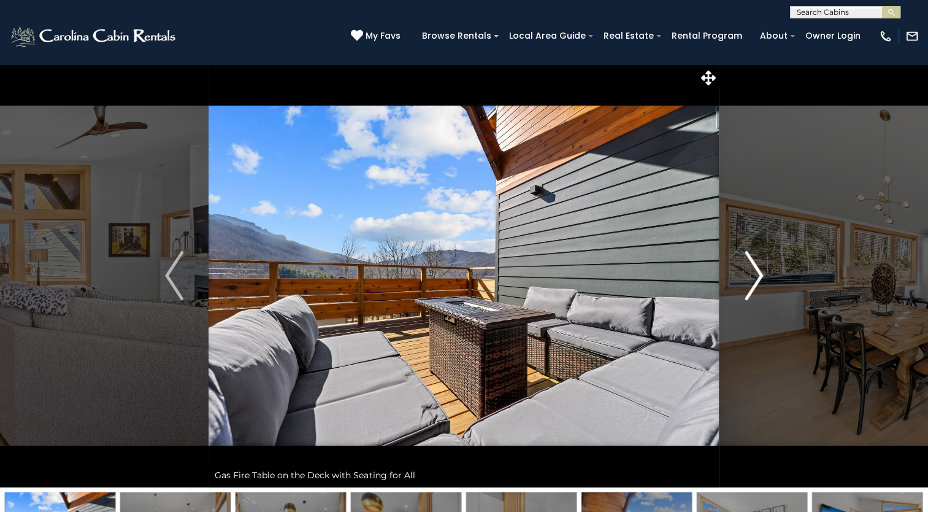
click at [756, 276] on img "Next" at bounding box center [754, 275] width 18 height 49
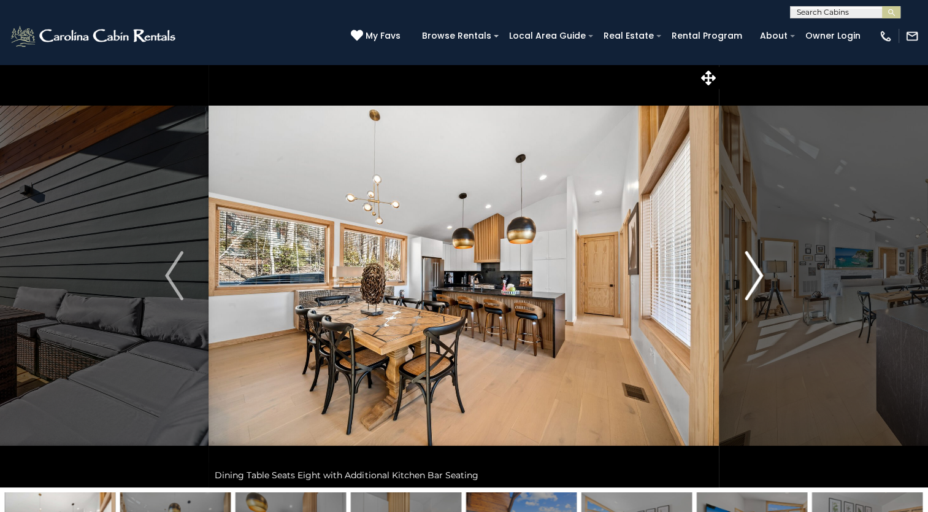
click at [756, 276] on img "Next" at bounding box center [754, 275] width 18 height 49
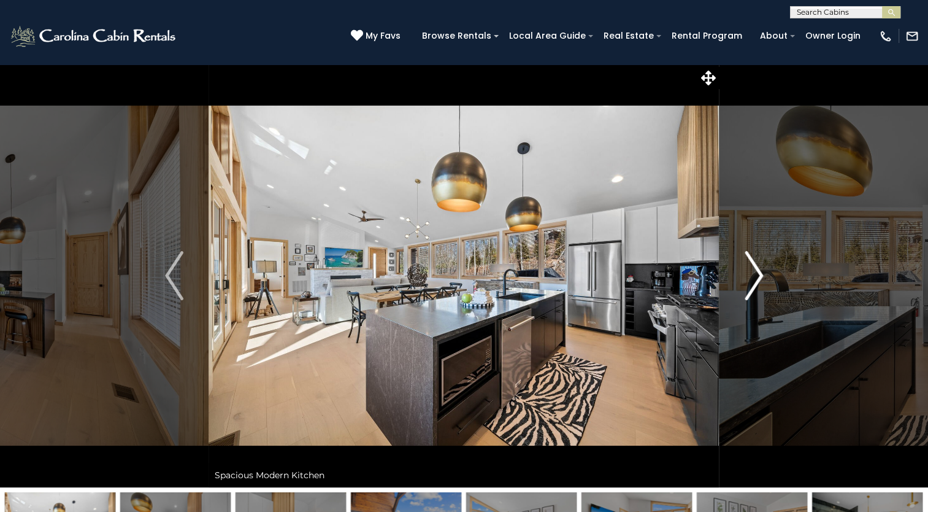
click at [756, 276] on img "Next" at bounding box center [754, 275] width 18 height 49
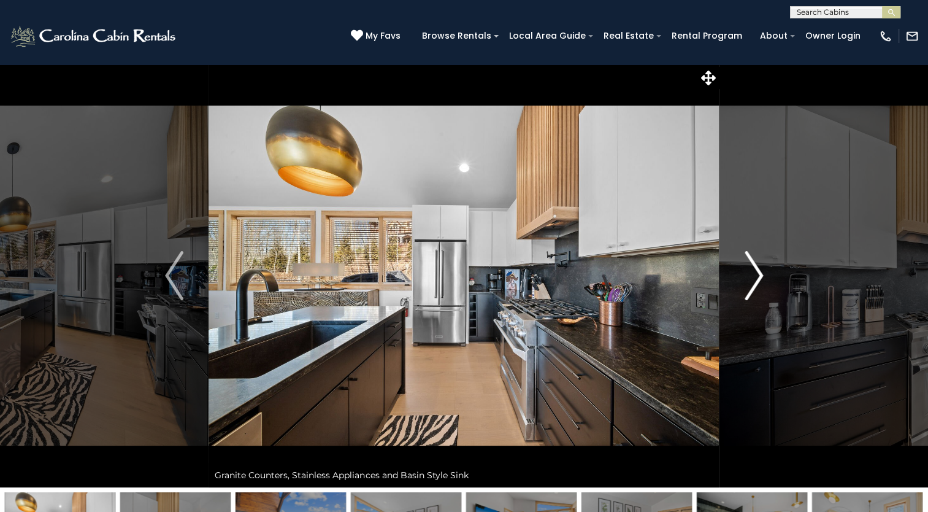
click at [756, 276] on img "Next" at bounding box center [754, 275] width 18 height 49
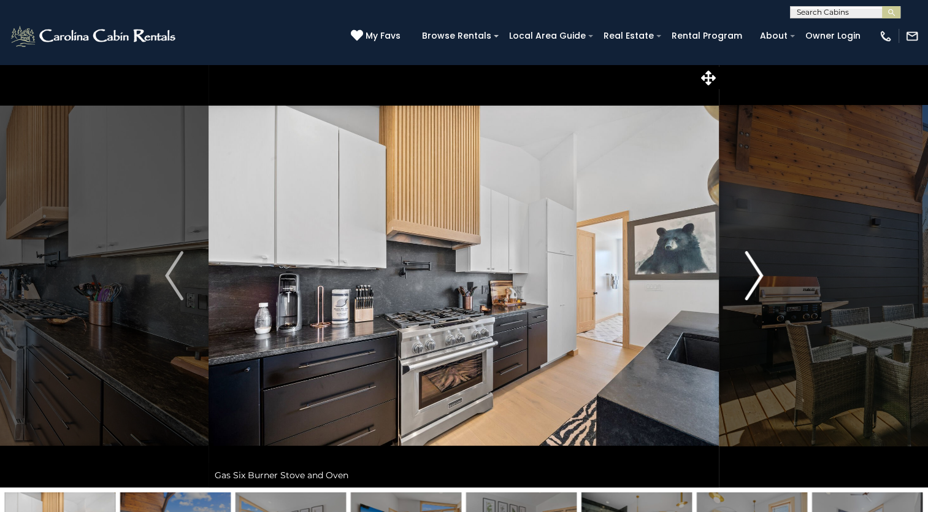
click at [756, 276] on img "Next" at bounding box center [754, 275] width 18 height 49
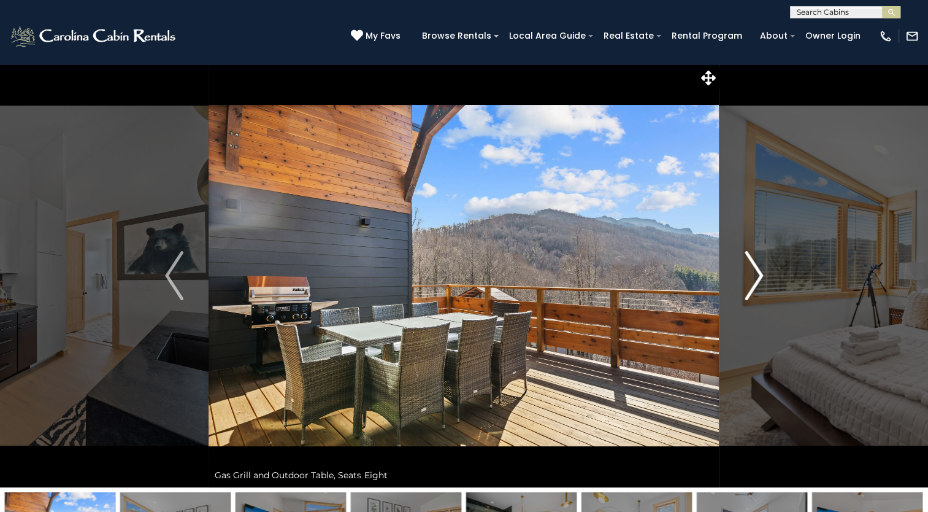
click at [756, 276] on img "Next" at bounding box center [754, 275] width 18 height 49
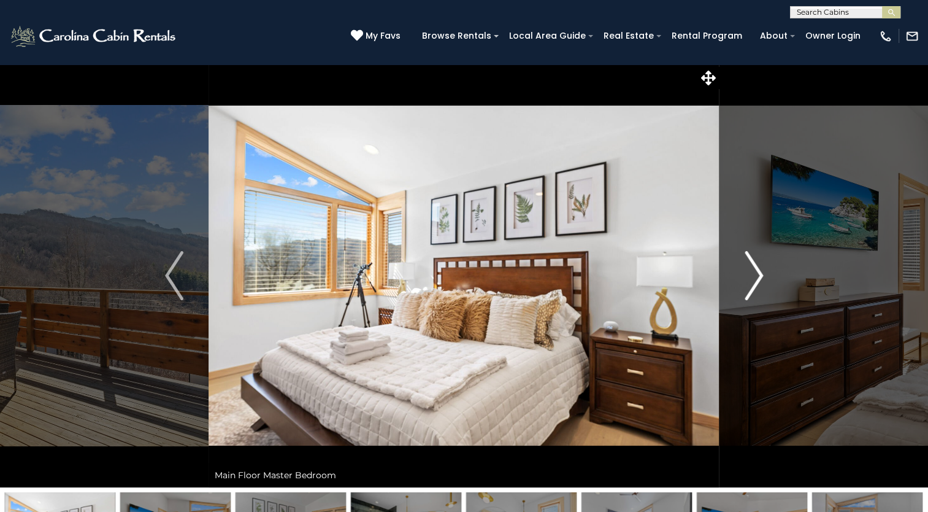
click at [756, 276] on img "Next" at bounding box center [754, 275] width 18 height 49
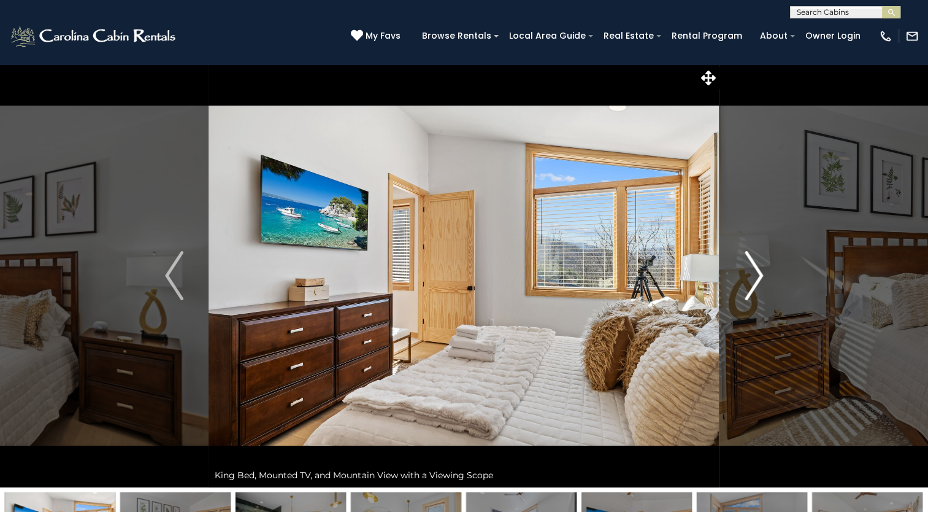
click at [756, 276] on img "Next" at bounding box center [754, 275] width 18 height 49
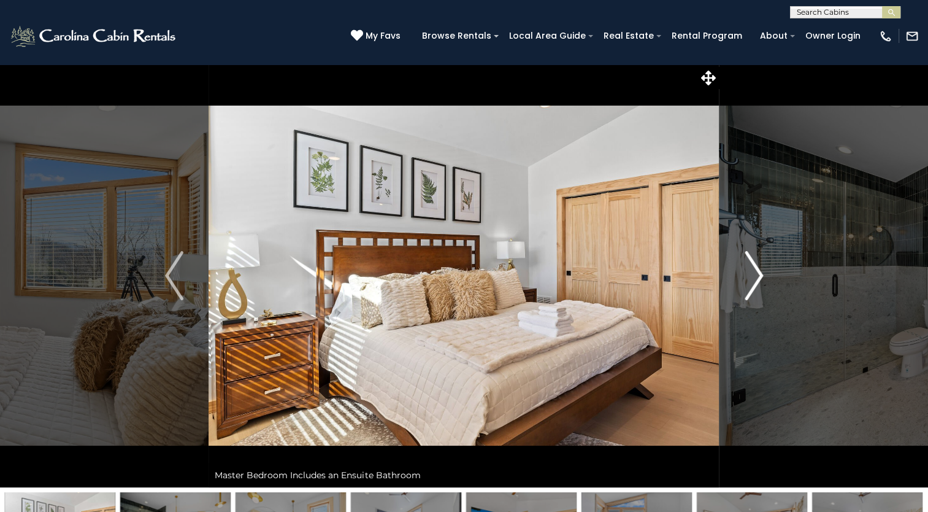
click at [756, 276] on img "Next" at bounding box center [754, 275] width 18 height 49
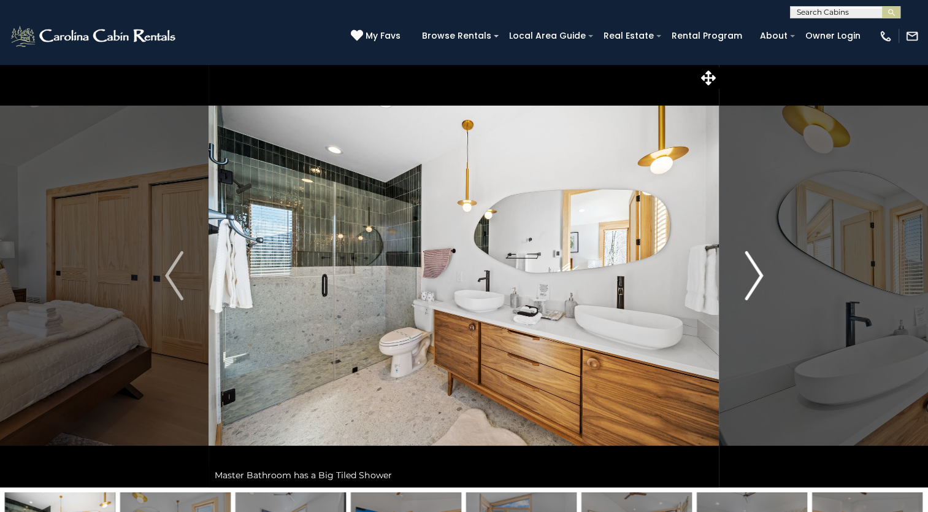
click at [756, 276] on img "Next" at bounding box center [754, 275] width 18 height 49
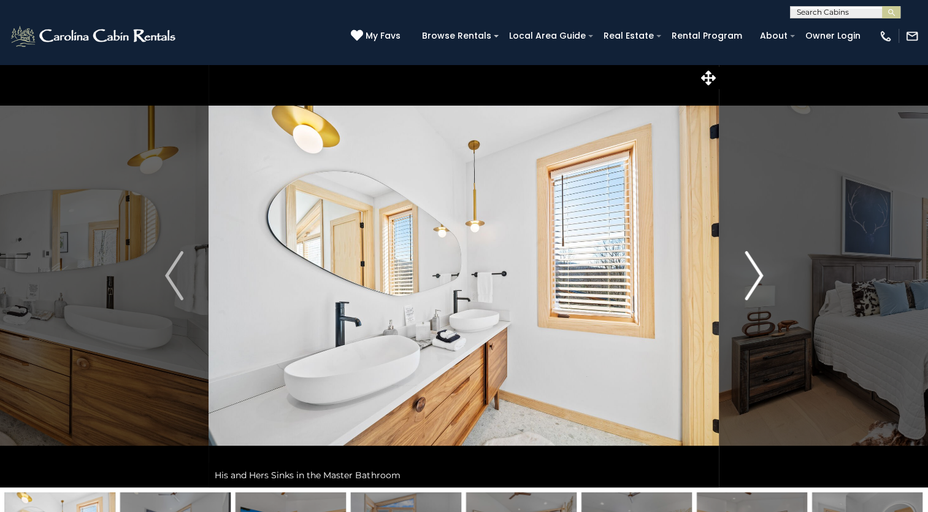
click at [756, 276] on img "Next" at bounding box center [754, 275] width 18 height 49
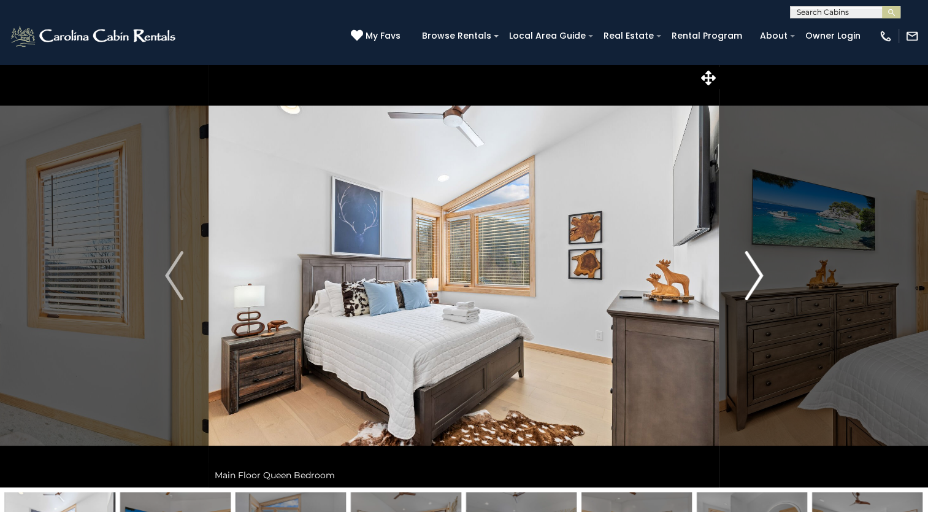
click at [756, 276] on img "Next" at bounding box center [754, 275] width 18 height 49
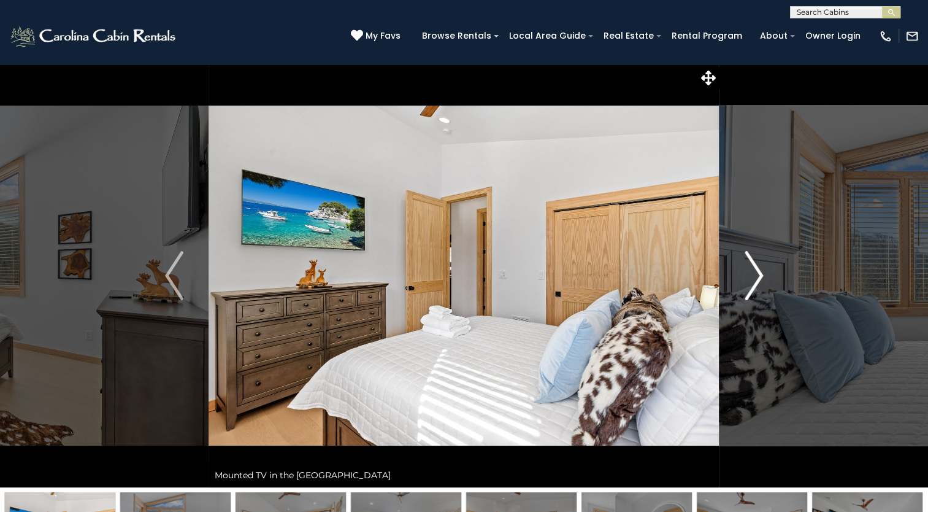
click at [756, 276] on img "Next" at bounding box center [754, 275] width 18 height 49
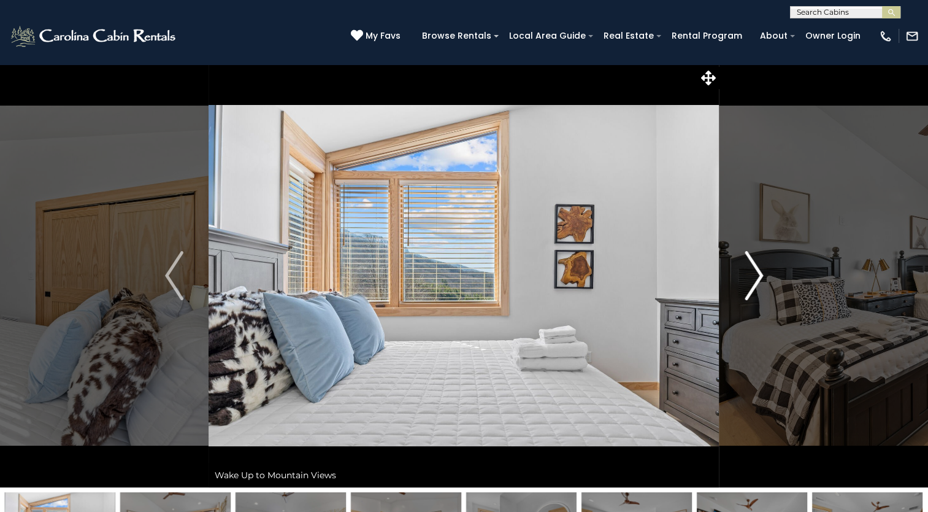
click at [756, 276] on img "Next" at bounding box center [754, 275] width 18 height 49
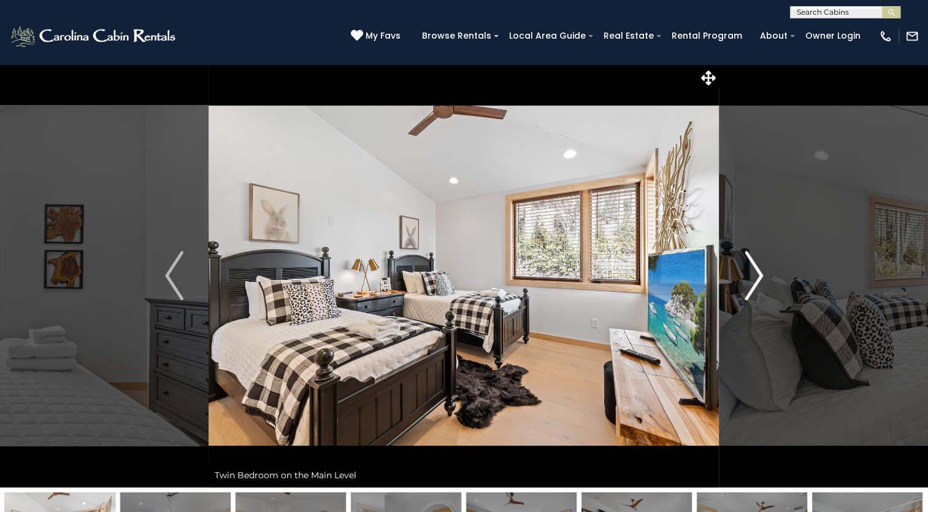
click at [756, 276] on img "Next" at bounding box center [754, 275] width 18 height 49
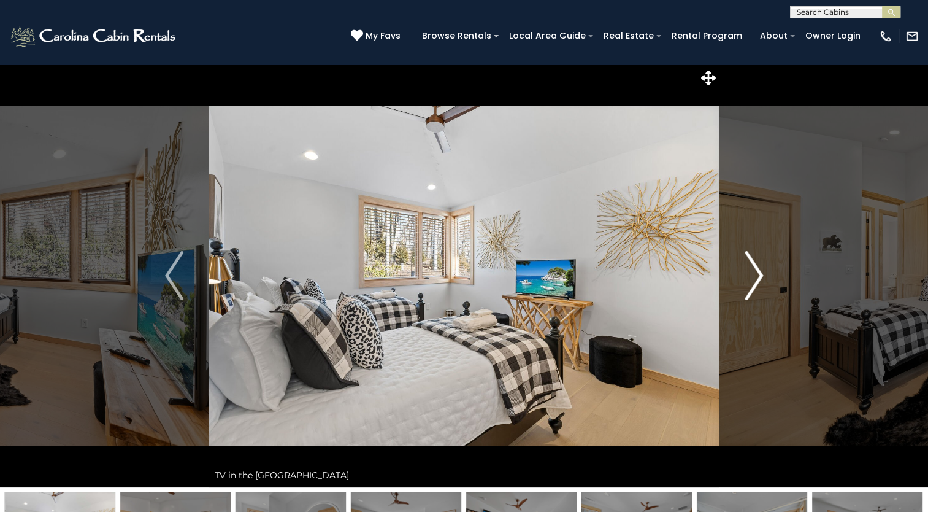
click at [756, 276] on img "Next" at bounding box center [754, 275] width 18 height 49
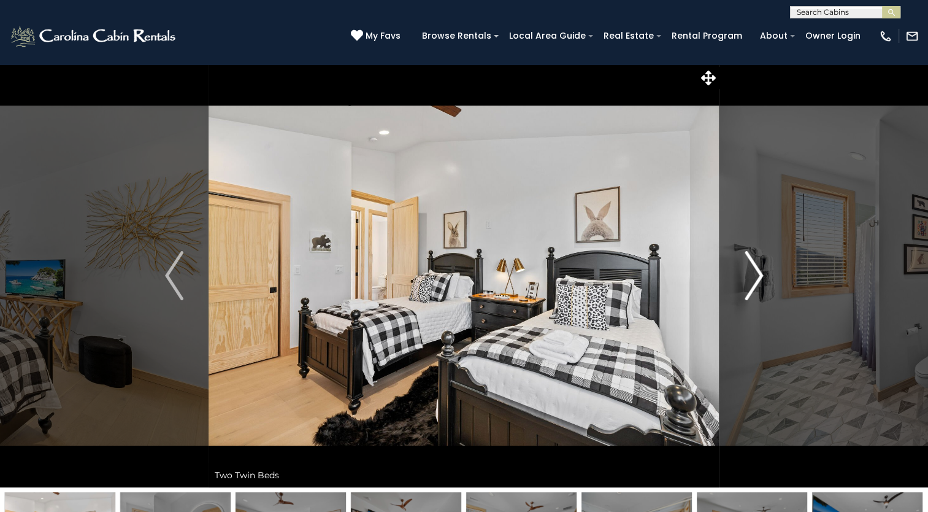
click at [758, 278] on img "Next" at bounding box center [754, 275] width 18 height 49
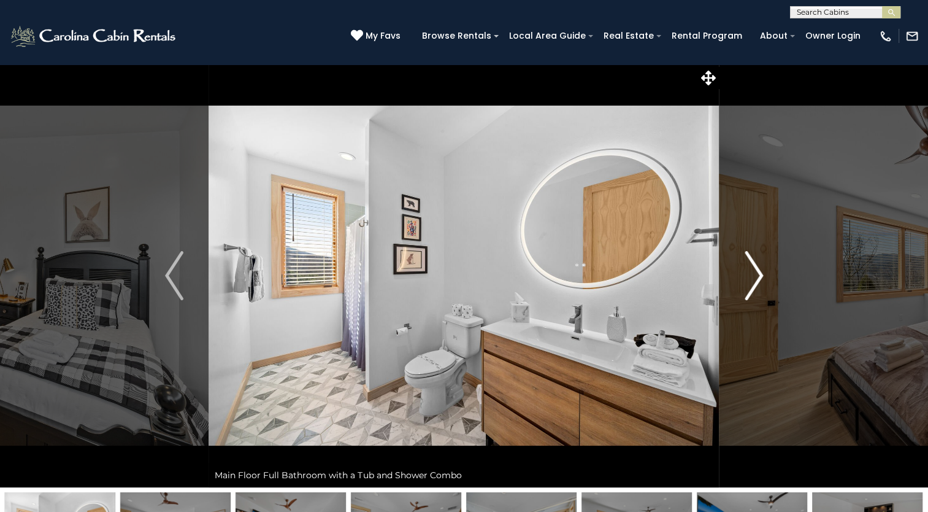
click at [758, 278] on img "Next" at bounding box center [754, 275] width 18 height 49
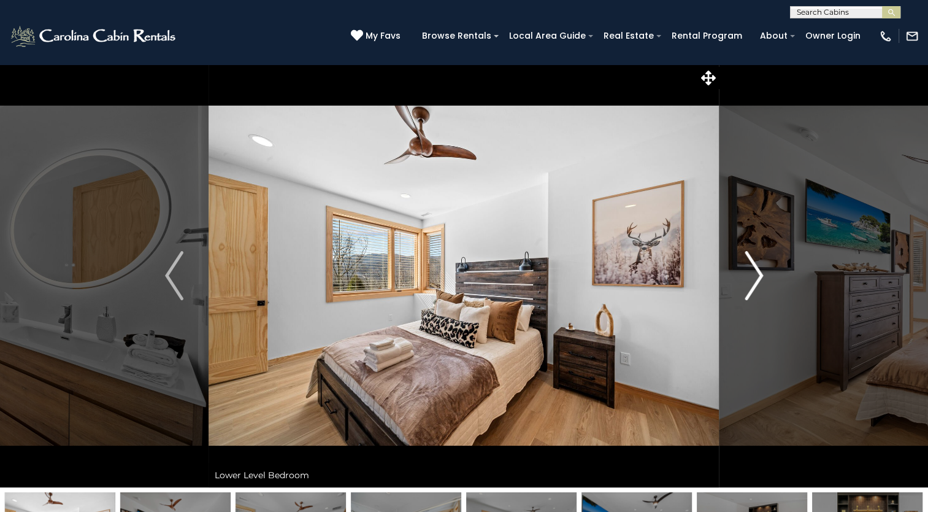
click at [758, 278] on img "Next" at bounding box center [754, 275] width 18 height 49
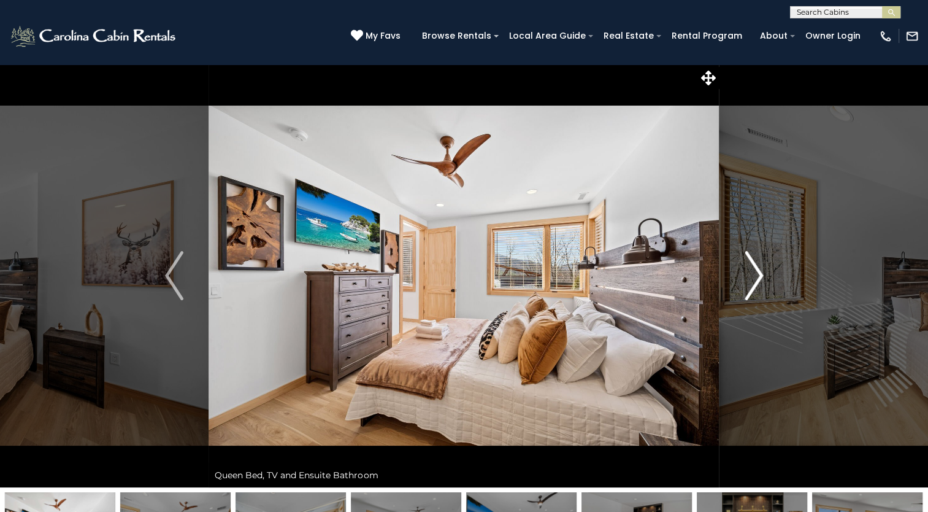
click at [758, 278] on img "Next" at bounding box center [754, 275] width 18 height 49
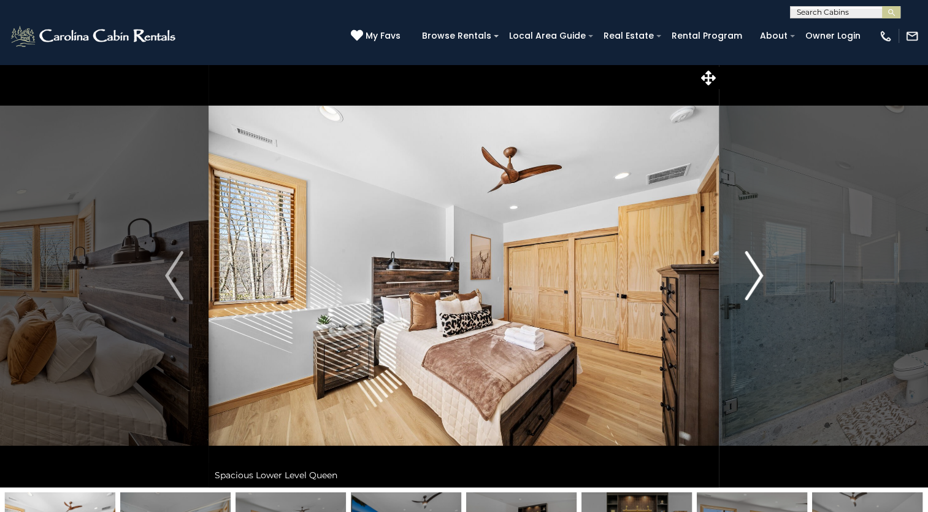
click at [758, 278] on img "Next" at bounding box center [754, 275] width 18 height 49
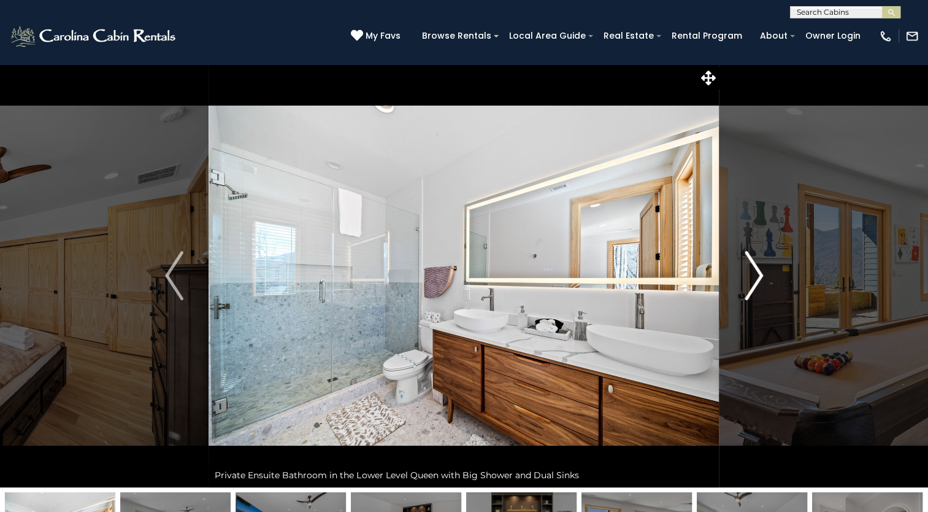
click at [758, 278] on img "Next" at bounding box center [754, 275] width 18 height 49
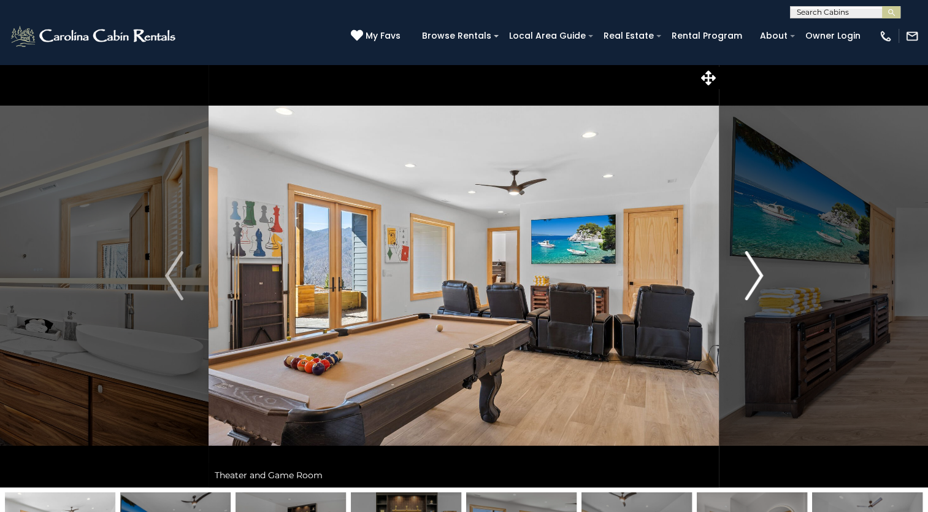
click at [758, 278] on img "Next" at bounding box center [754, 275] width 18 height 49
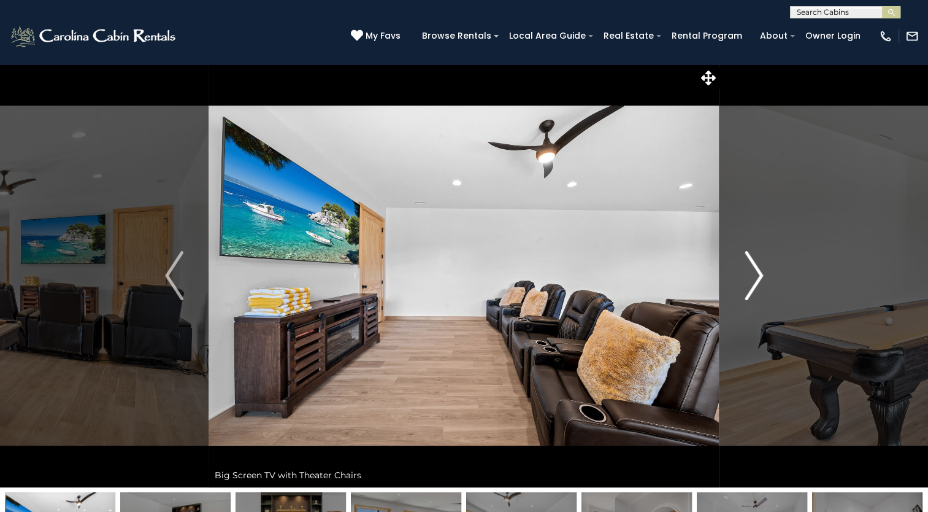
click at [758, 278] on img "Next" at bounding box center [754, 275] width 18 height 49
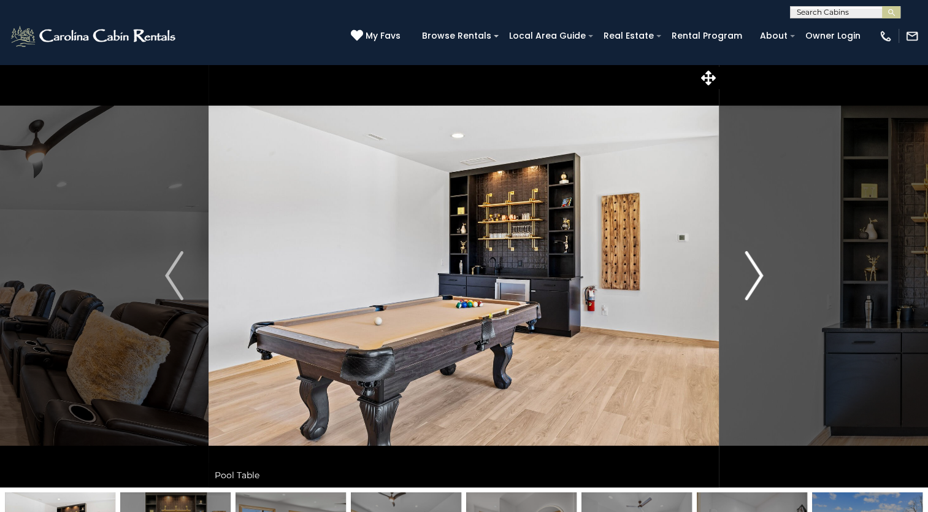
click at [758, 278] on img "Next" at bounding box center [754, 275] width 18 height 49
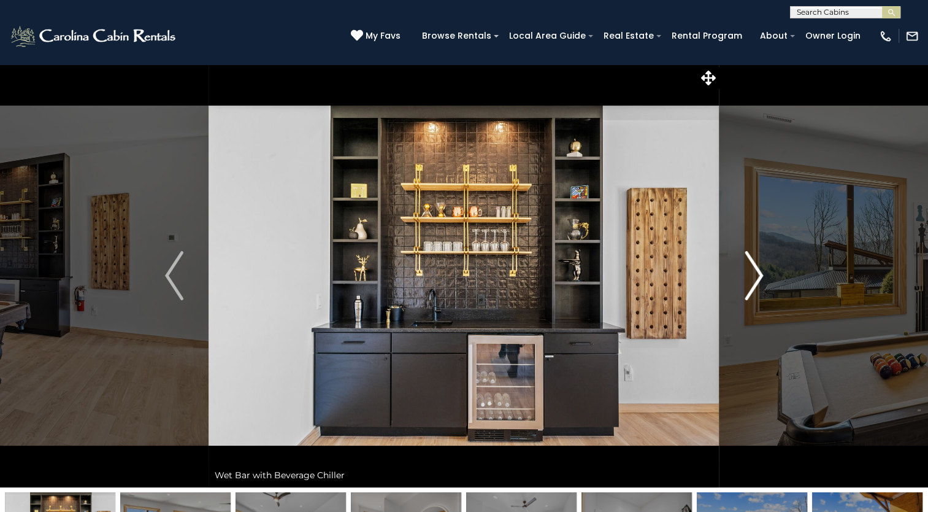
click at [758, 278] on img "Next" at bounding box center [754, 275] width 18 height 49
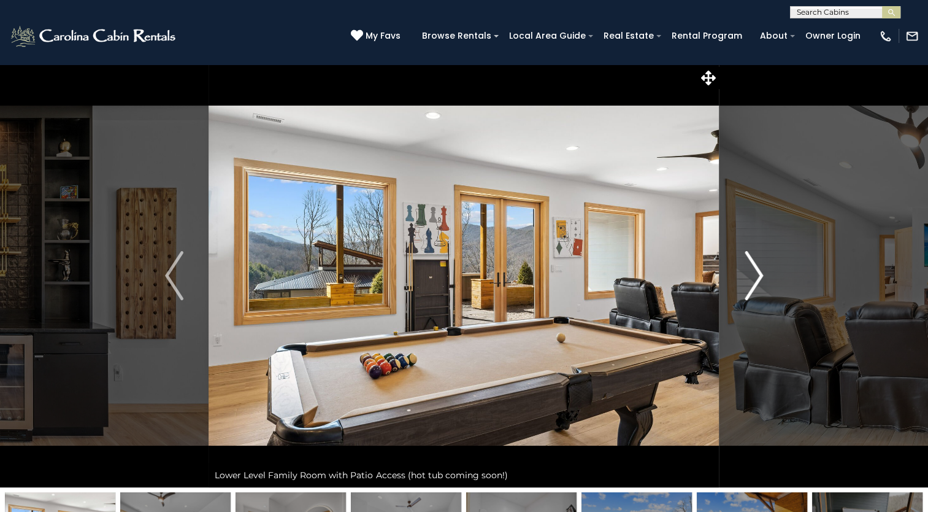
click at [758, 278] on img "Next" at bounding box center [754, 275] width 18 height 49
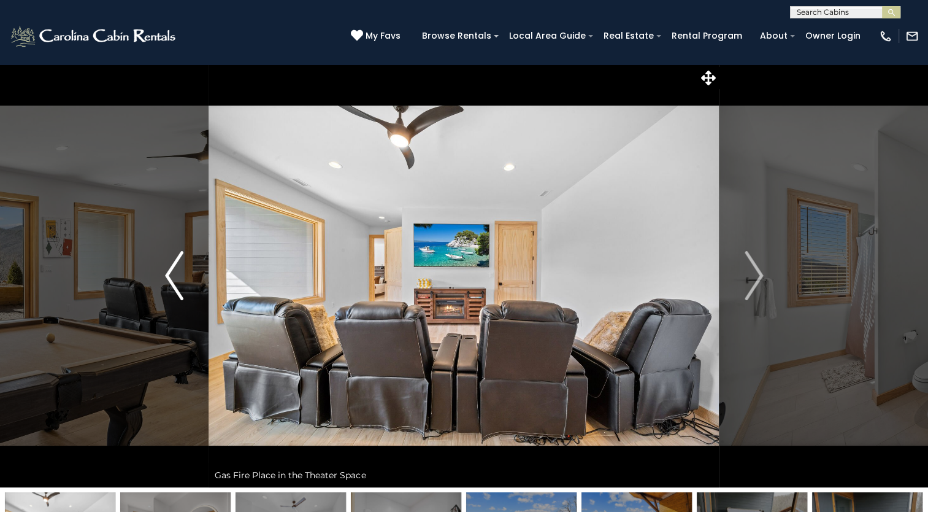
click at [177, 287] on img "Previous" at bounding box center [174, 275] width 18 height 49
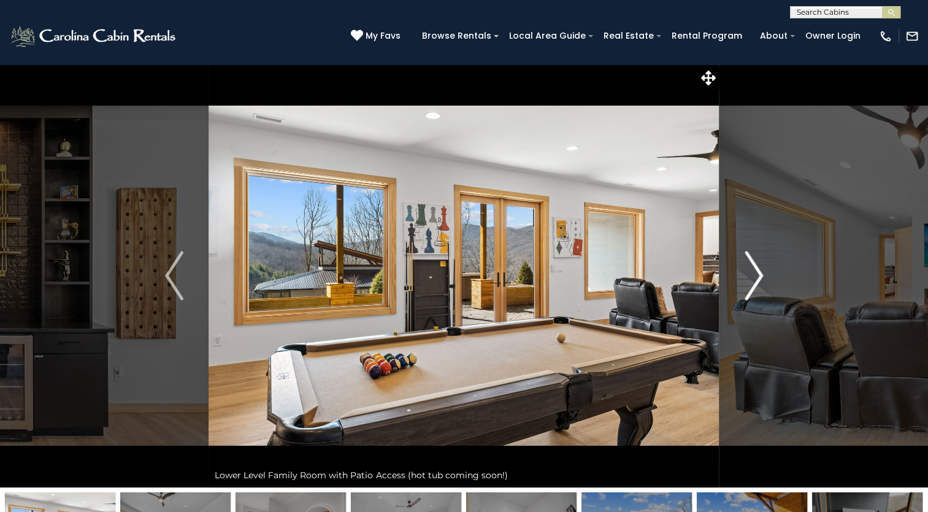
click at [748, 285] on img "Next" at bounding box center [754, 275] width 18 height 49
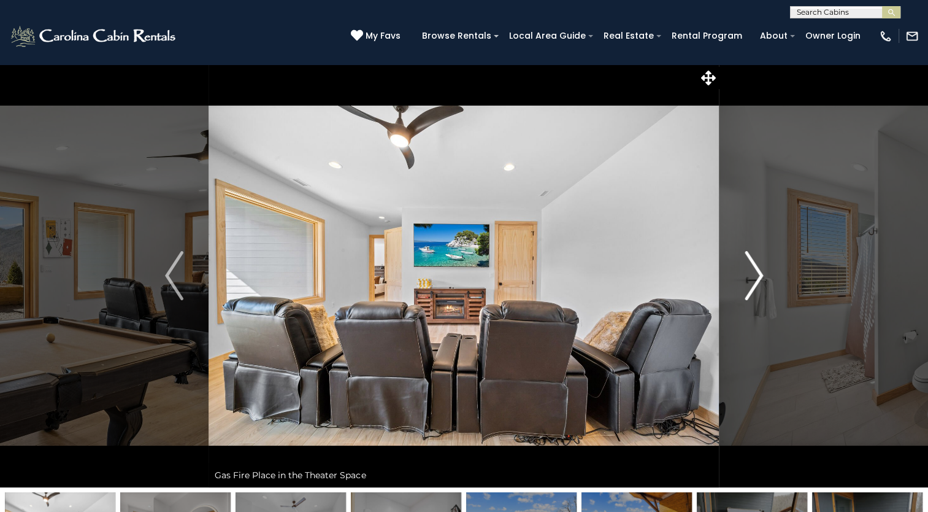
click at [753, 283] on img "Next" at bounding box center [754, 275] width 18 height 49
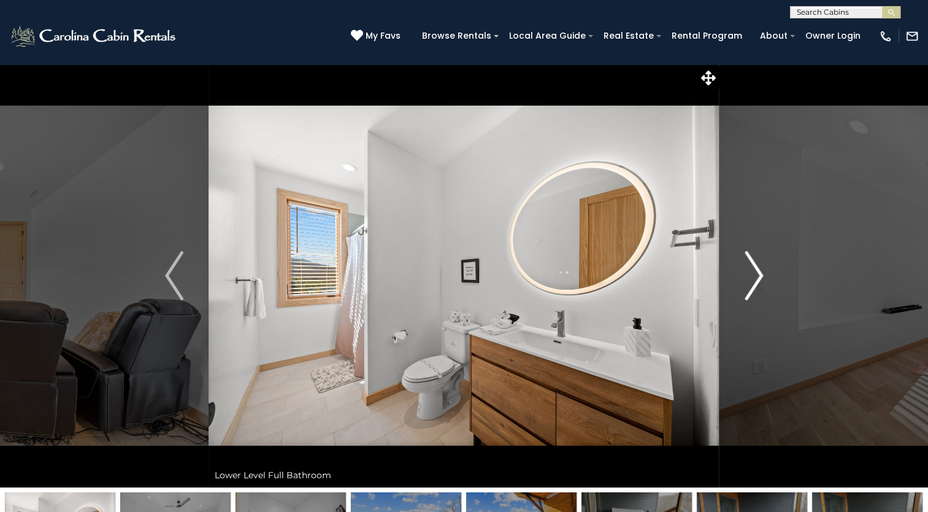
click at [753, 283] on img "Next" at bounding box center [754, 275] width 18 height 49
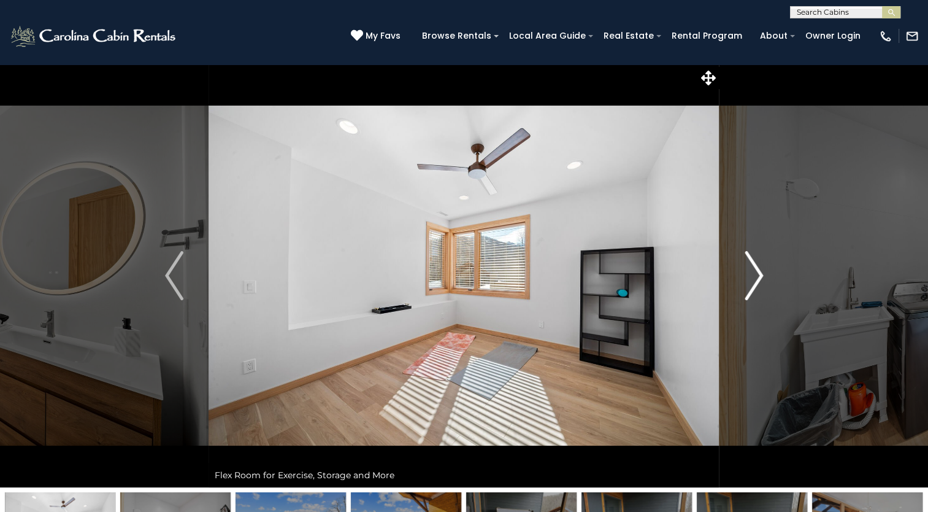
click at [753, 283] on img "Next" at bounding box center [754, 275] width 18 height 49
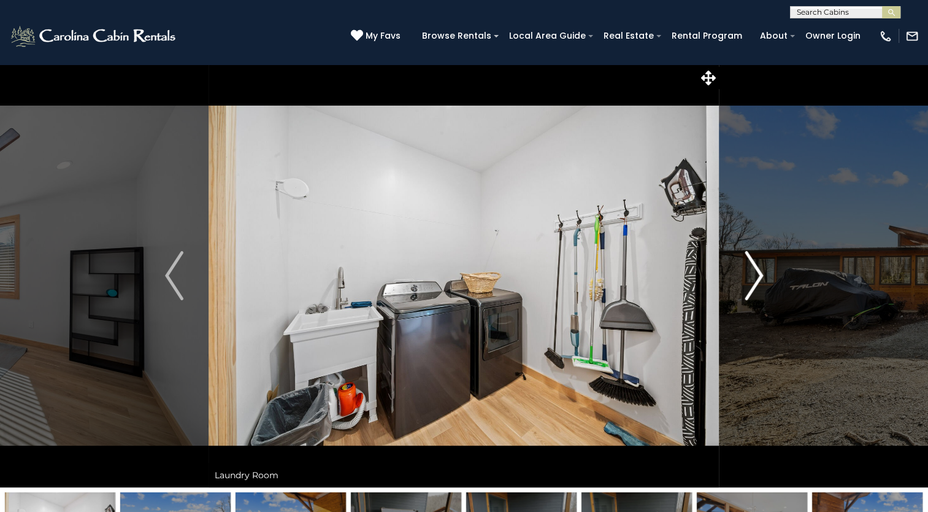
click at [753, 283] on img "Next" at bounding box center [754, 275] width 18 height 49
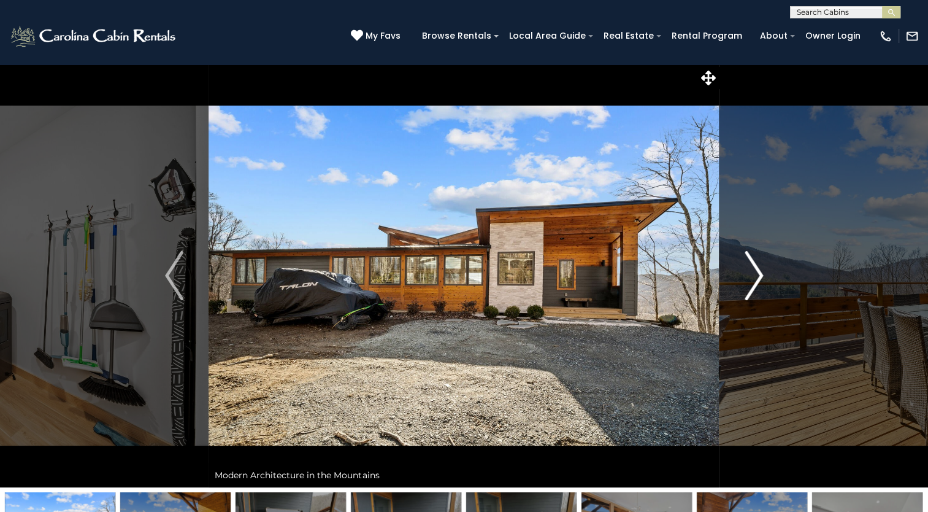
click at [753, 283] on img "Next" at bounding box center [754, 275] width 18 height 49
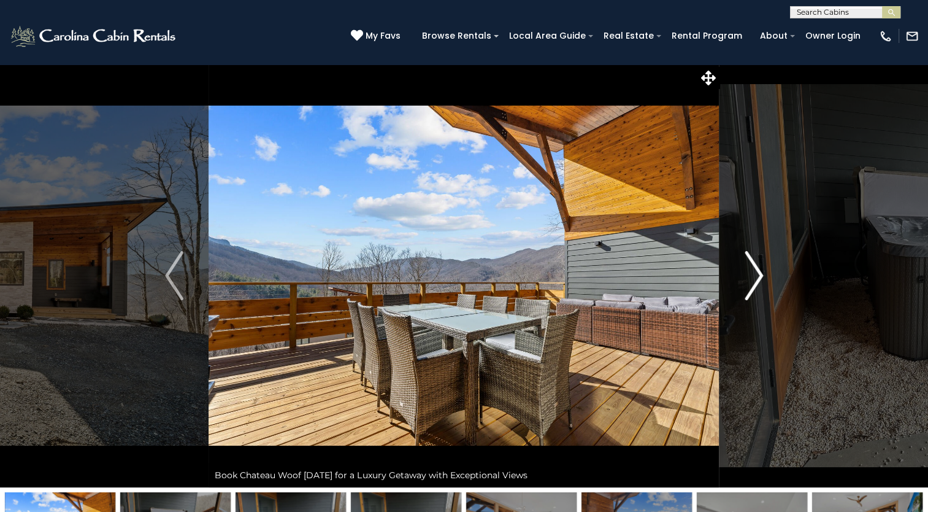
click at [753, 283] on img "Next" at bounding box center [754, 275] width 18 height 49
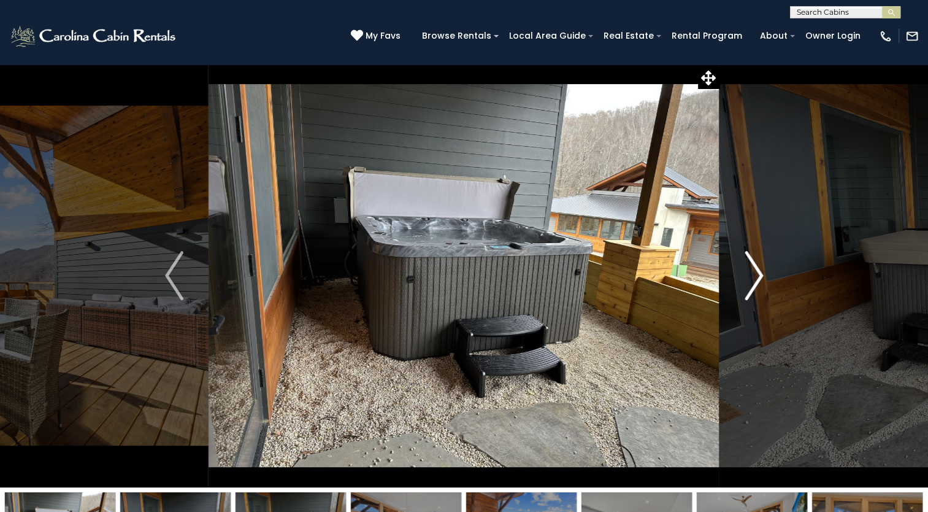
click at [753, 283] on img "Next" at bounding box center [754, 275] width 18 height 49
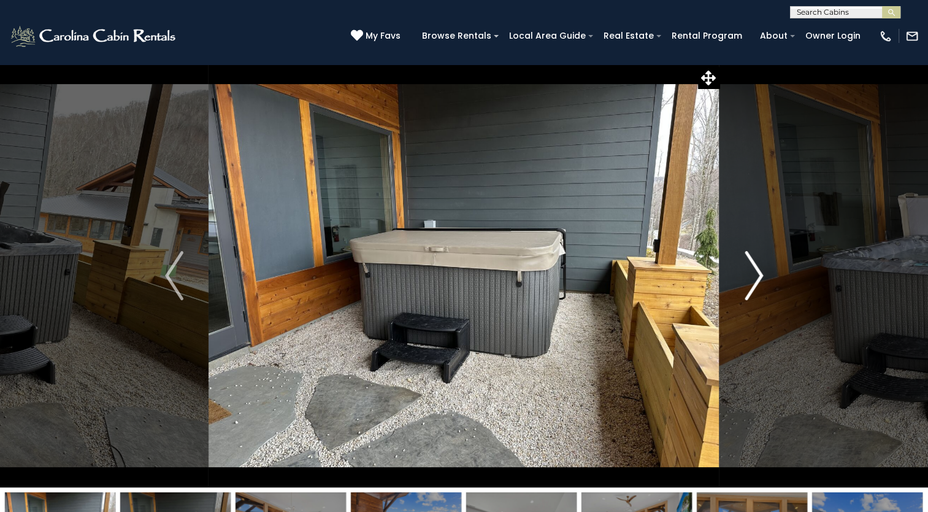
click at [753, 283] on img "Next" at bounding box center [754, 275] width 18 height 49
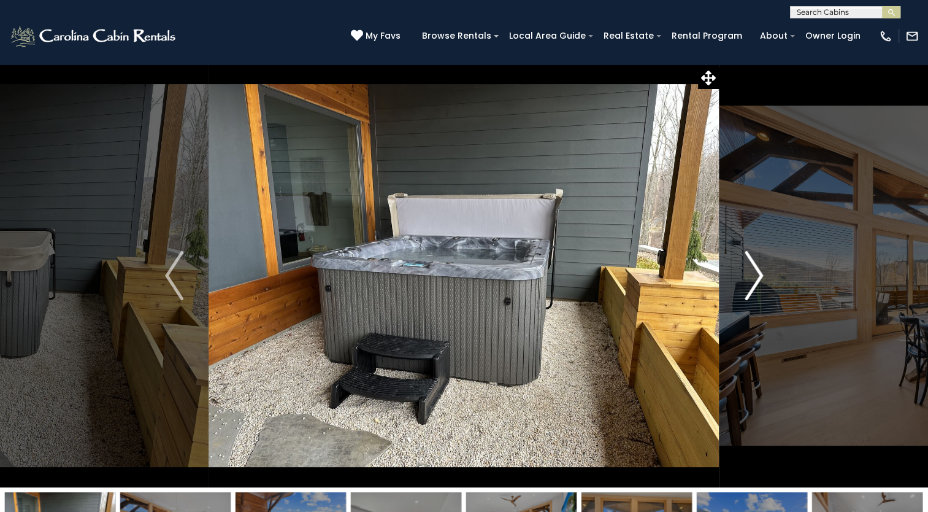
click at [753, 283] on img "Next" at bounding box center [754, 275] width 18 height 49
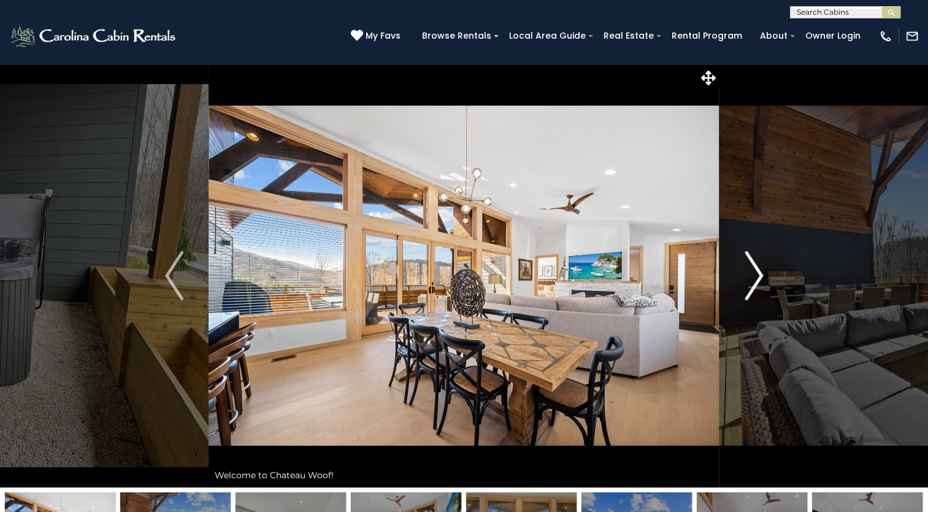
click at [753, 283] on img "Next" at bounding box center [754, 275] width 18 height 49
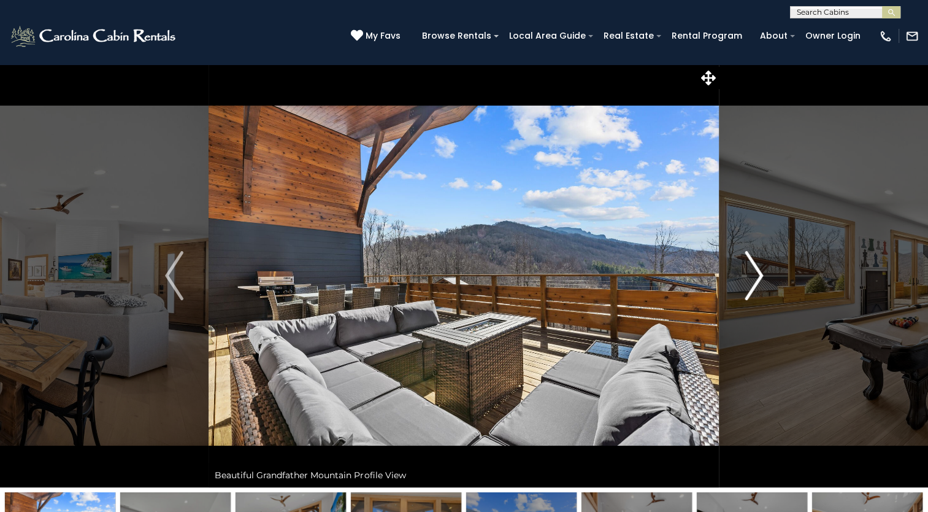
click at [753, 283] on img "Next" at bounding box center [754, 275] width 18 height 49
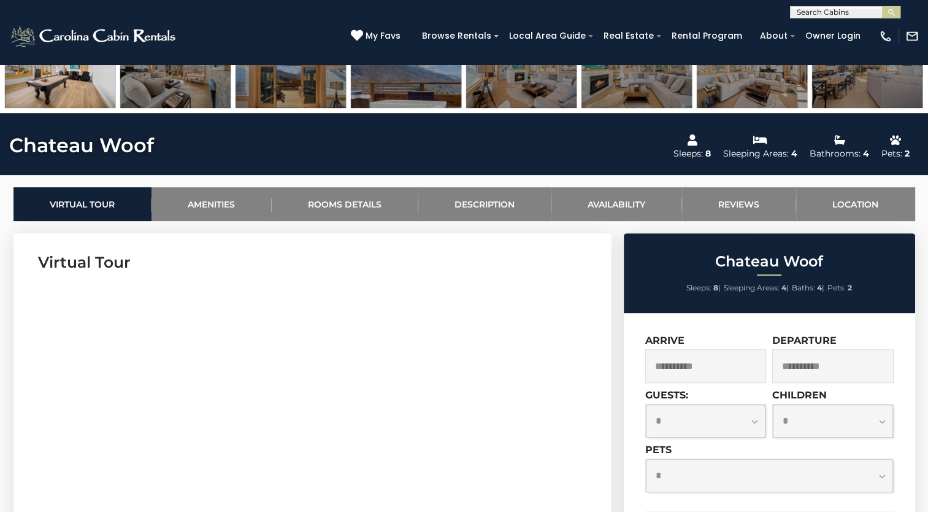
scroll to position [480, 0]
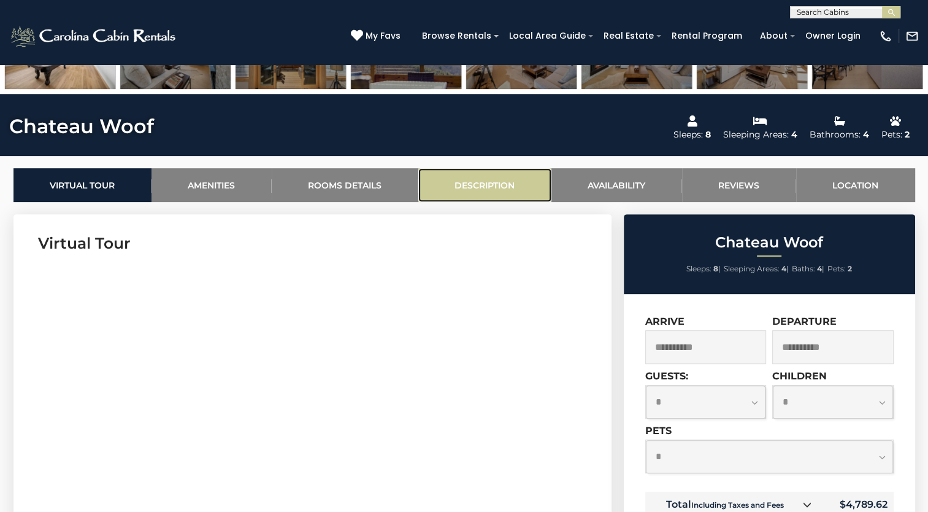
click at [447, 198] on link "Description" at bounding box center [484, 185] width 133 height 34
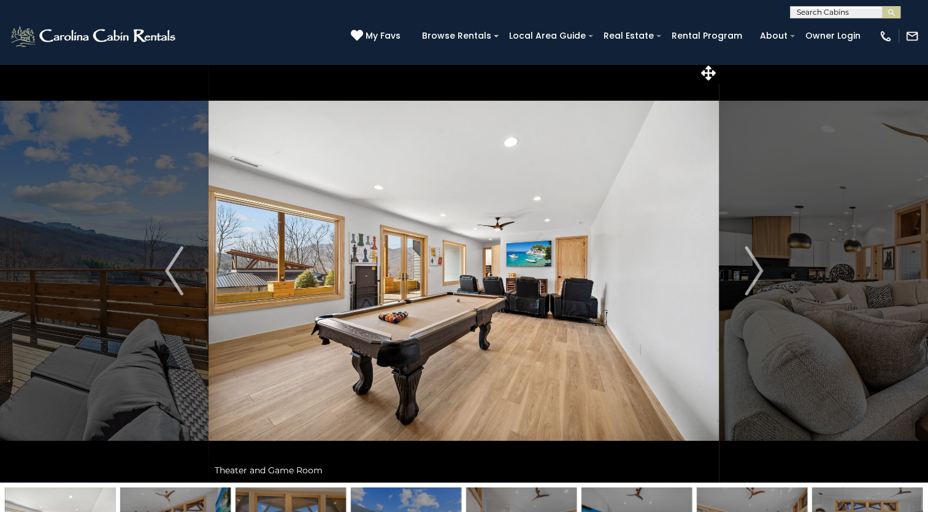
scroll to position [0, 0]
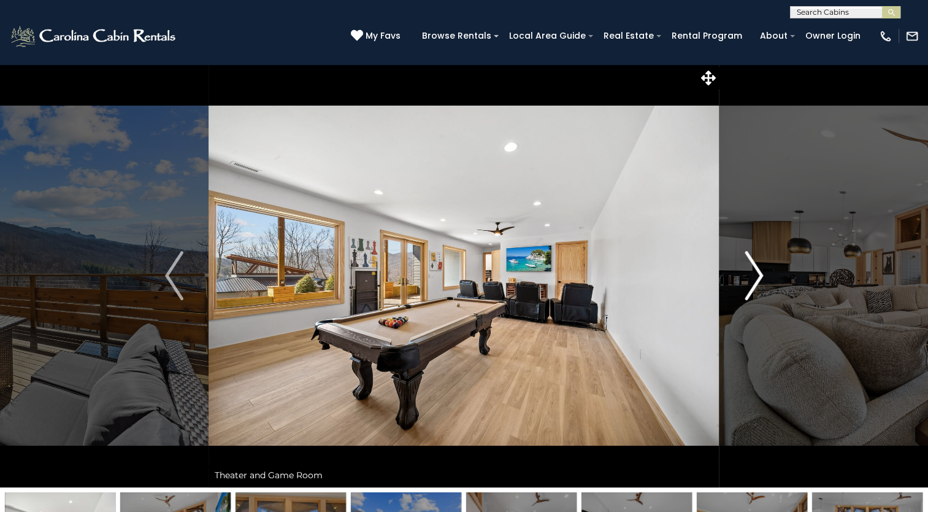
click at [756, 286] on img "Next" at bounding box center [754, 275] width 18 height 49
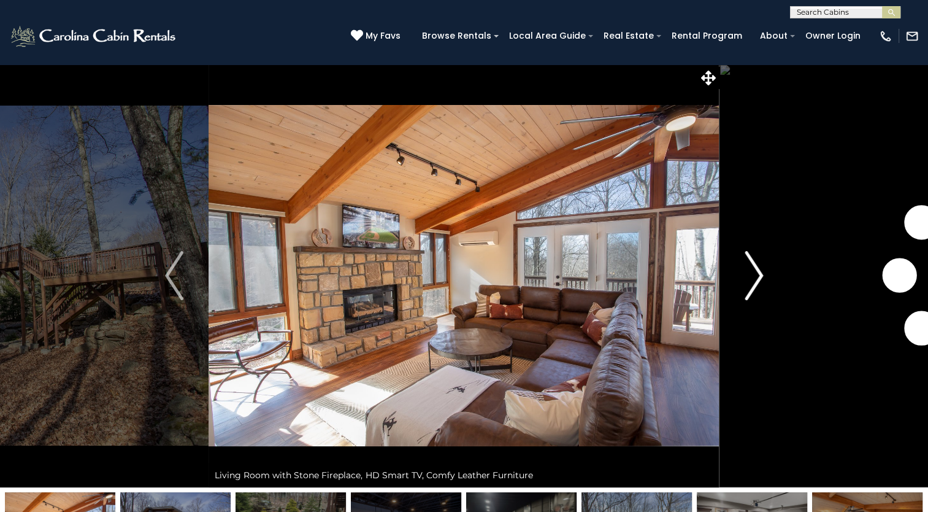
click at [761, 274] on img "Next" at bounding box center [754, 275] width 18 height 49
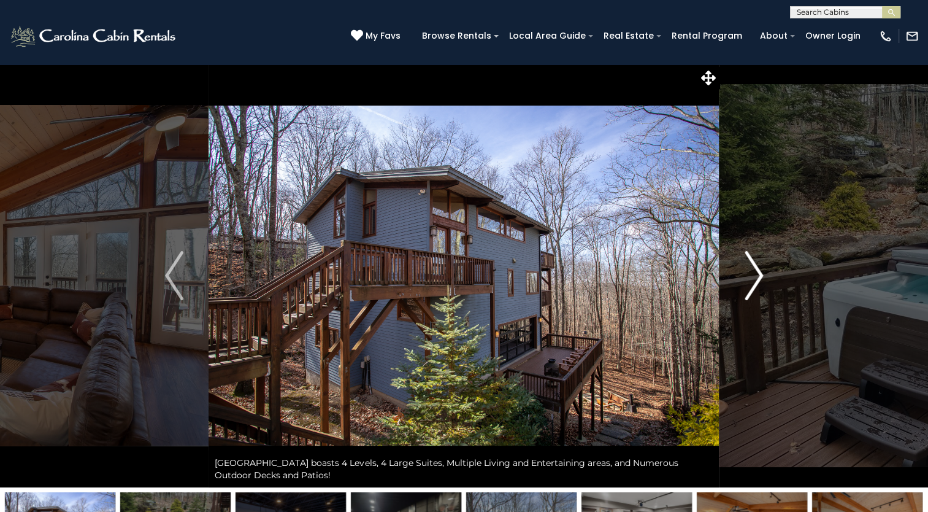
click at [761, 274] on img "Next" at bounding box center [754, 275] width 18 height 49
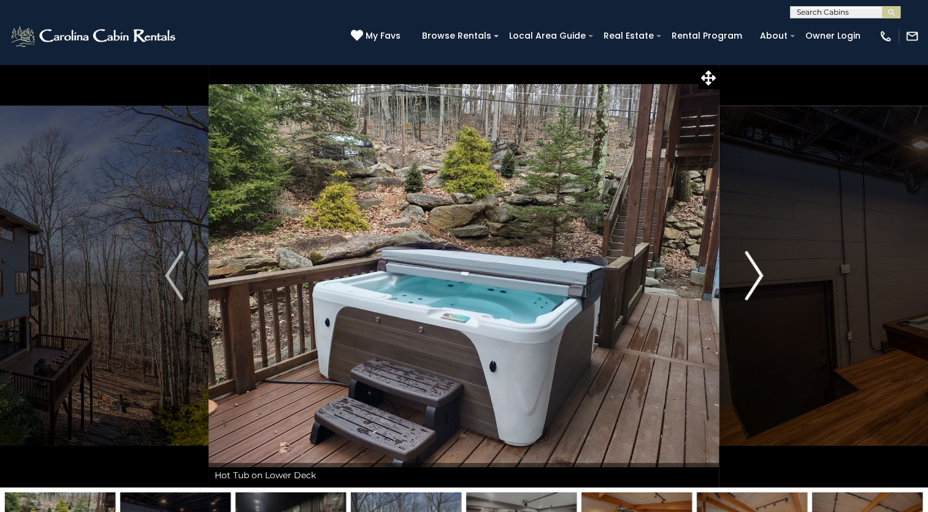
click at [761, 274] on img "Next" at bounding box center [754, 275] width 18 height 49
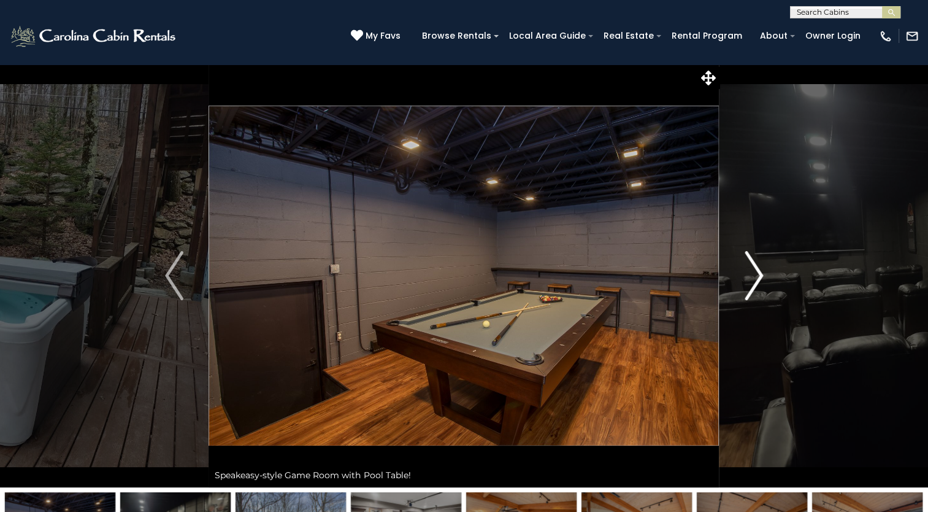
click at [761, 274] on img "Next" at bounding box center [754, 275] width 18 height 49
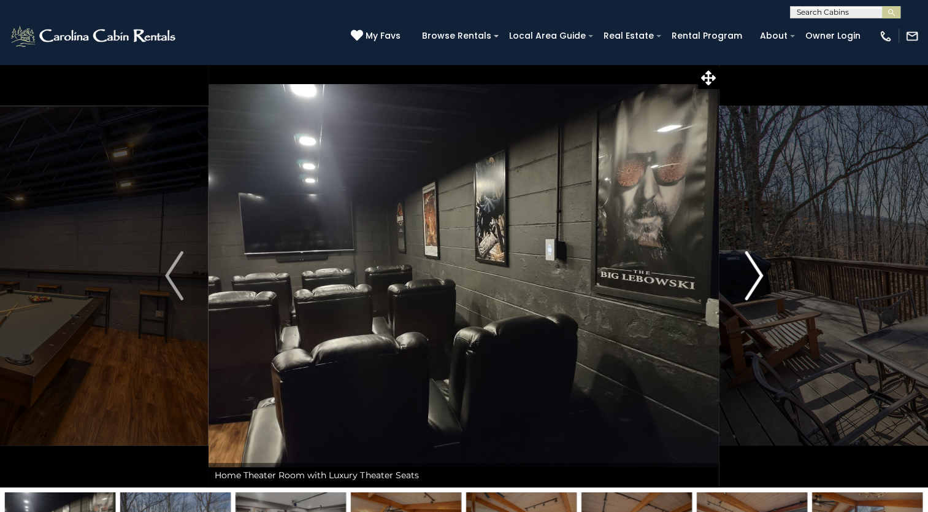
click at [761, 274] on img "Next" at bounding box center [754, 275] width 18 height 49
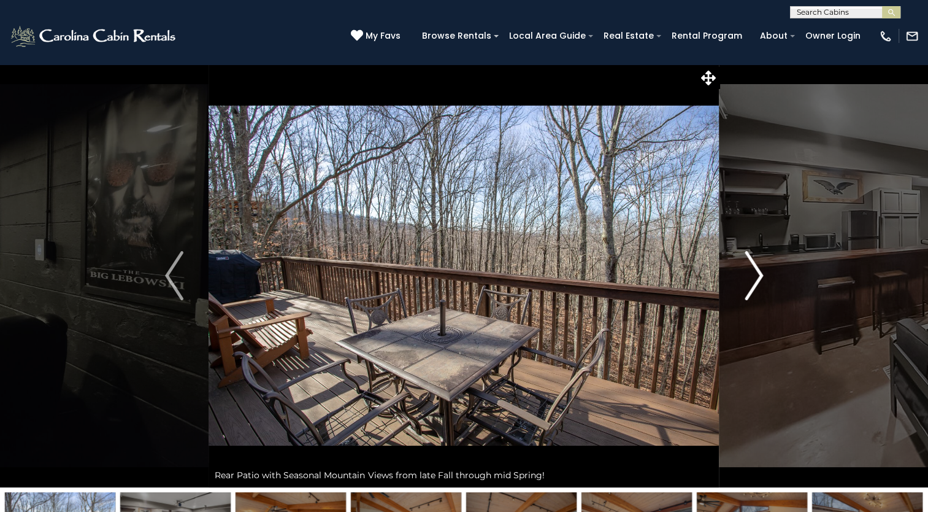
click at [761, 274] on img "Next" at bounding box center [754, 275] width 18 height 49
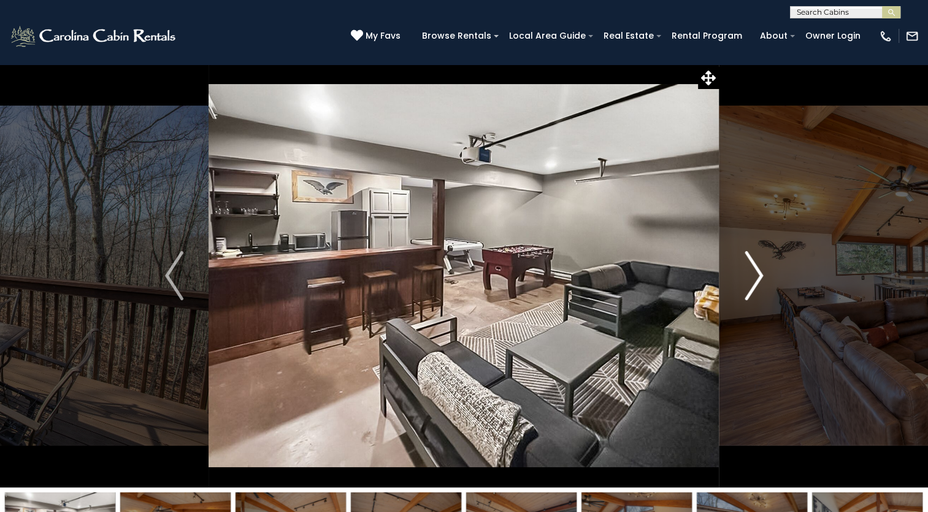
click at [761, 274] on img "Next" at bounding box center [754, 275] width 18 height 49
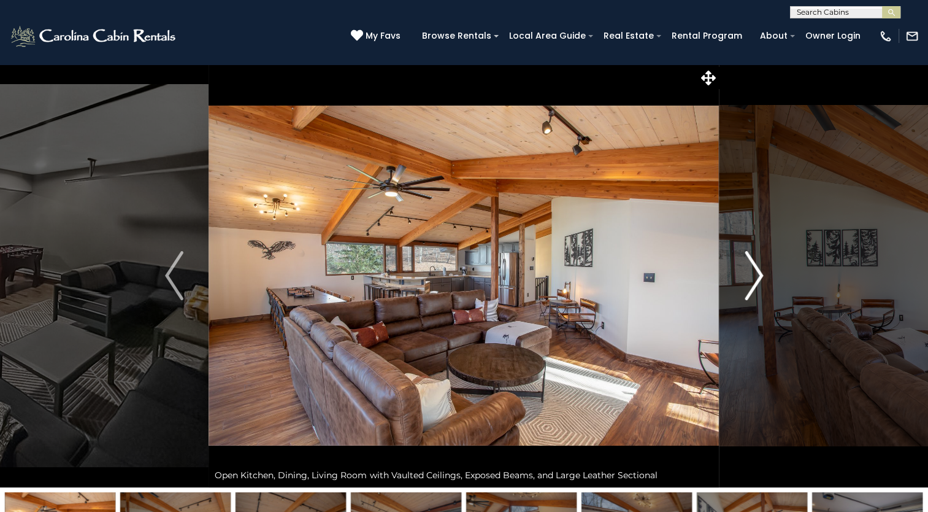
click at [761, 274] on img "Next" at bounding box center [754, 275] width 18 height 49
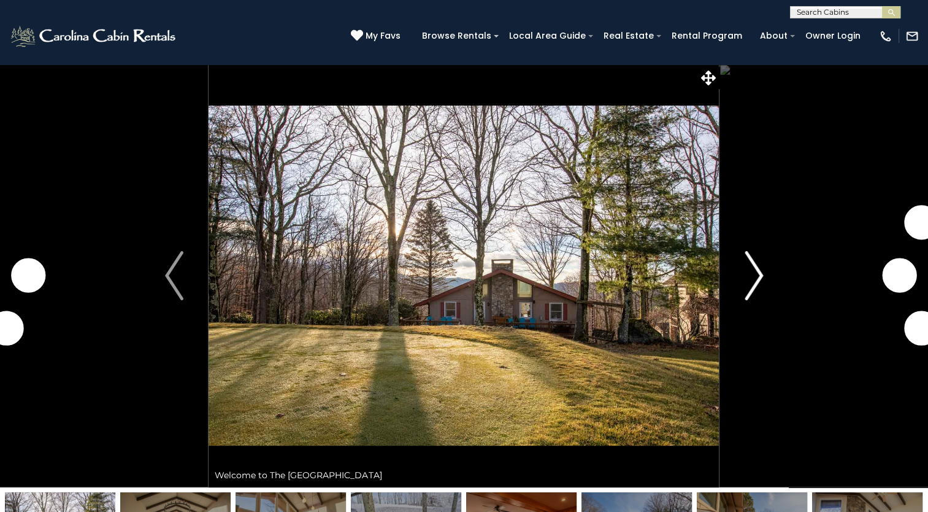
click at [756, 271] on img "Next" at bounding box center [754, 275] width 18 height 49
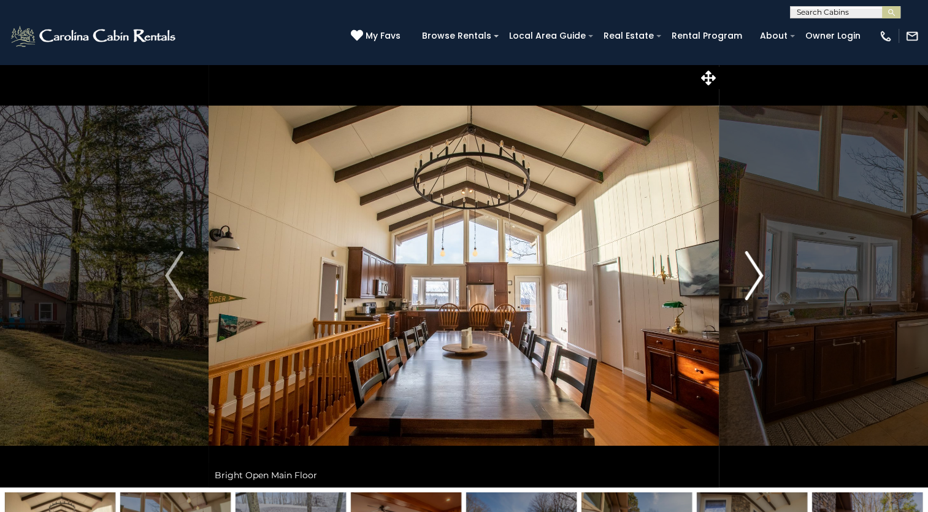
click at [756, 271] on img "Next" at bounding box center [754, 275] width 18 height 49
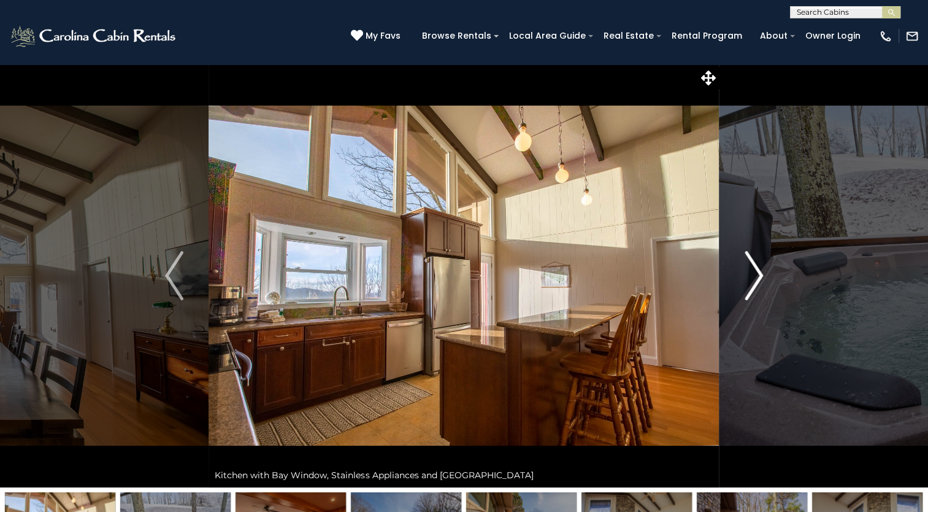
click at [756, 271] on img "Next" at bounding box center [754, 275] width 18 height 49
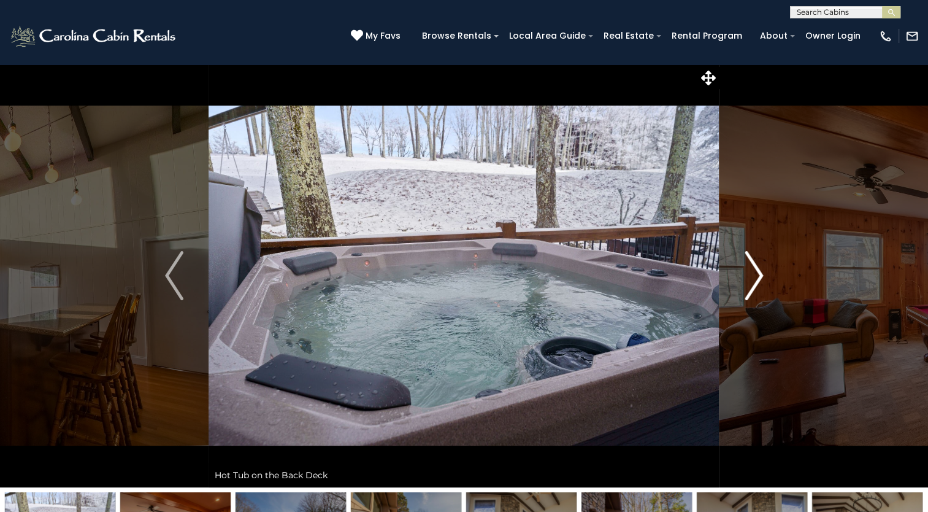
click at [756, 271] on img "Next" at bounding box center [754, 275] width 18 height 49
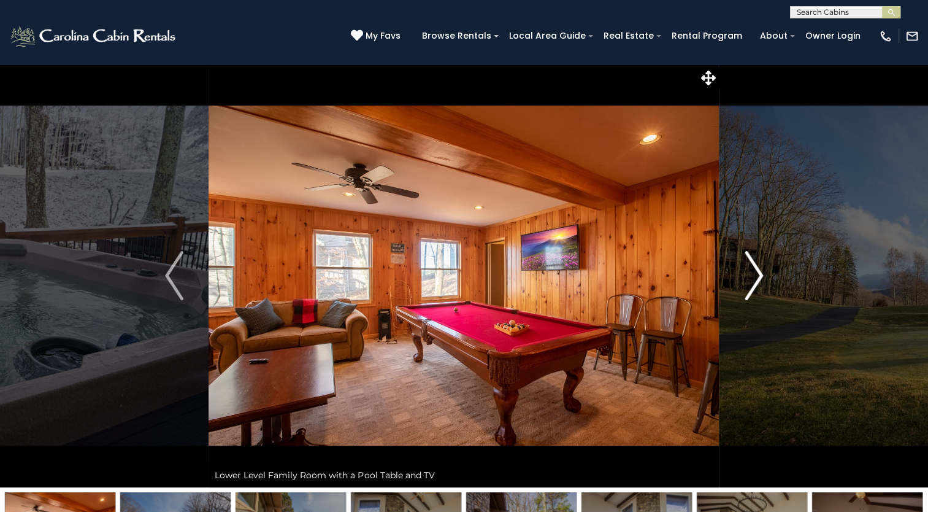
click at [756, 271] on img "Next" at bounding box center [754, 275] width 18 height 49
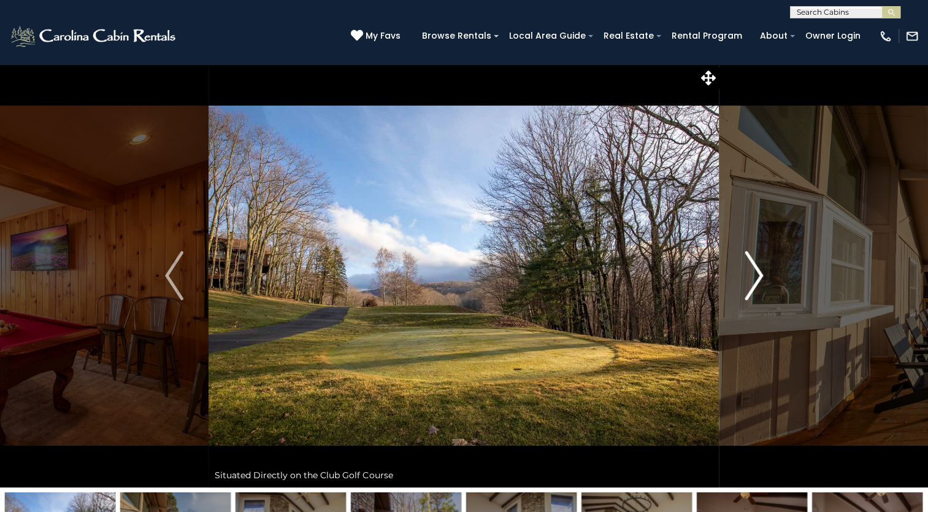
click at [756, 271] on img "Next" at bounding box center [754, 275] width 18 height 49
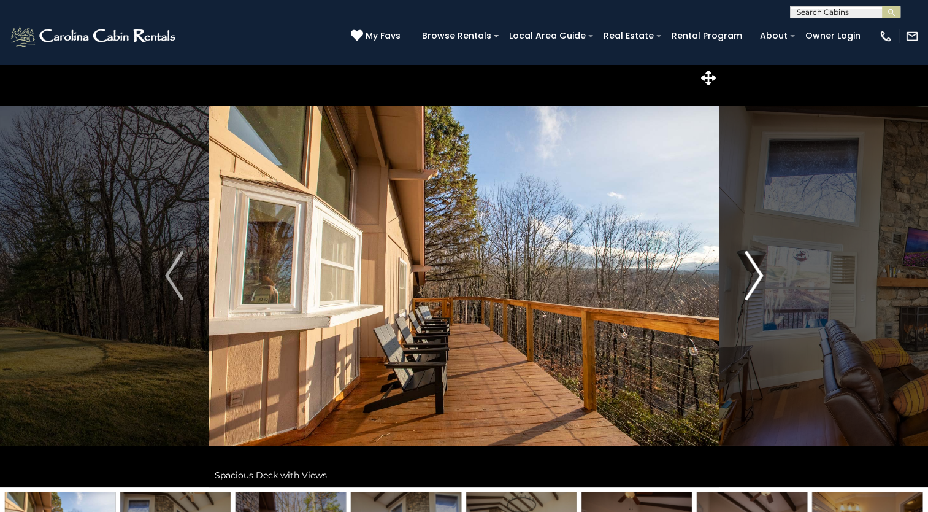
click at [756, 271] on img "Next" at bounding box center [754, 275] width 18 height 49
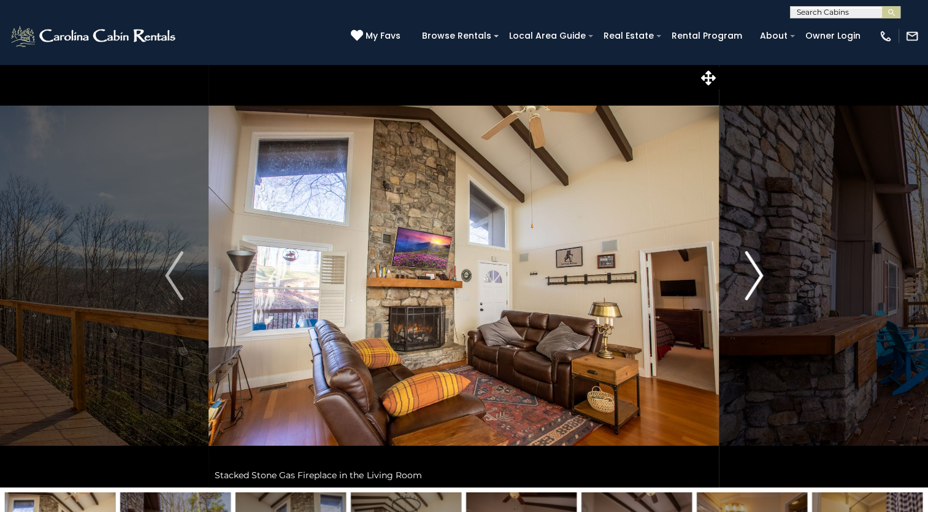
click at [756, 271] on img "Next" at bounding box center [754, 275] width 18 height 49
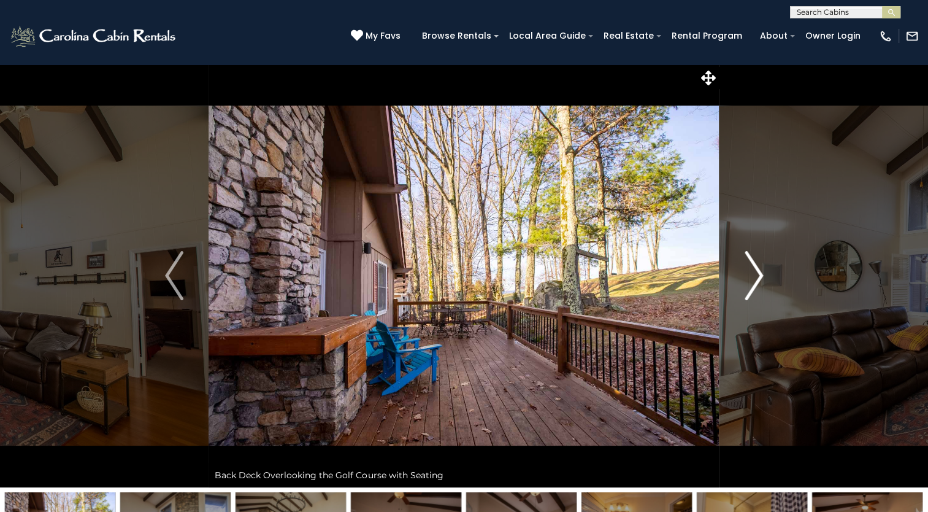
click at [756, 271] on img "Next" at bounding box center [754, 275] width 18 height 49
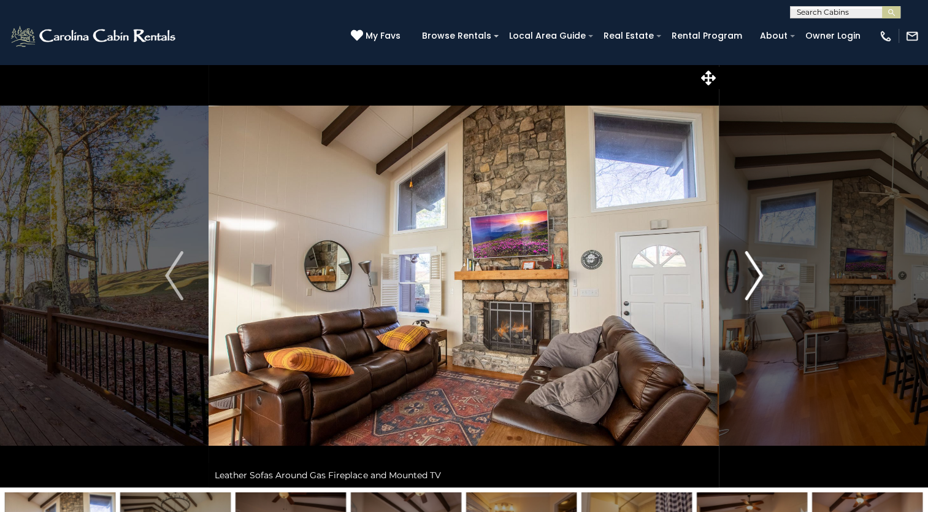
click at [756, 271] on img "Next" at bounding box center [754, 275] width 18 height 49
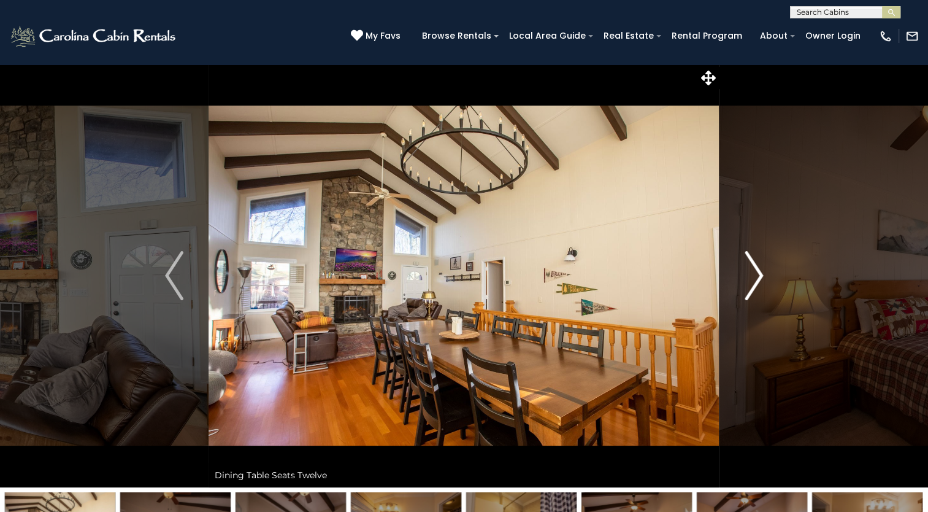
click at [756, 271] on img "Next" at bounding box center [754, 275] width 18 height 49
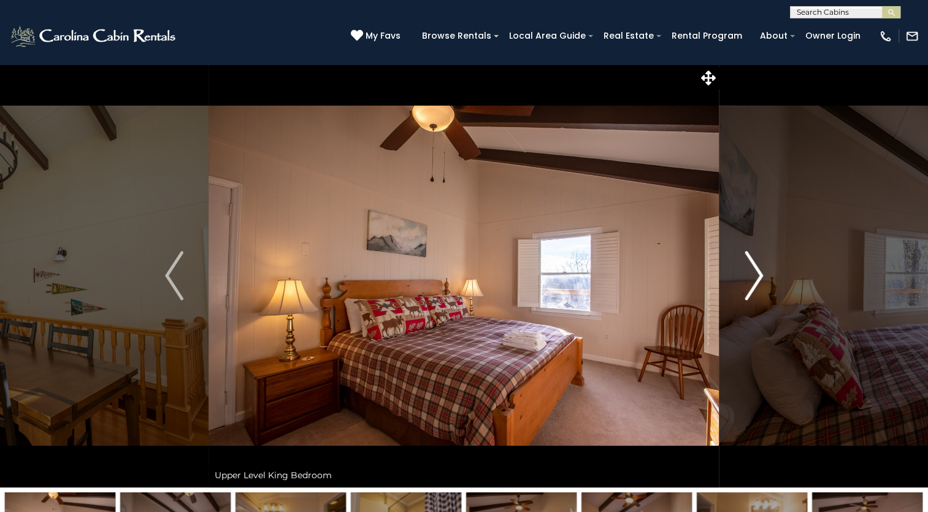
click at [756, 271] on img "Next" at bounding box center [754, 275] width 18 height 49
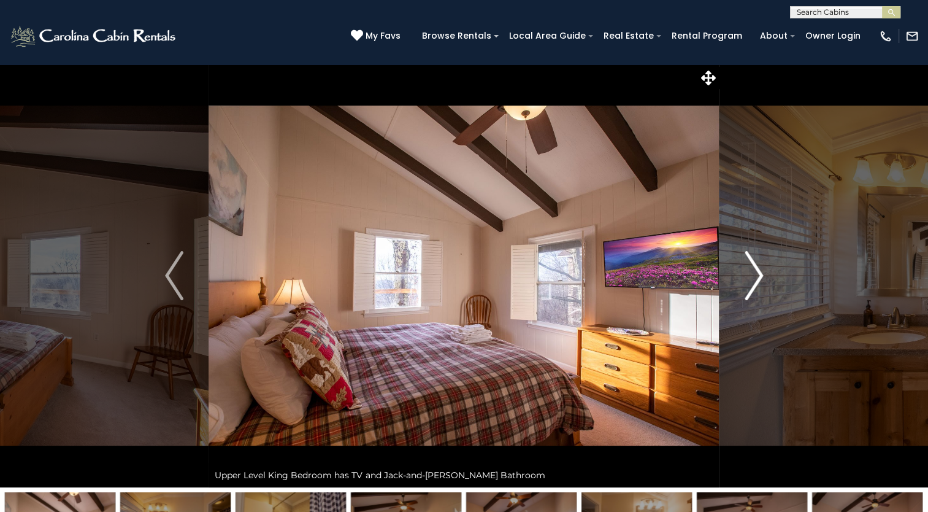
click at [756, 271] on img "Next" at bounding box center [754, 275] width 18 height 49
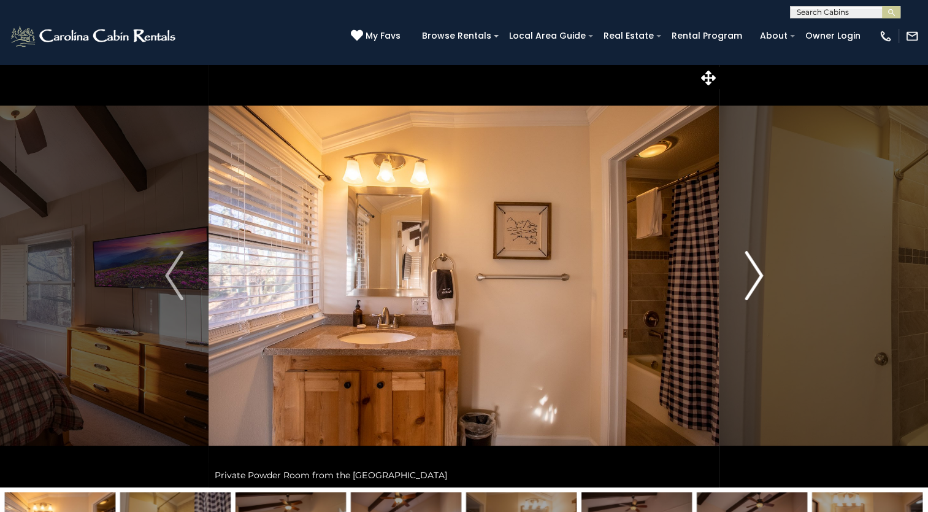
click at [756, 271] on img "Next" at bounding box center [754, 275] width 18 height 49
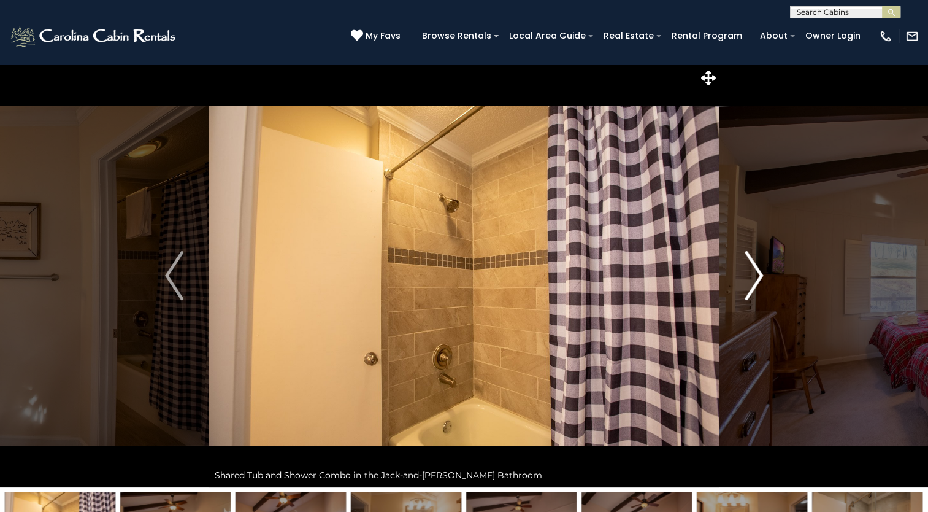
click at [756, 271] on img "Next" at bounding box center [754, 275] width 18 height 49
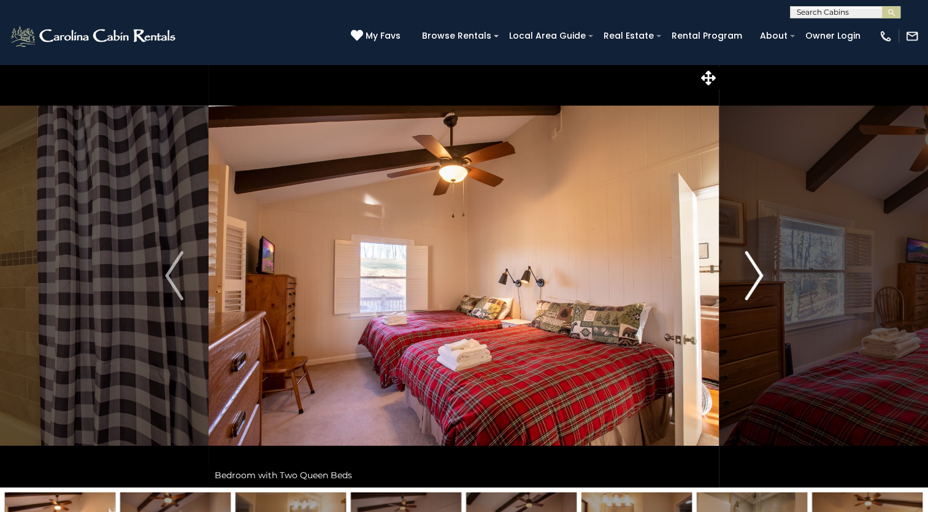
click at [756, 271] on img "Next" at bounding box center [754, 275] width 18 height 49
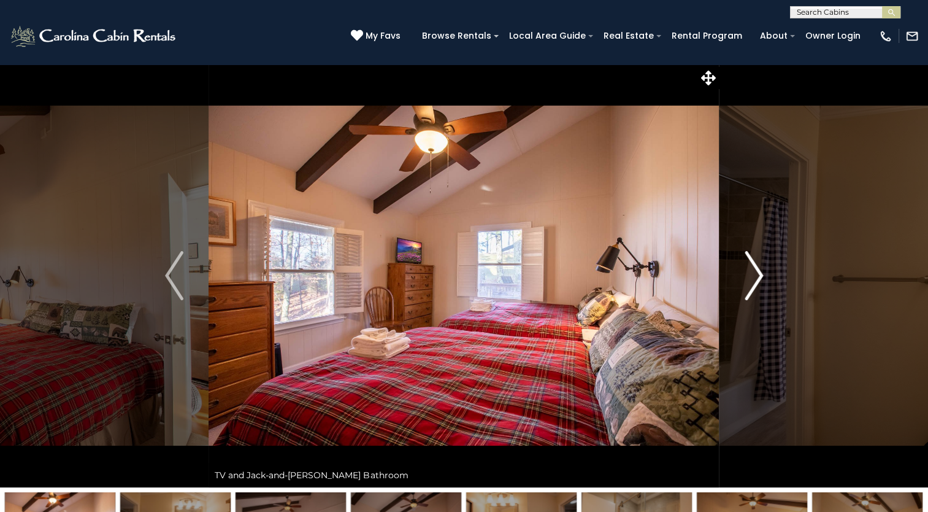
click at [755, 274] on img "Next" at bounding box center [754, 275] width 18 height 49
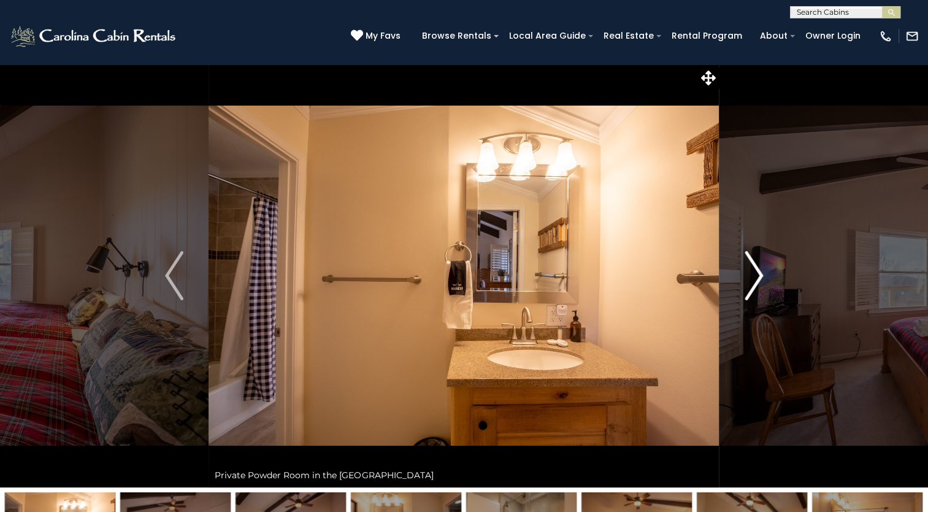
click at [755, 274] on img "Next" at bounding box center [754, 275] width 18 height 49
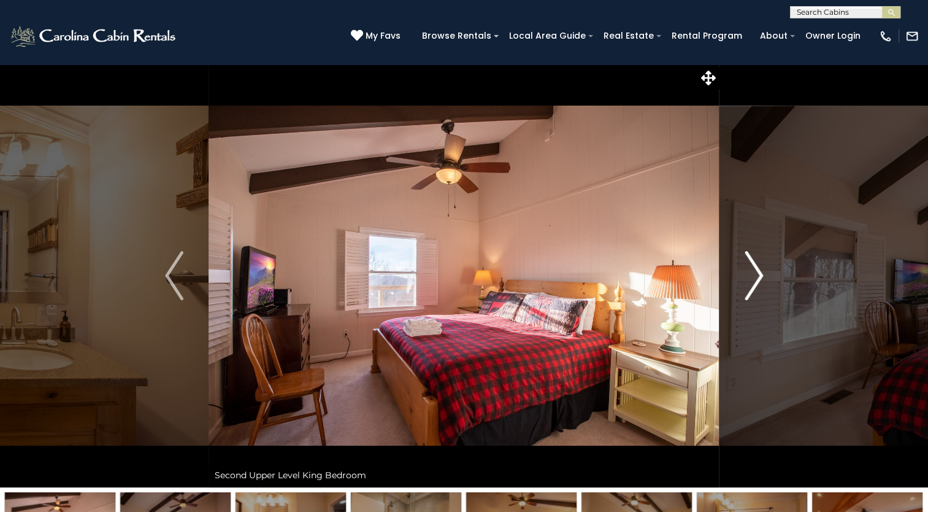
click at [755, 274] on img "Next" at bounding box center [754, 275] width 18 height 49
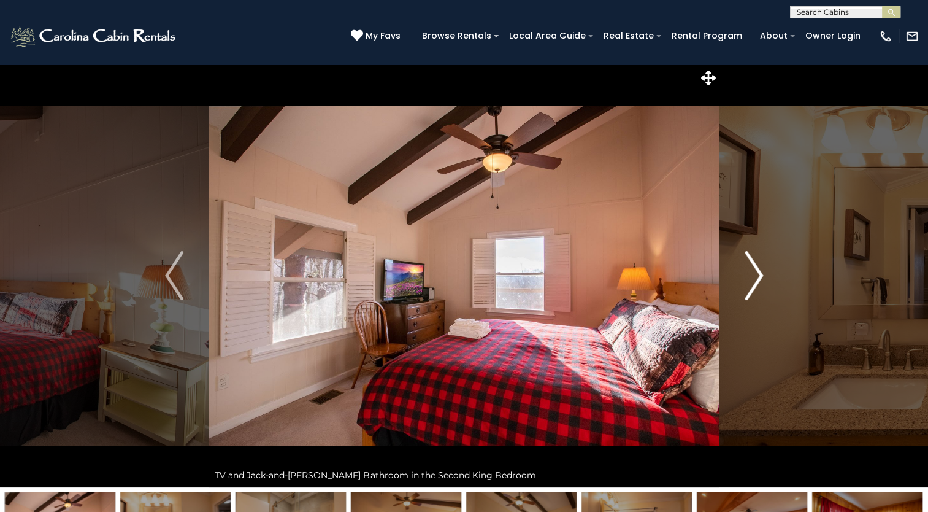
click at [755, 274] on img "Next" at bounding box center [754, 275] width 18 height 49
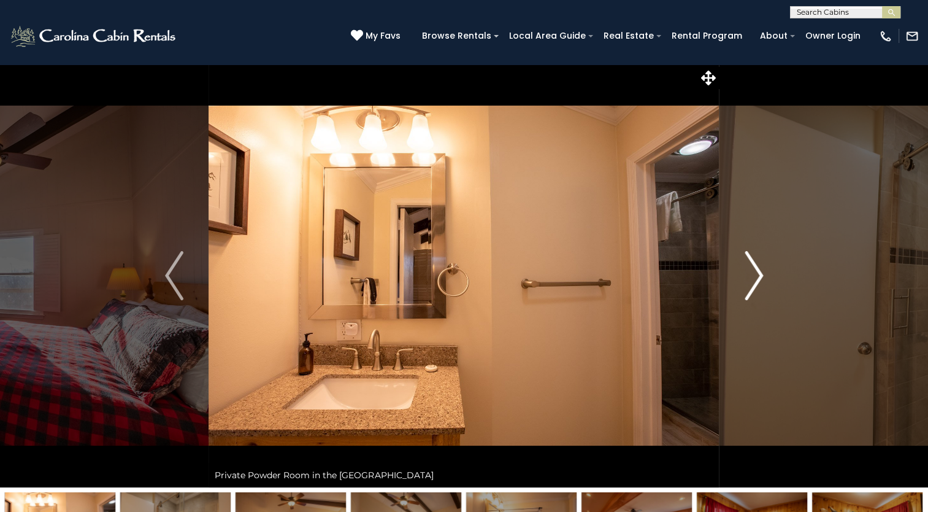
click at [755, 274] on img "Next" at bounding box center [754, 275] width 18 height 49
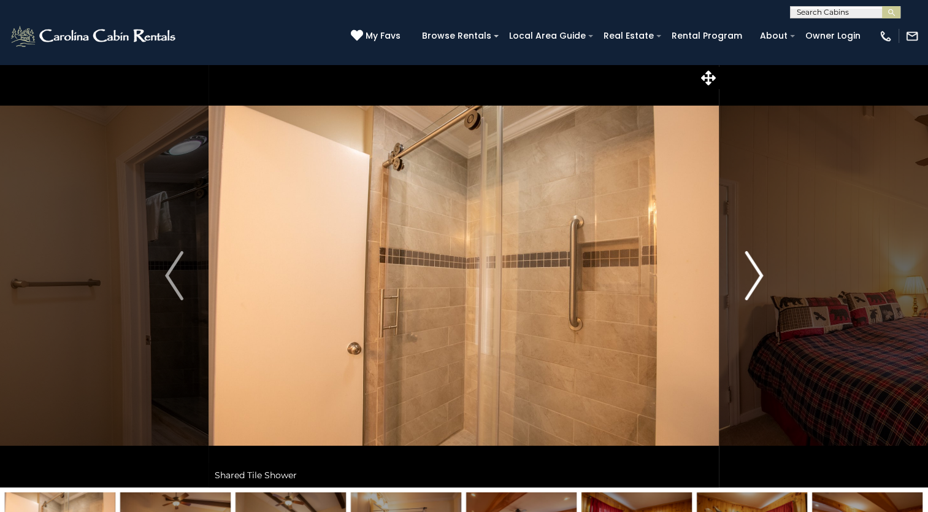
click at [755, 274] on img "Next" at bounding box center [754, 275] width 18 height 49
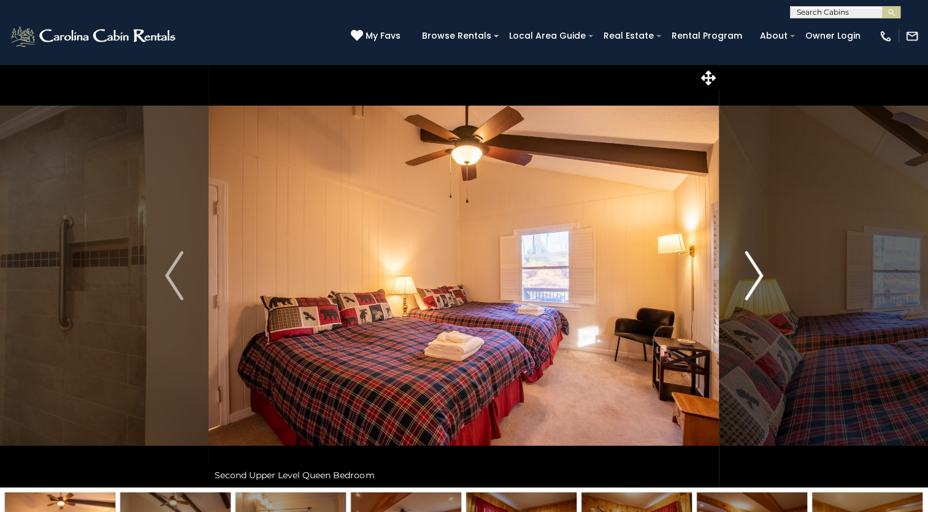
click at [755, 274] on img "Next" at bounding box center [754, 275] width 18 height 49
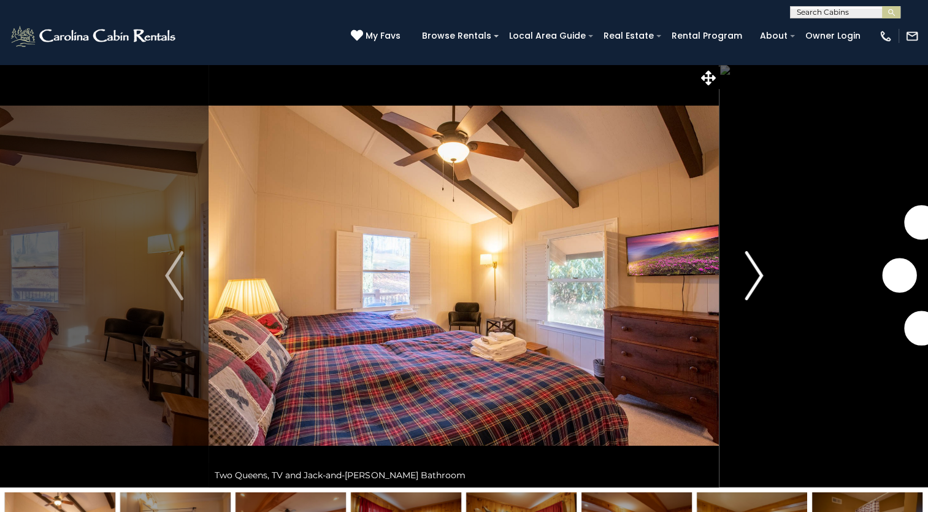
click at [755, 274] on img "Next" at bounding box center [754, 275] width 18 height 49
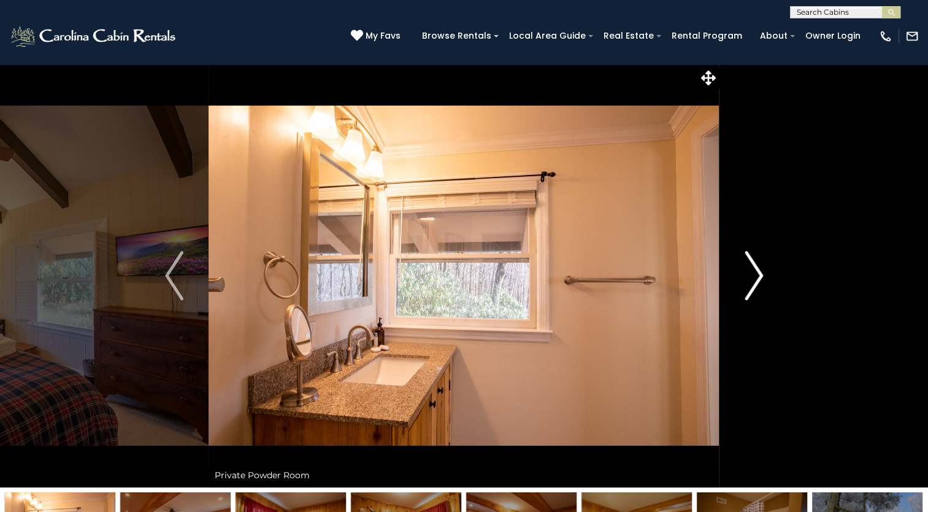
click at [755, 274] on img "Next" at bounding box center [754, 275] width 18 height 49
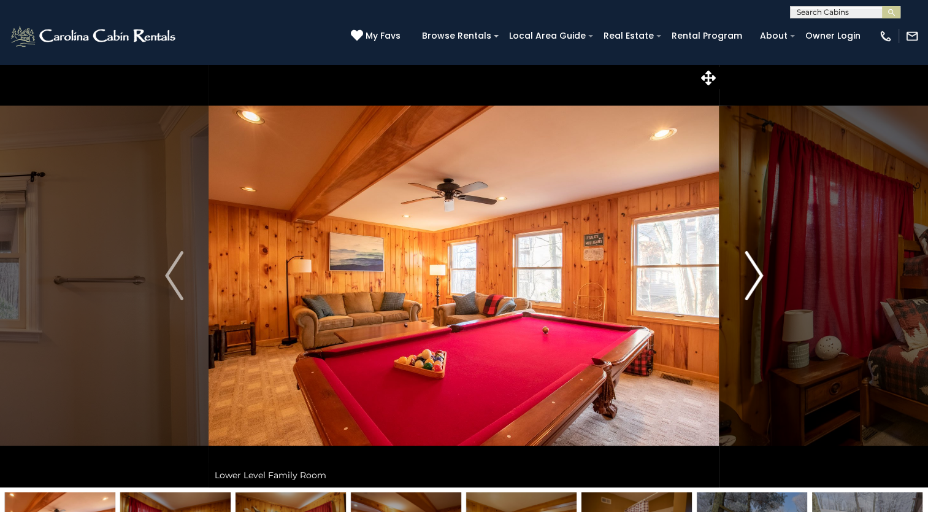
click at [755, 274] on img "Next" at bounding box center [754, 275] width 18 height 49
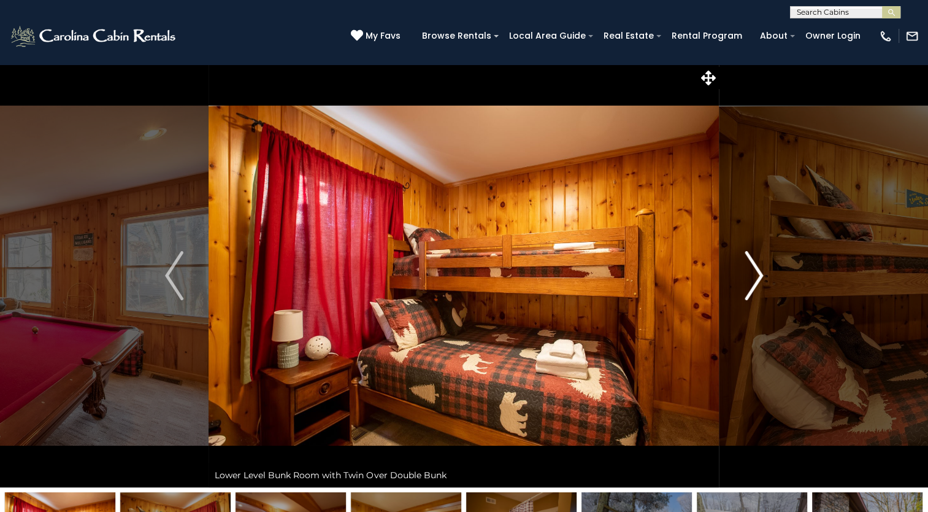
click at [755, 274] on img "Next" at bounding box center [754, 275] width 18 height 49
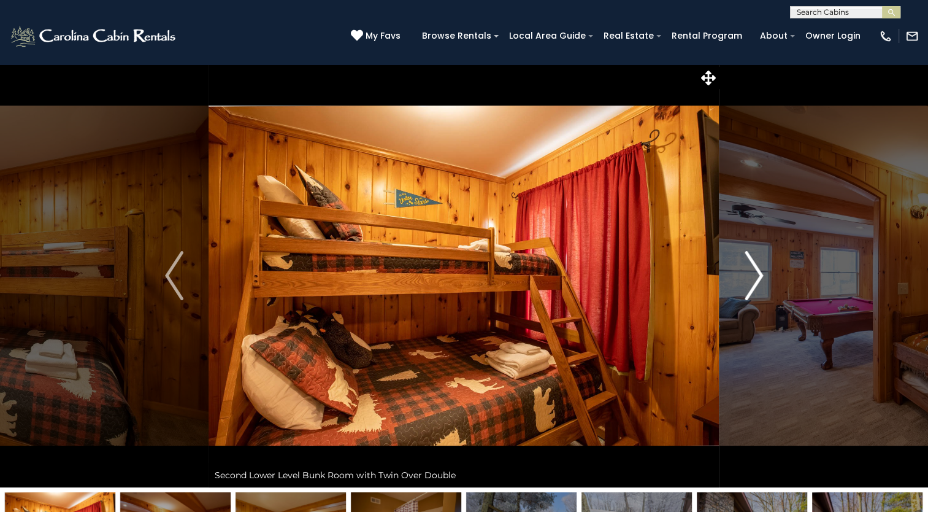
click at [755, 274] on img "Next" at bounding box center [754, 275] width 18 height 49
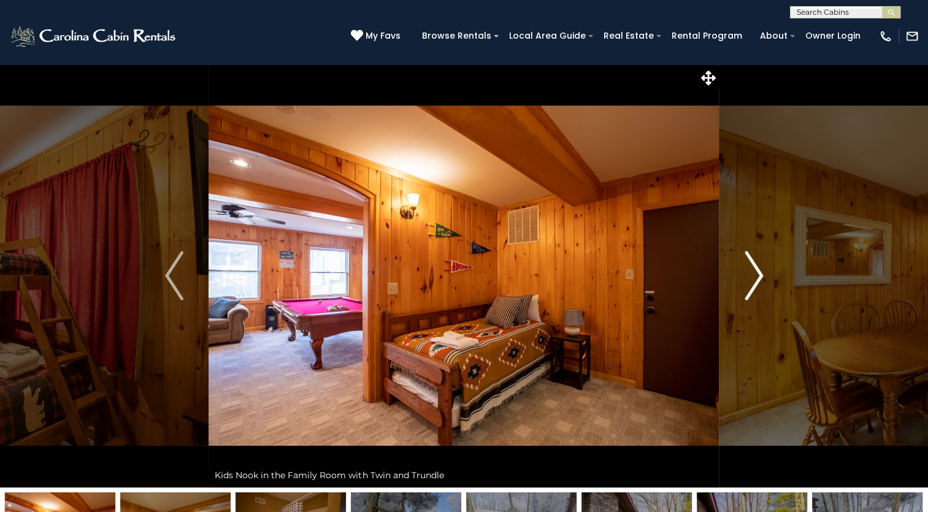
click at [755, 274] on img "Next" at bounding box center [754, 275] width 18 height 49
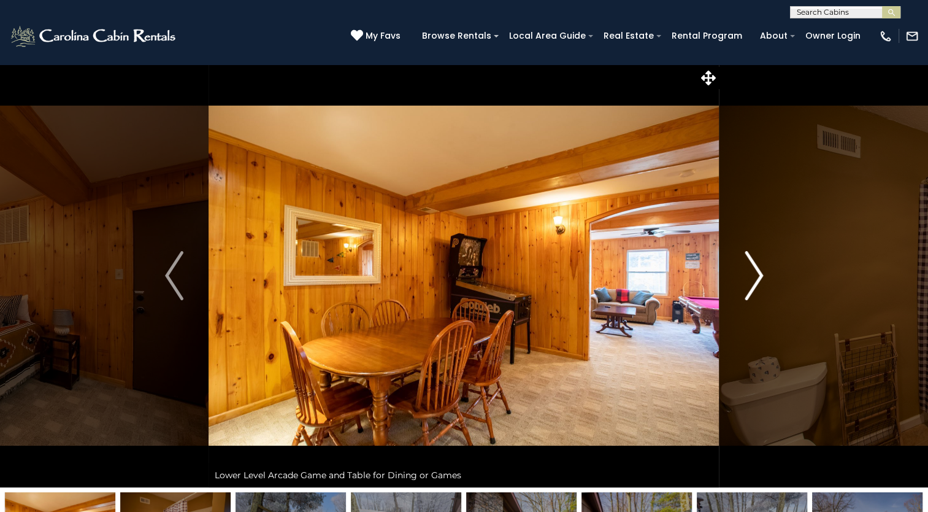
click at [755, 274] on img "Next" at bounding box center [754, 275] width 18 height 49
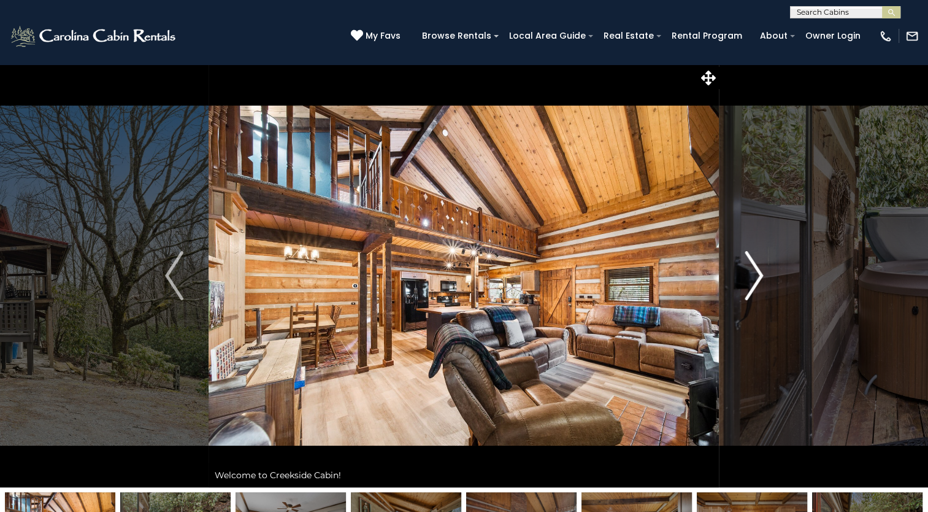
click at [749, 280] on img "Next" at bounding box center [754, 275] width 18 height 49
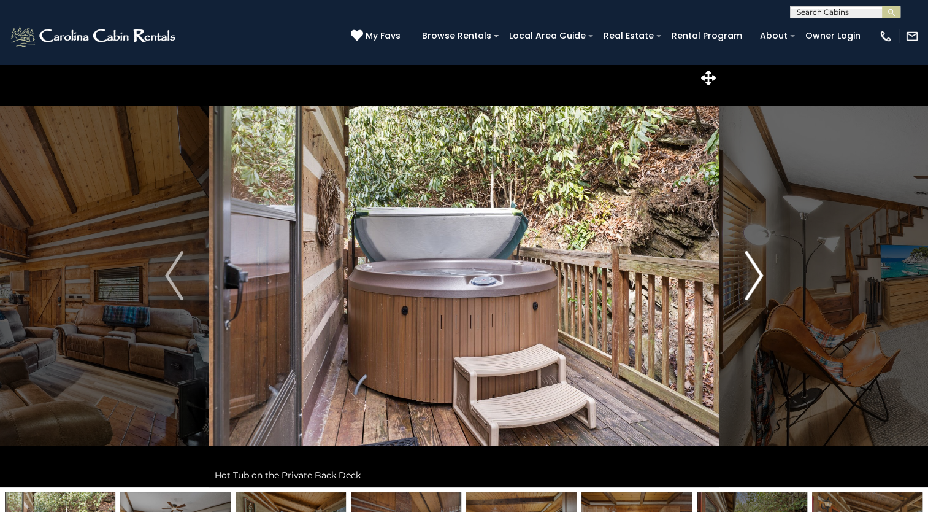
click at [749, 280] on img "Next" at bounding box center [754, 275] width 18 height 49
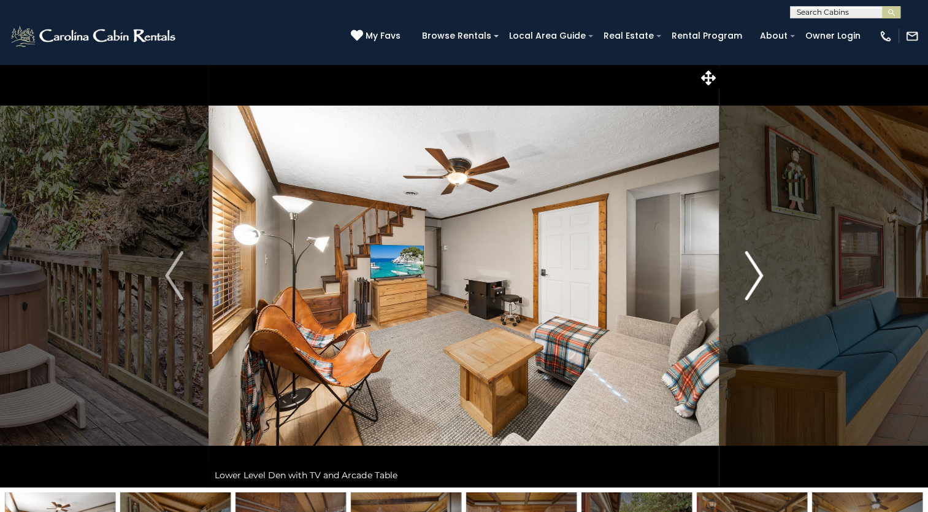
click at [749, 280] on img "Next" at bounding box center [754, 275] width 18 height 49
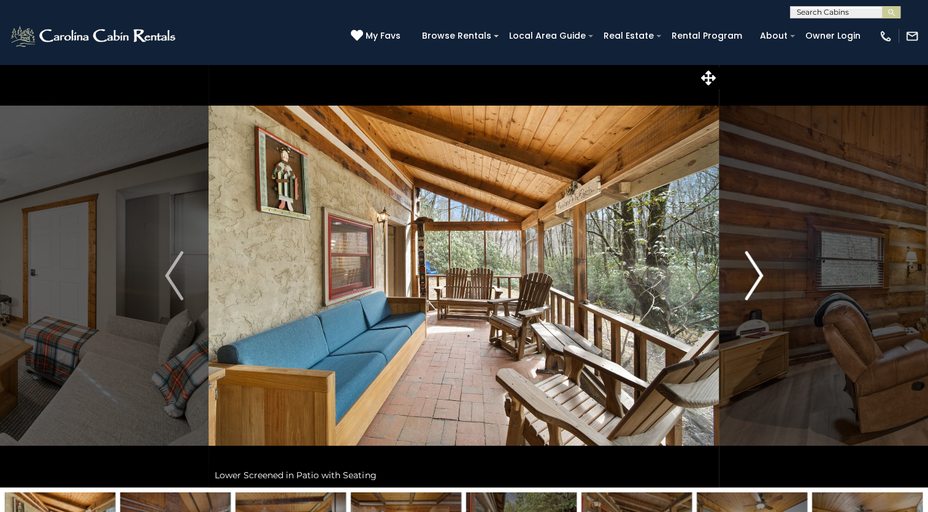
click at [749, 280] on img "Next" at bounding box center [754, 275] width 18 height 49
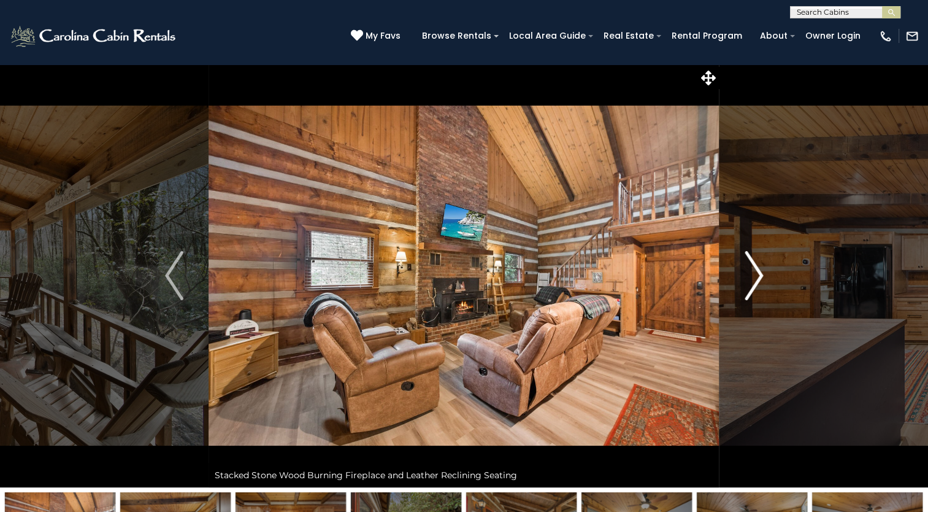
click at [749, 280] on img "Next" at bounding box center [754, 275] width 18 height 49
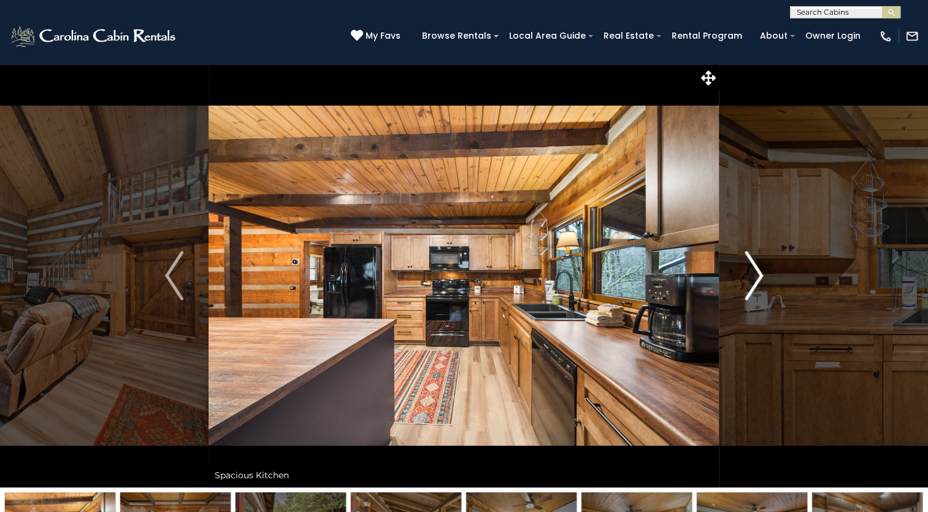
click at [749, 280] on img "Next" at bounding box center [754, 275] width 18 height 49
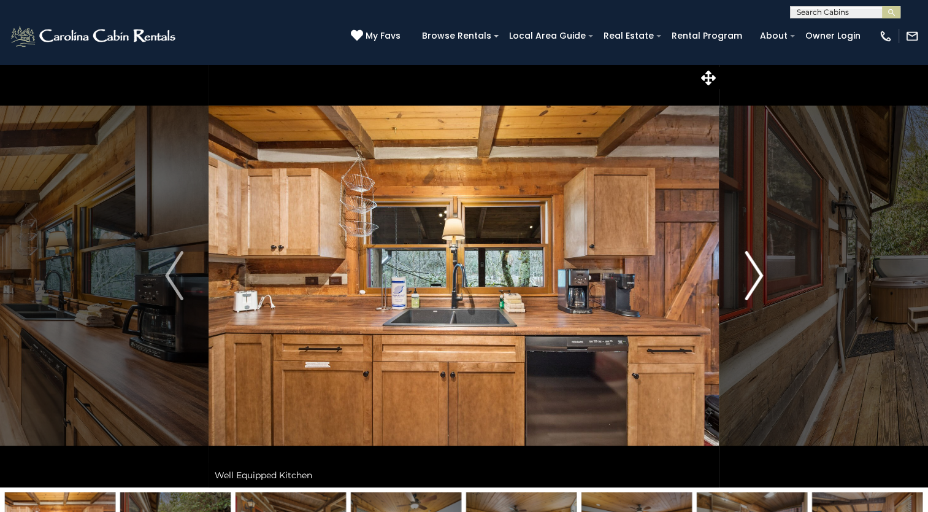
click at [749, 280] on img "Next" at bounding box center [754, 275] width 18 height 49
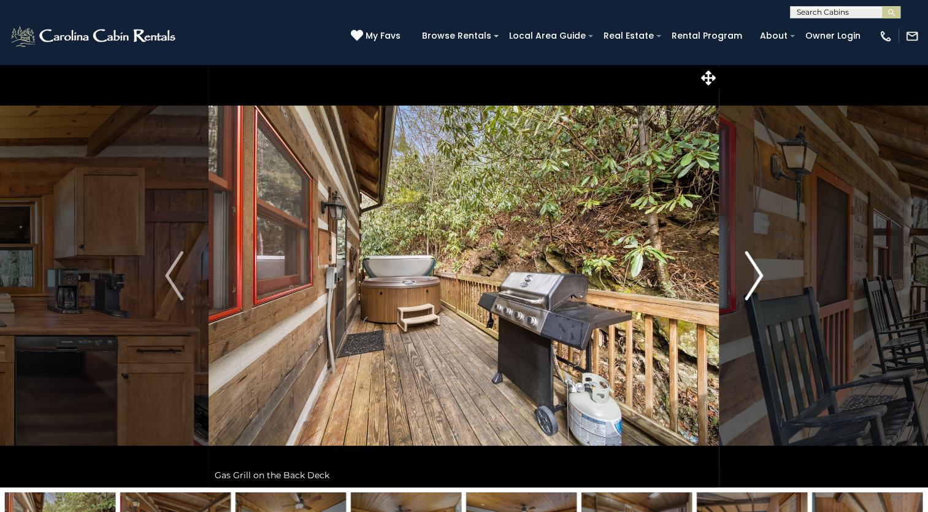
click at [749, 280] on img "Next" at bounding box center [754, 275] width 18 height 49
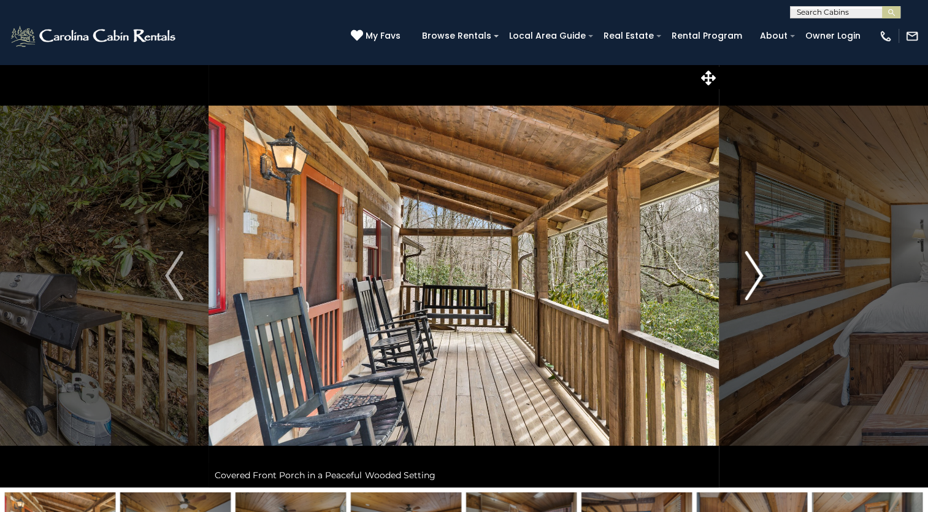
click at [749, 280] on img "Next" at bounding box center [754, 275] width 18 height 49
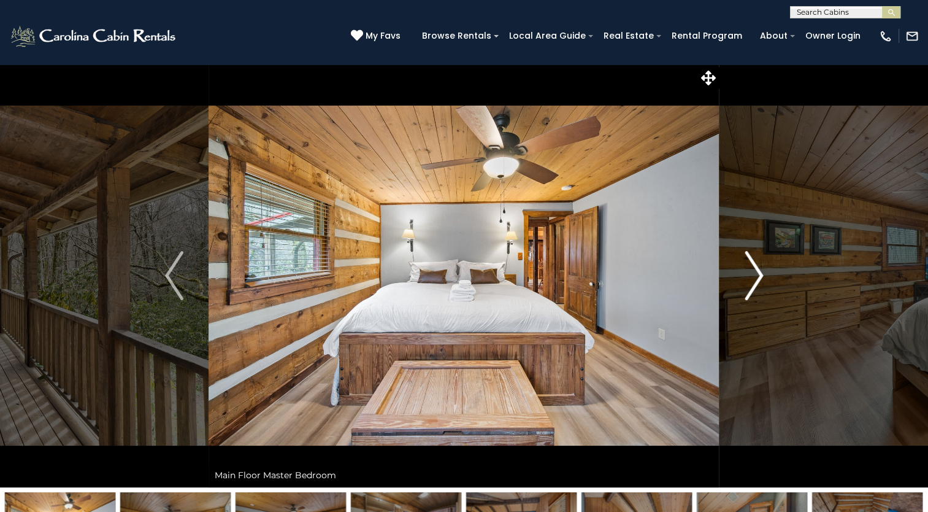
click at [749, 280] on img "Next" at bounding box center [754, 275] width 18 height 49
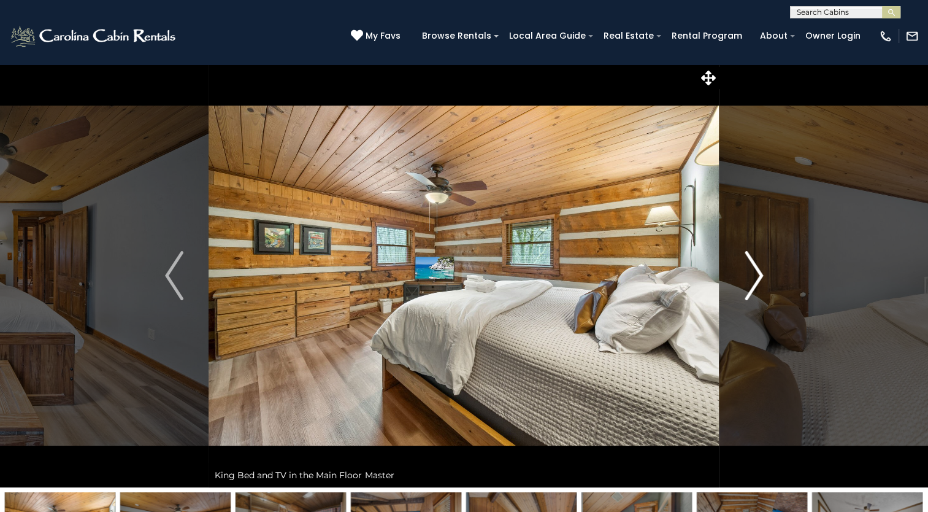
click at [749, 280] on img "Next" at bounding box center [754, 275] width 18 height 49
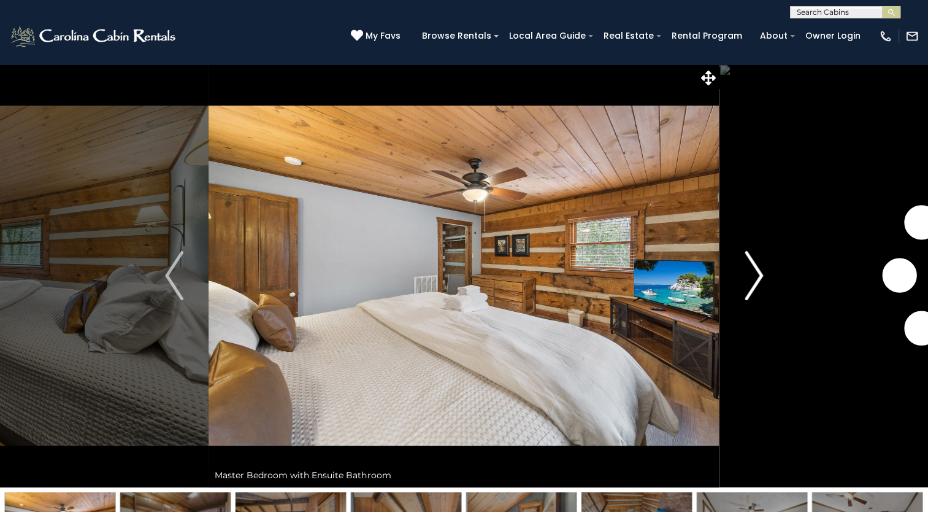
click at [749, 280] on img "Next" at bounding box center [754, 275] width 18 height 49
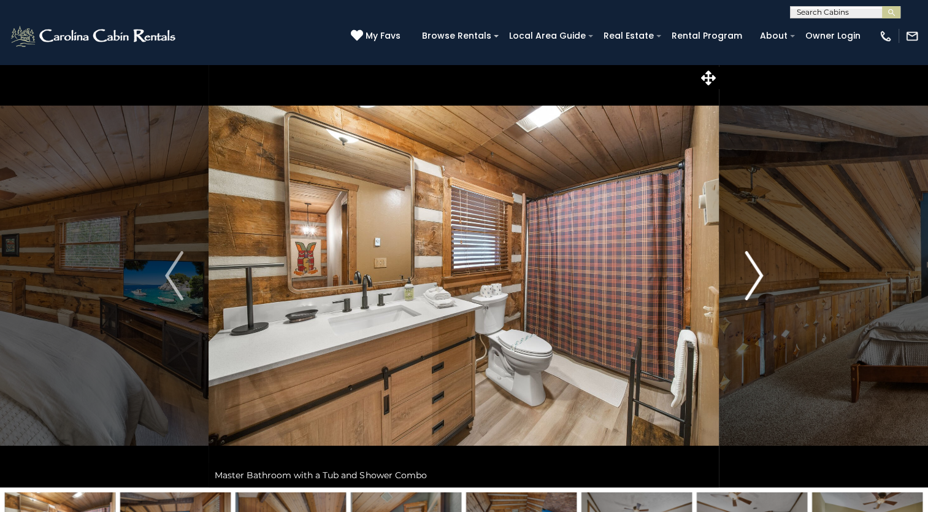
click at [749, 280] on img "Next" at bounding box center [754, 275] width 18 height 49
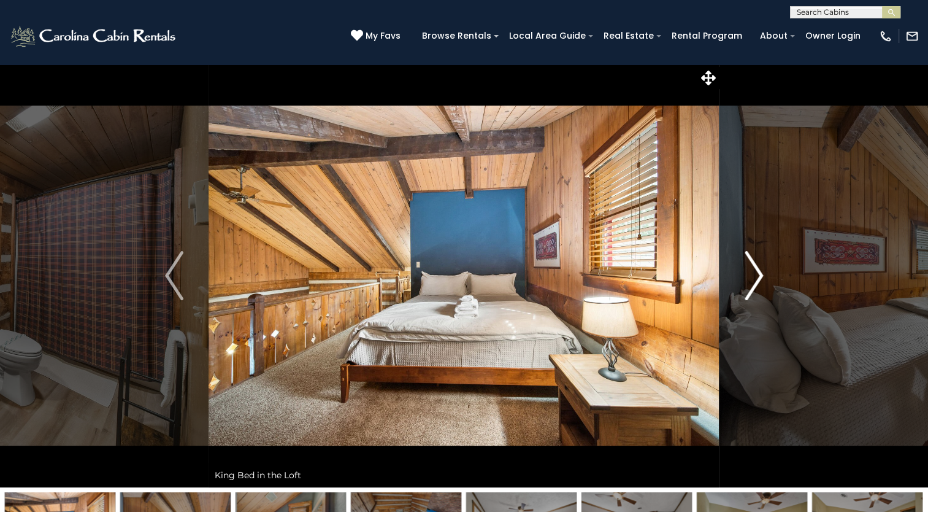
click at [749, 278] on img "Next" at bounding box center [754, 275] width 18 height 49
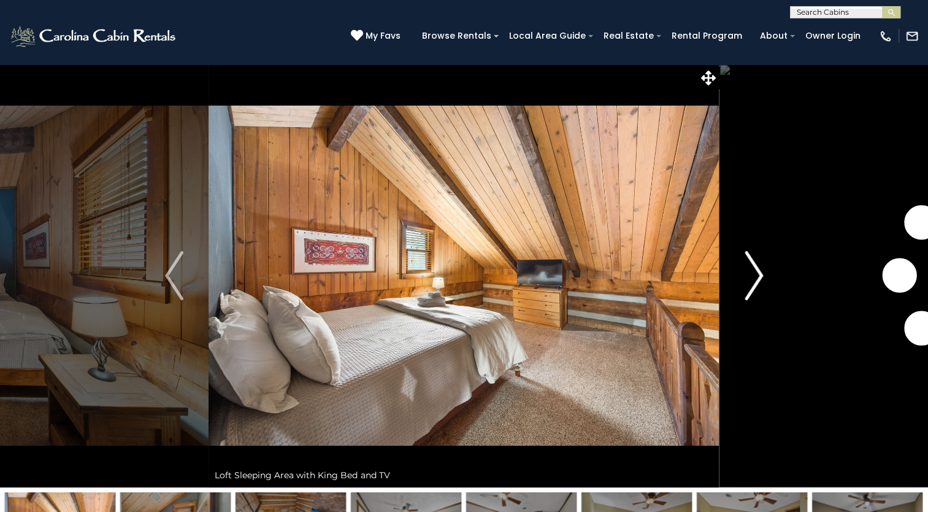
click at [749, 276] on img "Next" at bounding box center [754, 275] width 18 height 49
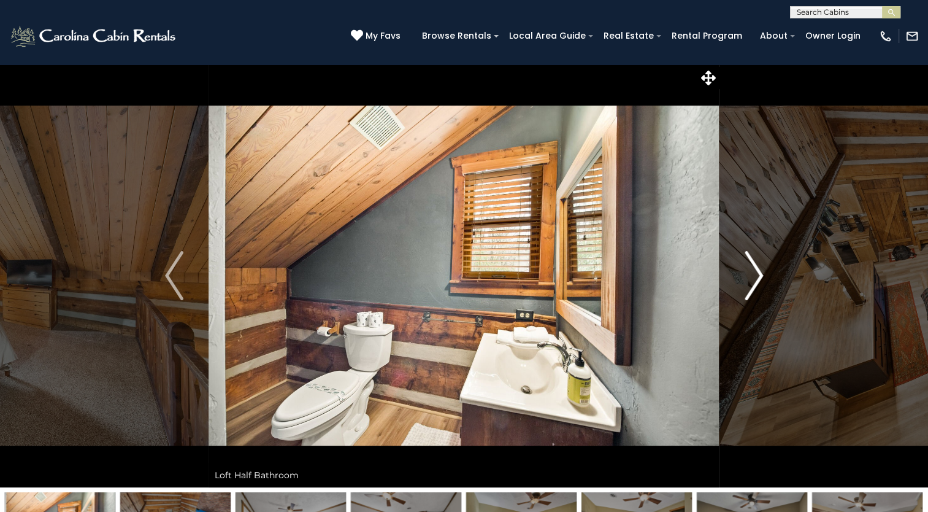
click at [749, 276] on img "Next" at bounding box center [754, 275] width 18 height 49
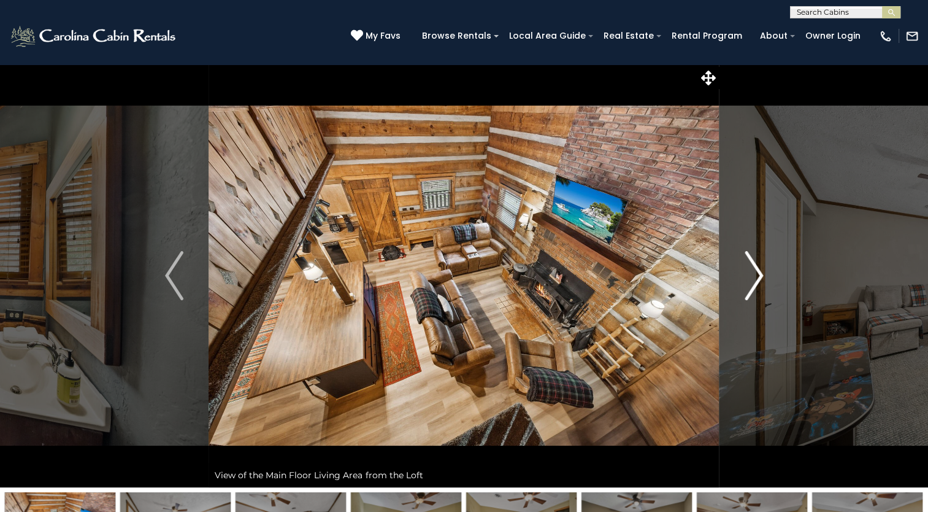
click at [749, 276] on img "Next" at bounding box center [754, 275] width 18 height 49
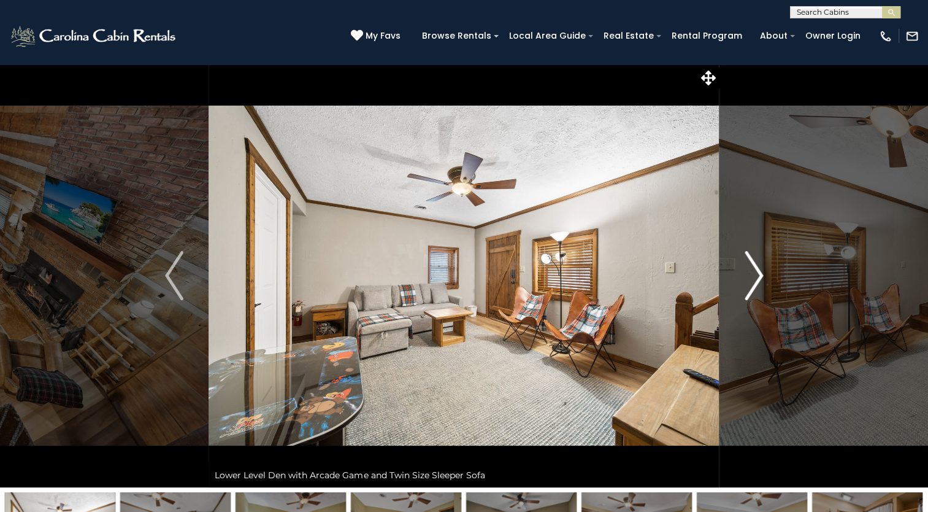
click at [749, 276] on img "Next" at bounding box center [754, 275] width 18 height 49
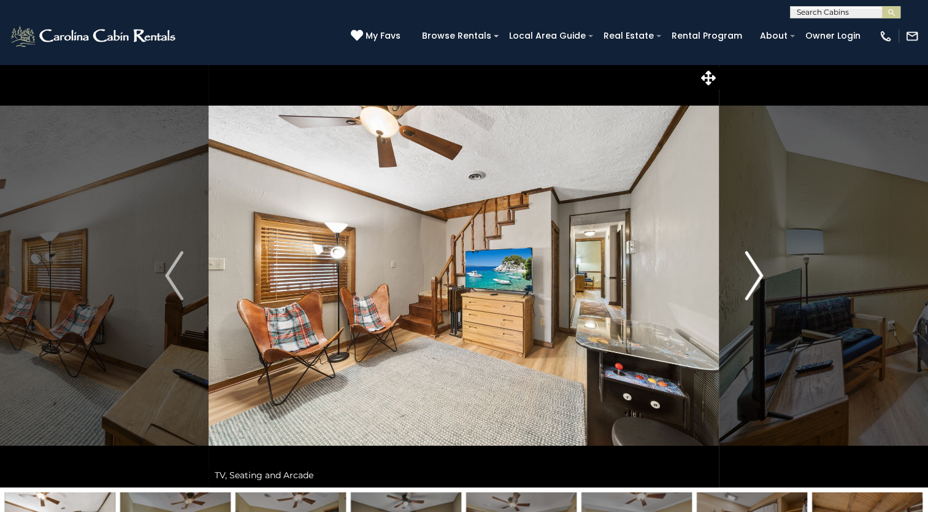
click at [749, 276] on img "Next" at bounding box center [754, 275] width 18 height 49
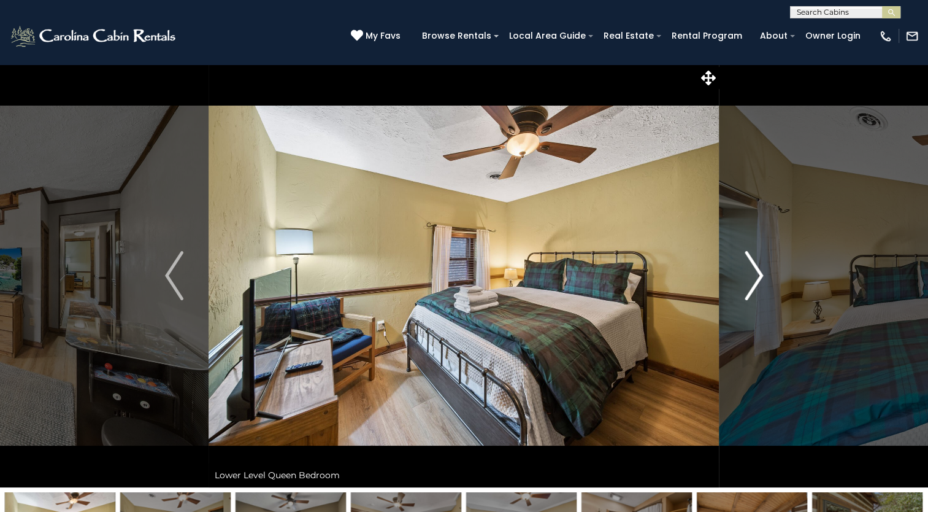
click at [749, 276] on img "Next" at bounding box center [754, 275] width 18 height 49
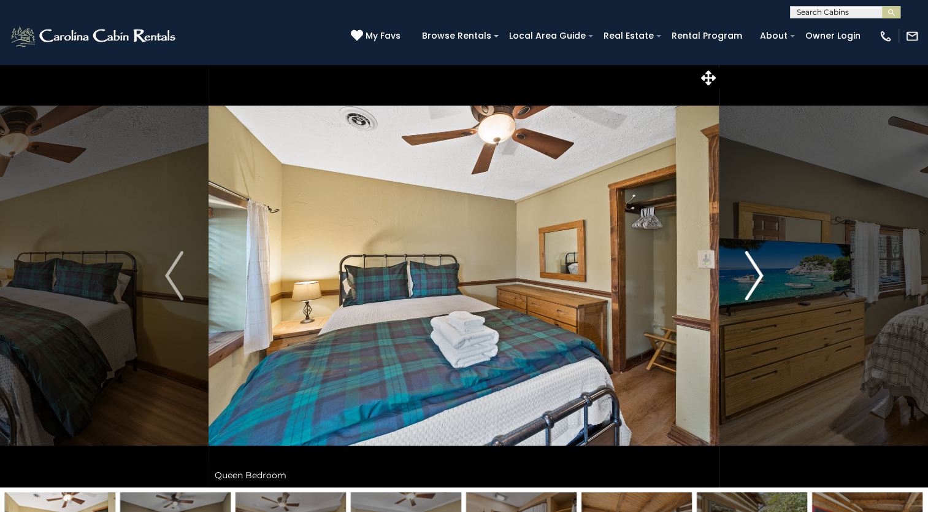
click at [750, 276] on img "Next" at bounding box center [754, 275] width 18 height 49
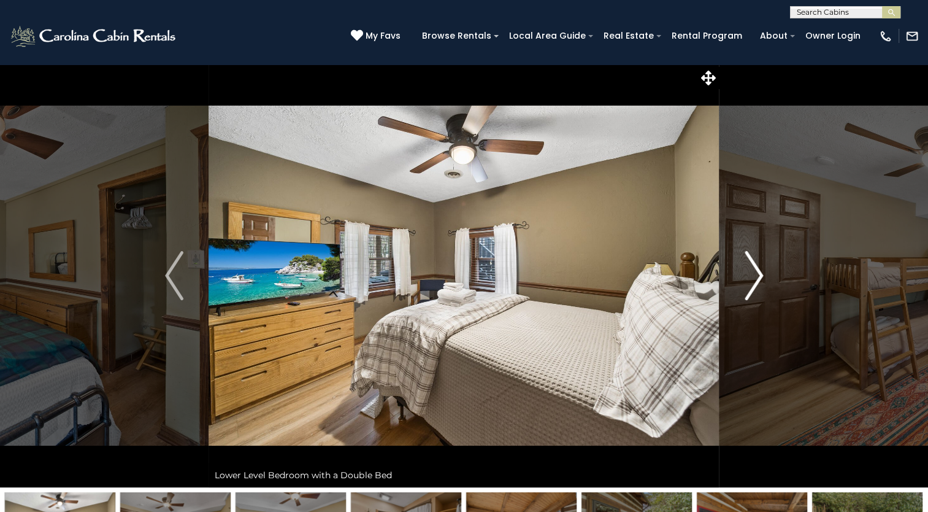
click at [750, 276] on img "Next" at bounding box center [754, 275] width 18 height 49
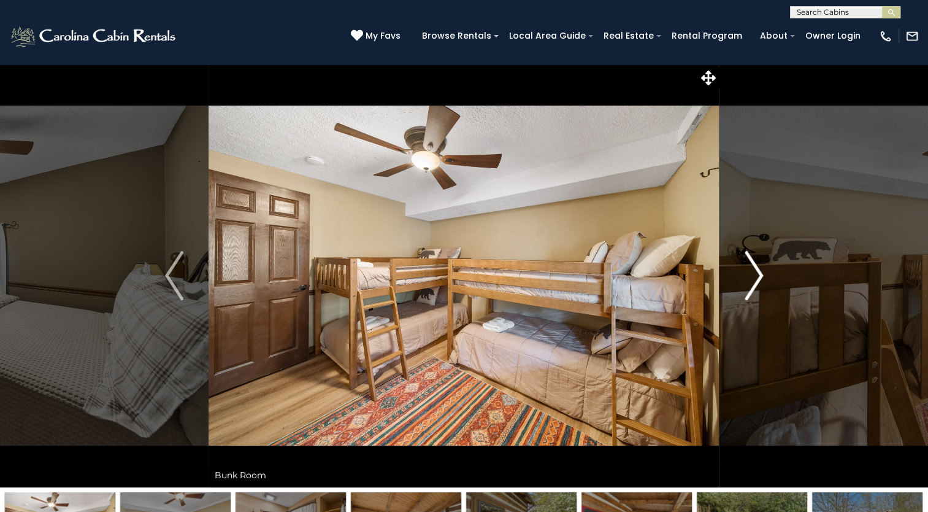
click at [750, 276] on img "Next" at bounding box center [754, 275] width 18 height 49
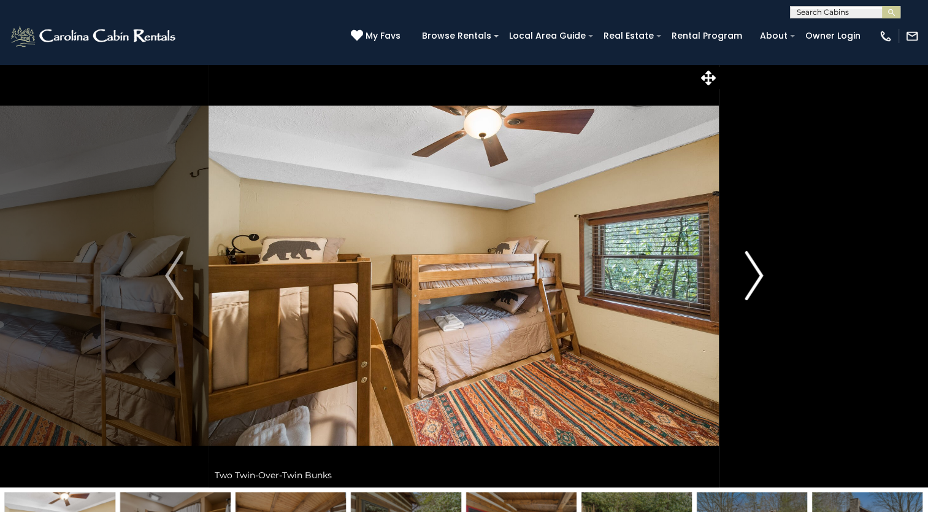
click at [750, 276] on img "Next" at bounding box center [754, 275] width 18 height 49
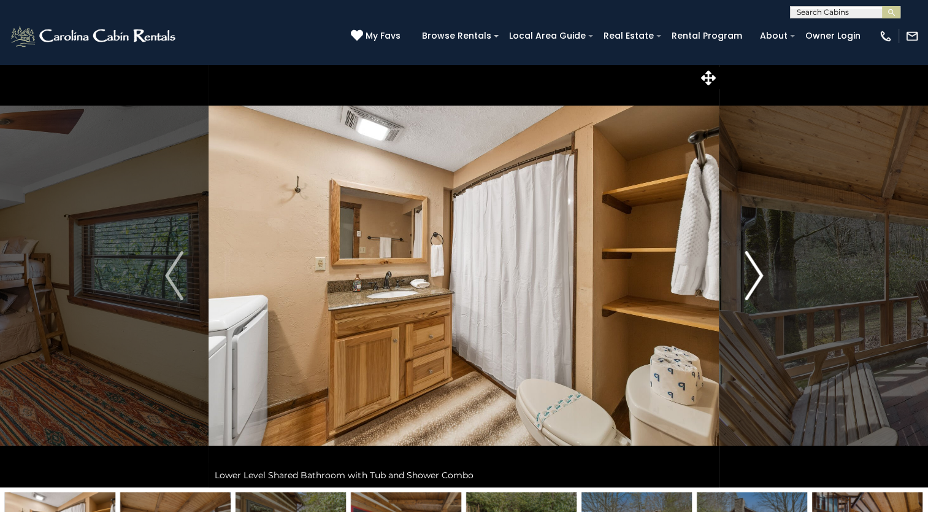
click at [750, 276] on img "Next" at bounding box center [754, 275] width 18 height 49
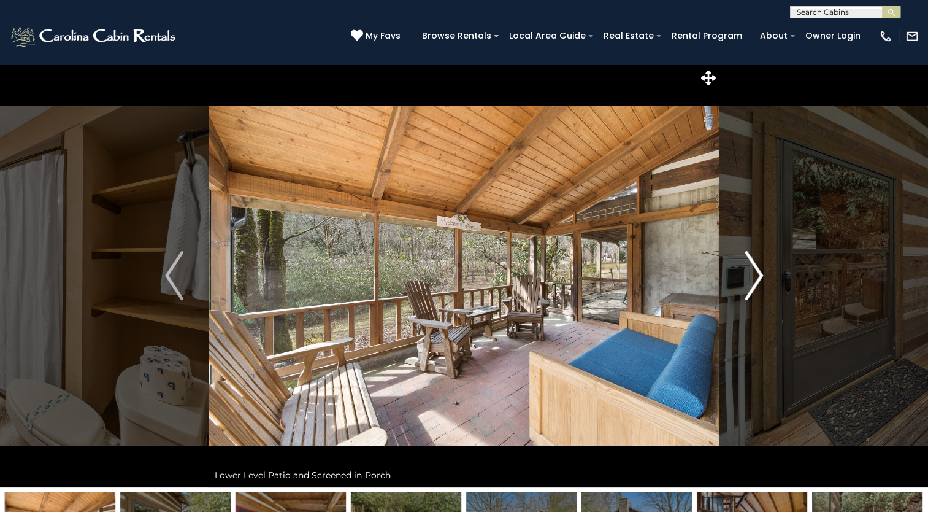
click at [750, 276] on img "Next" at bounding box center [754, 275] width 18 height 49
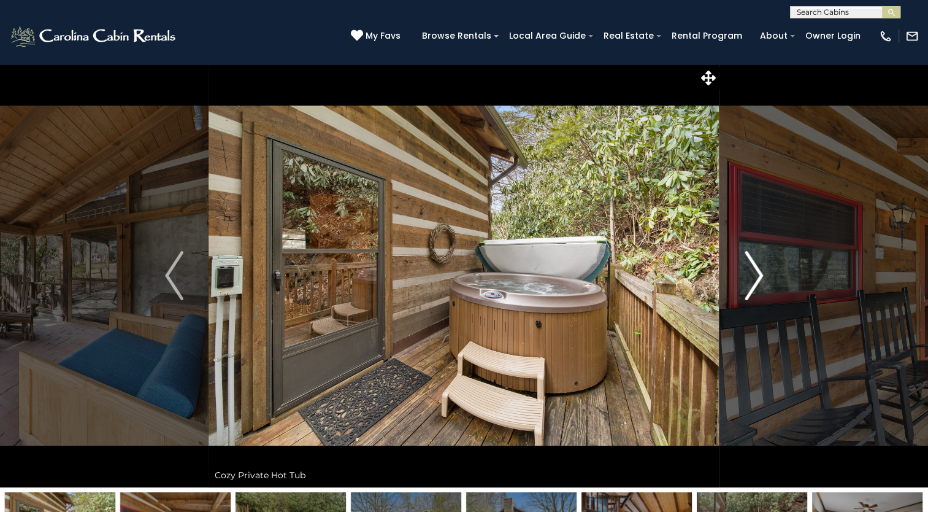
click at [750, 276] on img "Next" at bounding box center [754, 275] width 18 height 49
